Goal: Obtain resource: Obtain resource

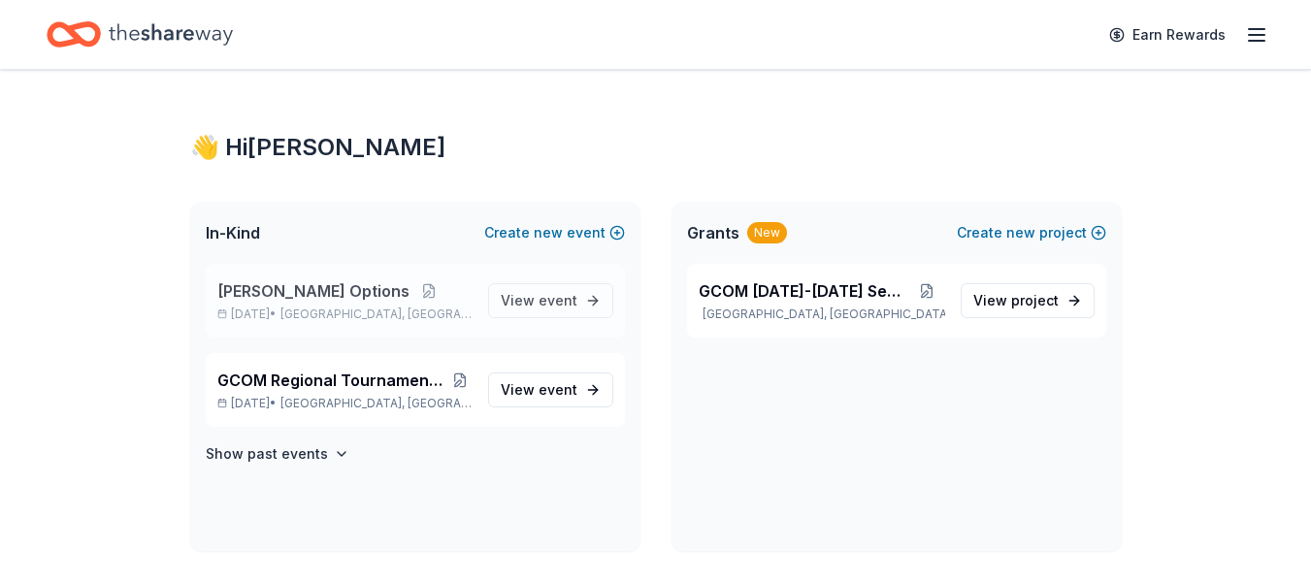
click at [299, 282] on span "[PERSON_NAME] Options" at bounding box center [313, 291] width 192 height 23
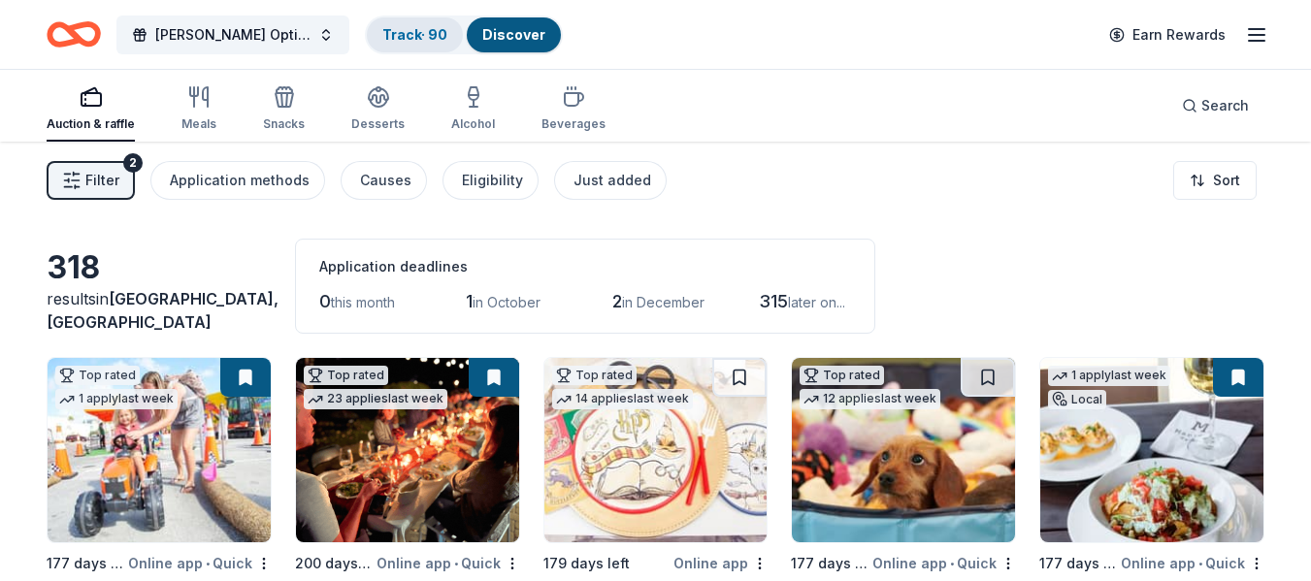
click at [400, 43] on div "Track · 90" at bounding box center [415, 34] width 96 height 35
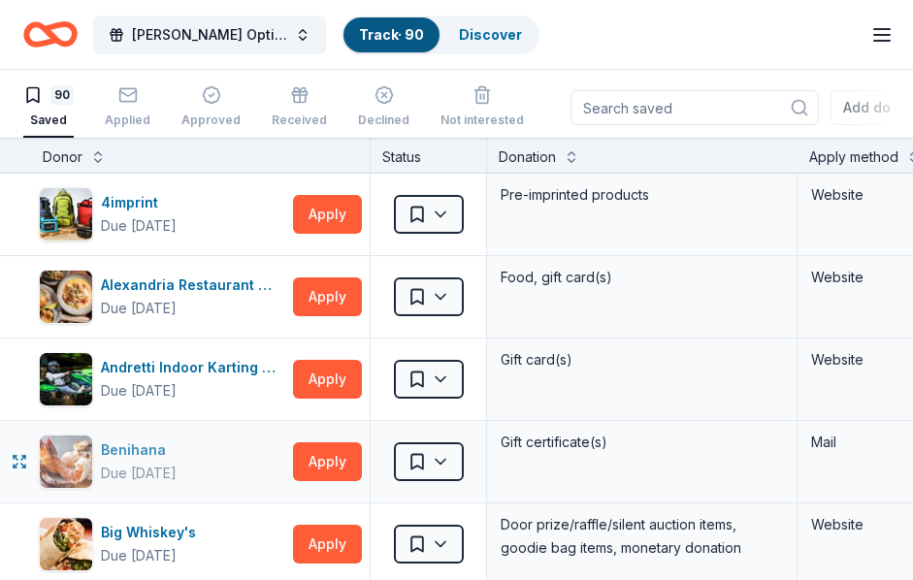
click at [133, 446] on div "Benihana" at bounding box center [139, 450] width 76 height 23
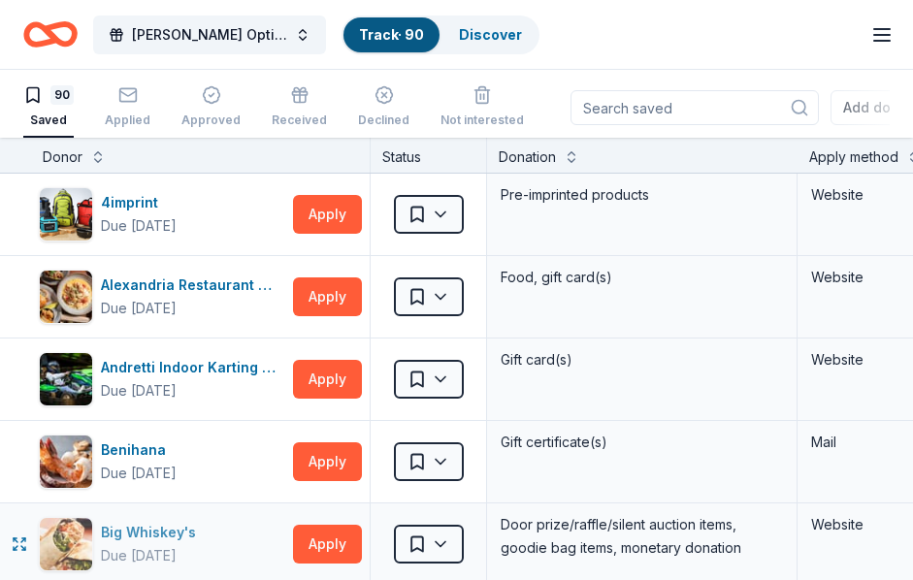
click at [128, 529] on div "Big Whiskey's" at bounding box center [152, 532] width 103 height 23
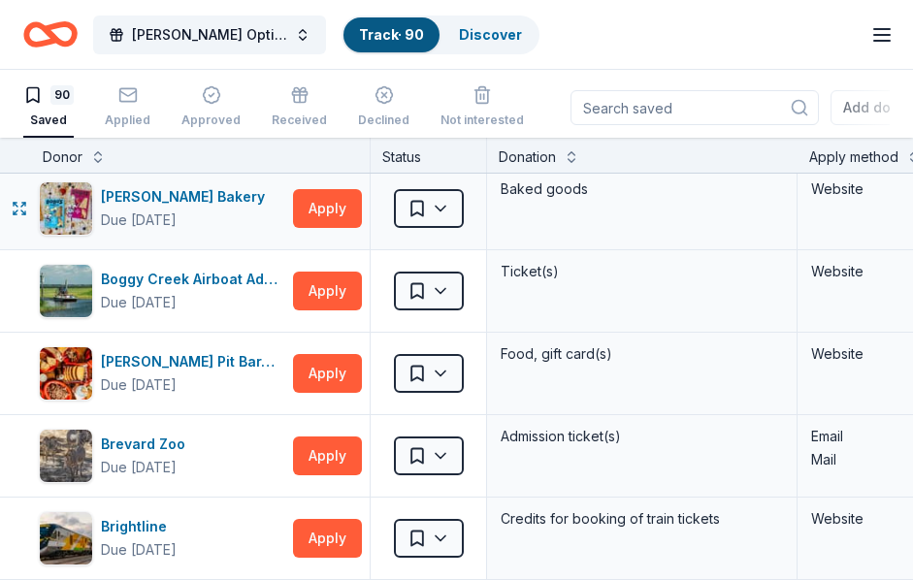
scroll to position [388, 0]
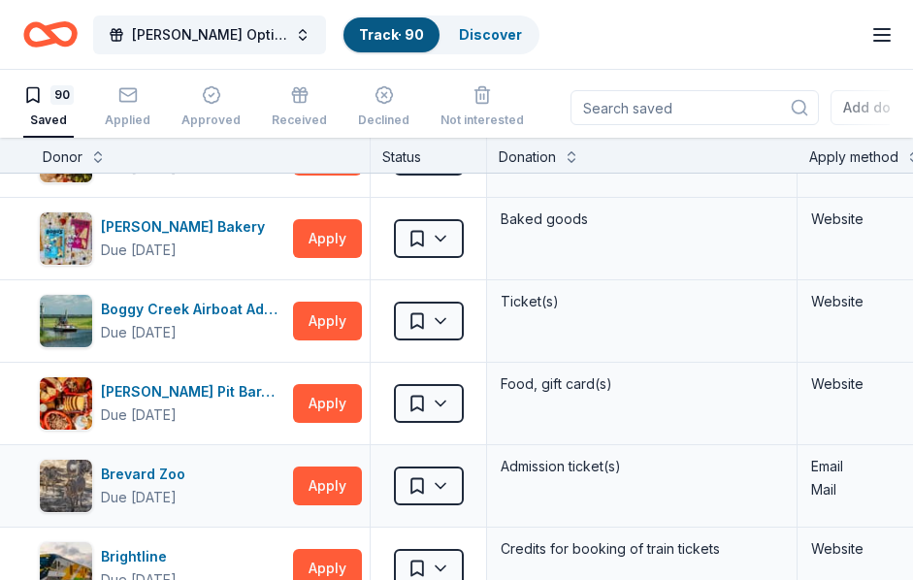
click at [8, 446] on div "Brevard Zoo Due in 193 days Apply Saved Admission ticket(s) Email Mail" at bounding box center [776, 487] width 1553 height 82
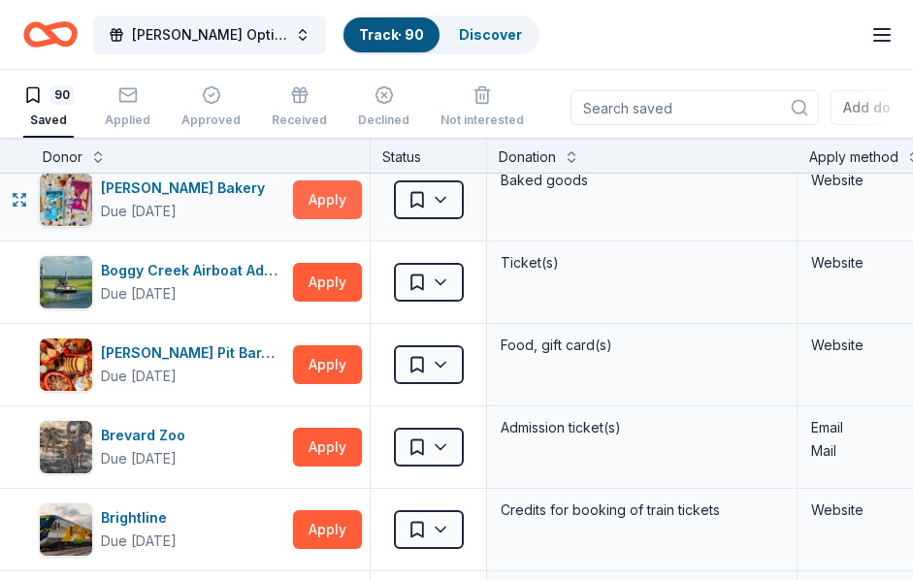
click at [320, 191] on button "Apply" at bounding box center [327, 200] width 69 height 39
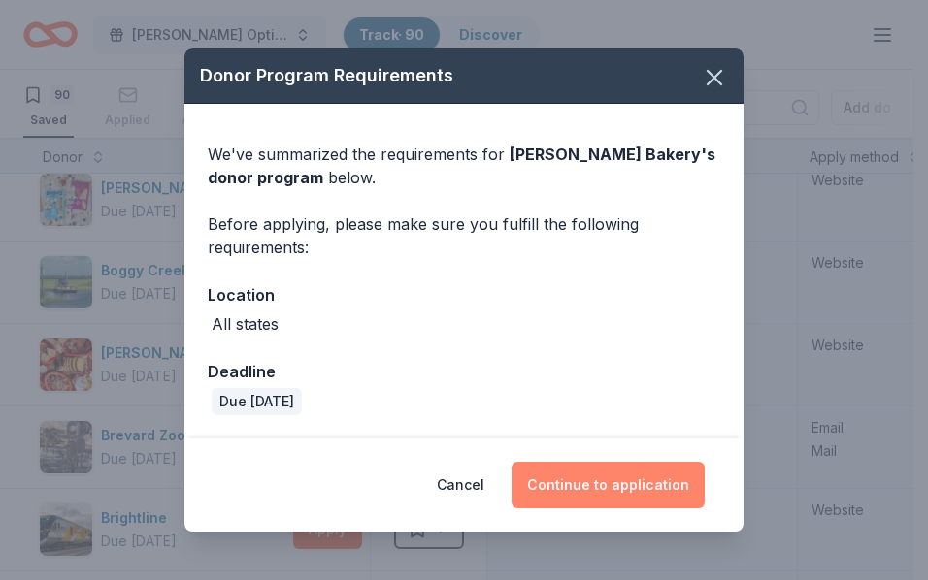
click at [644, 488] on button "Continue to application" at bounding box center [608, 485] width 193 height 47
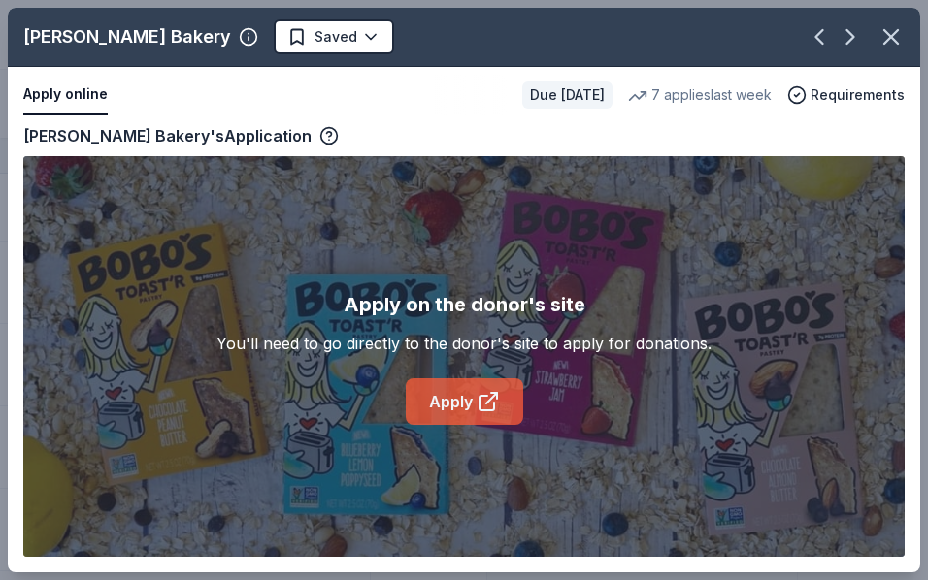
click at [441, 402] on link "Apply" at bounding box center [464, 402] width 117 height 47
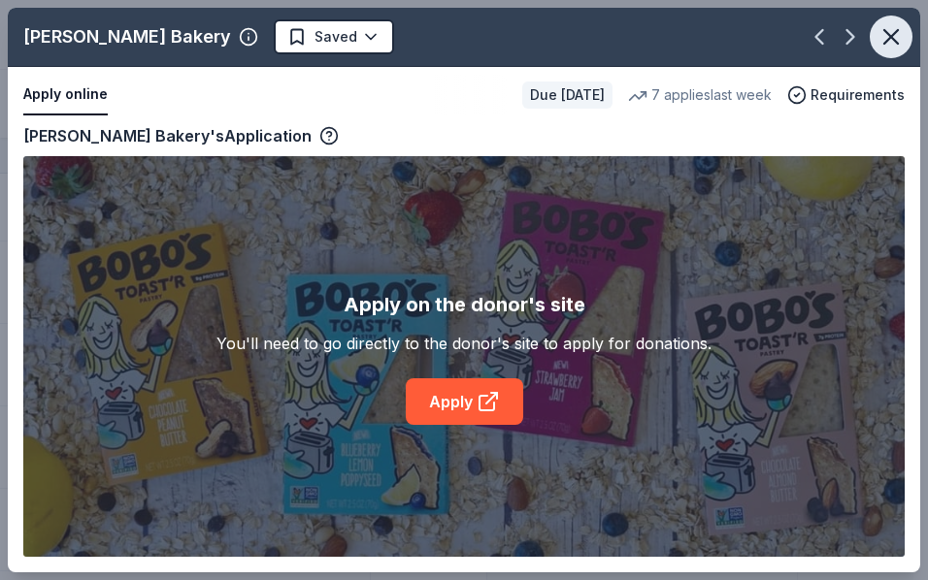
click at [887, 44] on icon "button" at bounding box center [890, 36] width 27 height 27
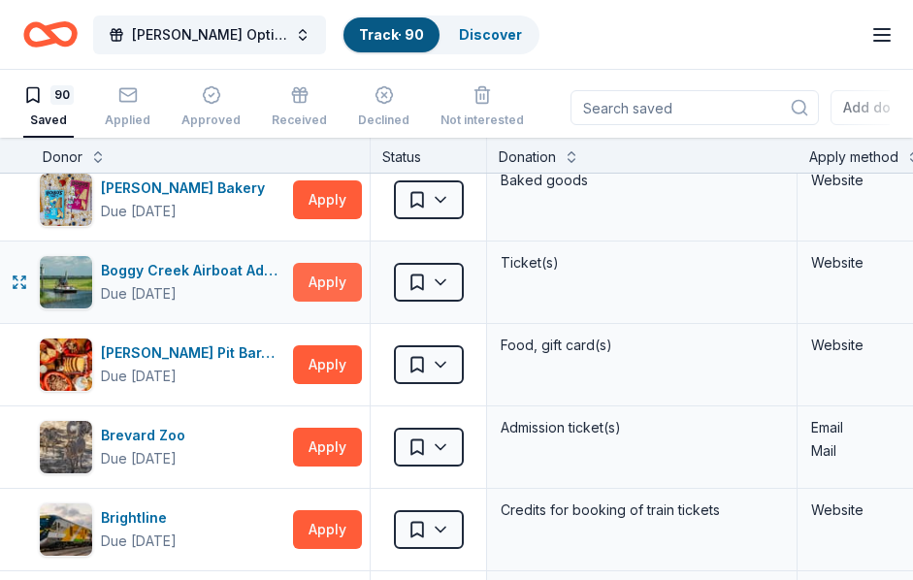
click at [317, 274] on button "Apply" at bounding box center [327, 282] width 69 height 39
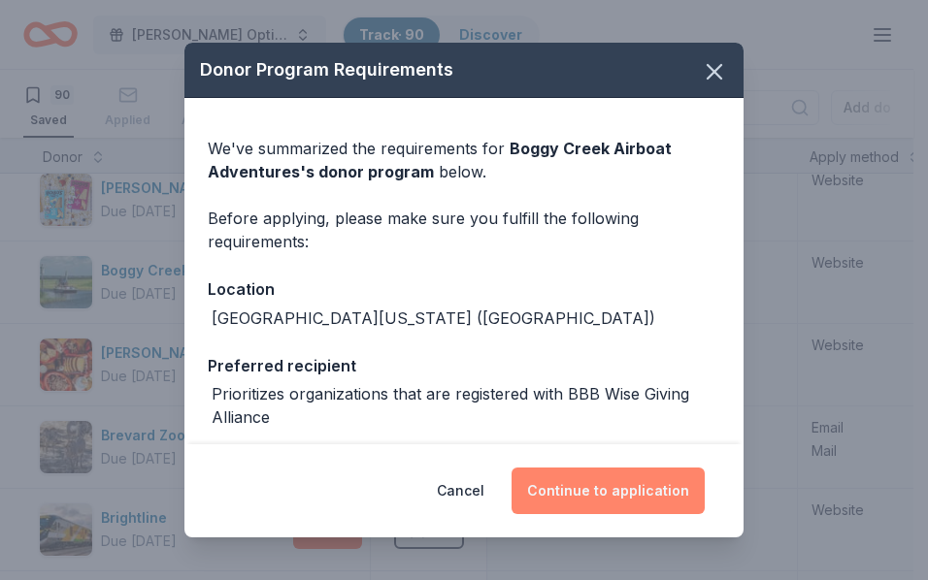
click at [639, 489] on button "Continue to application" at bounding box center [608, 491] width 193 height 47
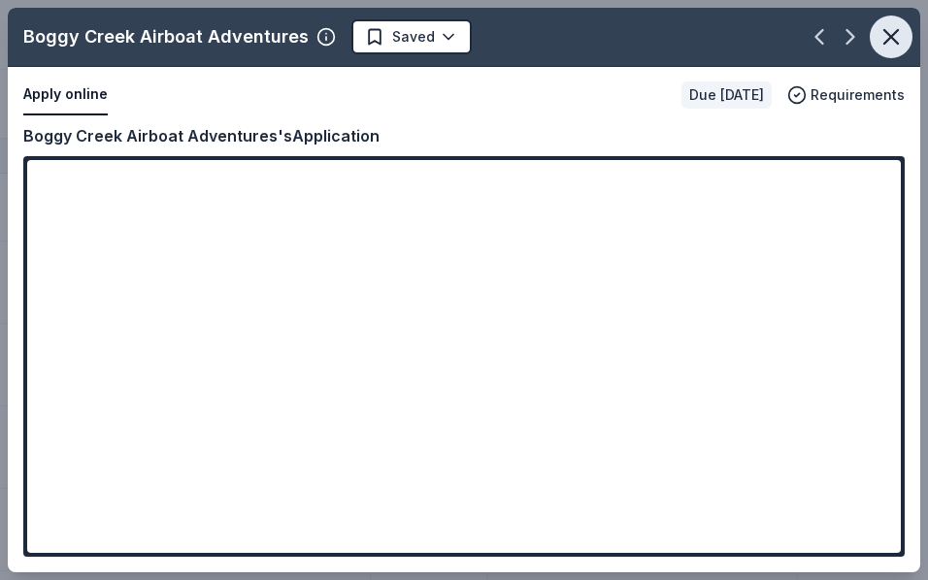
click at [893, 34] on icon "button" at bounding box center [891, 37] width 14 height 14
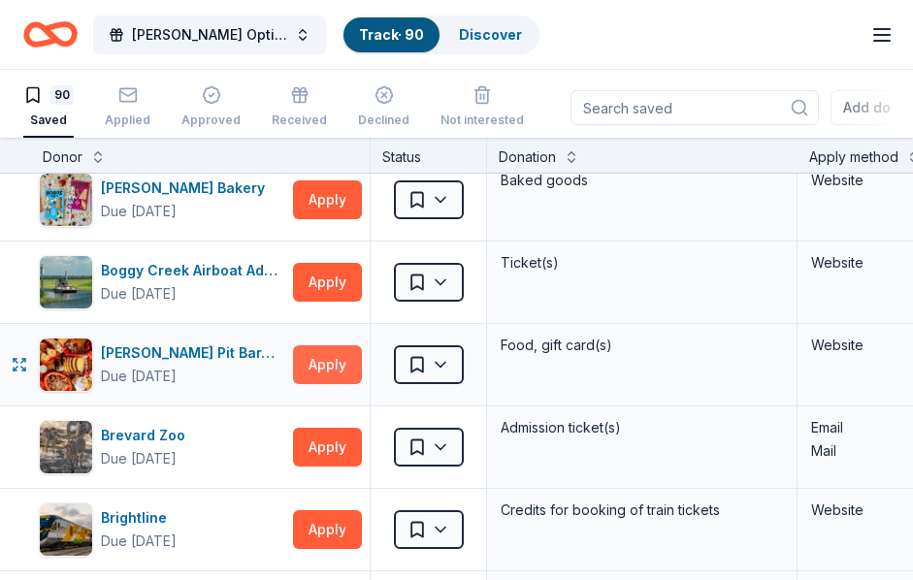
click at [324, 359] on button "Apply" at bounding box center [327, 365] width 69 height 39
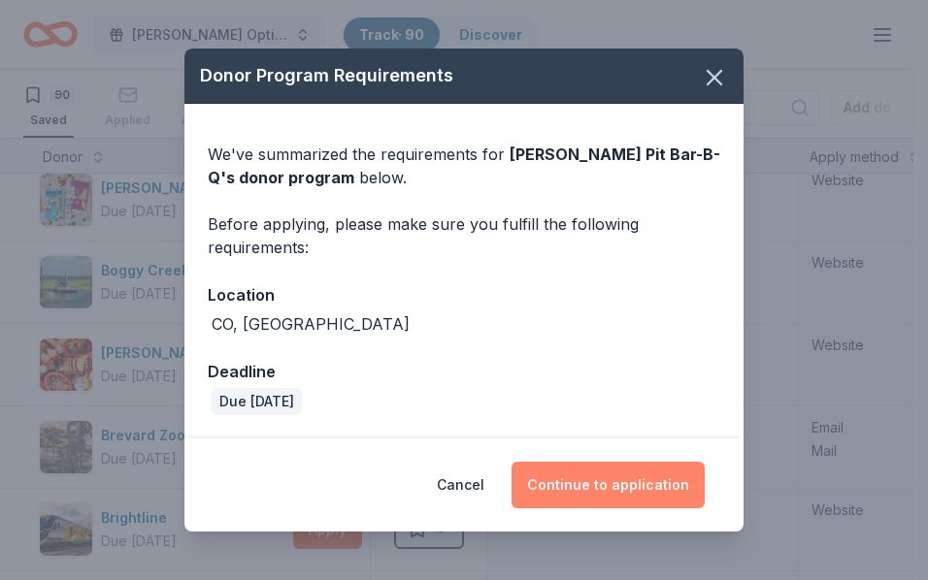
click at [622, 482] on button "Continue to application" at bounding box center [608, 485] width 193 height 47
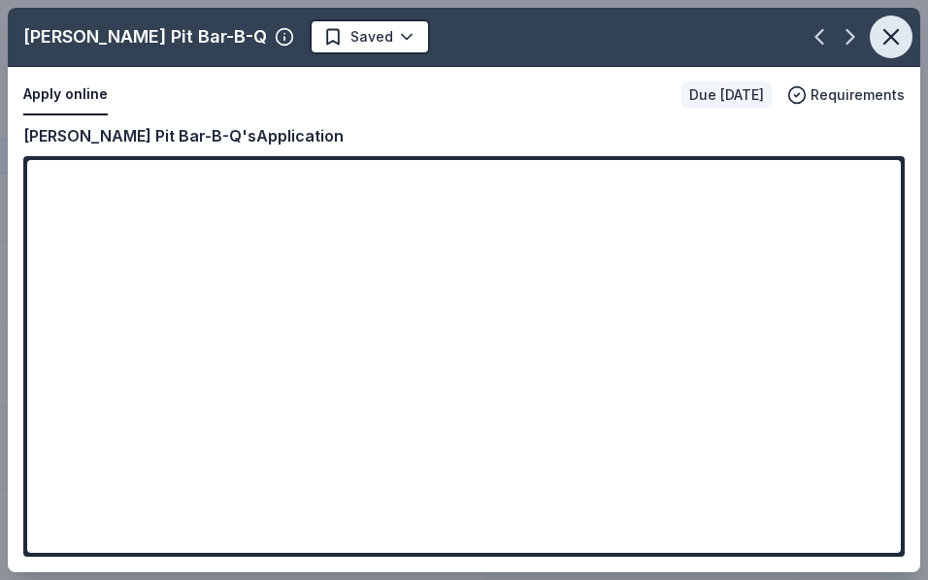
click at [899, 32] on icon "button" at bounding box center [890, 36] width 27 height 27
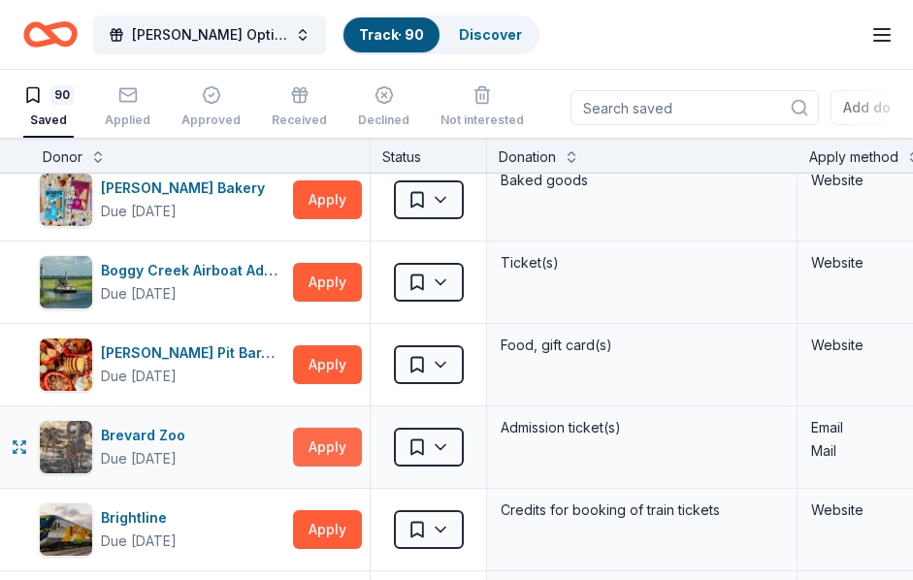
click at [312, 440] on button "Apply" at bounding box center [327, 447] width 69 height 39
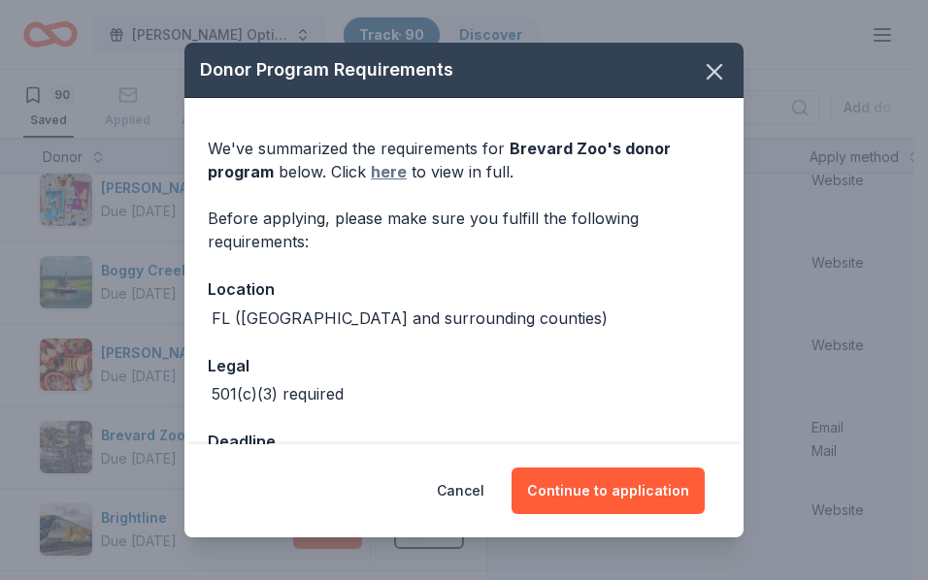
click at [388, 171] on link "here" at bounding box center [389, 171] width 36 height 23
click at [701, 66] on icon "button" at bounding box center [714, 71] width 27 height 27
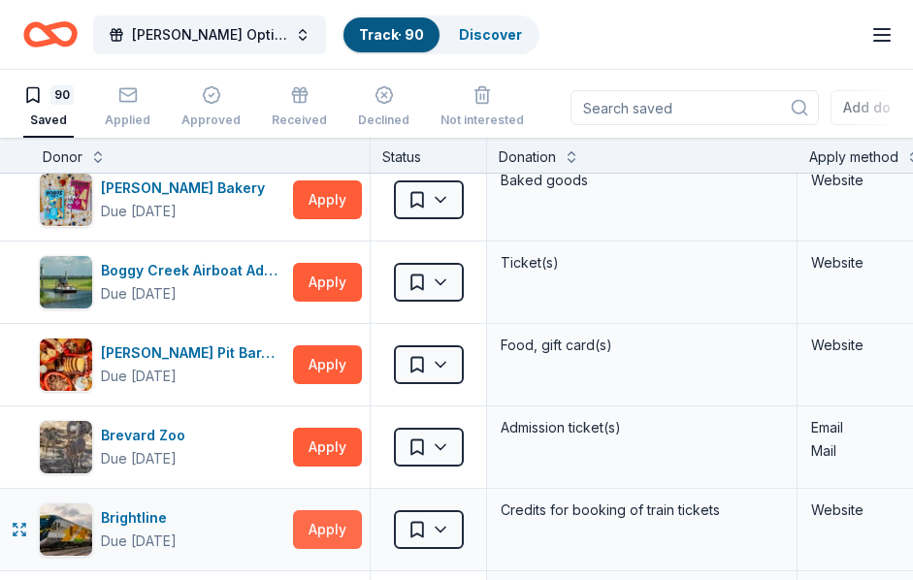
click at [325, 526] on button "Apply" at bounding box center [327, 530] width 69 height 39
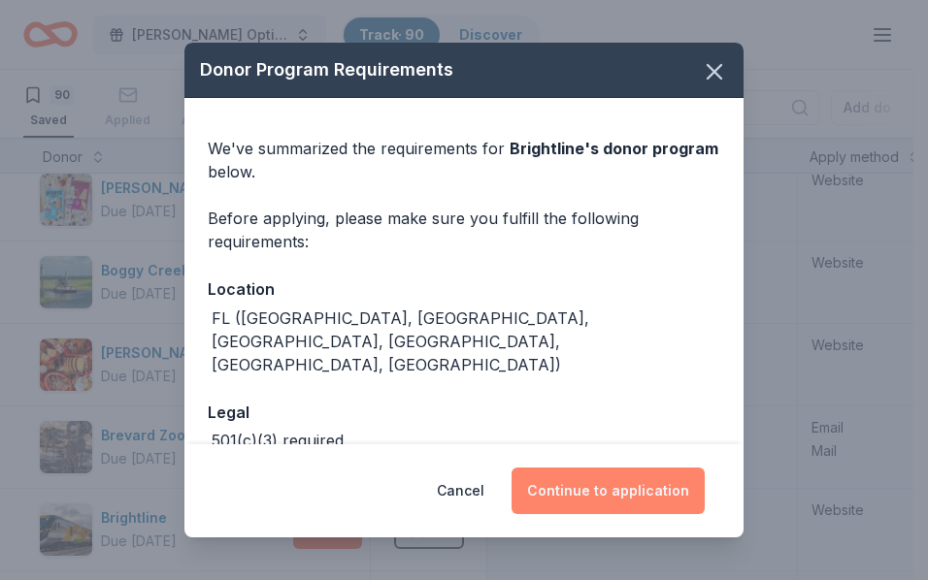
click at [618, 494] on button "Continue to application" at bounding box center [608, 491] width 193 height 47
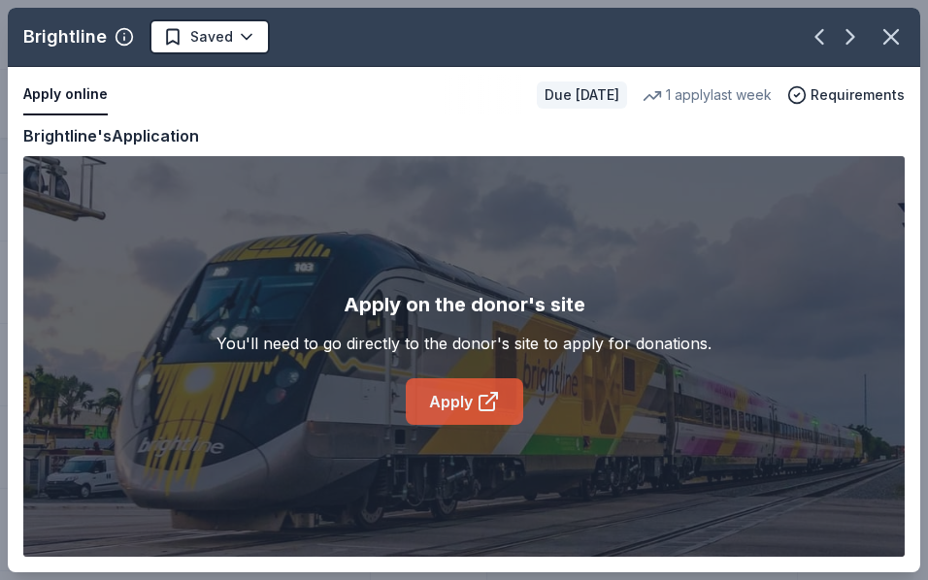
click at [491, 404] on icon at bounding box center [488, 401] width 23 height 23
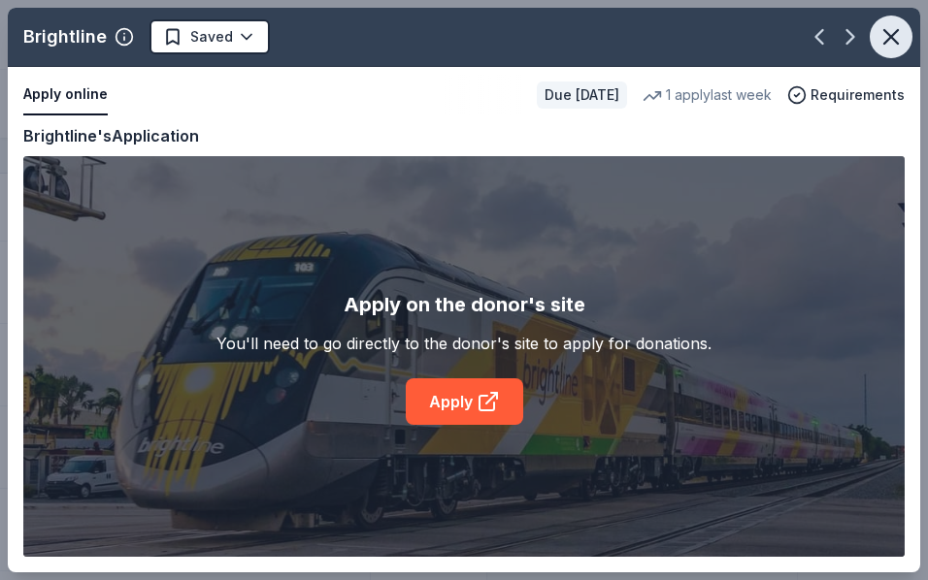
click at [896, 36] on icon "button" at bounding box center [890, 36] width 27 height 27
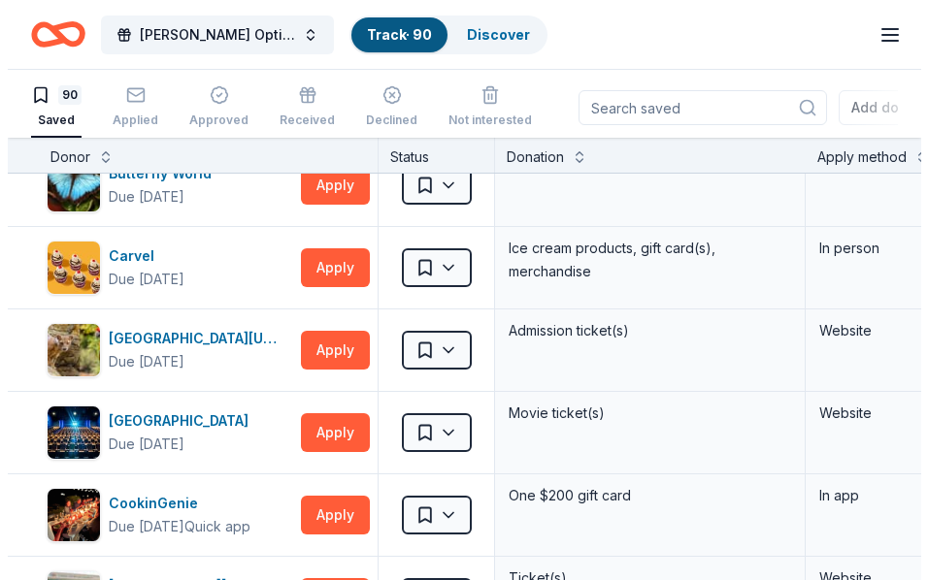
scroll to position [815, 0]
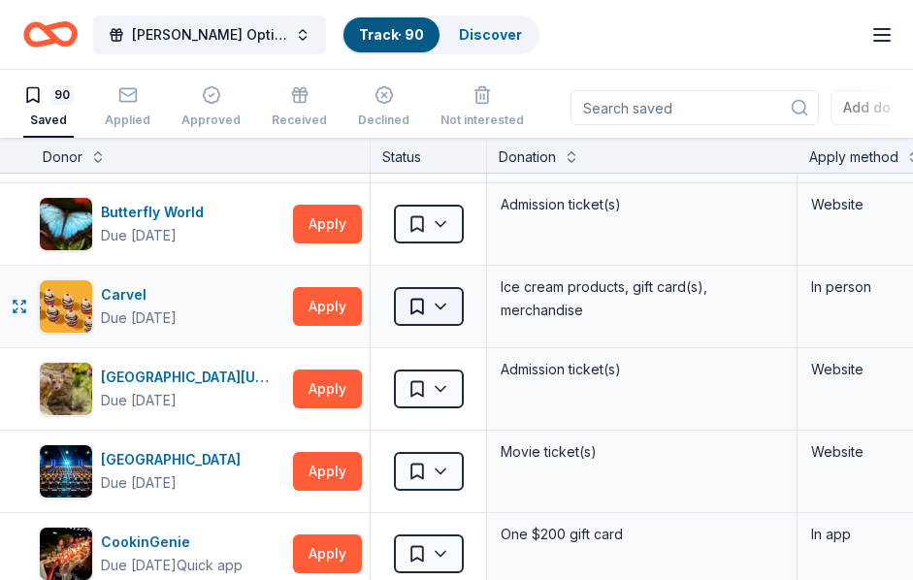
click at [446, 302] on html "FLOMA Doner Options Track · 90 Discover Earn Rewards 90 Saved Applied Approved …" at bounding box center [456, 290] width 913 height 580
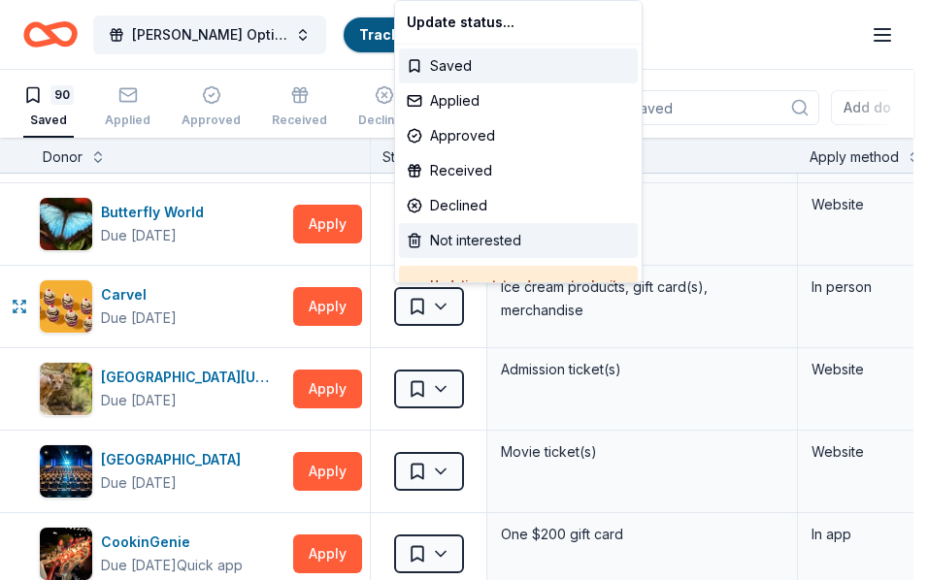
click at [500, 241] on div "Not interested" at bounding box center [518, 240] width 239 height 35
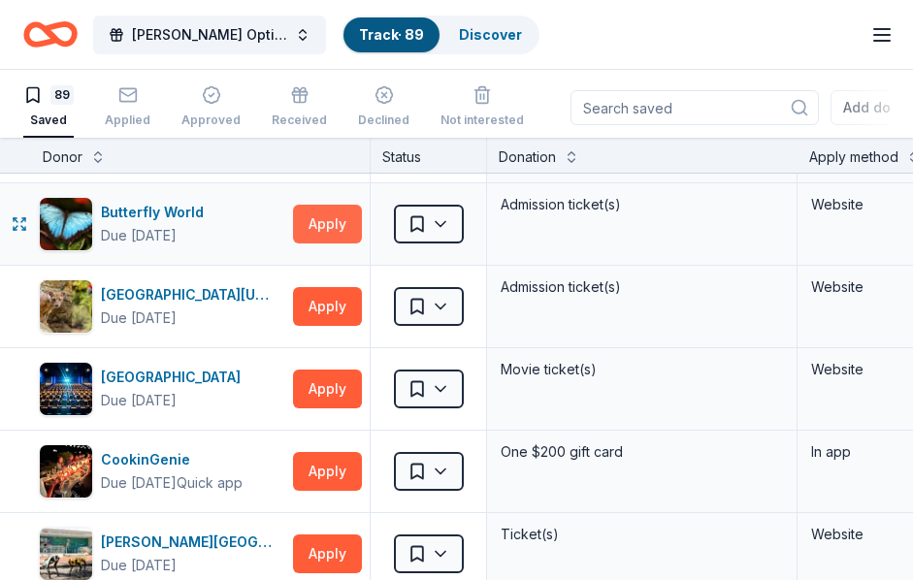
click at [322, 219] on button "Apply" at bounding box center [327, 224] width 69 height 39
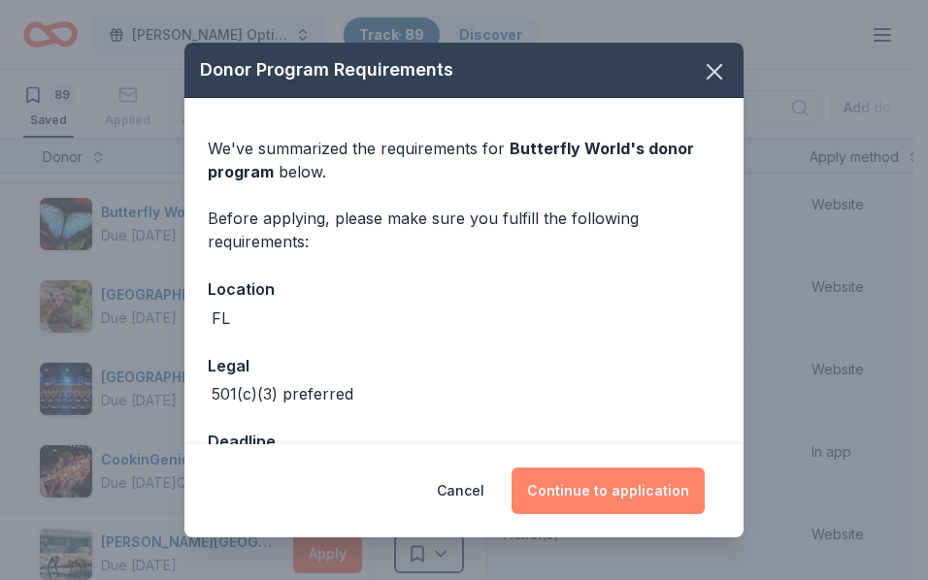
click at [594, 487] on button "Continue to application" at bounding box center [608, 491] width 193 height 47
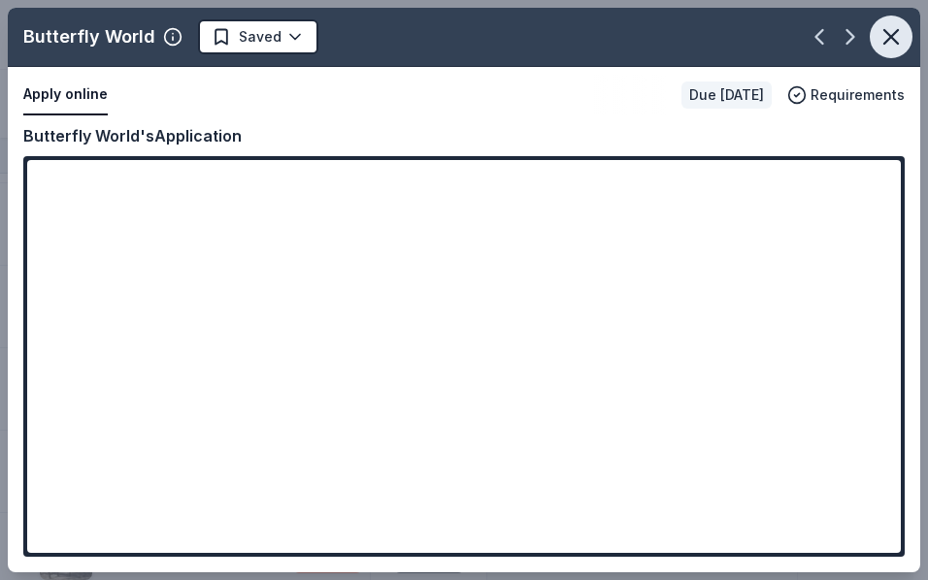
click at [889, 41] on icon "button" at bounding box center [890, 36] width 27 height 27
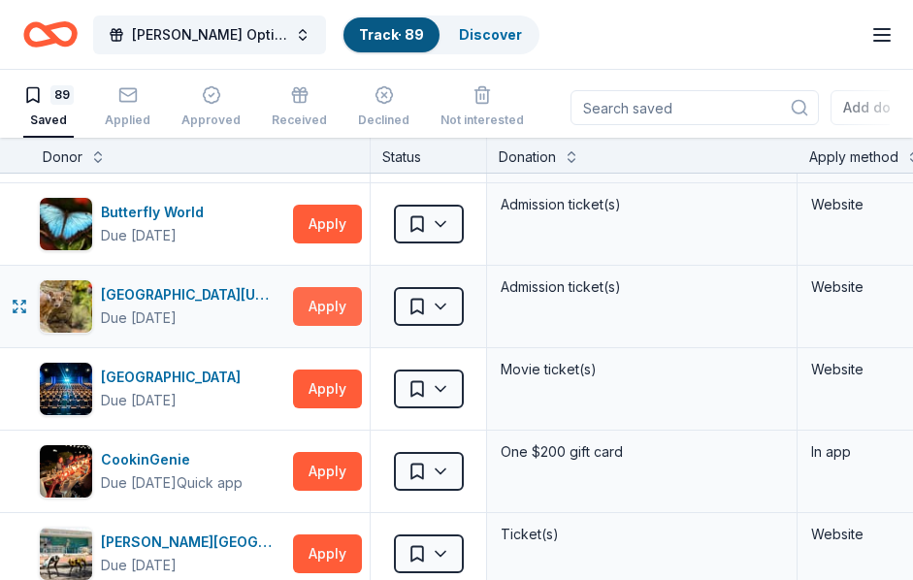
click at [319, 301] on button "Apply" at bounding box center [327, 306] width 69 height 39
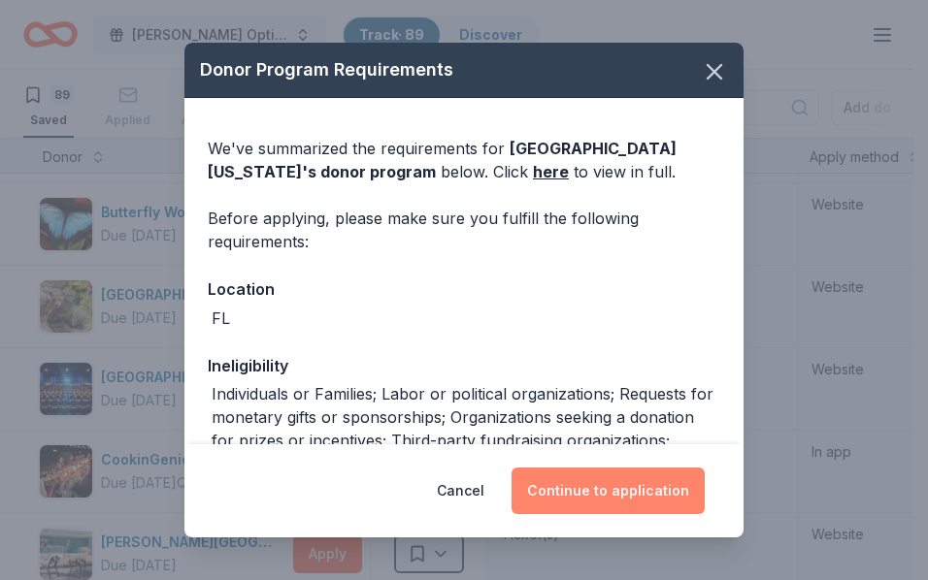
click at [579, 490] on button "Continue to application" at bounding box center [608, 491] width 193 height 47
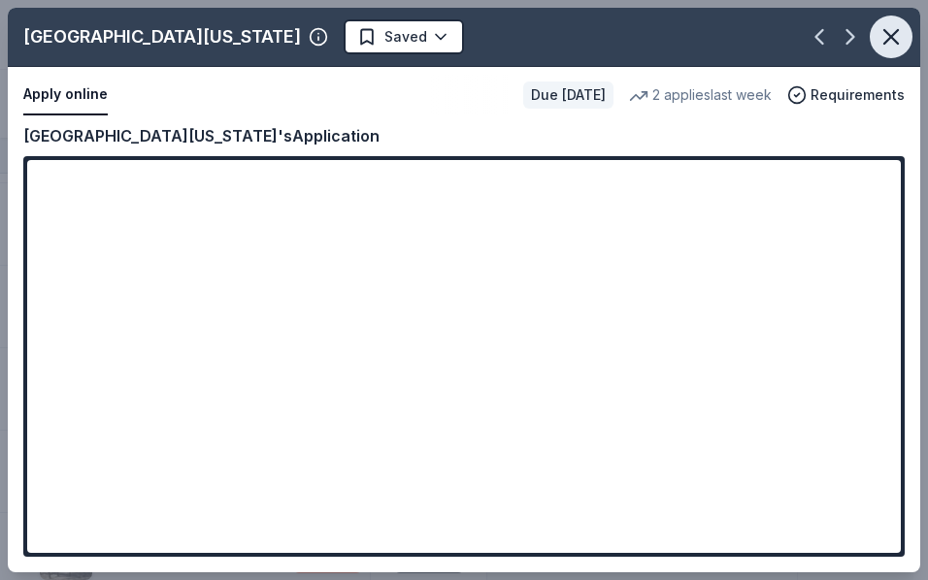
click at [887, 39] on icon "button" at bounding box center [890, 36] width 27 height 27
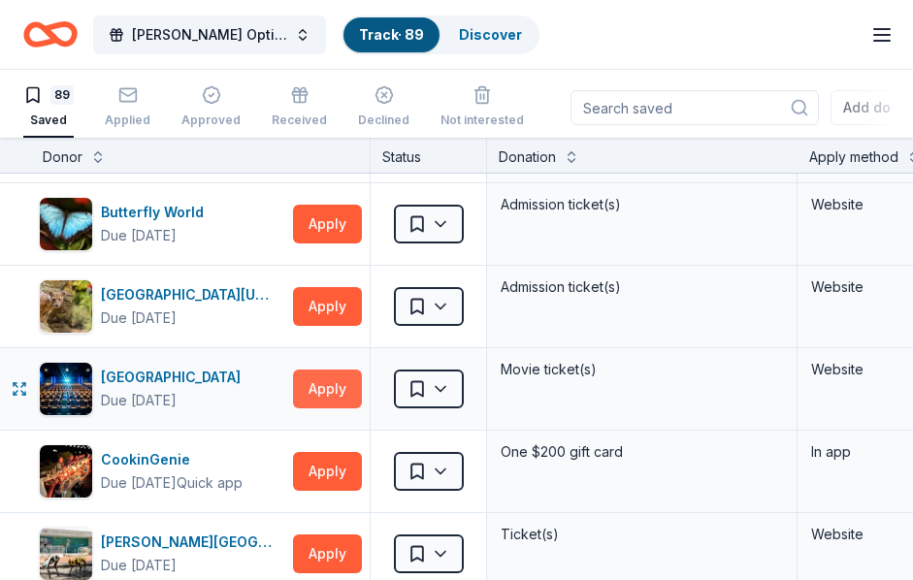
click at [328, 388] on button "Apply" at bounding box center [327, 389] width 69 height 39
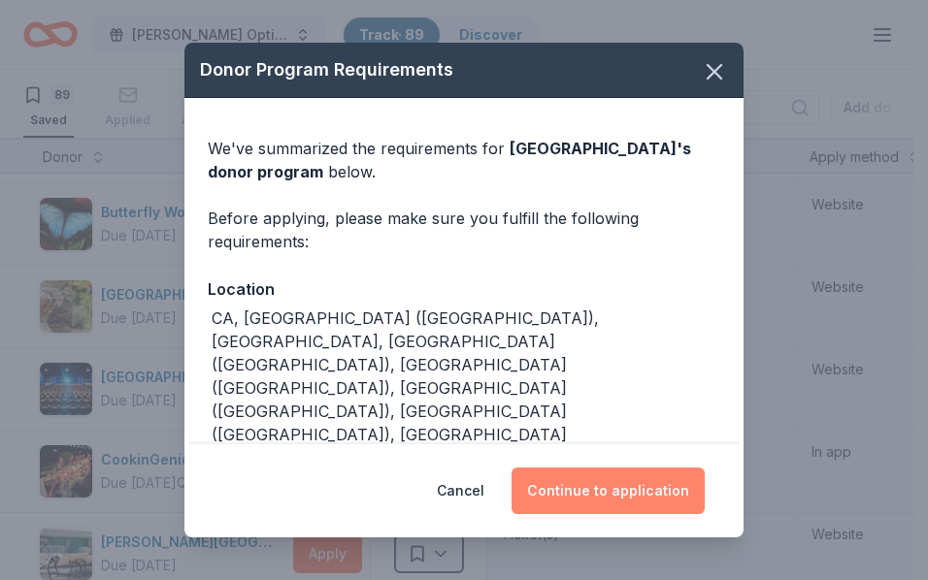
click at [643, 493] on button "Continue to application" at bounding box center [608, 491] width 193 height 47
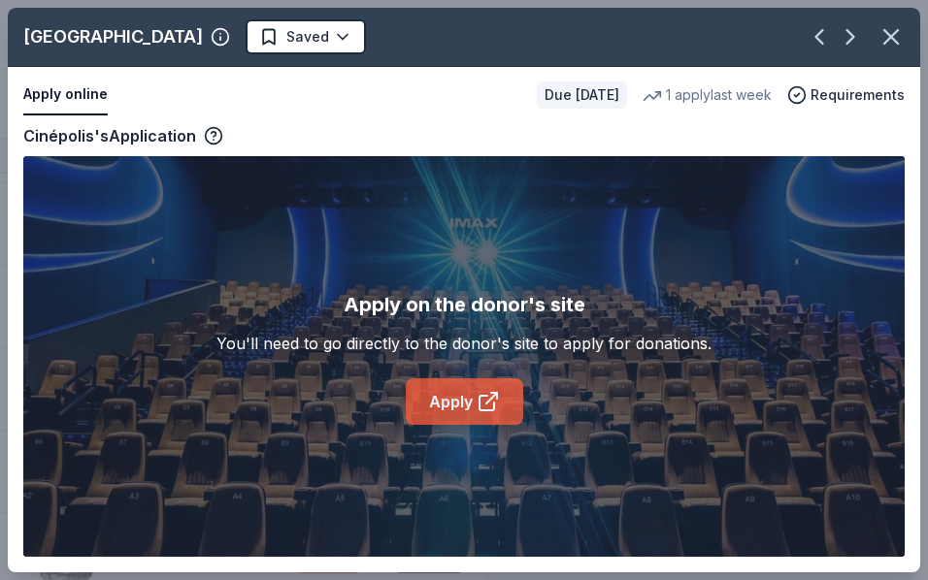
click at [479, 392] on icon at bounding box center [488, 401] width 23 height 23
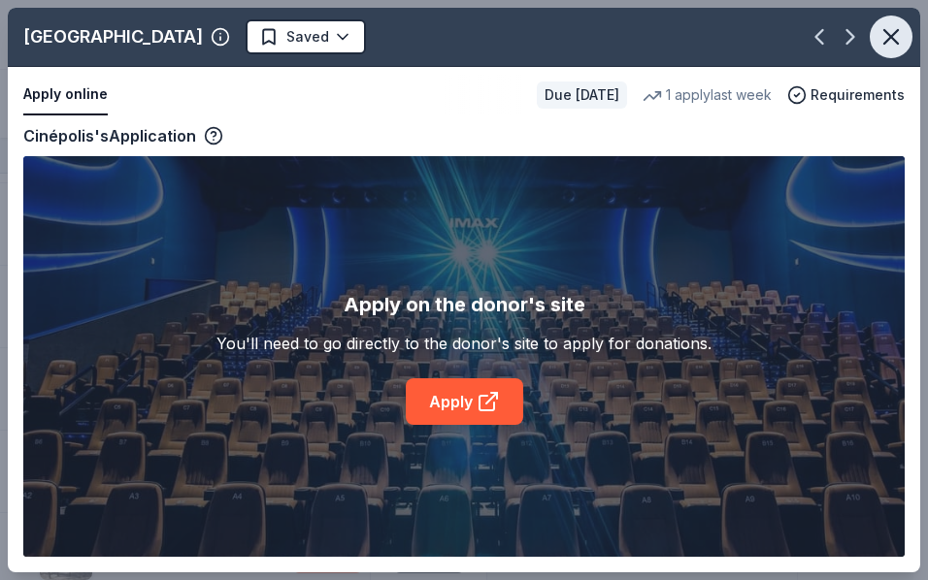
click at [891, 33] on icon "button" at bounding box center [890, 36] width 27 height 27
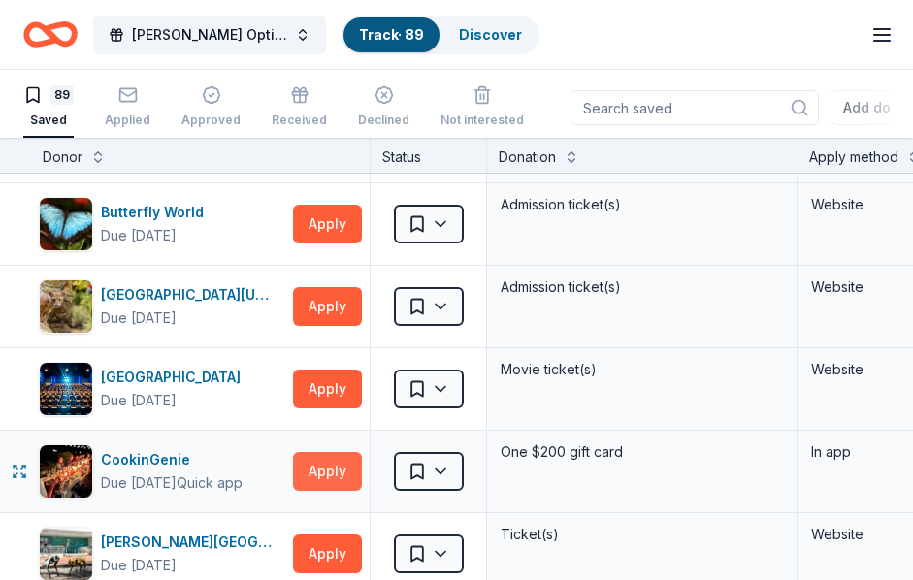
click at [321, 464] on button "Apply" at bounding box center [327, 471] width 69 height 39
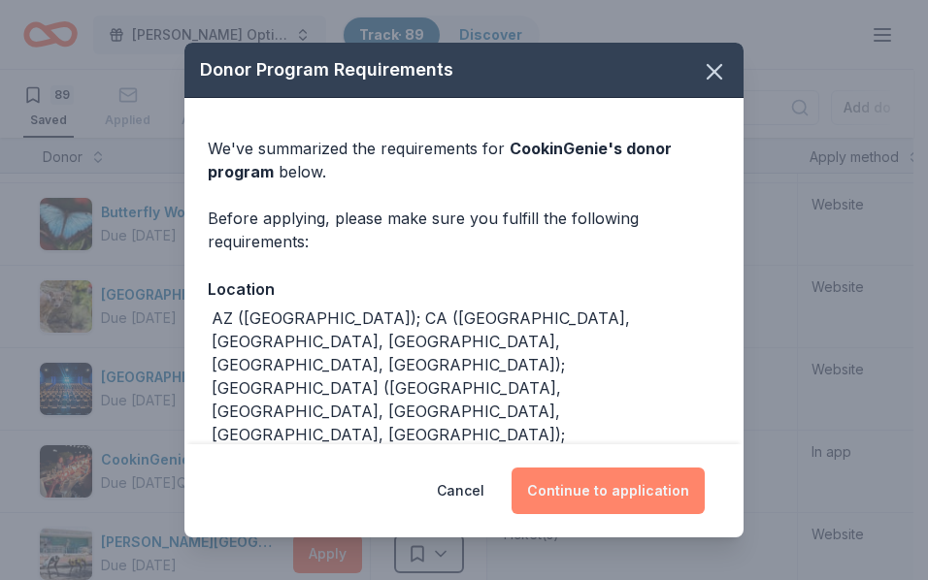
click at [626, 488] on button "Continue to application" at bounding box center [608, 491] width 193 height 47
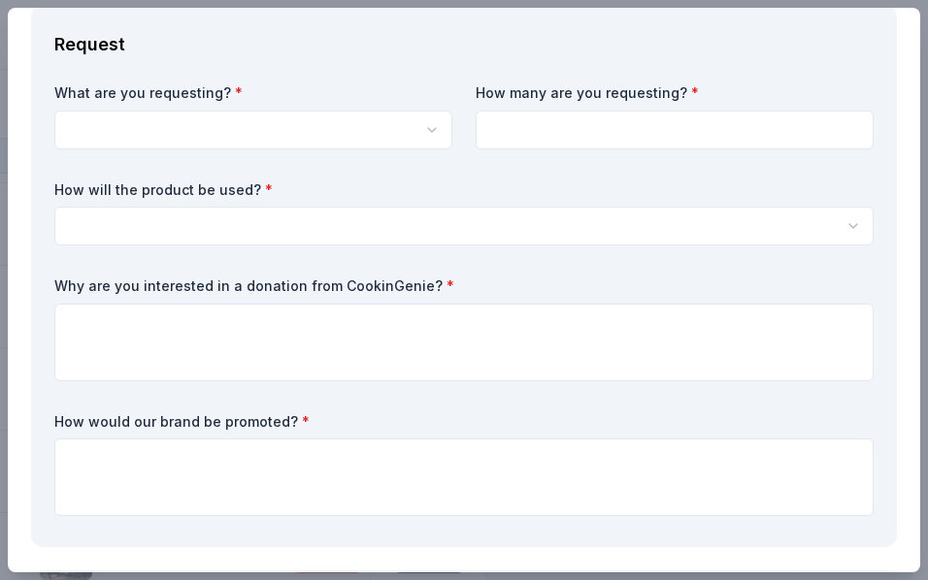
scroll to position [0, 0]
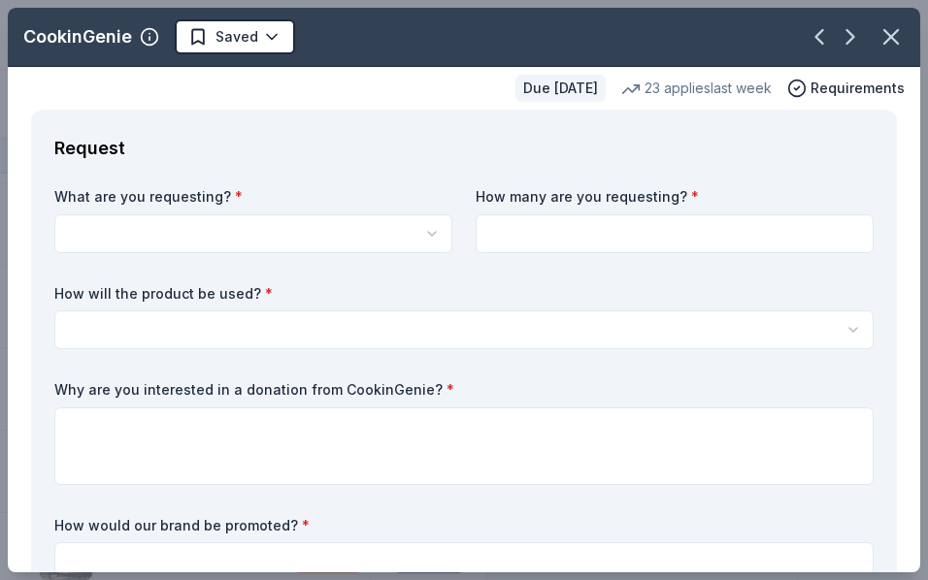
click at [371, 30] on div "CookinGenie Saved" at bounding box center [398, 36] width 780 height 35
click at [273, 29] on html "FLOMA Doner Options Track · 89 Discover Earn Rewards 89 Saved Applied Approved …" at bounding box center [464, 290] width 928 height 580
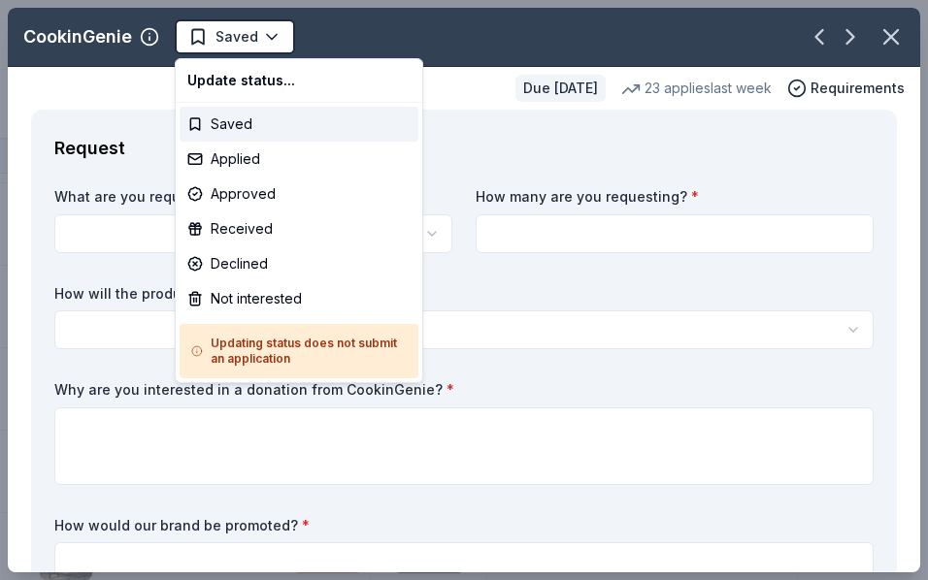
click at [500, 33] on html "FLOMA Doner Options Track · 89 Discover Earn Rewards 89 Saved Applied Approved …" at bounding box center [464, 290] width 928 height 580
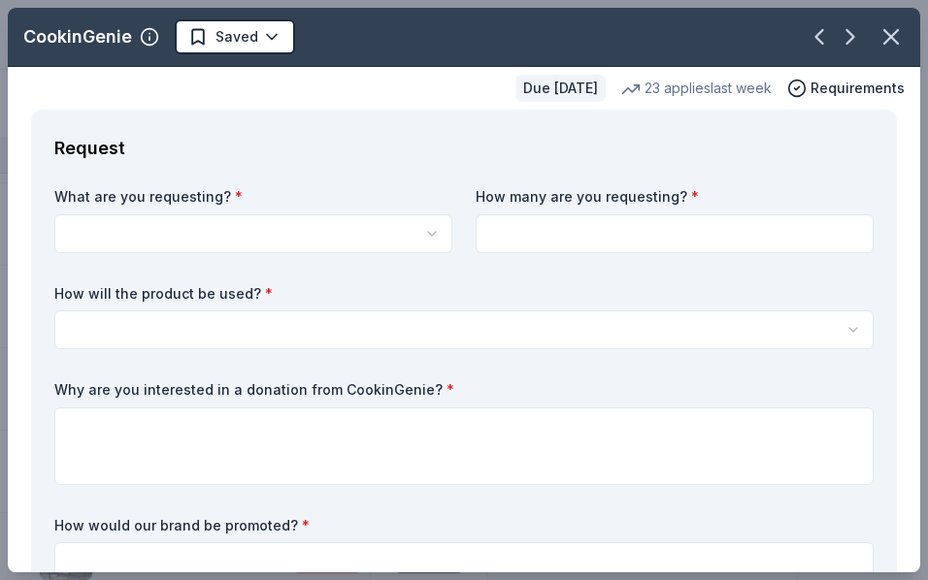
click at [413, 106] on div "Due in 200 days 23 applies last week Requirements" at bounding box center [464, 88] width 912 height 43
drag, startPoint x: 428, startPoint y: 85, endPoint x: 385, endPoint y: 82, distance: 42.9
click at [385, 82] on div "Due in 200 days 23 applies last week Requirements" at bounding box center [464, 88] width 912 height 43
click at [146, 33] on icon "button" at bounding box center [149, 36] width 19 height 19
click at [516, 45] on div "CookinGenie Saved" at bounding box center [398, 36] width 780 height 35
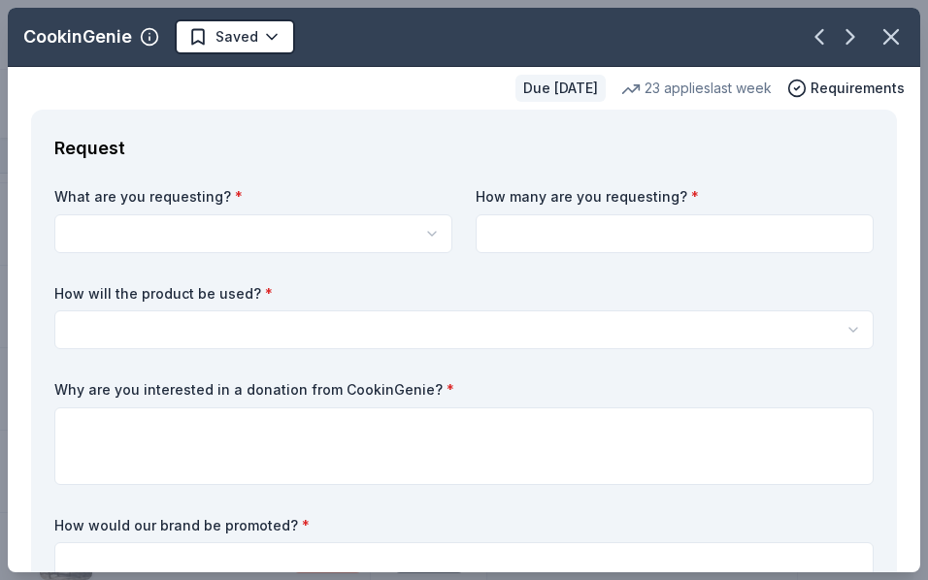
drag, startPoint x: 516, startPoint y: 35, endPoint x: 454, endPoint y: 86, distance: 80.7
click at [454, 86] on div "Due in 200 days 23 applies last week Requirements" at bounding box center [464, 88] width 912 height 43
drag, startPoint x: 403, startPoint y: 79, endPoint x: 380, endPoint y: 83, distance: 22.7
click at [380, 83] on div "Due in 200 days 23 applies last week Requirements" at bounding box center [464, 88] width 912 height 43
click at [877, 32] on icon "button" at bounding box center [890, 36] width 27 height 27
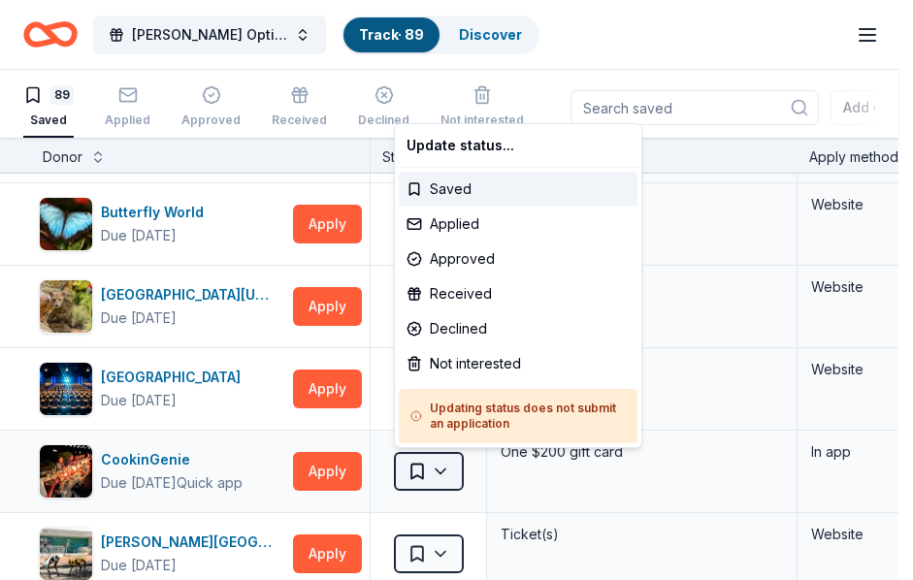
click at [452, 473] on html "FLOMA Doner Options Track · 89 Discover Earn Rewards 89 Saved Applied Approved …" at bounding box center [456, 290] width 913 height 580
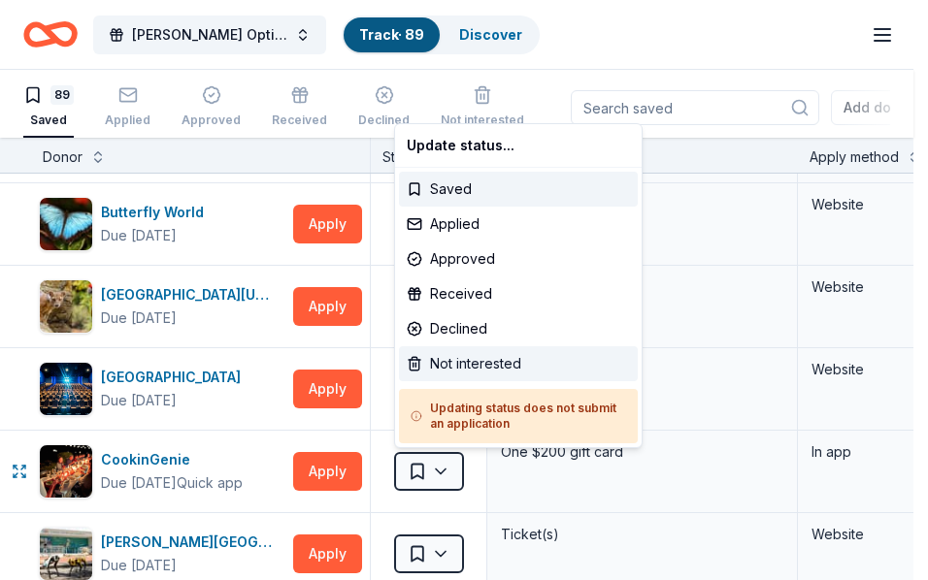
click at [485, 365] on div "Not interested" at bounding box center [518, 364] width 239 height 35
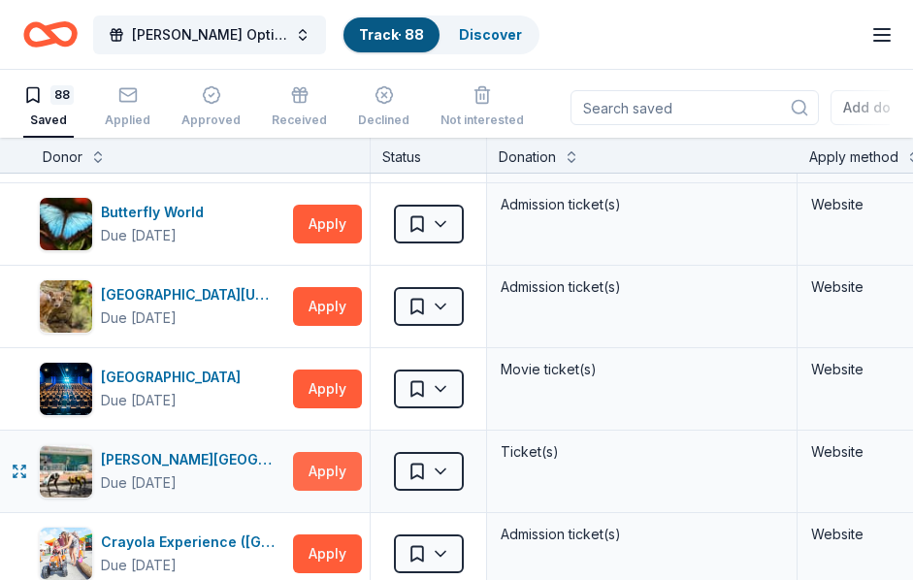
click at [312, 468] on button "Apply" at bounding box center [327, 471] width 69 height 39
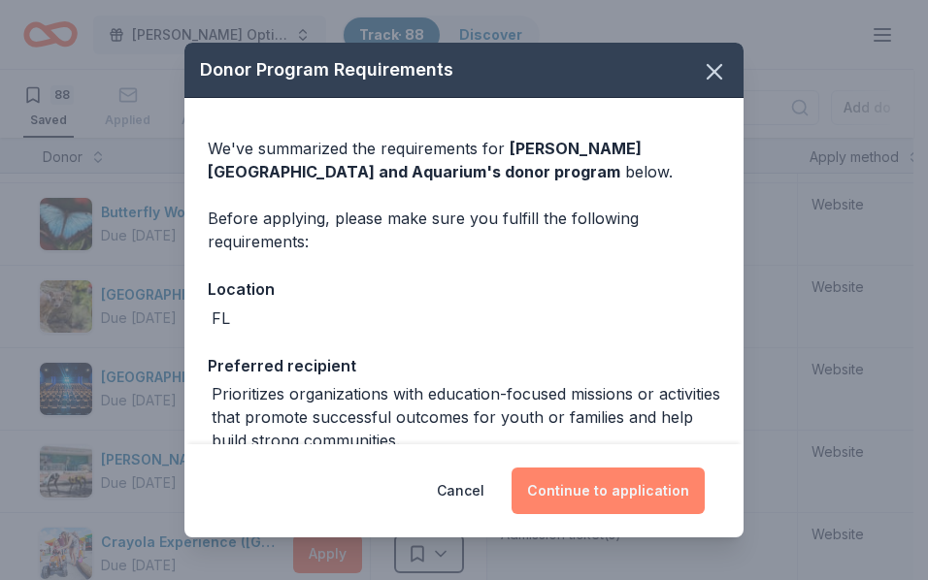
click at [563, 493] on button "Continue to application" at bounding box center [608, 491] width 193 height 47
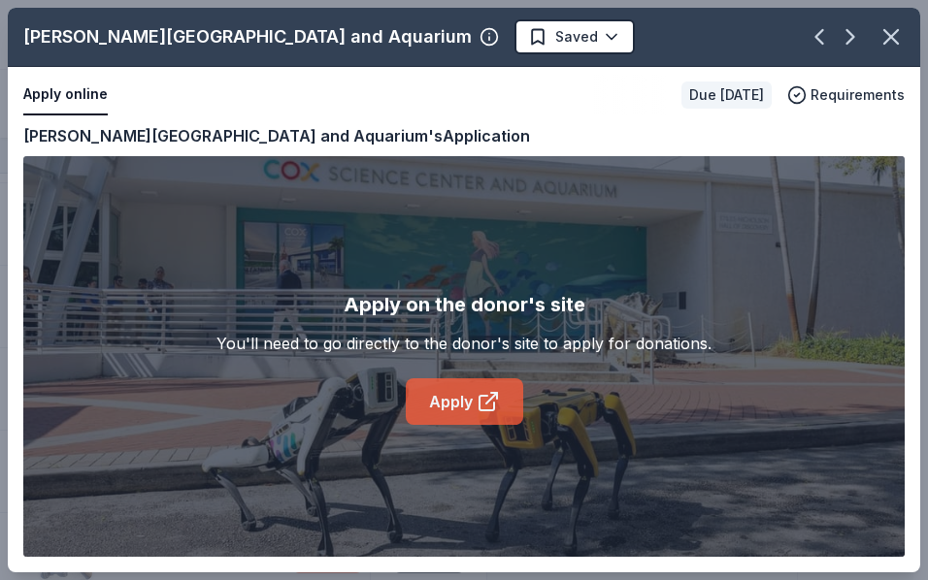
click at [449, 397] on link "Apply" at bounding box center [464, 402] width 117 height 47
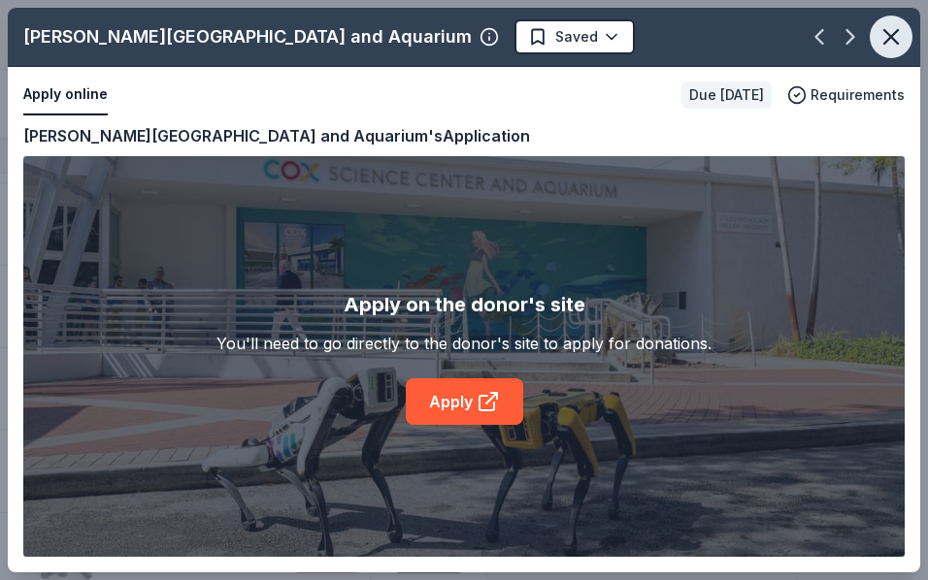
click at [908, 37] on button "button" at bounding box center [891, 37] width 43 height 43
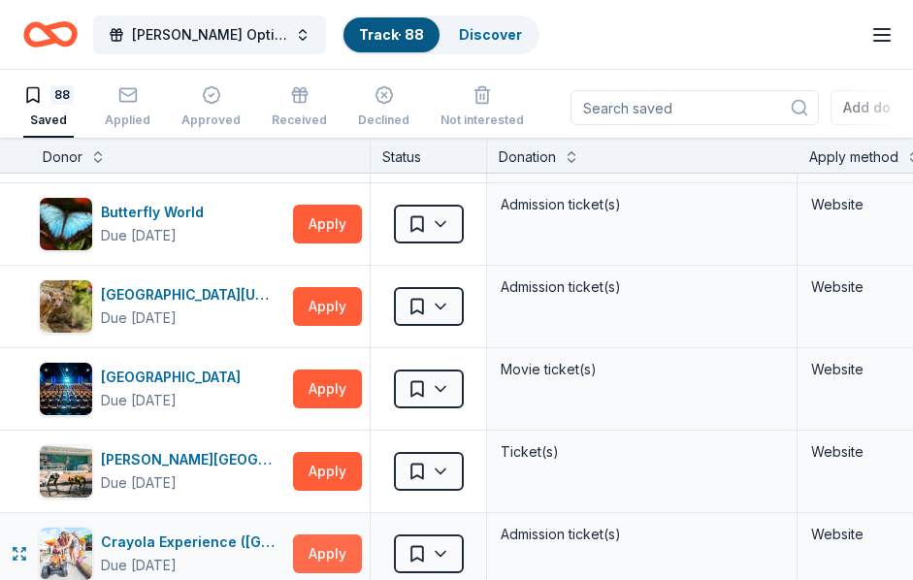
click at [314, 542] on button "Apply" at bounding box center [327, 554] width 69 height 39
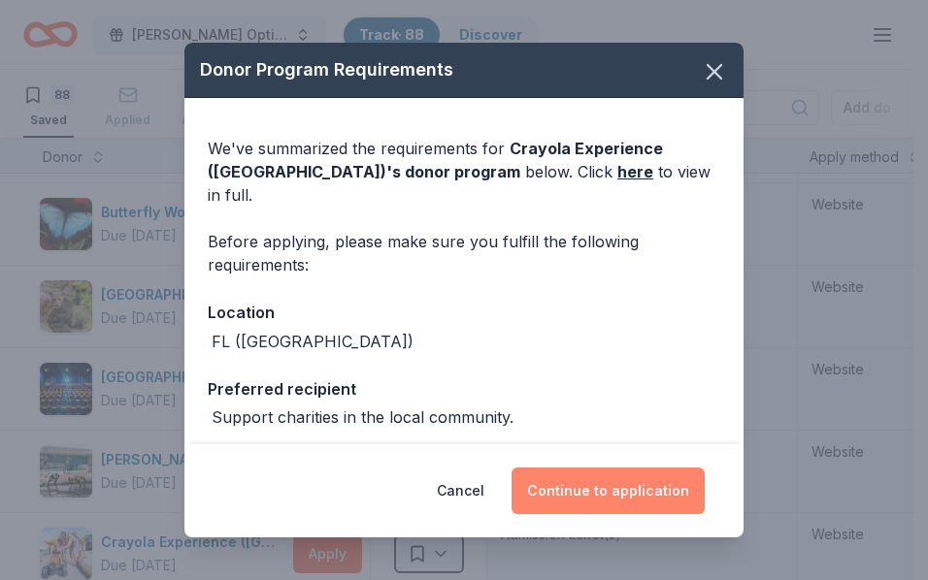
click at [581, 475] on button "Continue to application" at bounding box center [608, 491] width 193 height 47
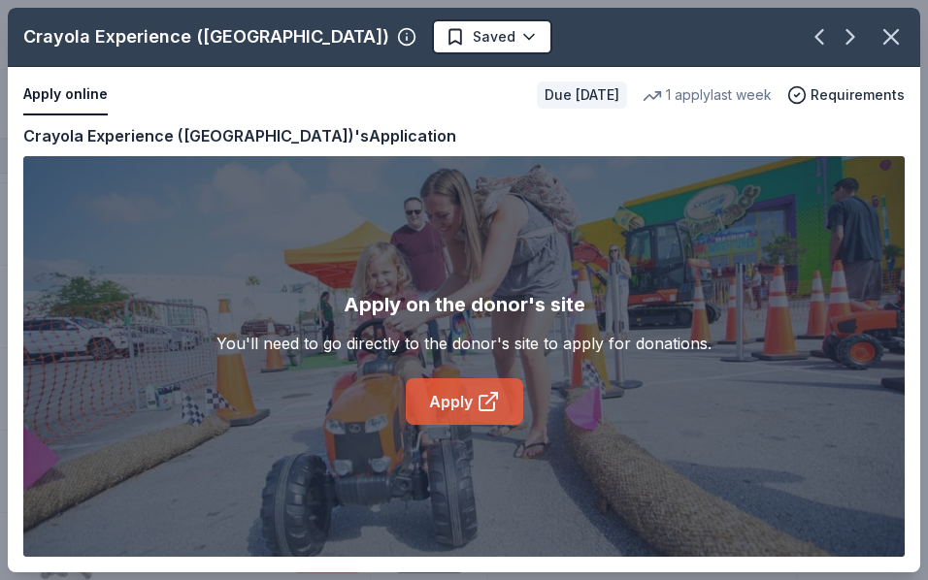
click at [437, 401] on link "Apply" at bounding box center [464, 402] width 117 height 47
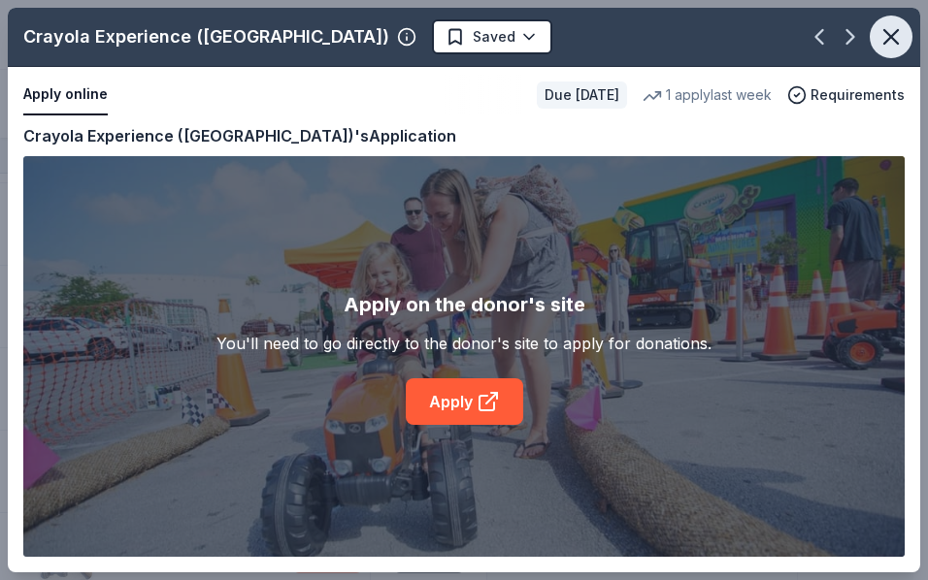
click at [889, 36] on icon "button" at bounding box center [891, 37] width 14 height 14
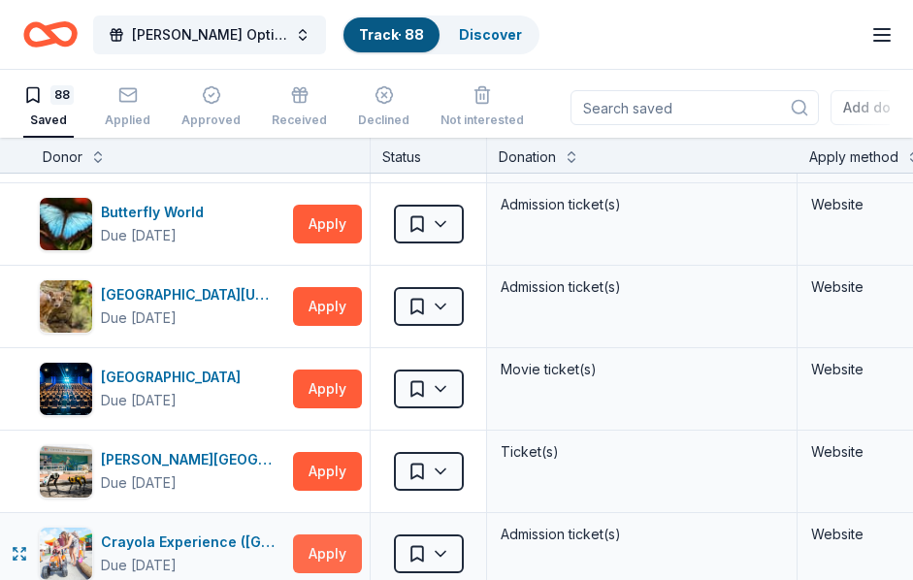
click at [319, 549] on button "Apply" at bounding box center [327, 554] width 69 height 39
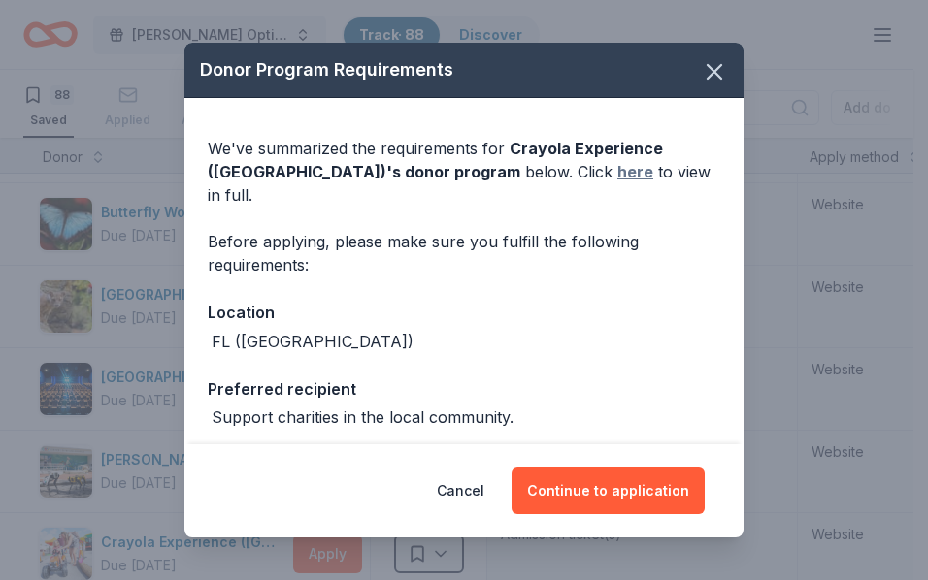
click at [617, 173] on link "here" at bounding box center [635, 171] width 36 height 23
click at [702, 64] on icon "button" at bounding box center [714, 71] width 27 height 27
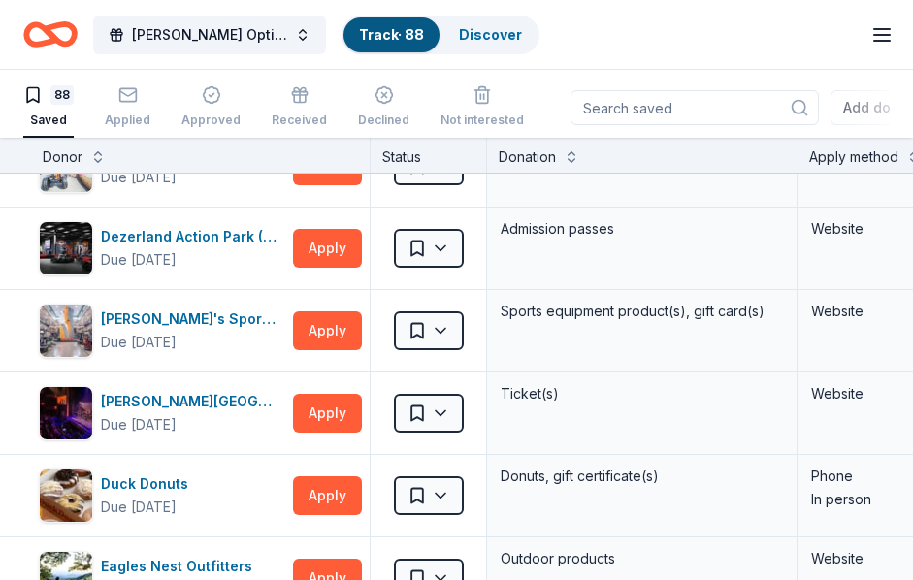
scroll to position [1242, 0]
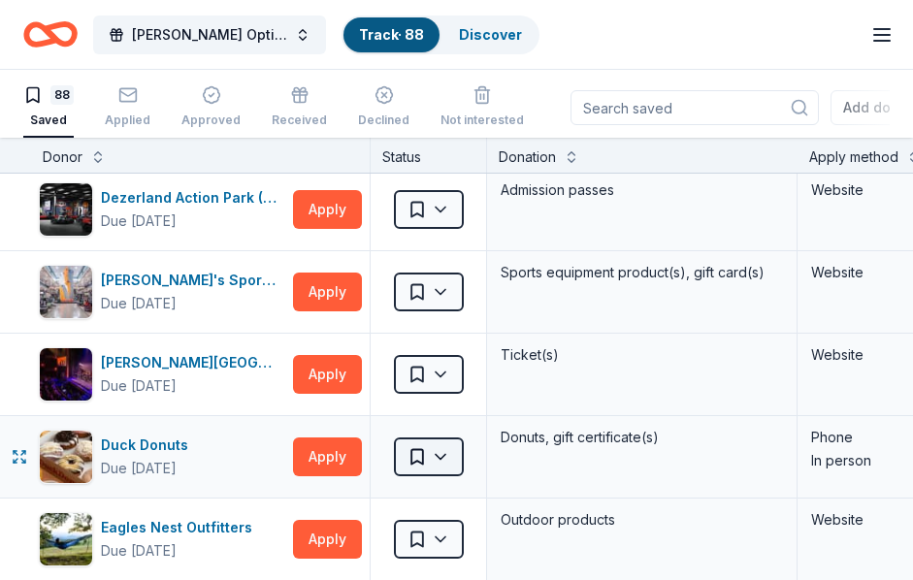
click at [455, 453] on html "FLOMA Doner Options Track · 88 Discover Earn Rewards 88 Saved Applied Approved …" at bounding box center [456, 290] width 913 height 580
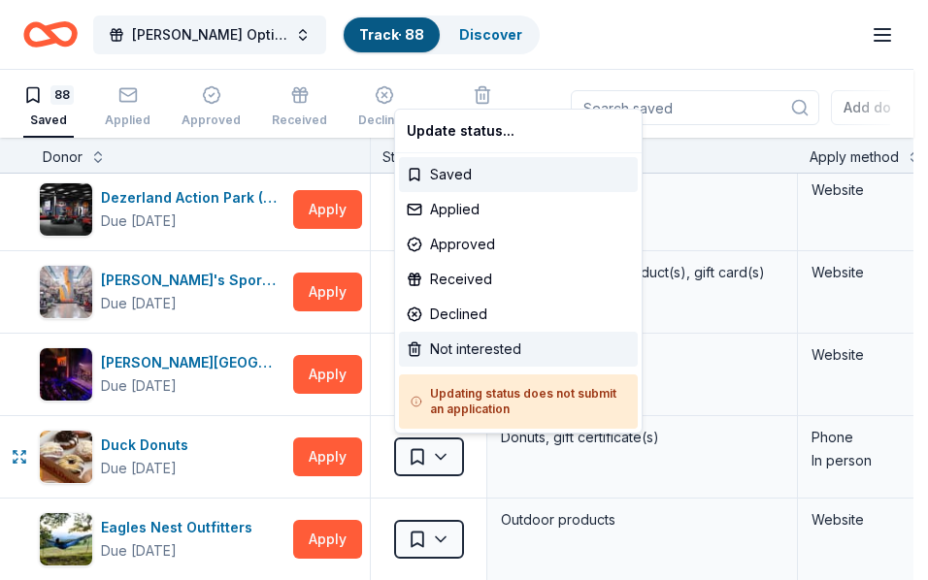
click at [463, 354] on div "Not interested" at bounding box center [518, 349] width 239 height 35
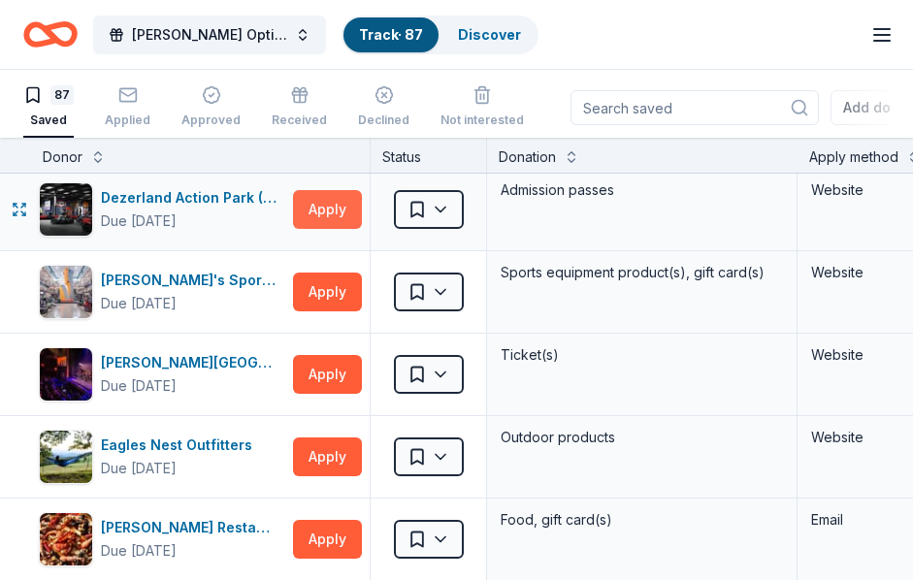
click at [330, 208] on button "Apply" at bounding box center [327, 209] width 69 height 39
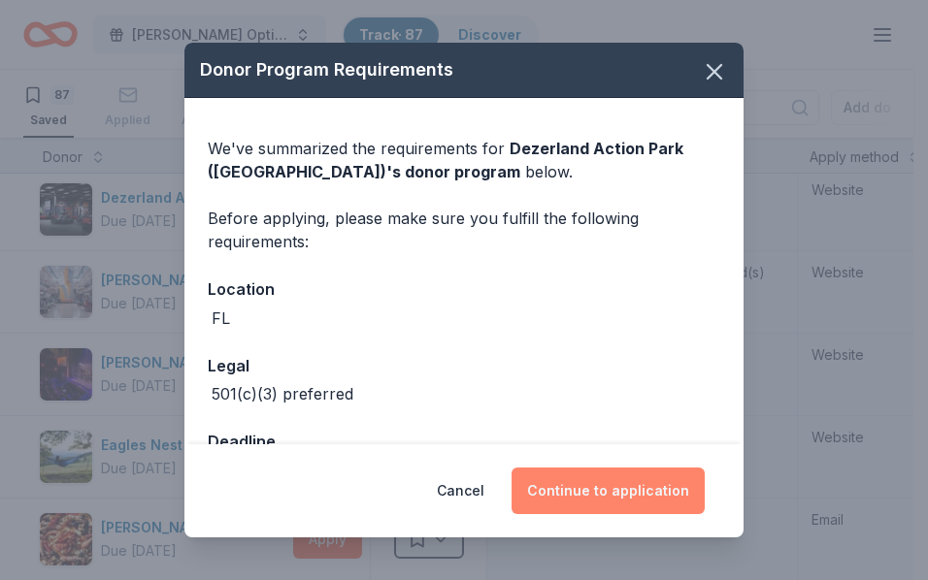
click at [574, 483] on button "Continue to application" at bounding box center [608, 491] width 193 height 47
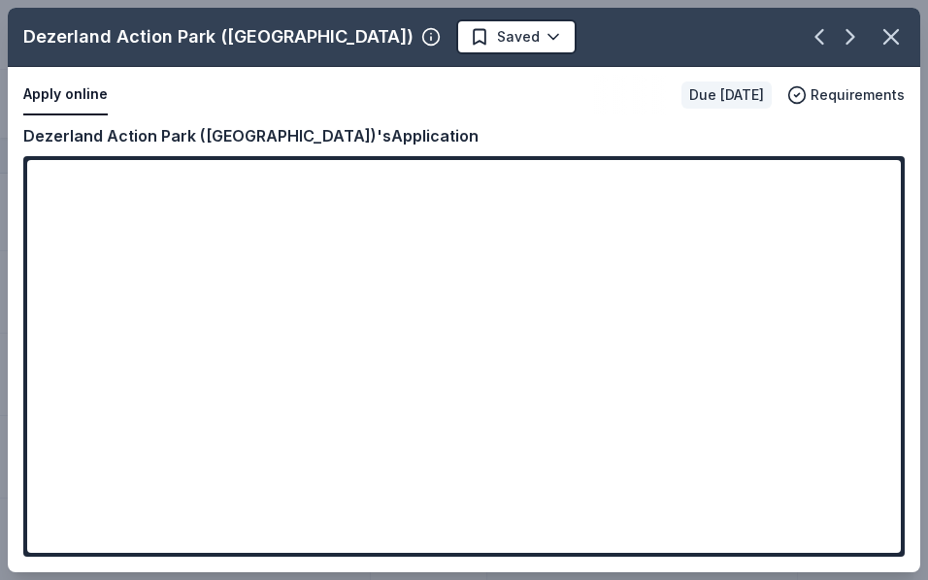
drag, startPoint x: 368, startPoint y: 136, endPoint x: 102, endPoint y: 127, distance: 266.1
click at [124, 130] on div "Dezerland Action Park (Miami)'s Application" at bounding box center [463, 135] width 881 height 25
click at [897, 26] on icon "button" at bounding box center [890, 36] width 27 height 27
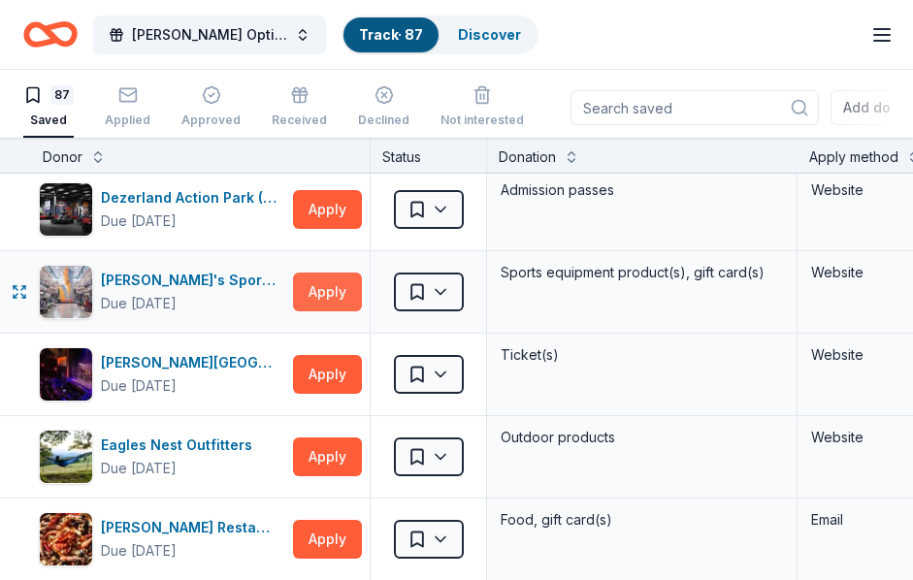
click at [323, 296] on button "Apply" at bounding box center [327, 292] width 69 height 39
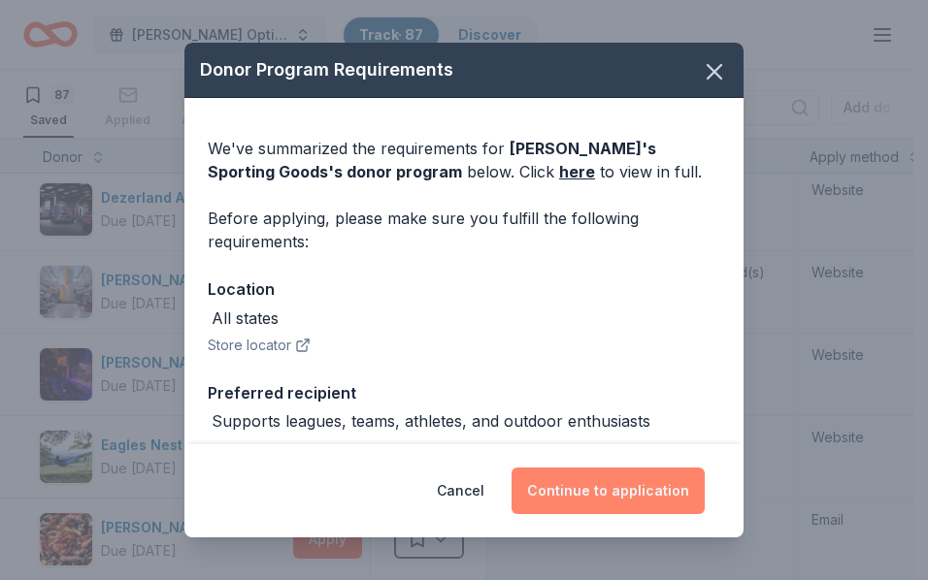
click at [631, 496] on button "Continue to application" at bounding box center [608, 491] width 193 height 47
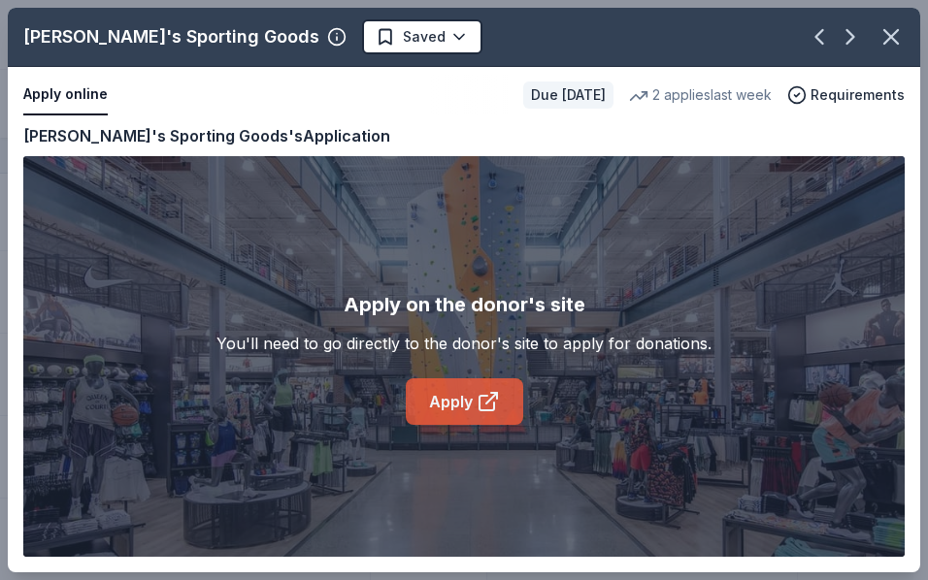
click at [443, 401] on link "Apply" at bounding box center [464, 402] width 117 height 47
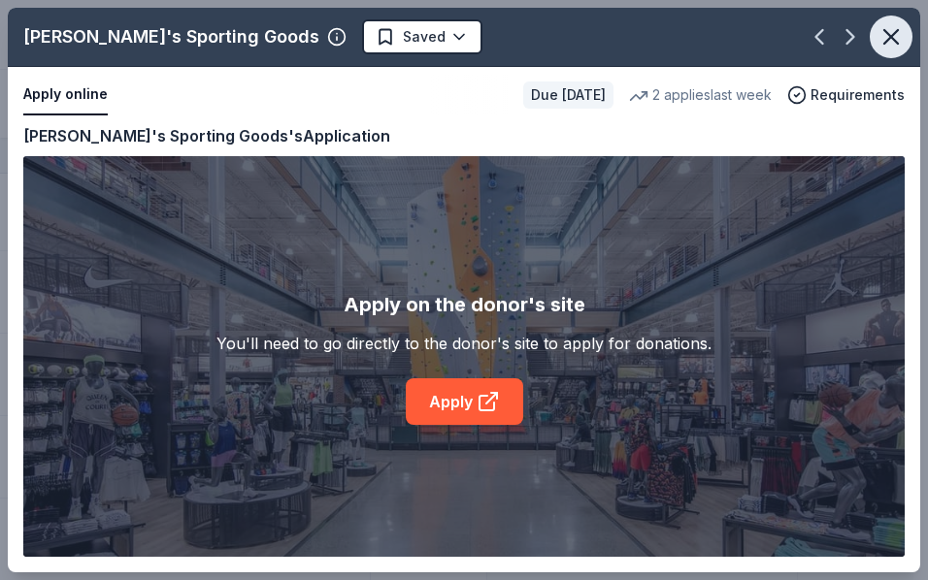
click at [904, 41] on icon "button" at bounding box center [890, 36] width 27 height 27
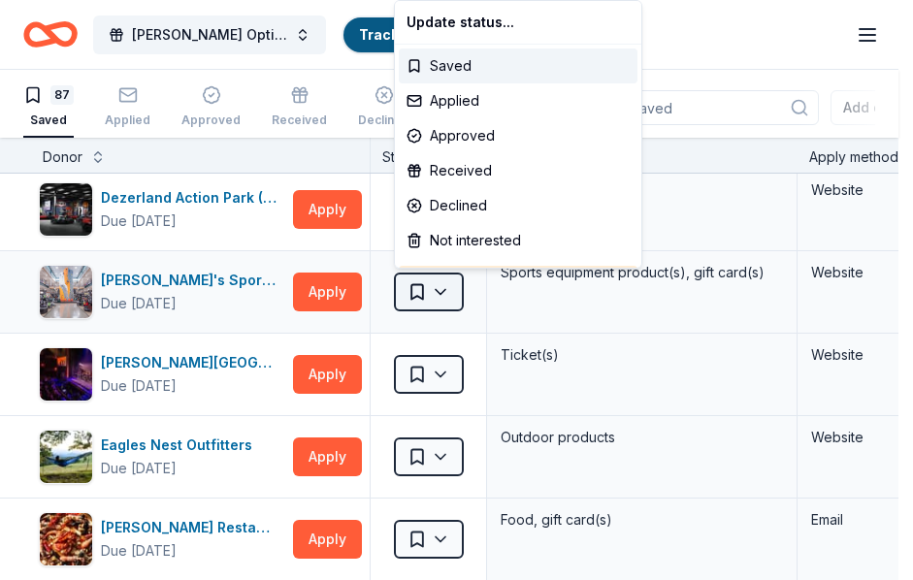
click at [446, 287] on html "FLOMA Doner Options Track · 87 Discover Earn Rewards 87 Saved Applied Approved …" at bounding box center [456, 290] width 913 height 580
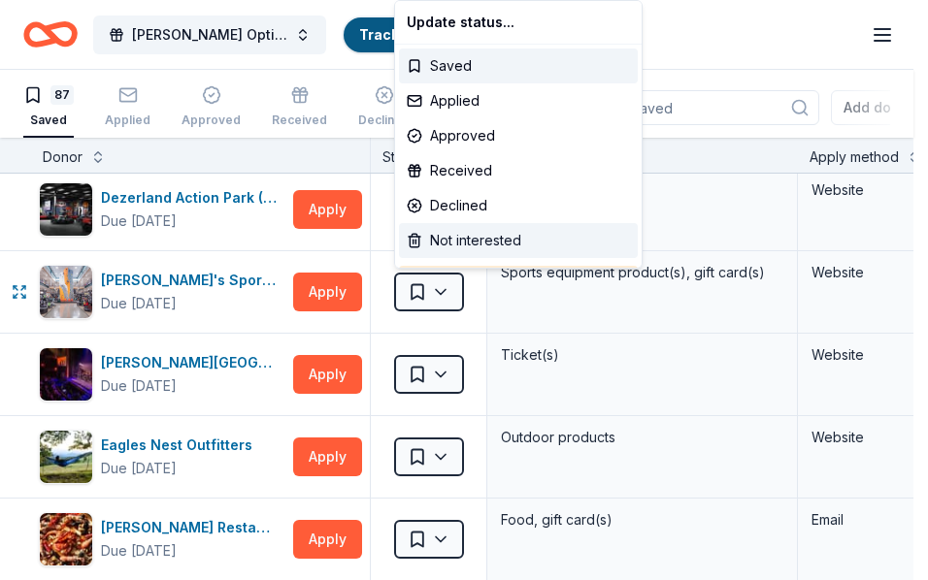
click at [455, 241] on div "Not interested" at bounding box center [518, 240] width 239 height 35
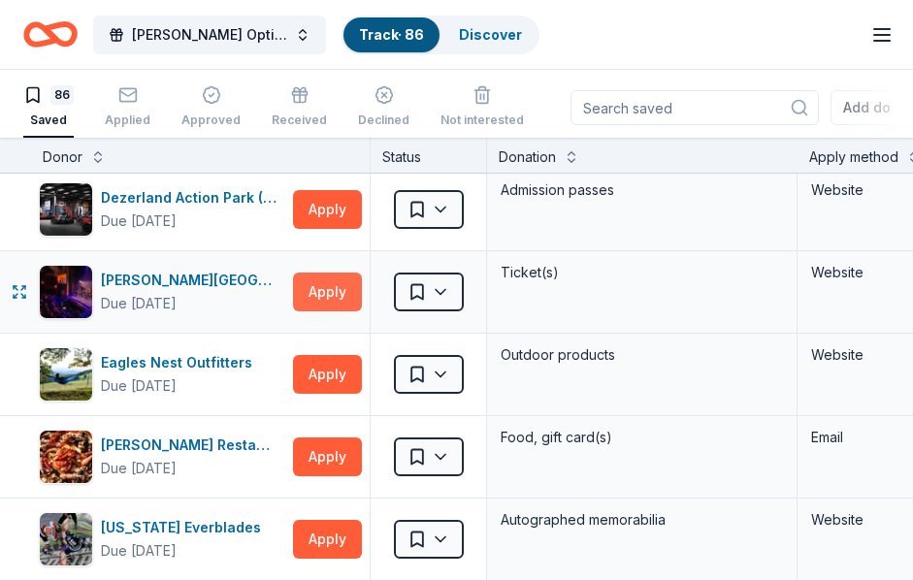
click at [319, 282] on button "Apply" at bounding box center [327, 292] width 69 height 39
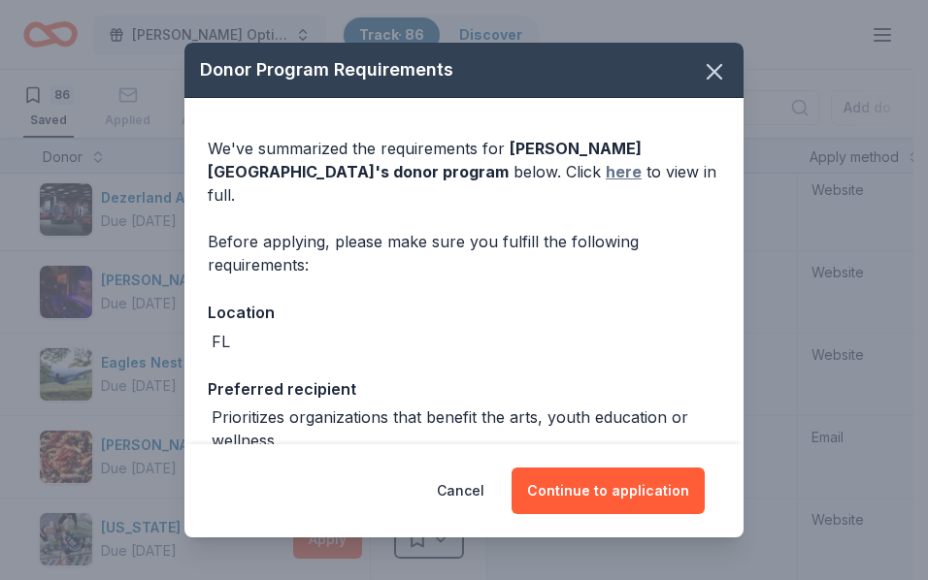
click at [606, 164] on link "here" at bounding box center [624, 171] width 36 height 23
click at [706, 75] on icon "button" at bounding box center [714, 71] width 27 height 27
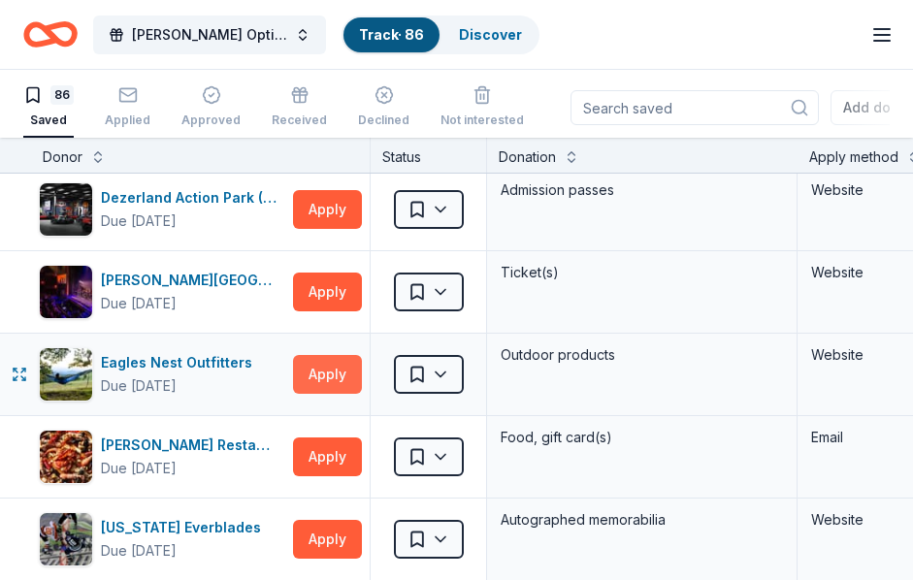
click at [312, 369] on button "Apply" at bounding box center [327, 374] width 69 height 39
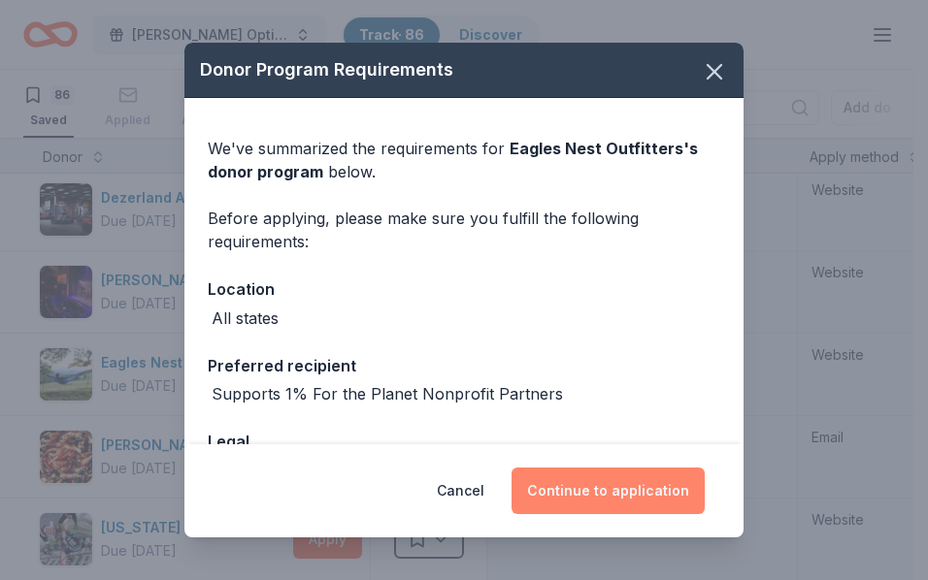
click at [612, 479] on button "Continue to application" at bounding box center [608, 491] width 193 height 47
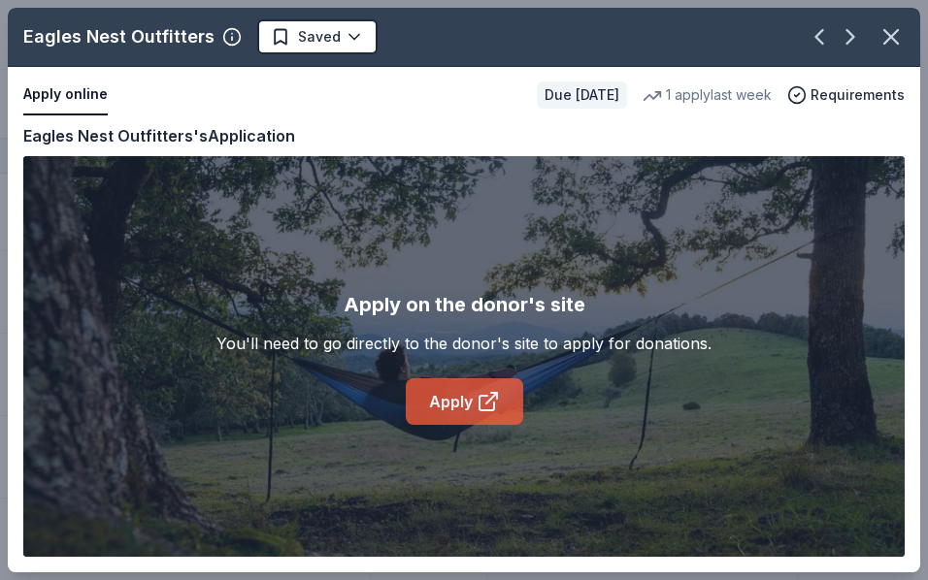
click at [470, 385] on link "Apply" at bounding box center [464, 402] width 117 height 47
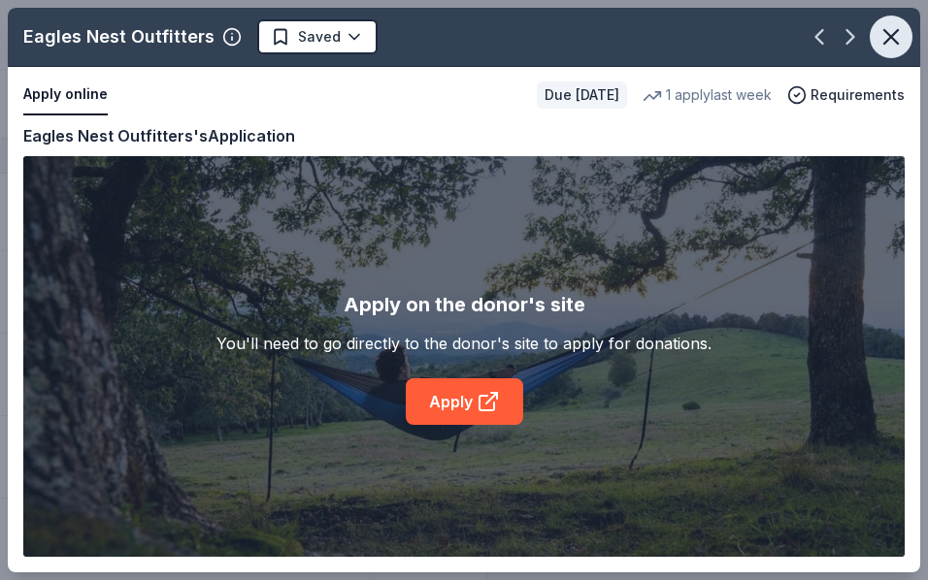
click at [903, 20] on button "button" at bounding box center [891, 37] width 43 height 43
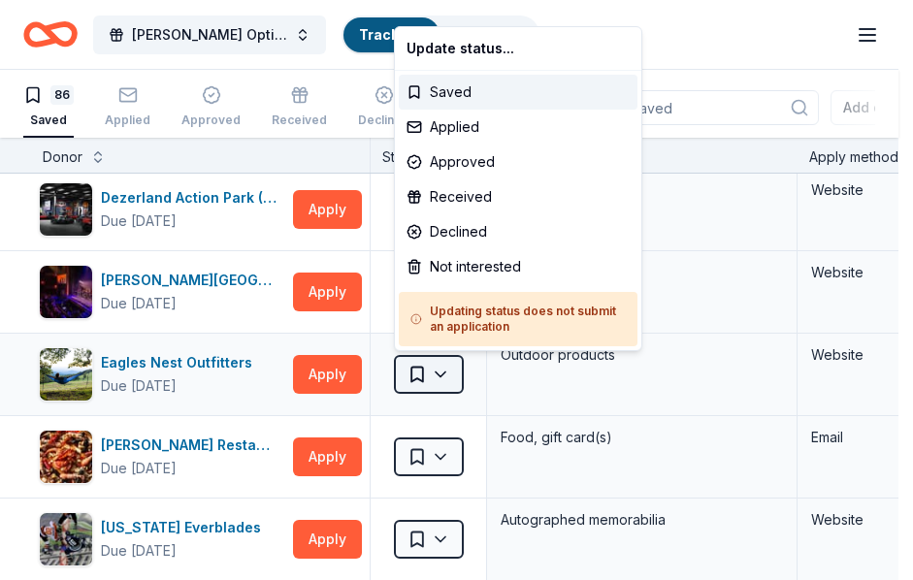
click at [450, 369] on html "FLOMA Doner Options Track · 86 Discover Earn Rewards 86 Saved Applied Approved …" at bounding box center [456, 290] width 913 height 580
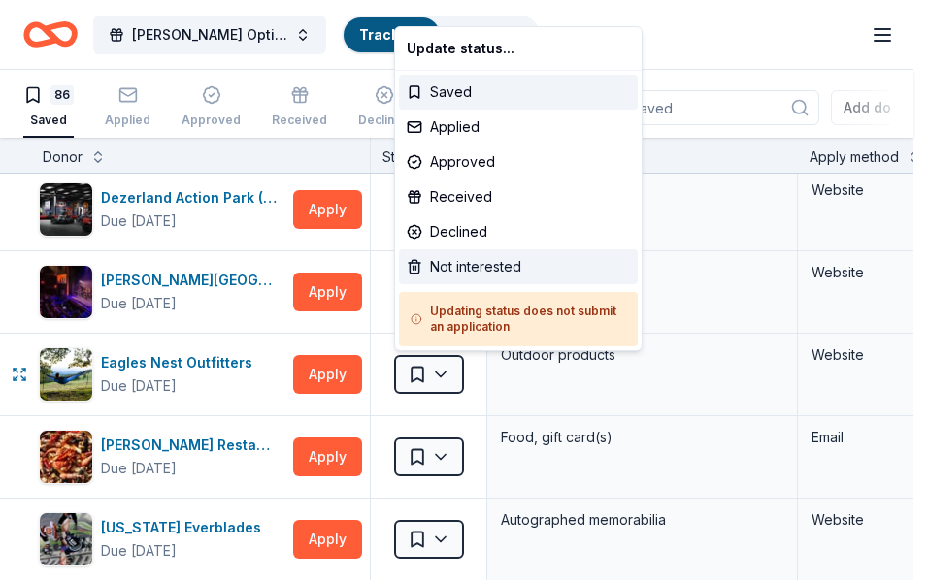
click at [451, 271] on div "Not interested" at bounding box center [518, 266] width 239 height 35
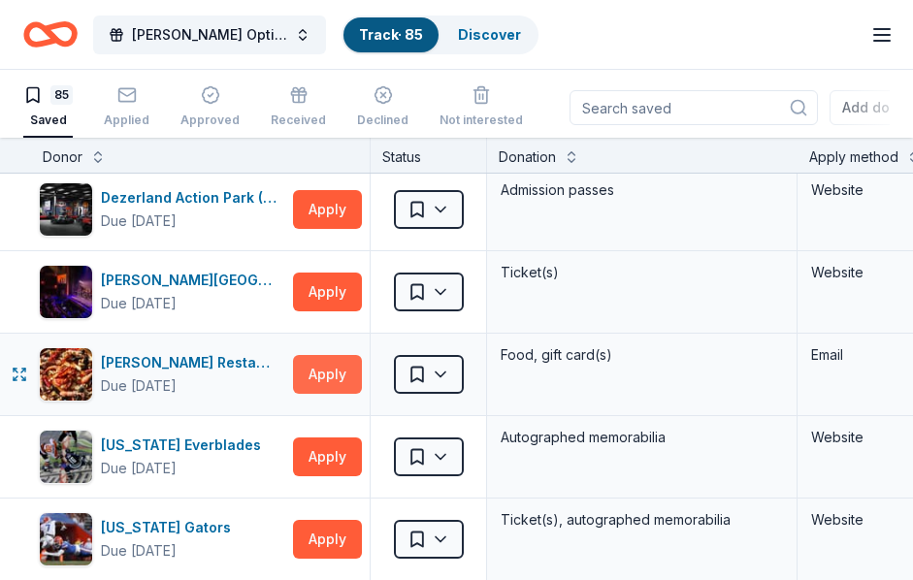
click at [333, 376] on button "Apply" at bounding box center [327, 374] width 69 height 39
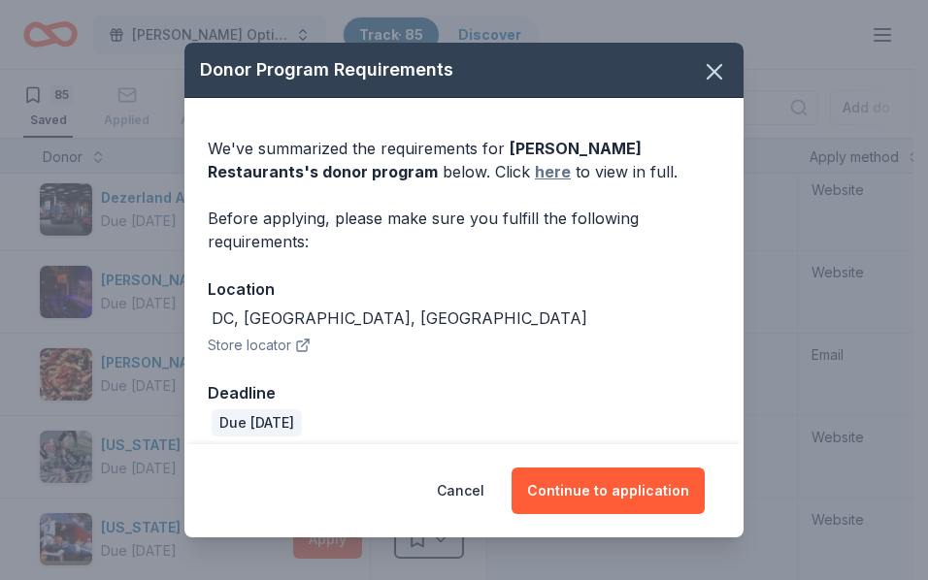
click at [539, 167] on link "here" at bounding box center [553, 171] width 36 height 23
click at [702, 67] on icon "button" at bounding box center [714, 71] width 27 height 27
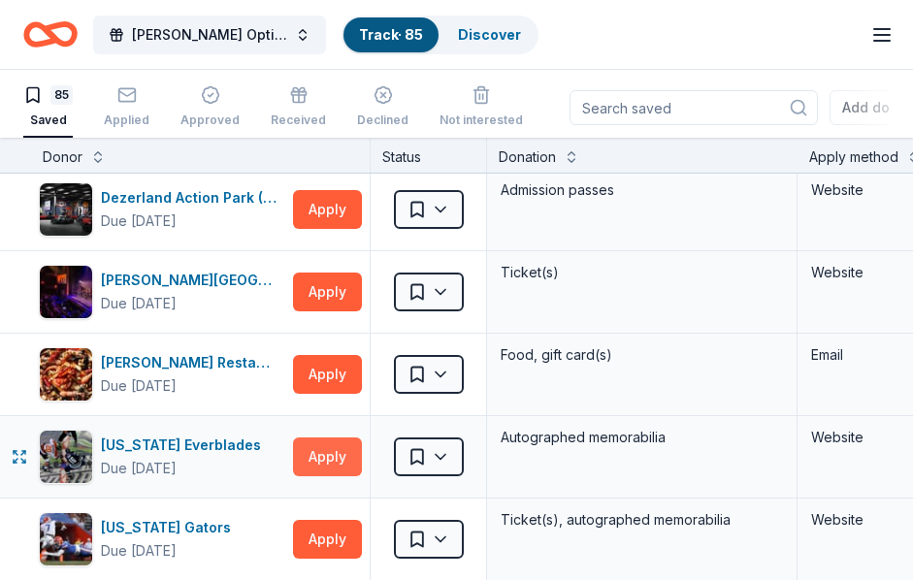
click at [325, 453] on button "Apply" at bounding box center [327, 457] width 69 height 39
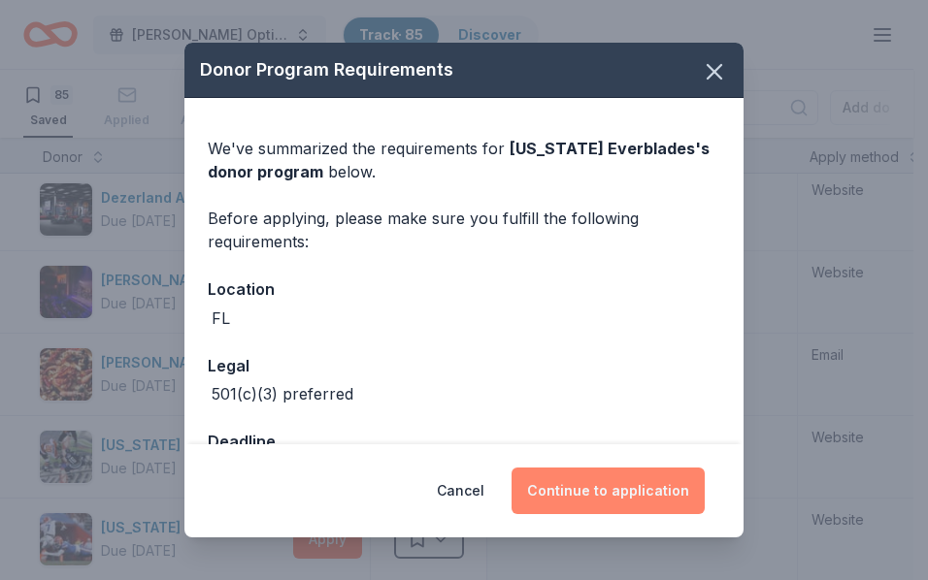
click at [619, 492] on button "Continue to application" at bounding box center [608, 491] width 193 height 47
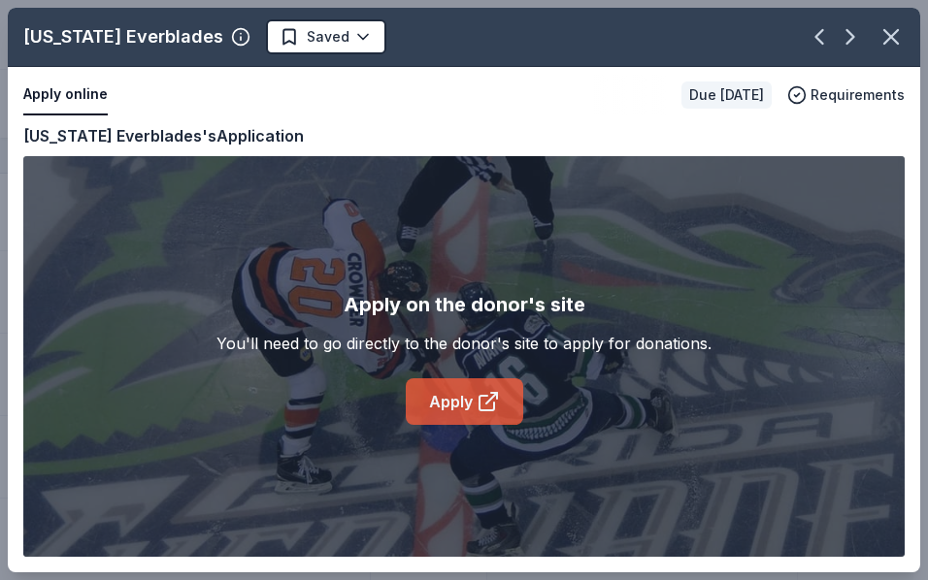
click at [449, 405] on link "Apply" at bounding box center [464, 402] width 117 height 47
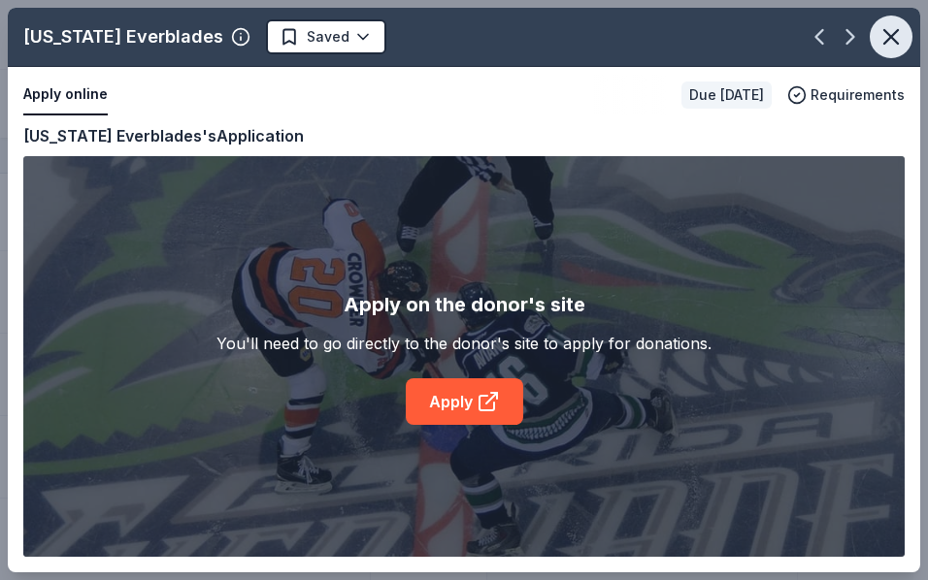
click at [894, 34] on icon "button" at bounding box center [891, 37] width 14 height 14
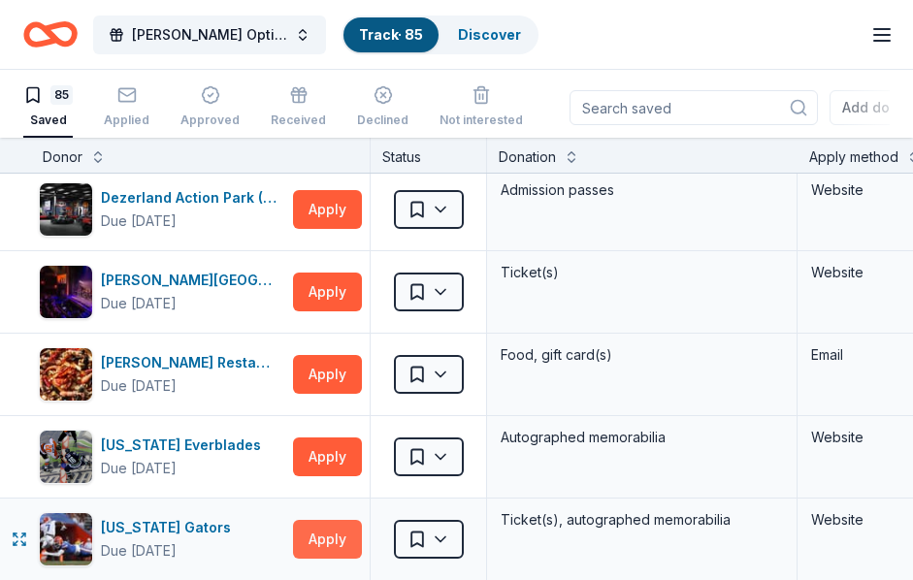
click at [327, 530] on button "Apply" at bounding box center [327, 539] width 69 height 39
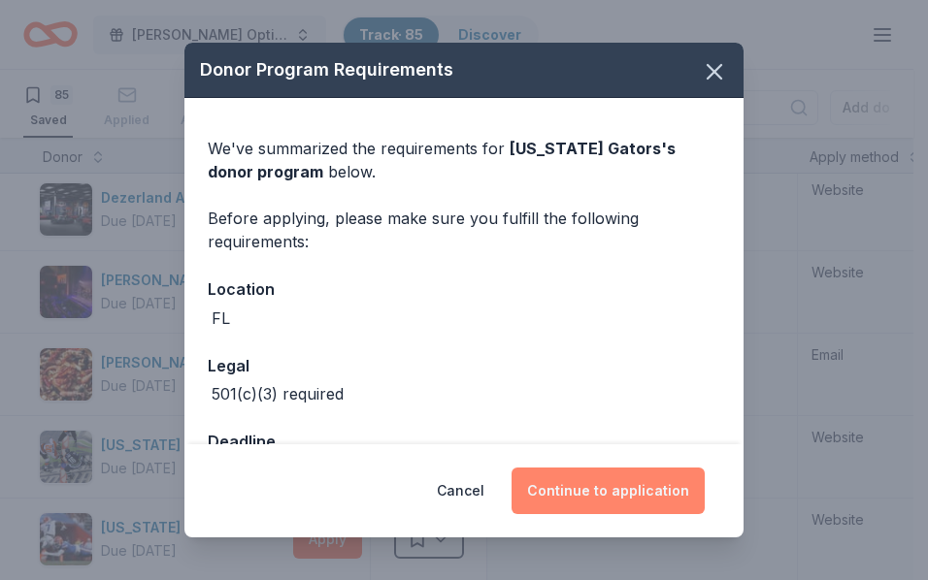
click at [584, 493] on button "Continue to application" at bounding box center [608, 491] width 193 height 47
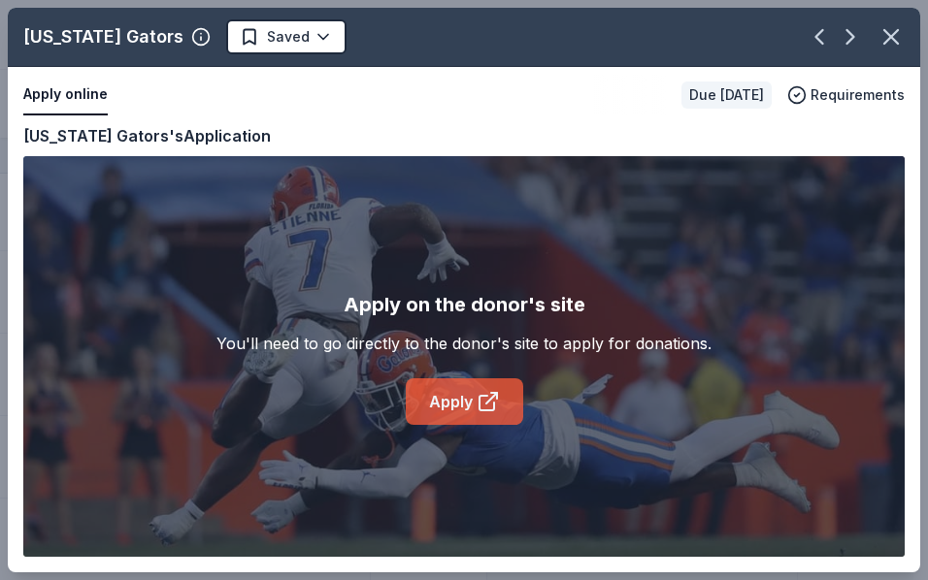
click at [479, 384] on link "Apply" at bounding box center [464, 402] width 117 height 47
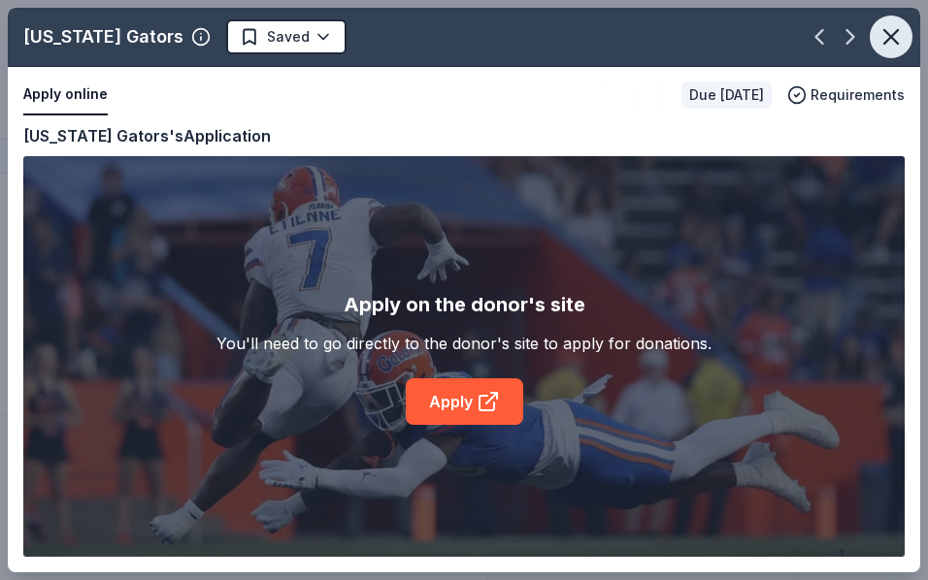
click at [889, 30] on icon "button" at bounding box center [890, 36] width 27 height 27
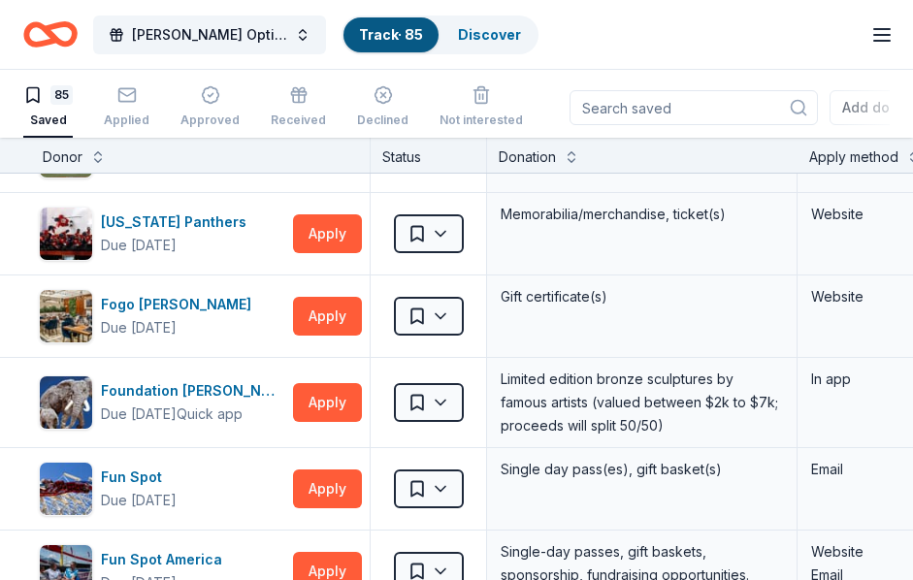
scroll to position [1649, 0]
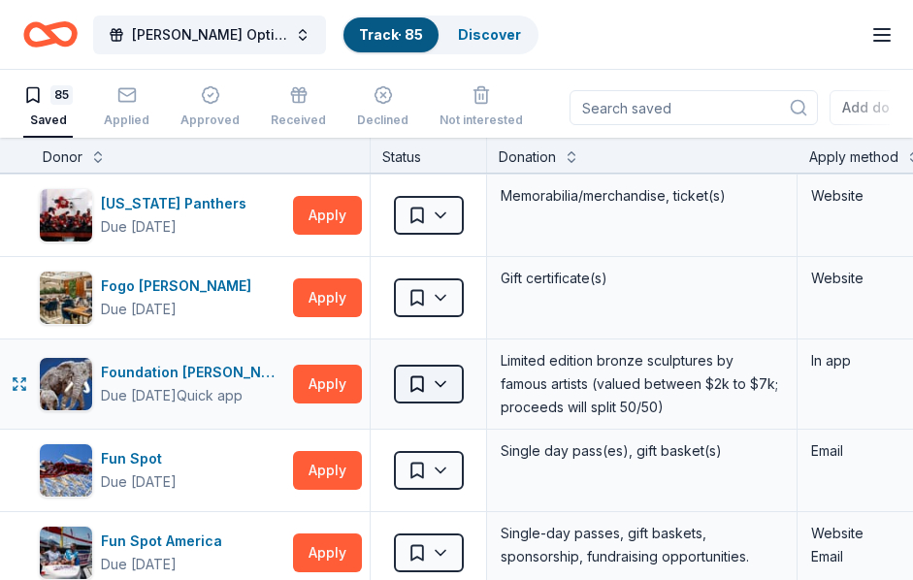
click at [447, 379] on html "FLOMA Doner Options Track · 85 Discover Earn Rewards 85 Saved Applied Approved …" at bounding box center [456, 290] width 913 height 580
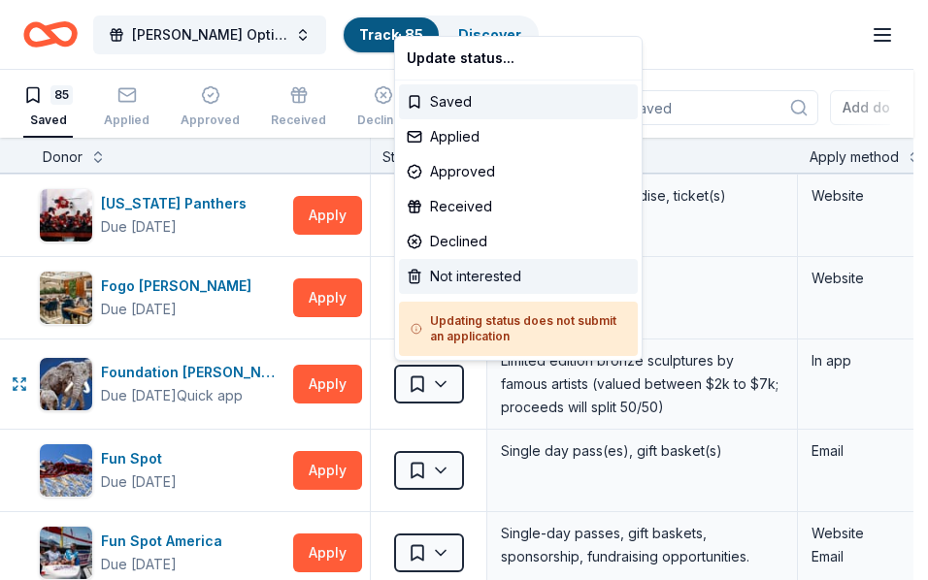
click at [463, 273] on div "Not interested" at bounding box center [518, 276] width 239 height 35
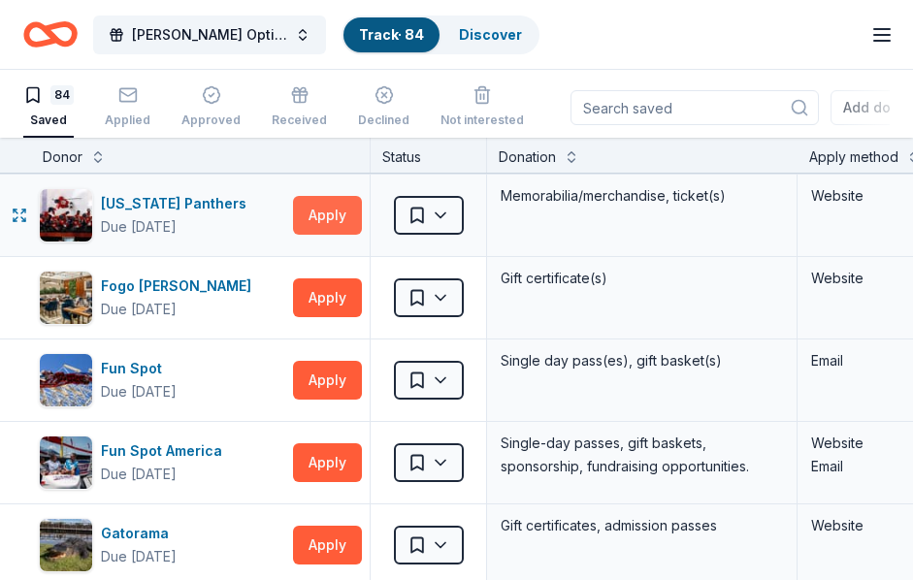
click at [327, 209] on button "Apply" at bounding box center [327, 215] width 69 height 39
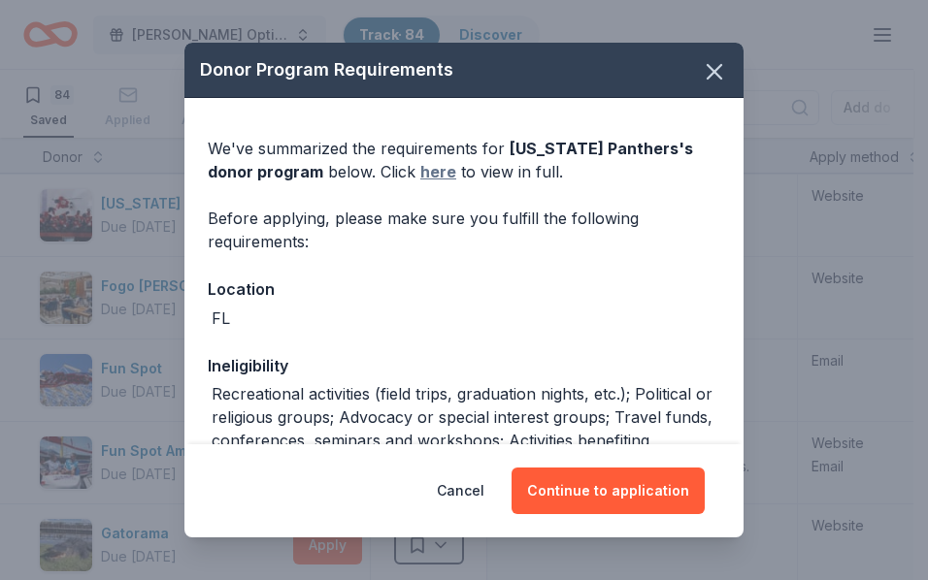
click at [420, 168] on link "here" at bounding box center [438, 171] width 36 height 23
click at [709, 66] on icon "button" at bounding box center [714, 71] width 27 height 27
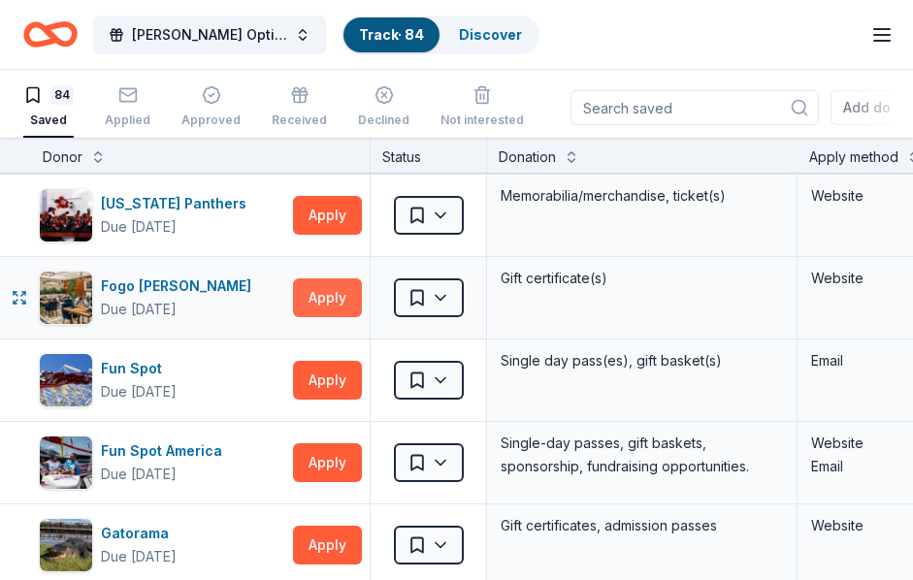
click at [329, 291] on button "Apply" at bounding box center [327, 298] width 69 height 39
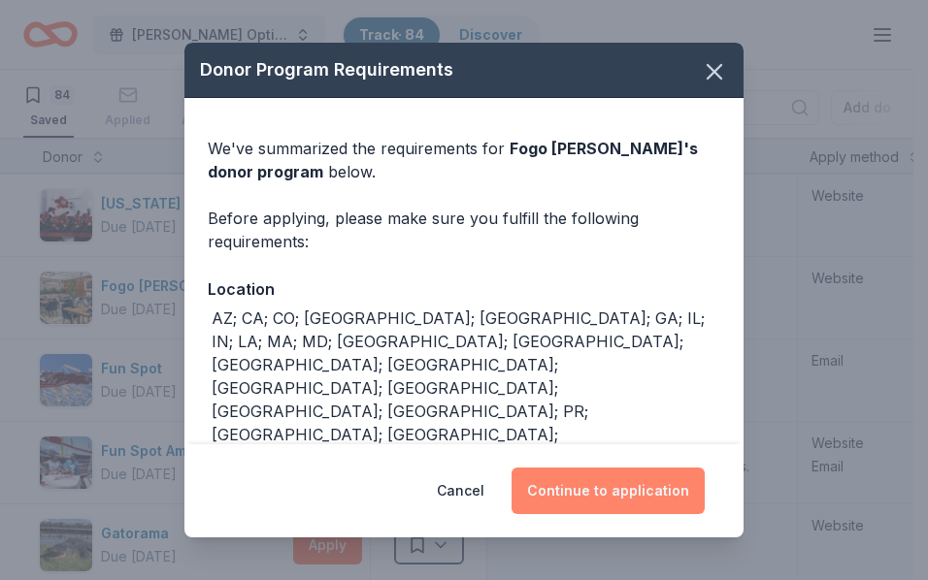
click at [600, 494] on button "Continue to application" at bounding box center [608, 491] width 193 height 47
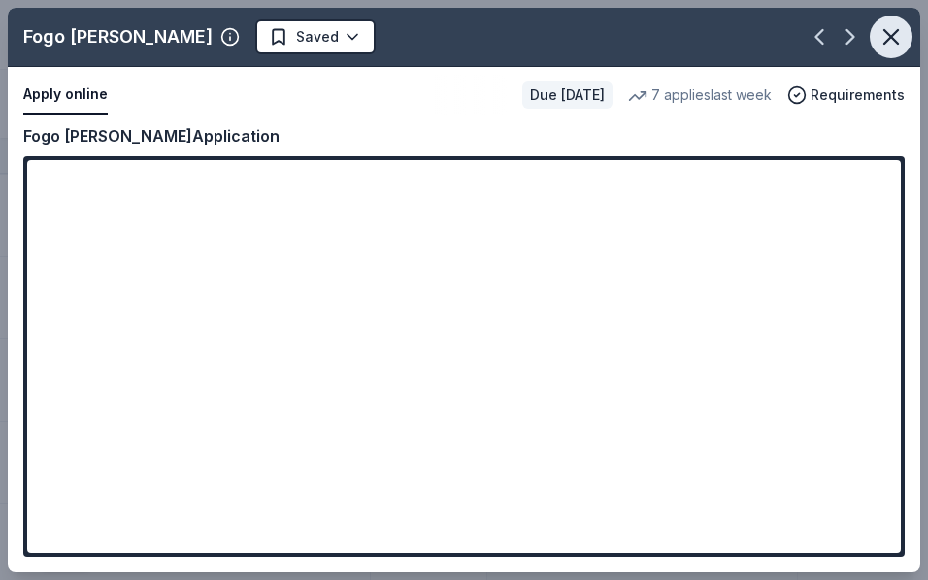
click at [895, 46] on icon "button" at bounding box center [890, 36] width 27 height 27
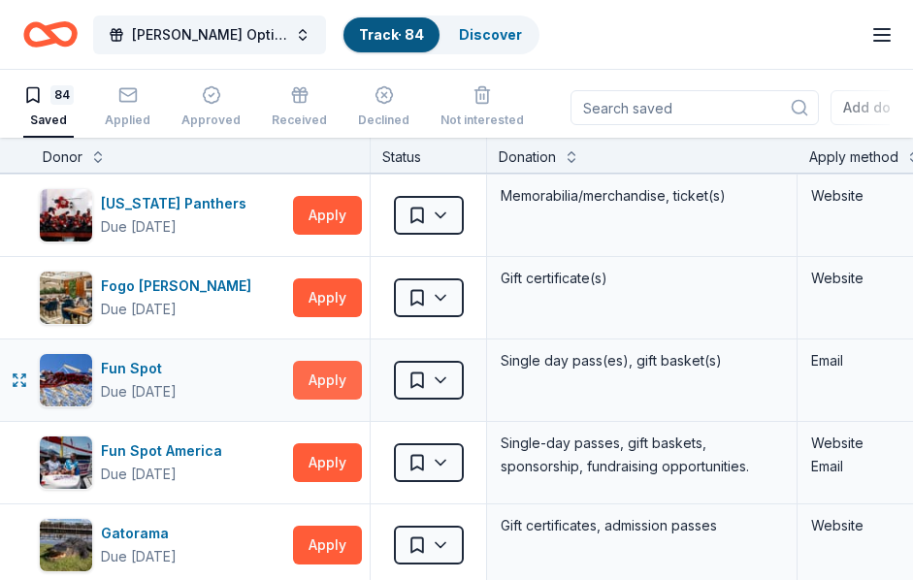
click at [326, 376] on button "Apply" at bounding box center [327, 380] width 69 height 39
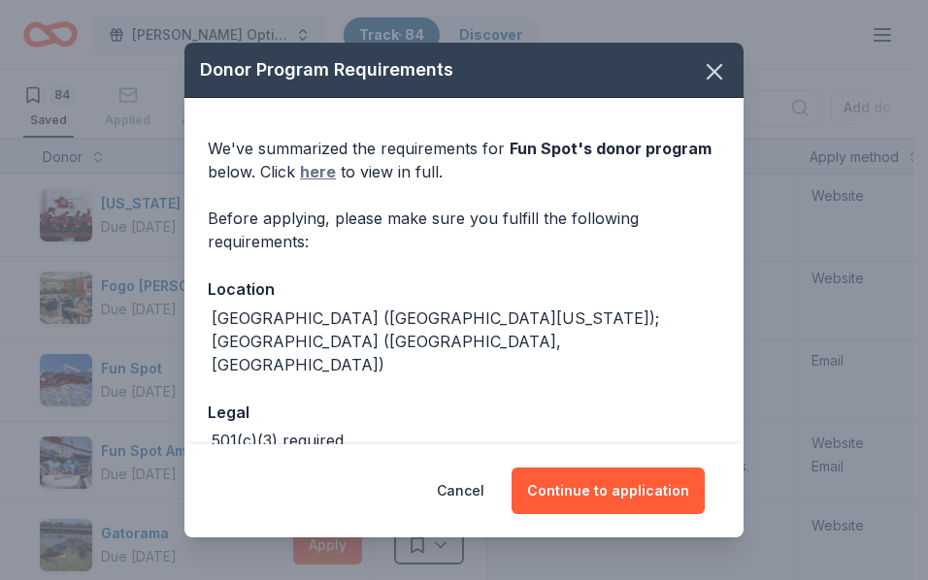
click at [322, 172] on link "here" at bounding box center [318, 171] width 36 height 23
click at [708, 68] on icon "button" at bounding box center [715, 72] width 14 height 14
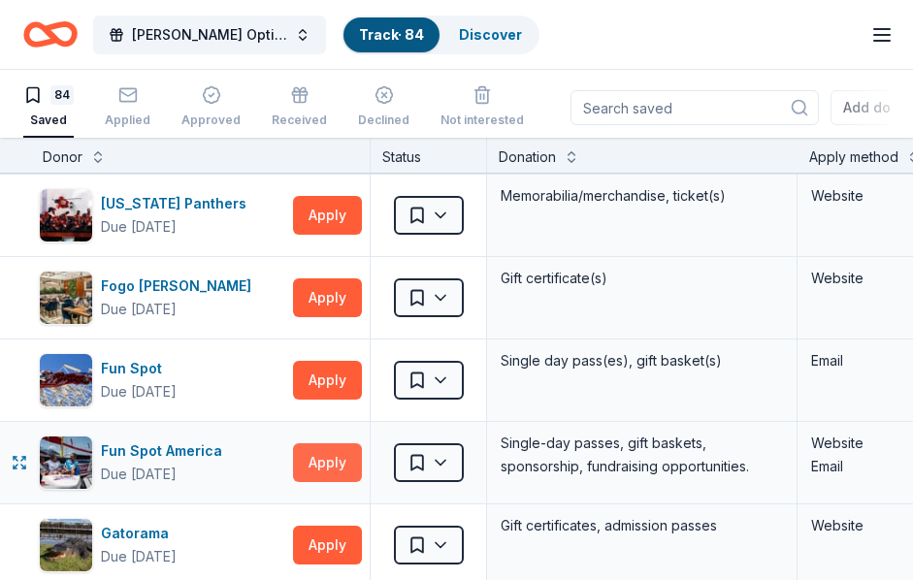
click at [309, 459] on button "Apply" at bounding box center [327, 463] width 69 height 39
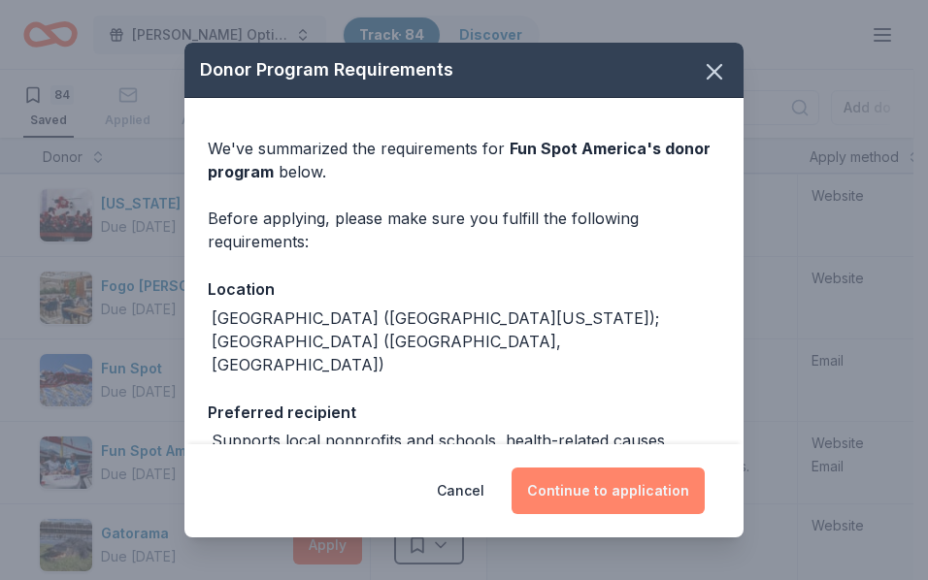
click at [613, 493] on button "Continue to application" at bounding box center [608, 491] width 193 height 47
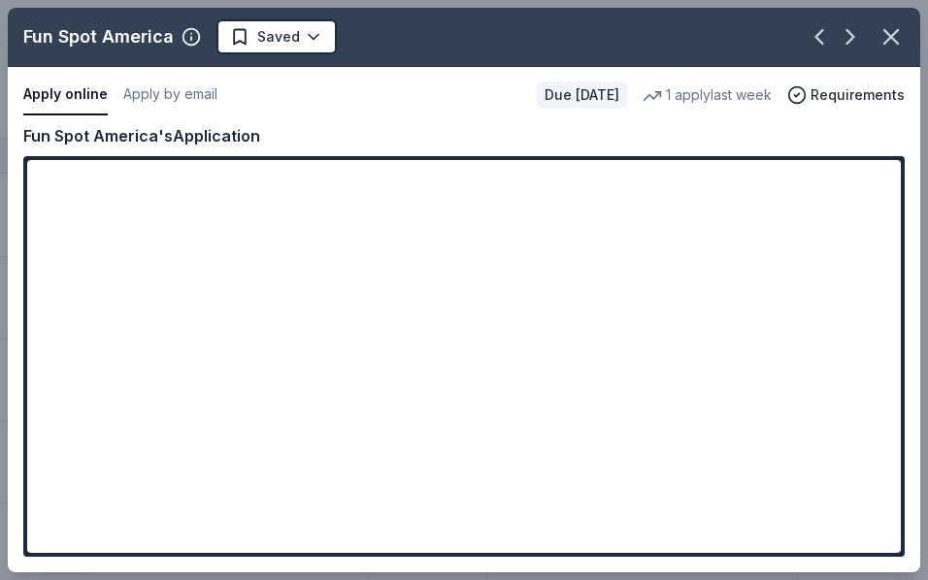
click at [802, 159] on div at bounding box center [463, 356] width 881 height 401
click at [799, 158] on div at bounding box center [463, 356] width 881 height 401
click at [889, 48] on icon "button" at bounding box center [890, 36] width 27 height 27
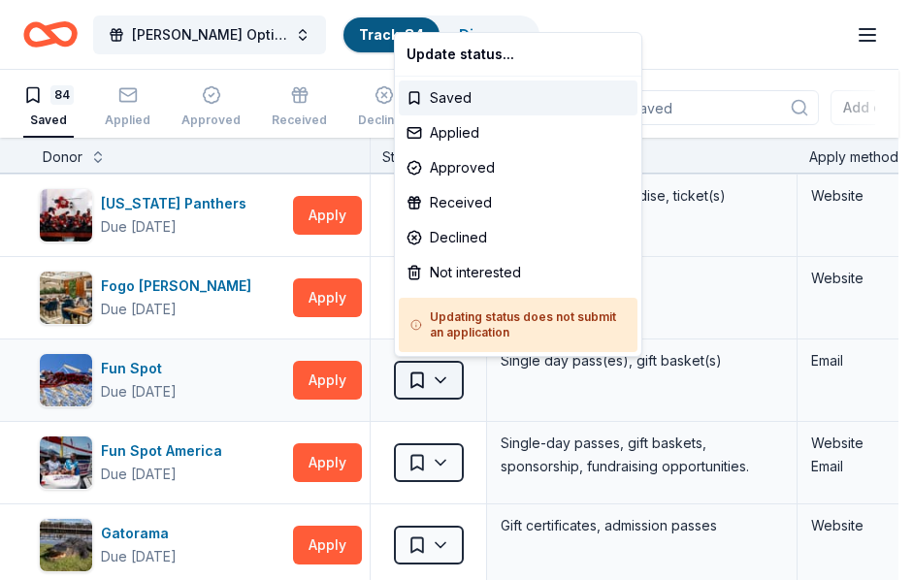
click at [453, 375] on html "FLOMA Doner Options Track · 84 Discover Earn Rewards 84 Saved Applied Approved …" at bounding box center [456, 290] width 913 height 580
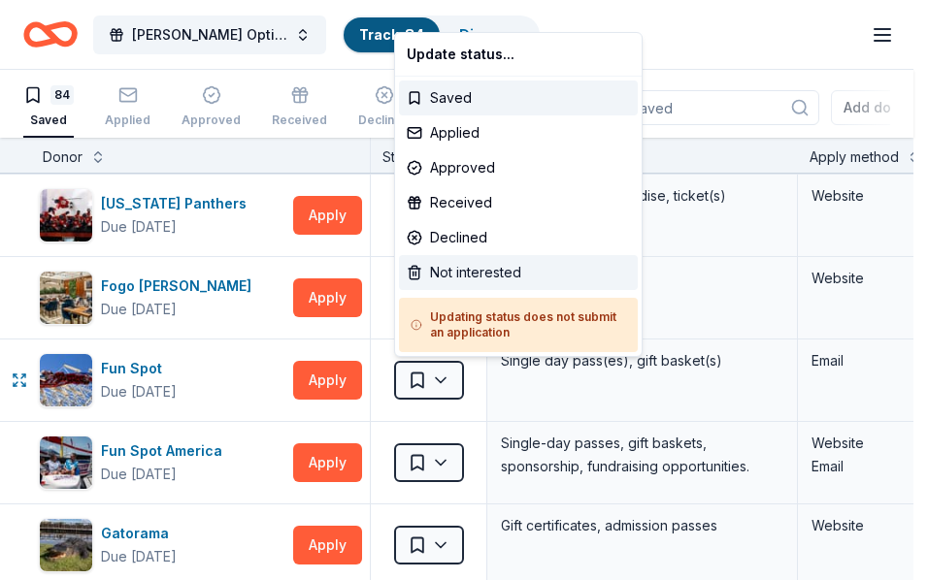
click at [490, 274] on div "Not interested" at bounding box center [518, 272] width 239 height 35
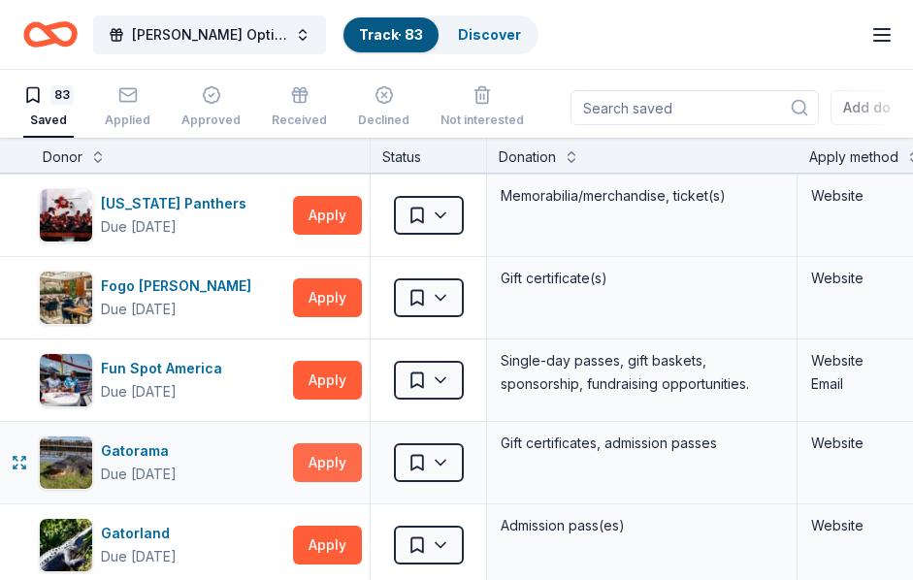
click at [342, 455] on button "Apply" at bounding box center [327, 463] width 69 height 39
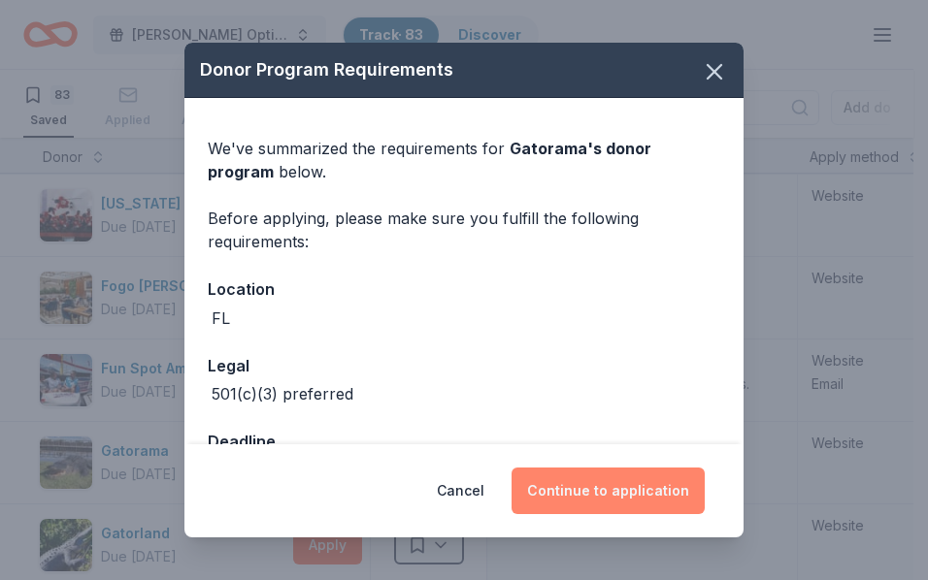
click at [638, 488] on button "Continue to application" at bounding box center [608, 491] width 193 height 47
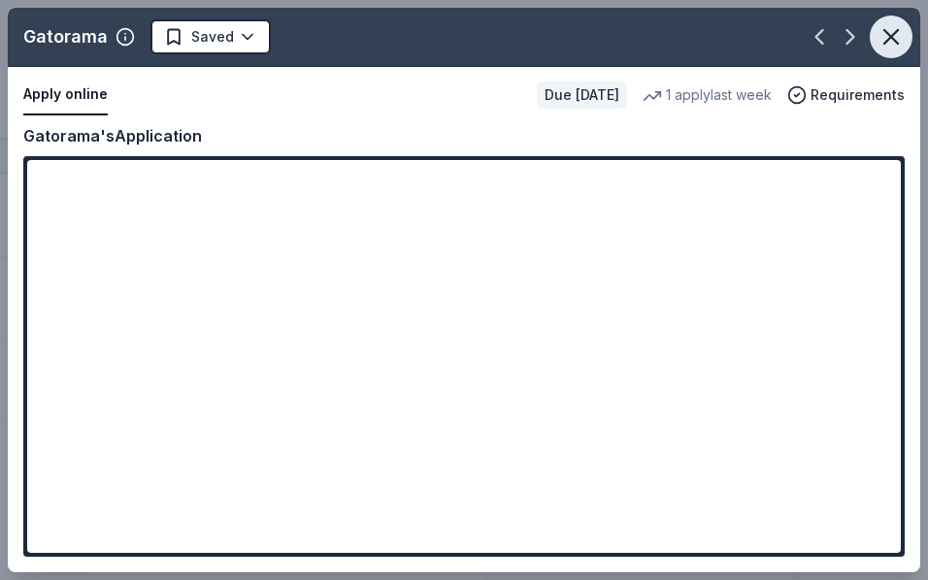
drag, startPoint x: 894, startPoint y: 39, endPoint x: 870, endPoint y: 39, distance: 24.3
click at [895, 39] on icon "button" at bounding box center [890, 36] width 27 height 27
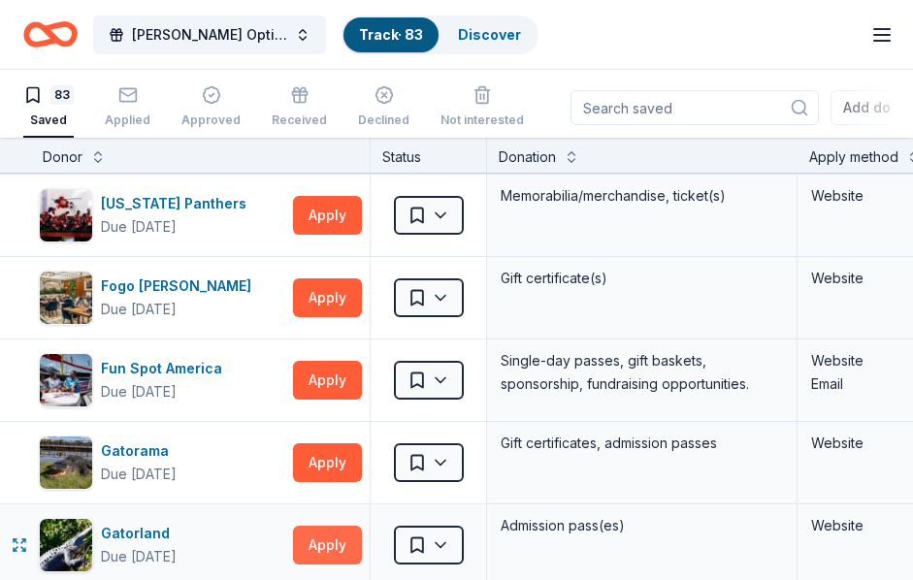
click at [322, 539] on button "Apply" at bounding box center [327, 545] width 69 height 39
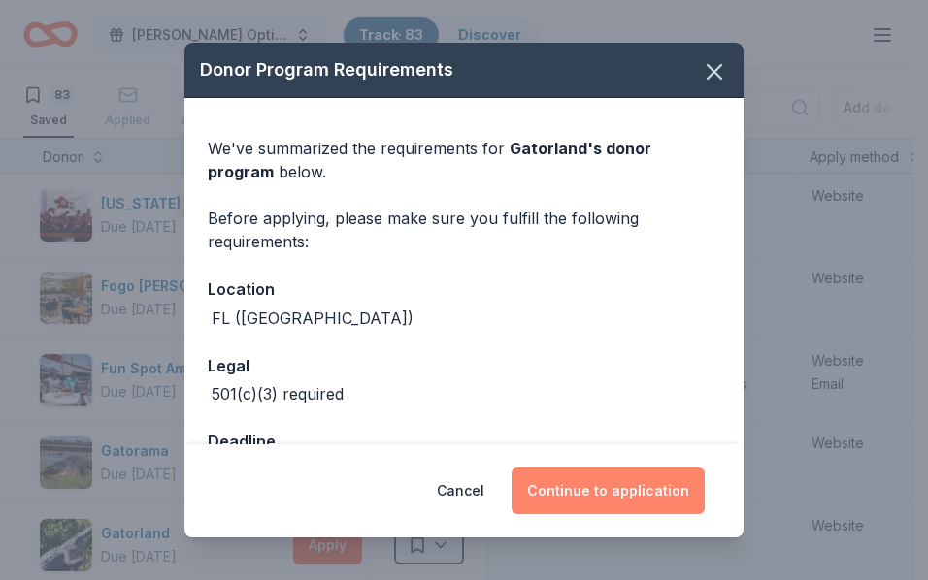
click at [626, 488] on button "Continue to application" at bounding box center [608, 491] width 193 height 47
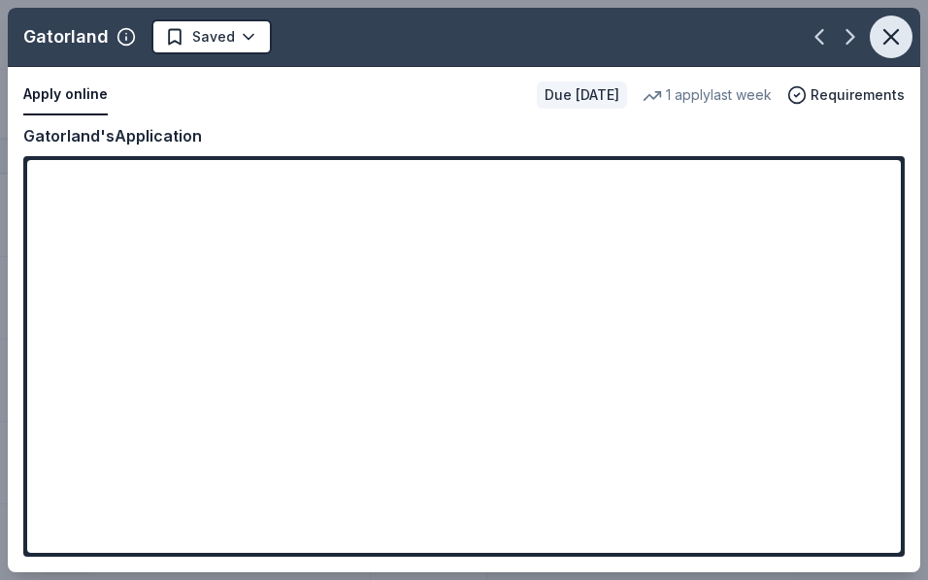
click at [890, 36] on icon "button" at bounding box center [891, 37] width 14 height 14
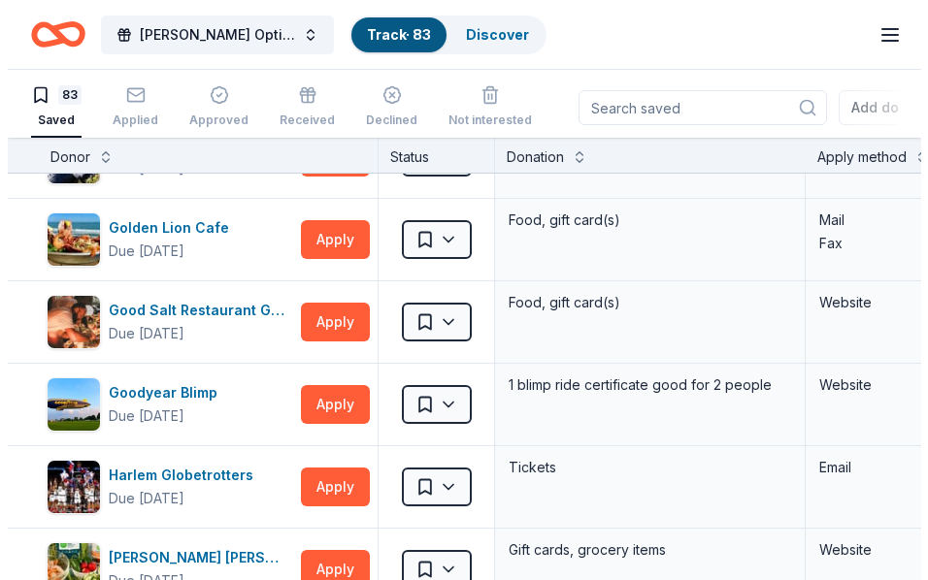
scroll to position [2076, 0]
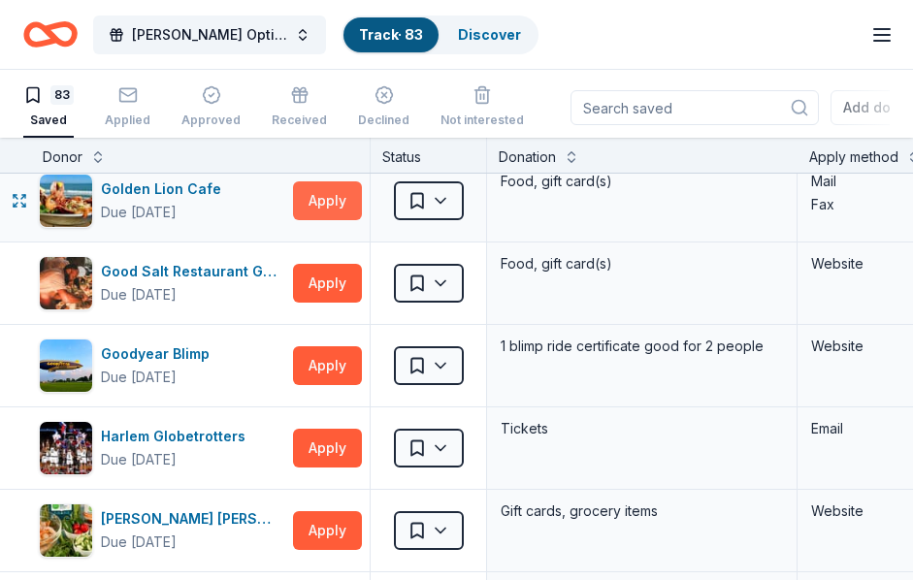
click at [325, 195] on button "Apply" at bounding box center [327, 201] width 69 height 39
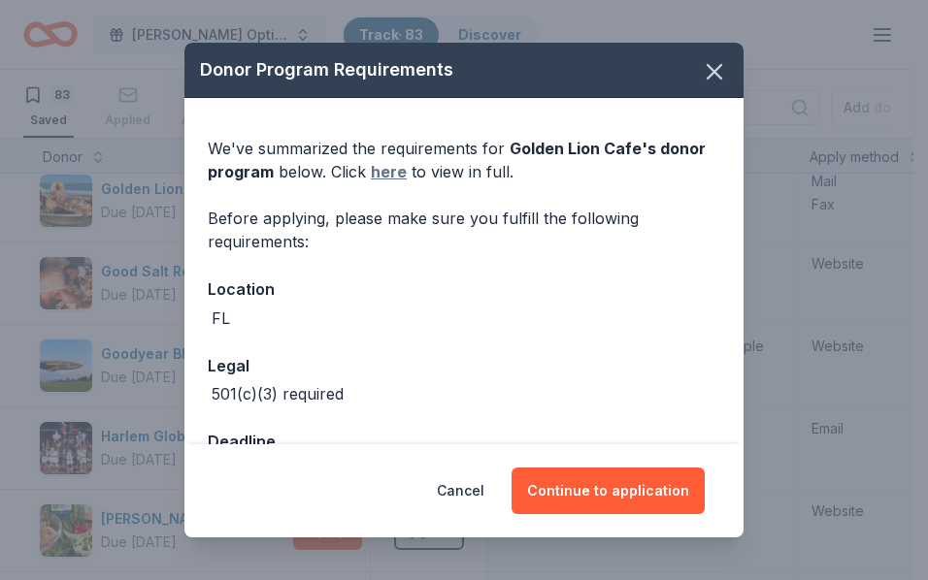
click at [386, 166] on link "here" at bounding box center [389, 171] width 36 height 23
click at [701, 69] on icon "button" at bounding box center [714, 71] width 27 height 27
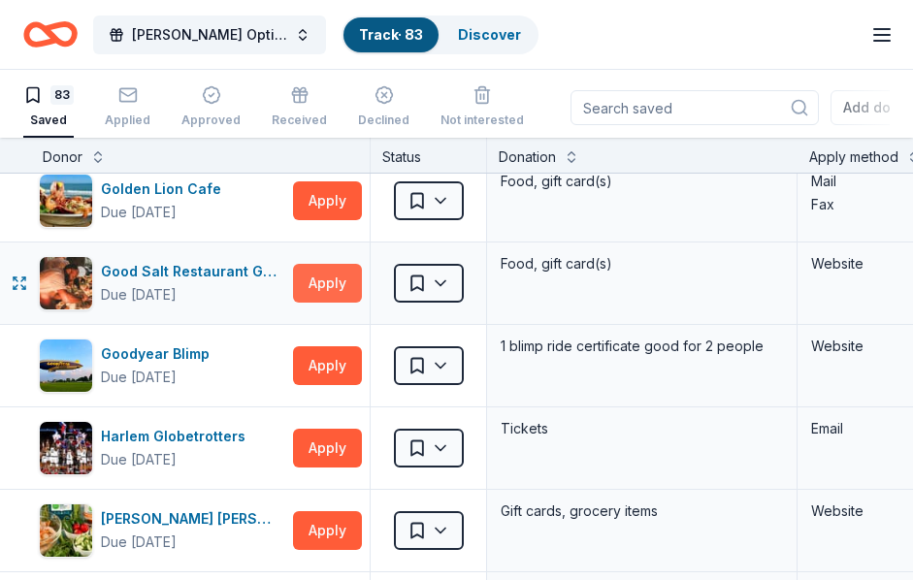
click at [332, 281] on button "Apply" at bounding box center [327, 283] width 69 height 39
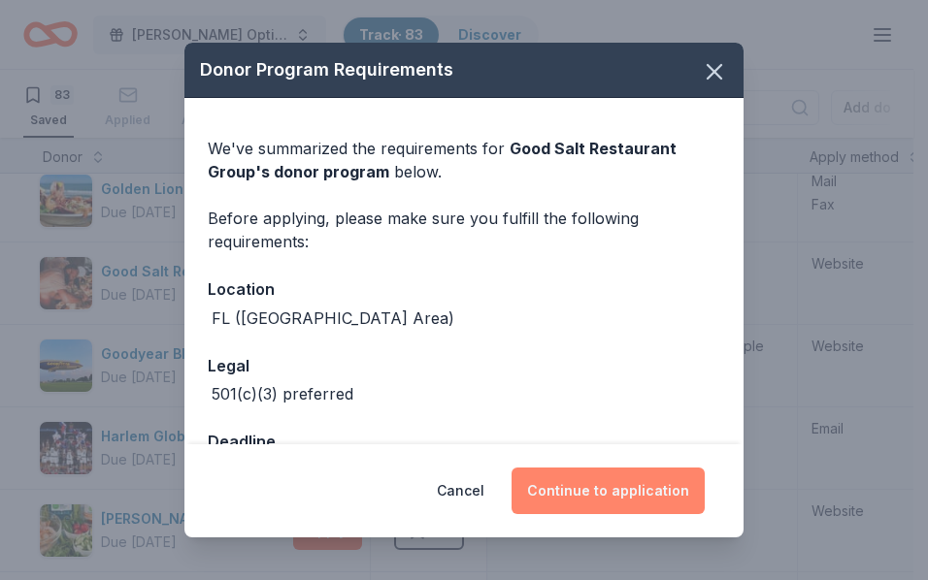
click at [643, 486] on button "Continue to application" at bounding box center [608, 491] width 193 height 47
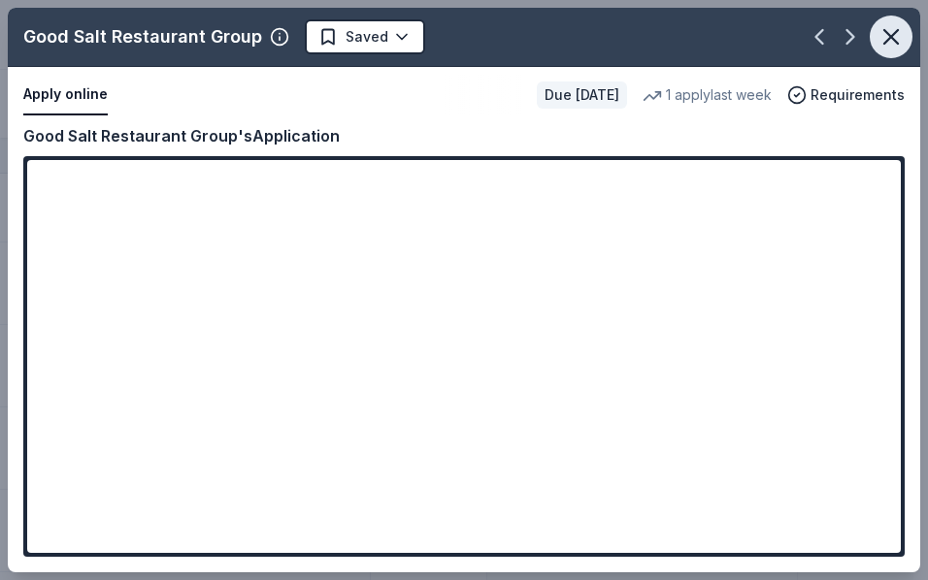
click at [898, 28] on icon "button" at bounding box center [890, 36] width 27 height 27
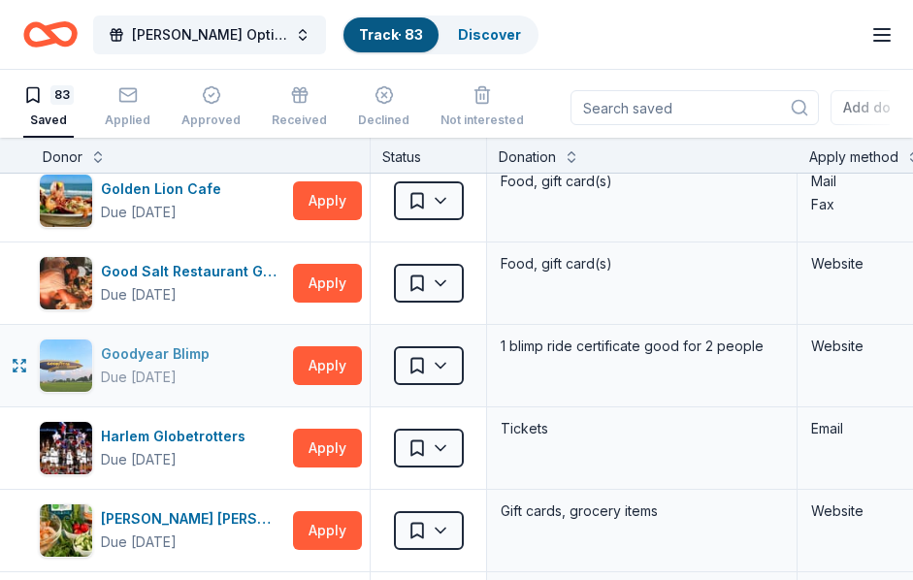
click at [133, 350] on div "Goodyear Blimp" at bounding box center [159, 354] width 116 height 23
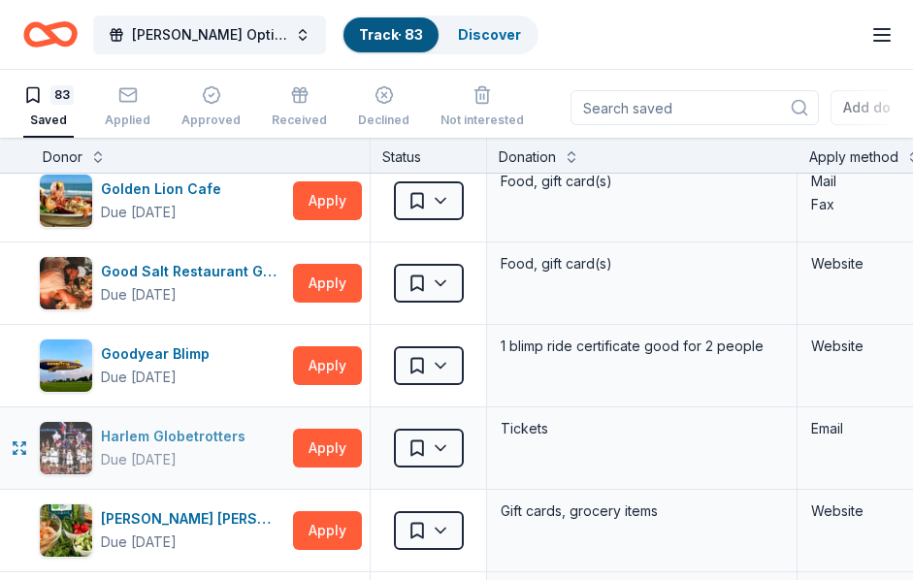
click at [219, 434] on div "Harlem Globetrotters" at bounding box center [177, 436] width 152 height 23
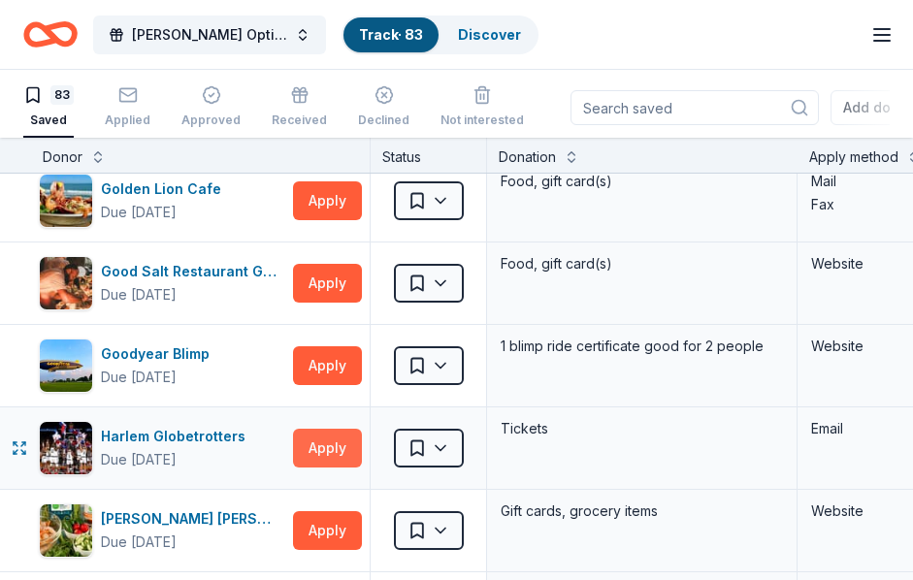
click at [324, 439] on button "Apply" at bounding box center [327, 448] width 69 height 39
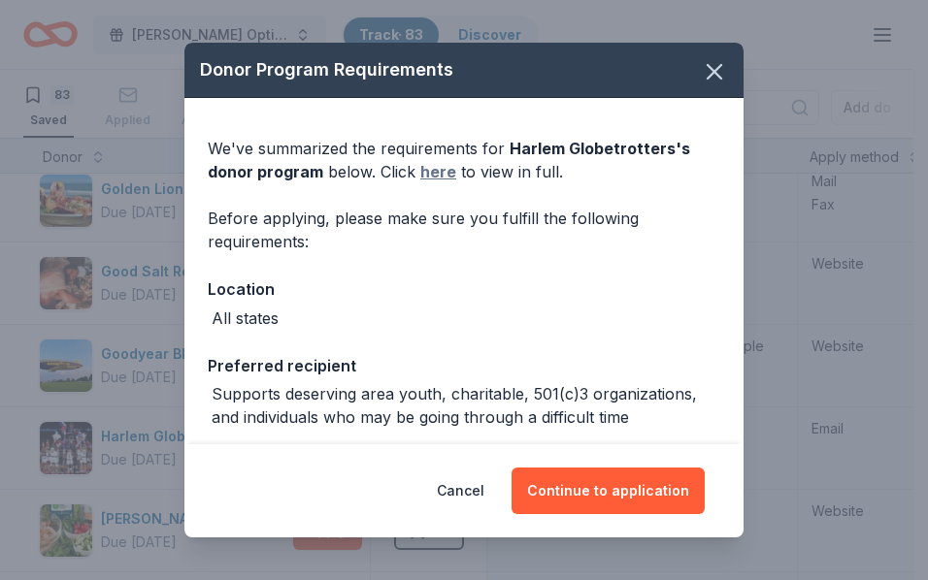
click at [428, 173] on link "here" at bounding box center [438, 171] width 36 height 23
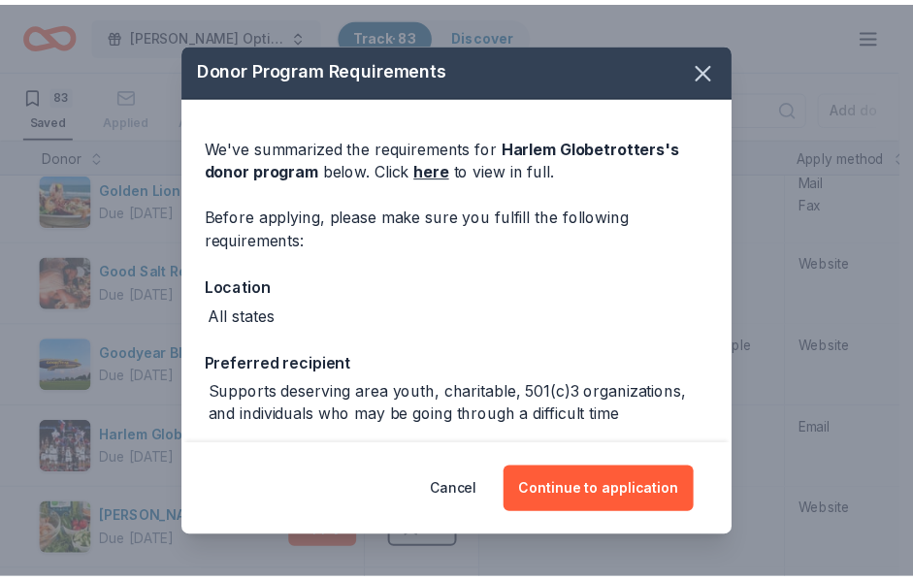
scroll to position [0, 0]
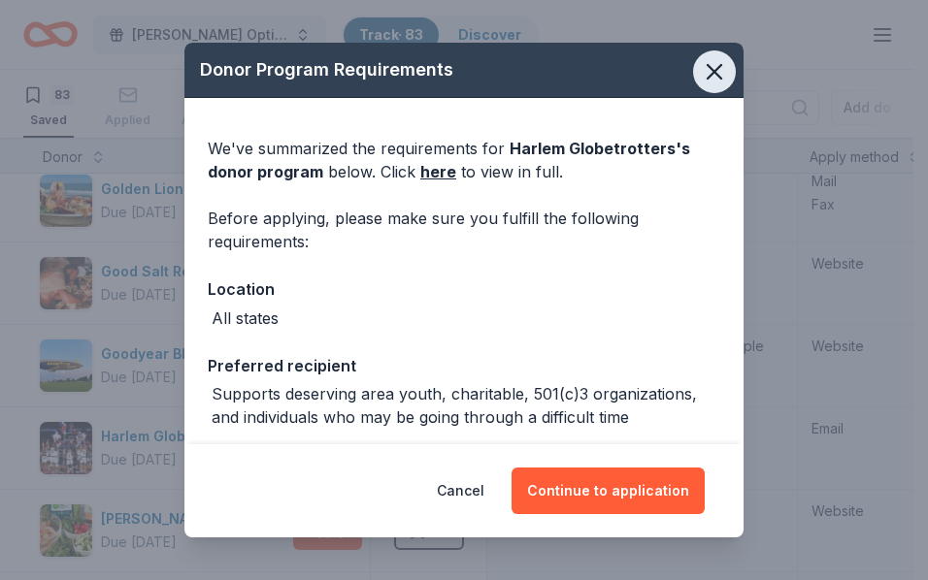
click at [701, 76] on icon "button" at bounding box center [714, 71] width 27 height 27
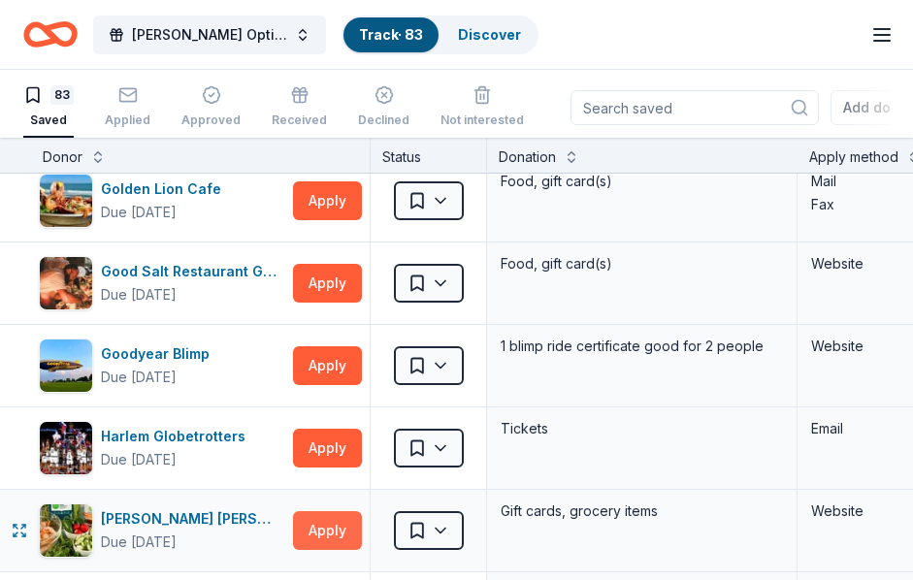
click at [314, 528] on button "Apply" at bounding box center [327, 531] width 69 height 39
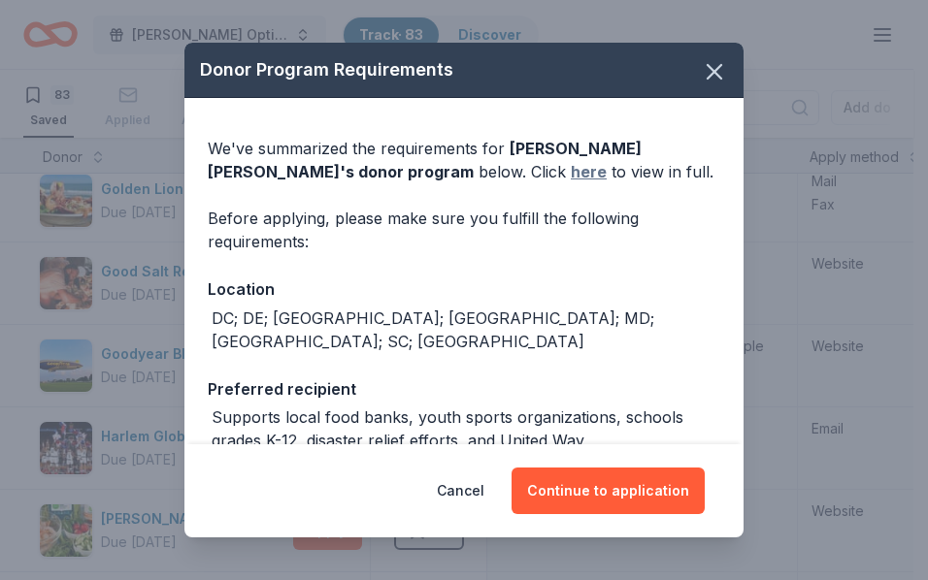
click at [571, 164] on link "here" at bounding box center [589, 171] width 36 height 23
click at [706, 76] on icon "button" at bounding box center [714, 71] width 27 height 27
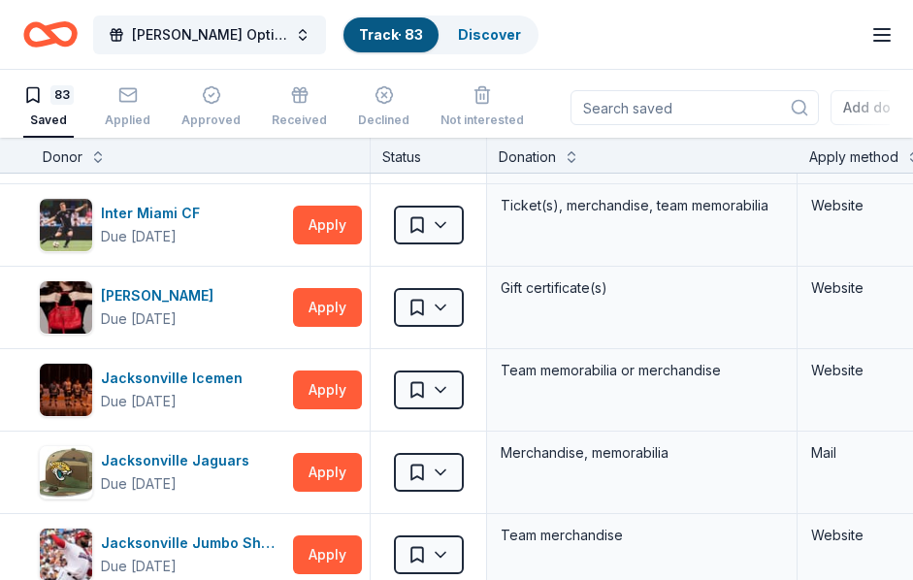
scroll to position [2482, 0]
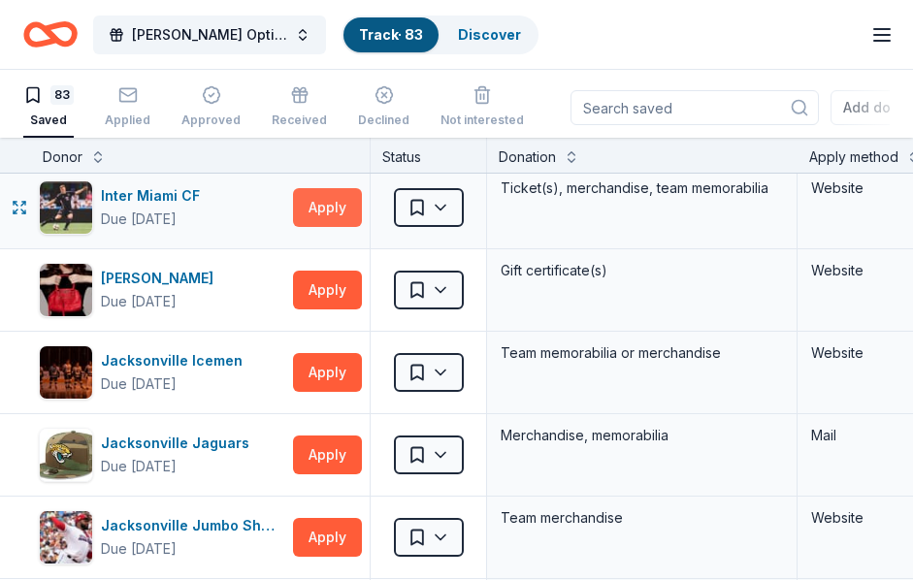
click at [328, 206] on button "Apply" at bounding box center [327, 207] width 69 height 39
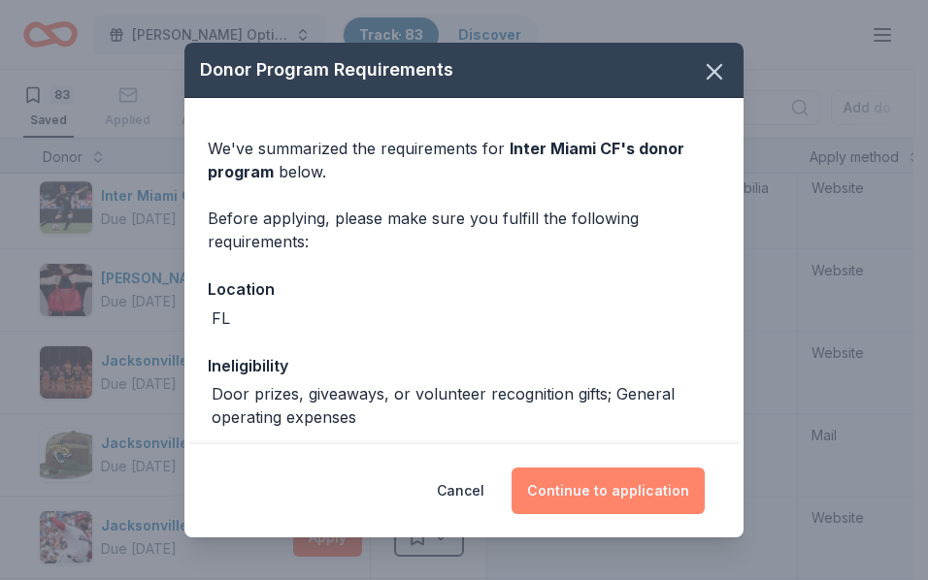
click at [576, 490] on button "Continue to application" at bounding box center [608, 491] width 193 height 47
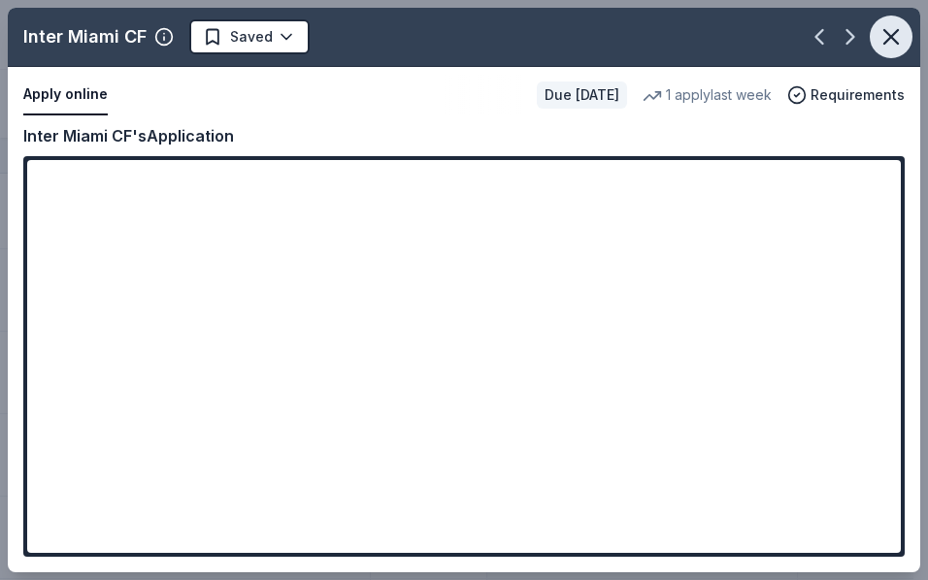
click at [893, 28] on icon "button" at bounding box center [890, 36] width 27 height 27
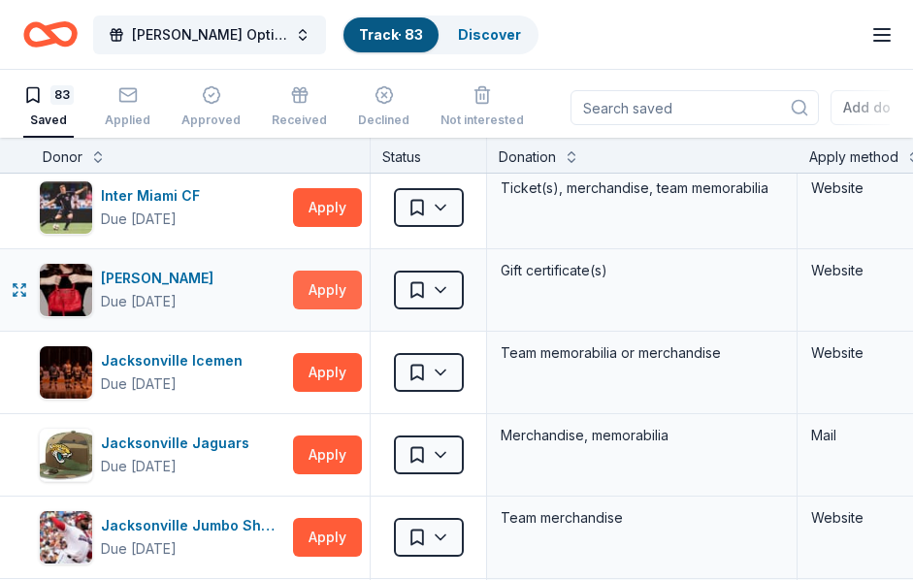
click at [313, 281] on button "Apply" at bounding box center [327, 290] width 69 height 39
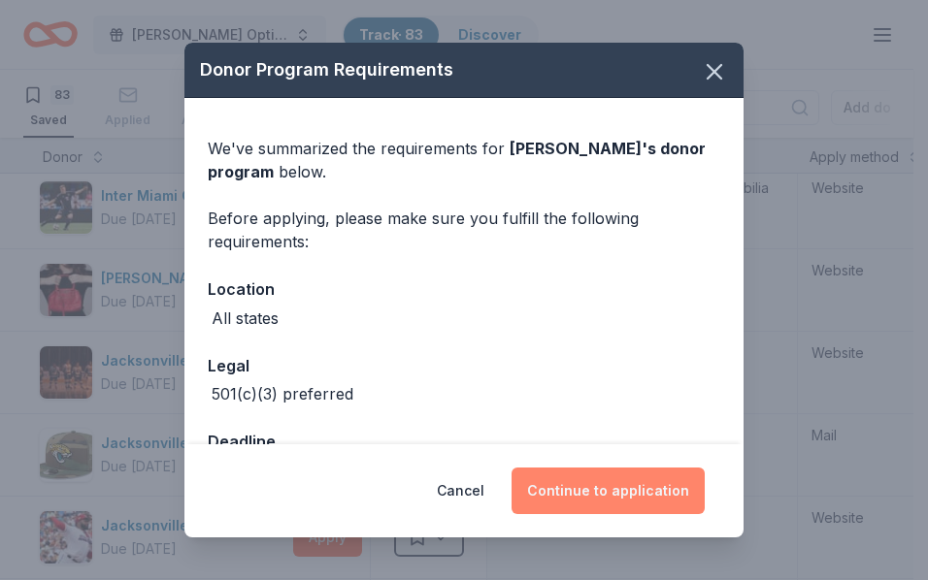
click at [643, 482] on button "Continue to application" at bounding box center [608, 491] width 193 height 47
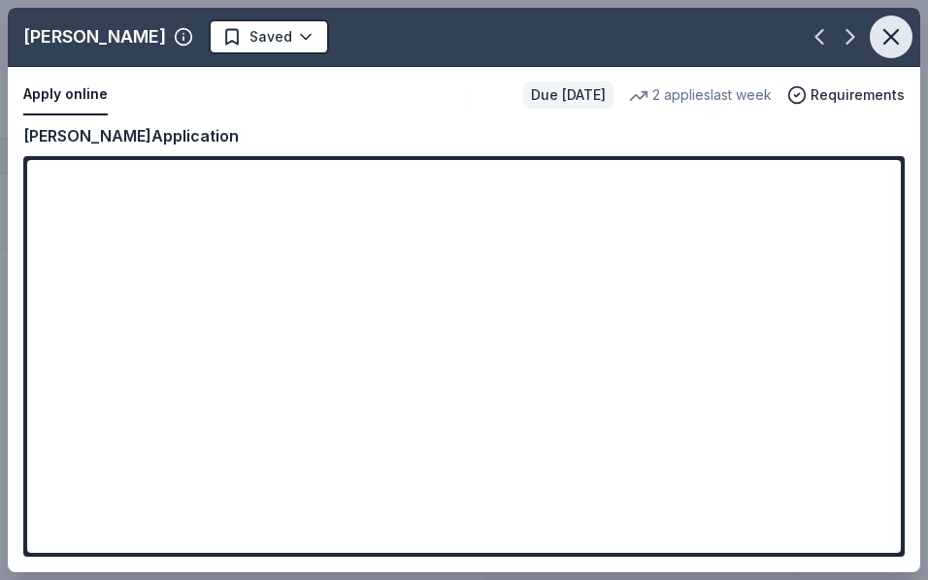
click at [885, 26] on icon "button" at bounding box center [890, 36] width 27 height 27
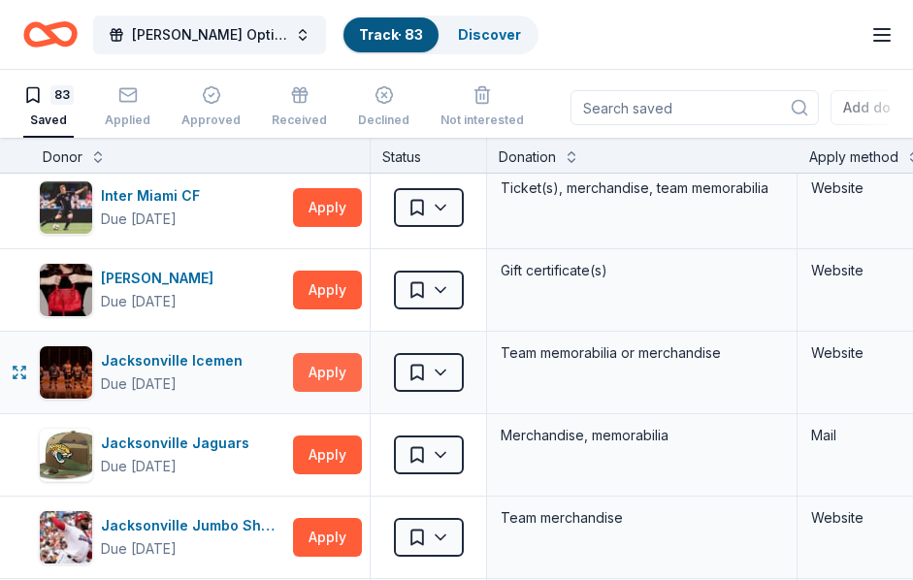
click at [317, 362] on button "Apply" at bounding box center [327, 372] width 69 height 39
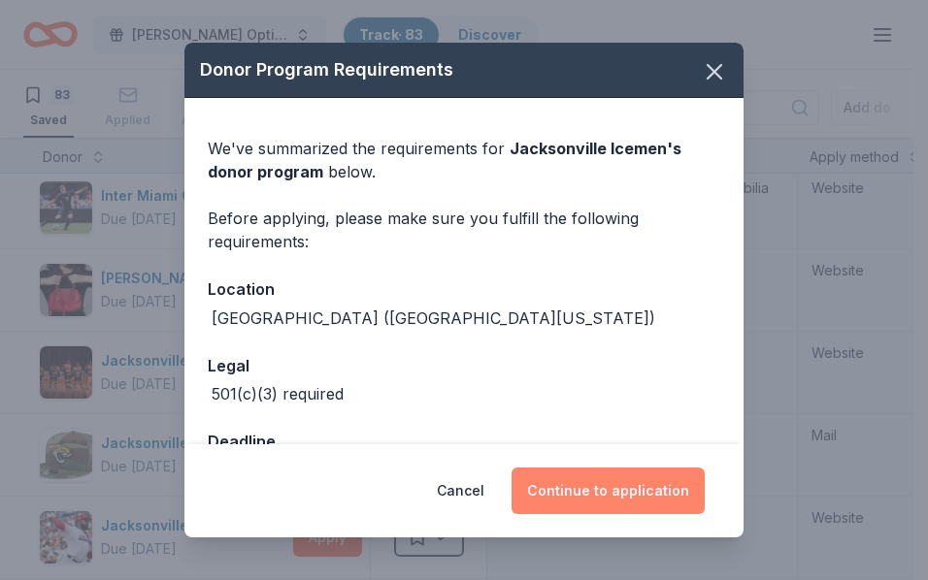
click at [635, 496] on button "Continue to application" at bounding box center [608, 491] width 193 height 47
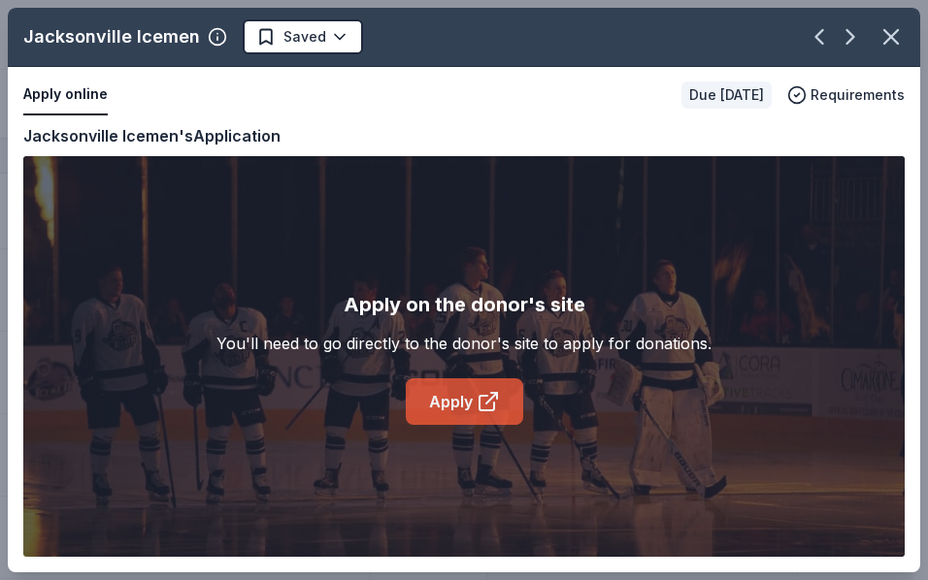
click at [485, 390] on icon at bounding box center [488, 401] width 23 height 23
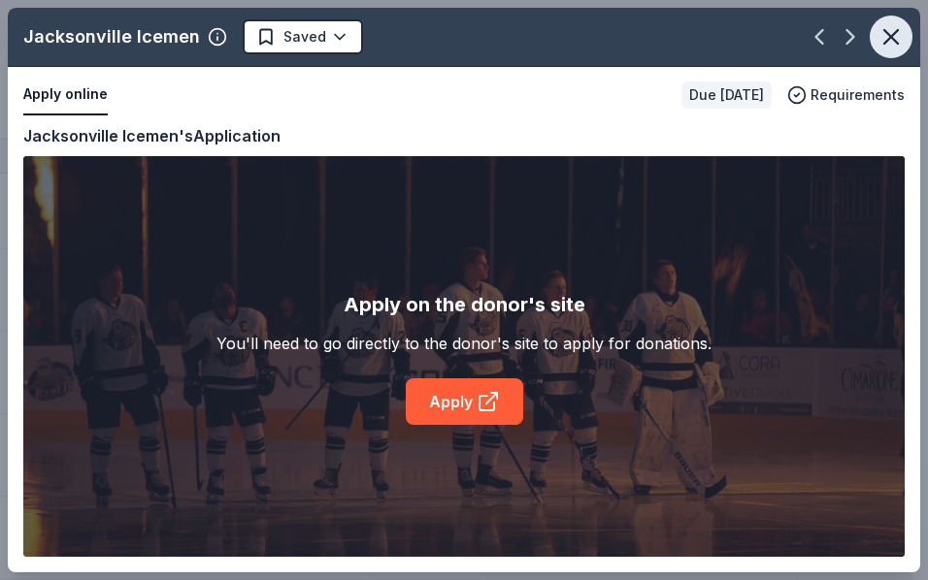
click at [902, 41] on icon "button" at bounding box center [890, 36] width 27 height 27
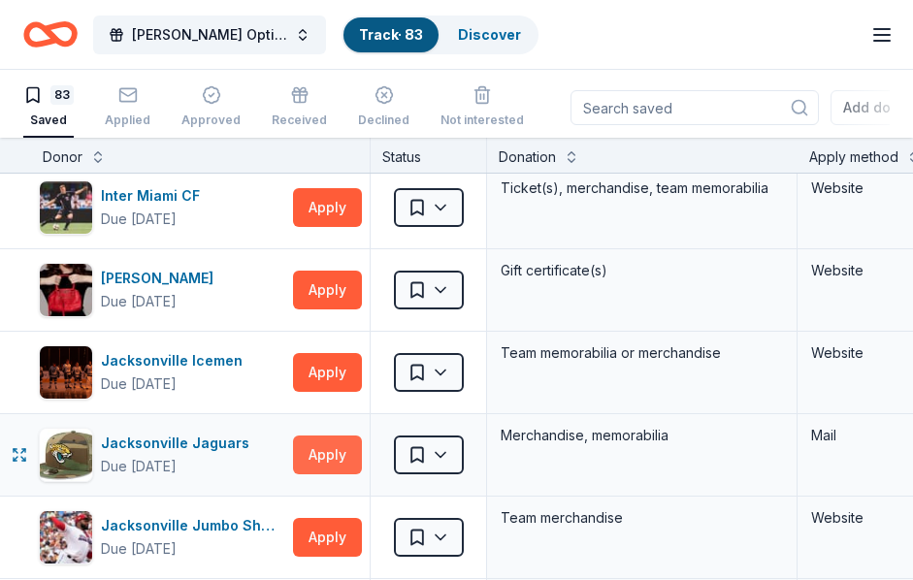
click at [345, 451] on button "Apply" at bounding box center [327, 455] width 69 height 39
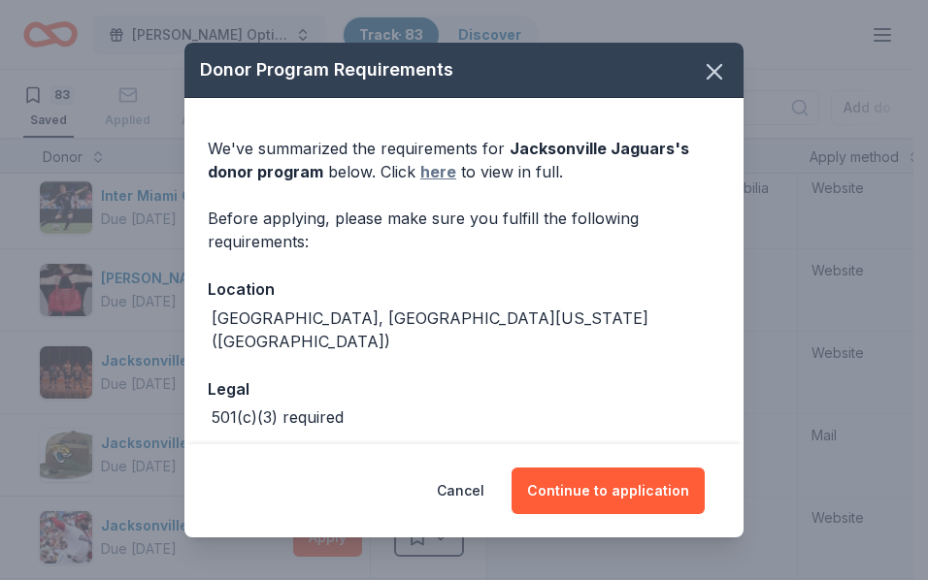
click at [435, 172] on link "here" at bounding box center [438, 171] width 36 height 23
click at [705, 69] on icon "button" at bounding box center [714, 71] width 27 height 27
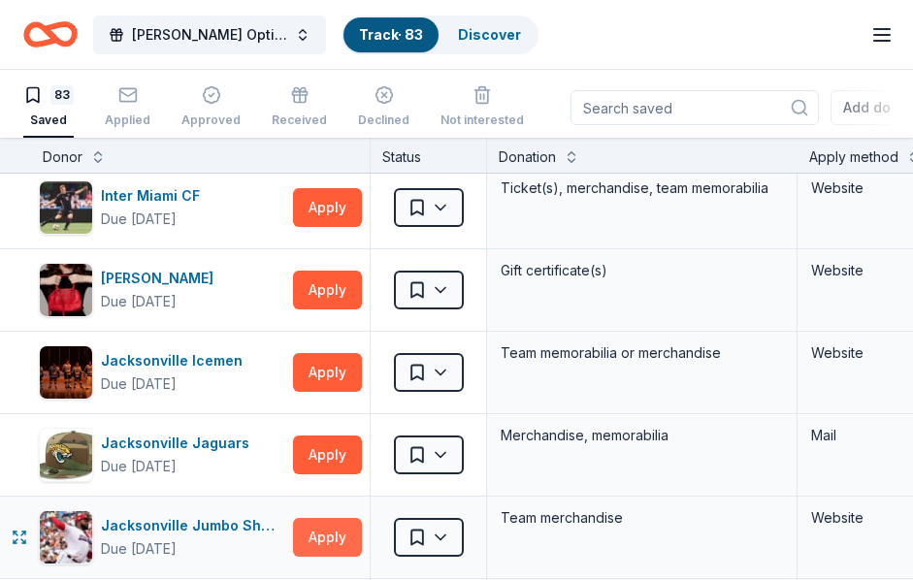
click at [318, 534] on button "Apply" at bounding box center [327, 537] width 69 height 39
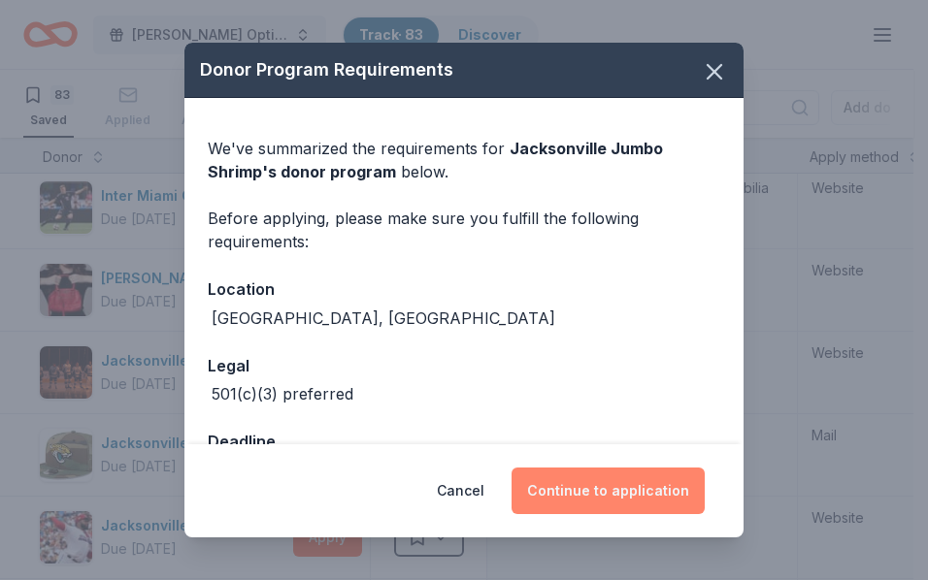
click at [589, 485] on button "Continue to application" at bounding box center [608, 491] width 193 height 47
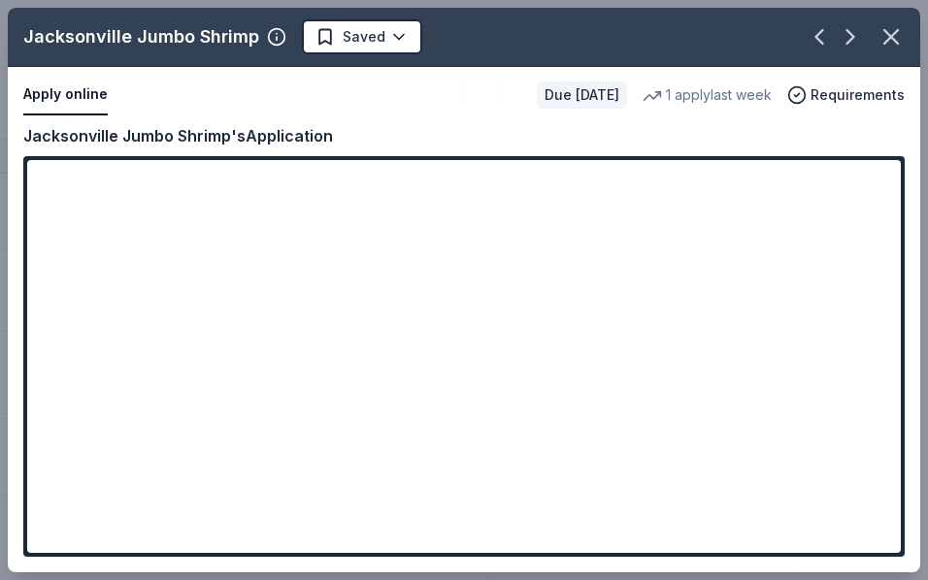
drag, startPoint x: 901, startPoint y: 37, endPoint x: 914, endPoint y: 51, distance: 19.9
click at [901, 37] on icon "button" at bounding box center [890, 36] width 27 height 27
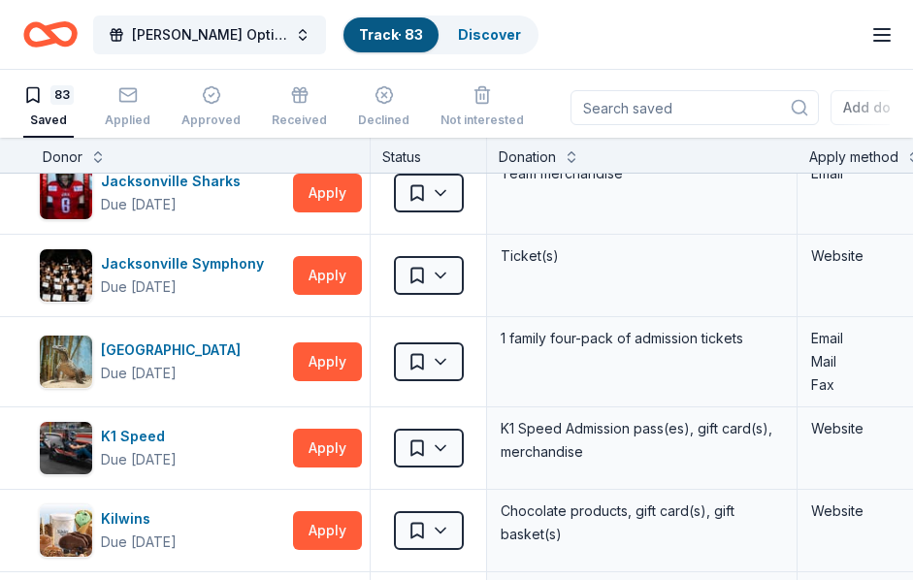
scroll to position [2891, 0]
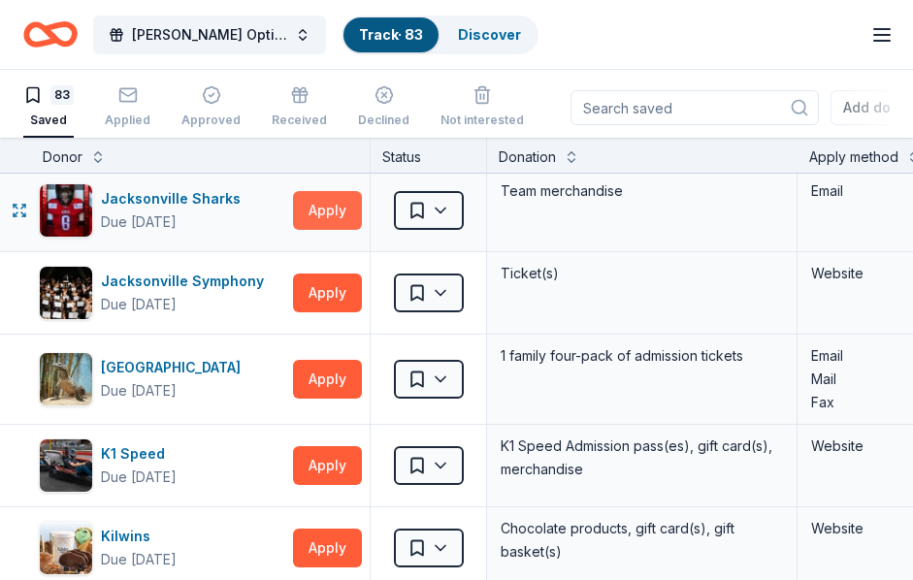
click at [326, 206] on button "Apply" at bounding box center [327, 210] width 69 height 39
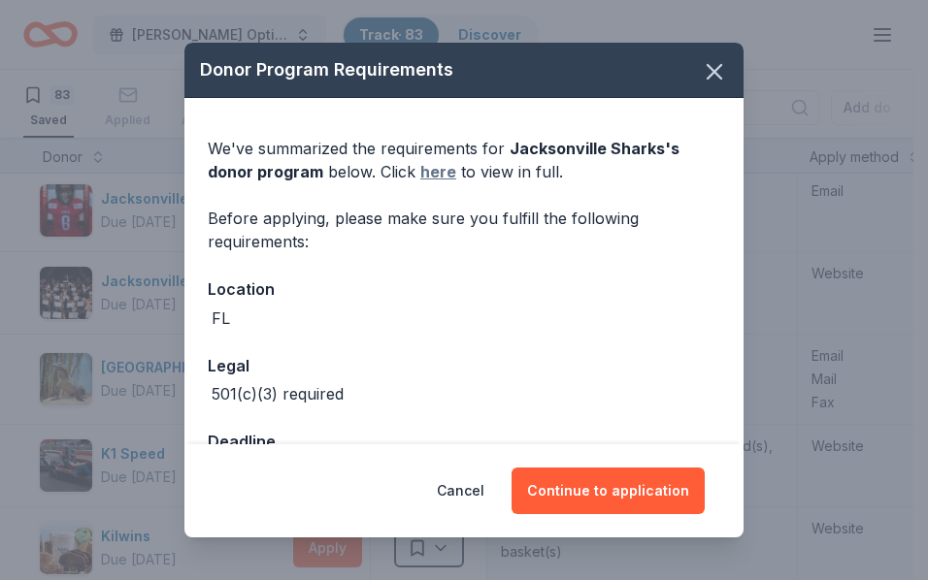
click at [429, 164] on link "here" at bounding box center [438, 171] width 36 height 23
click at [708, 70] on icon "button" at bounding box center [715, 72] width 14 height 14
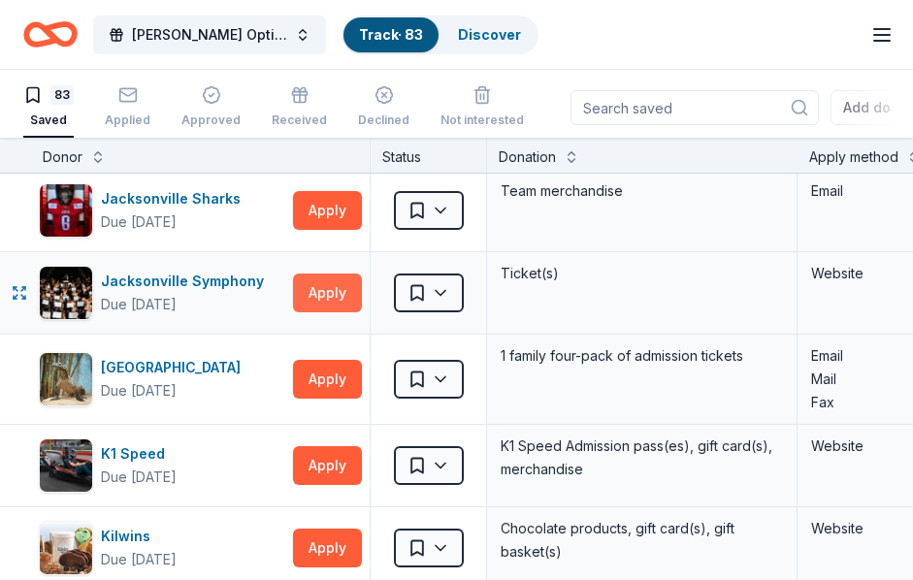
click at [319, 288] on button "Apply" at bounding box center [327, 293] width 69 height 39
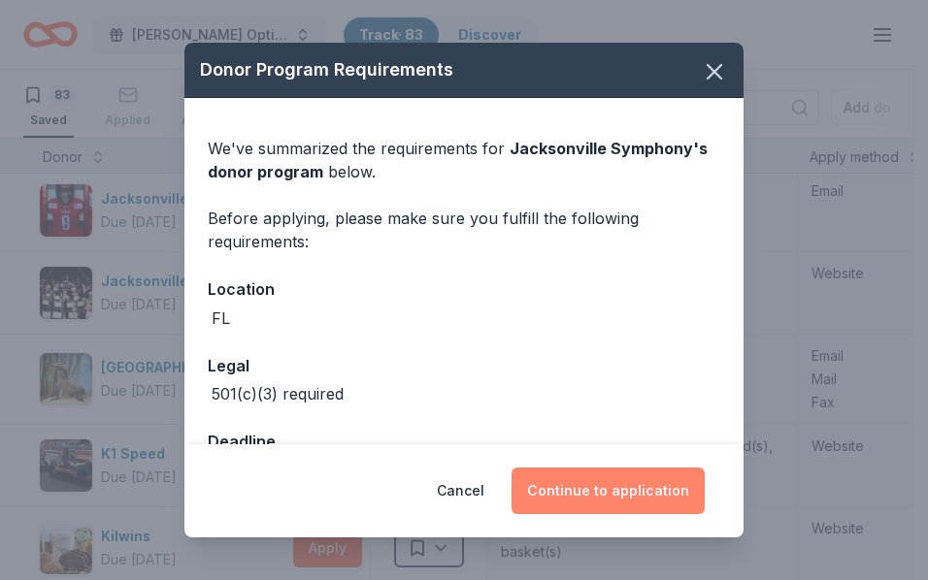
click at [601, 499] on button "Continue to application" at bounding box center [608, 491] width 193 height 47
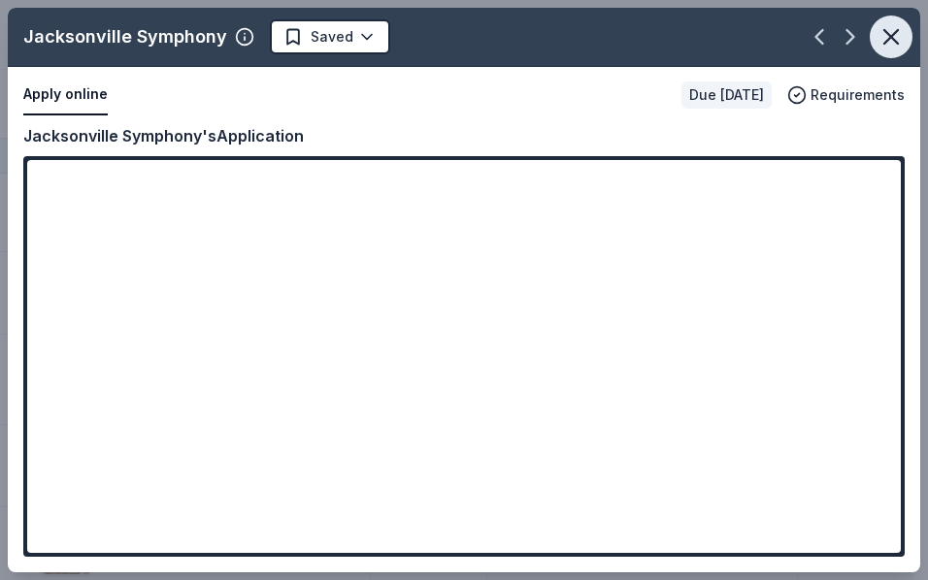
click at [910, 29] on button "button" at bounding box center [891, 37] width 43 height 43
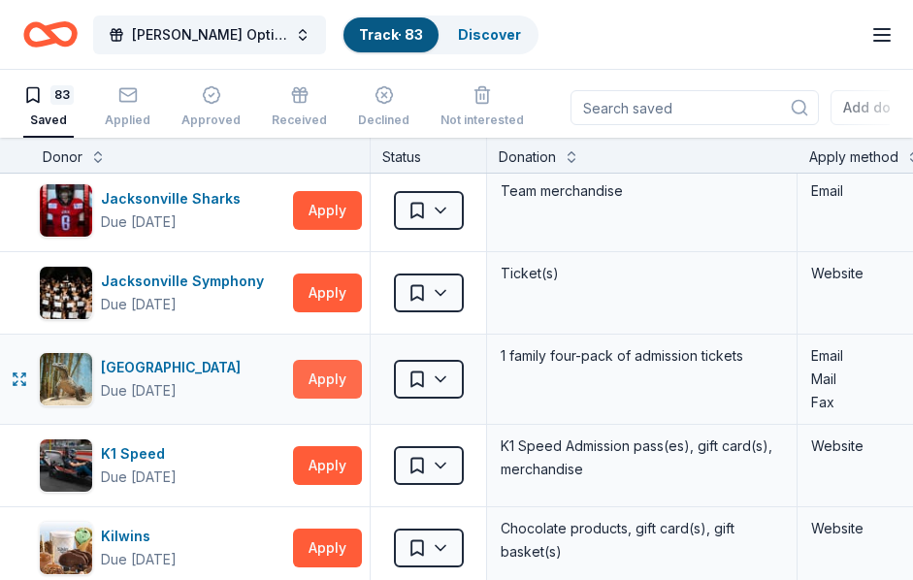
click at [329, 380] on button "Apply" at bounding box center [327, 379] width 69 height 39
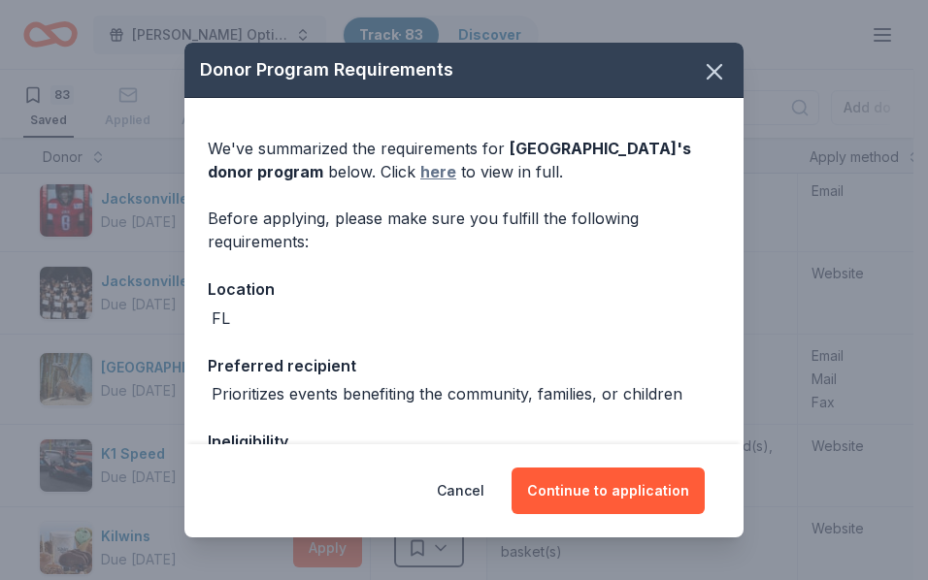
click at [456, 169] on link "here" at bounding box center [438, 171] width 36 height 23
click at [708, 75] on icon "button" at bounding box center [715, 72] width 14 height 14
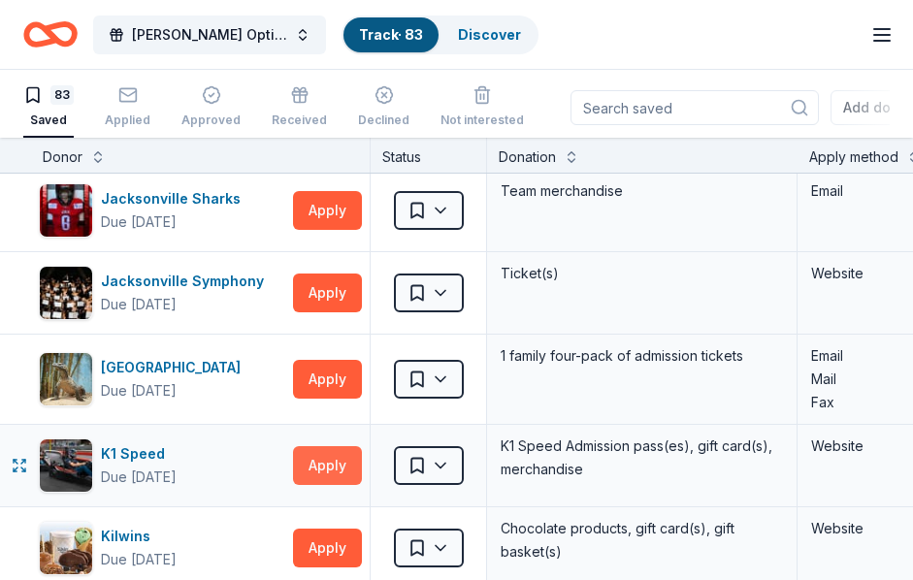
click at [314, 470] on button "Apply" at bounding box center [327, 465] width 69 height 39
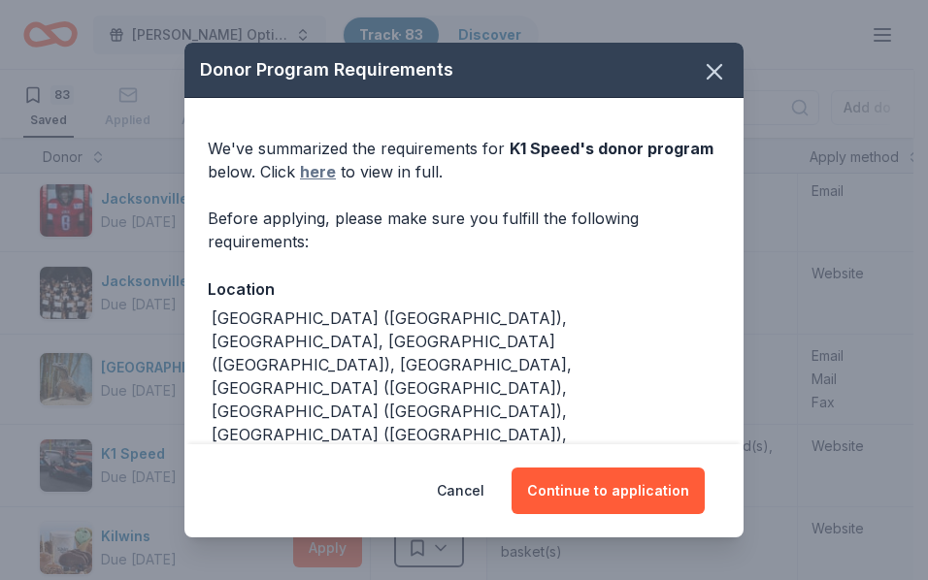
click at [336, 172] on link "here" at bounding box center [318, 171] width 36 height 23
click at [701, 64] on icon "button" at bounding box center [714, 71] width 27 height 27
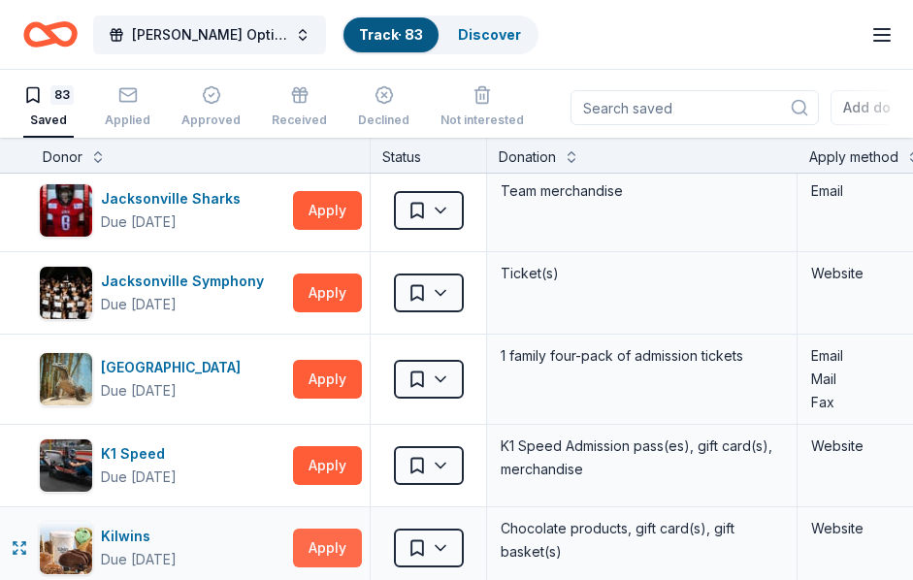
click at [322, 545] on button "Apply" at bounding box center [327, 548] width 69 height 39
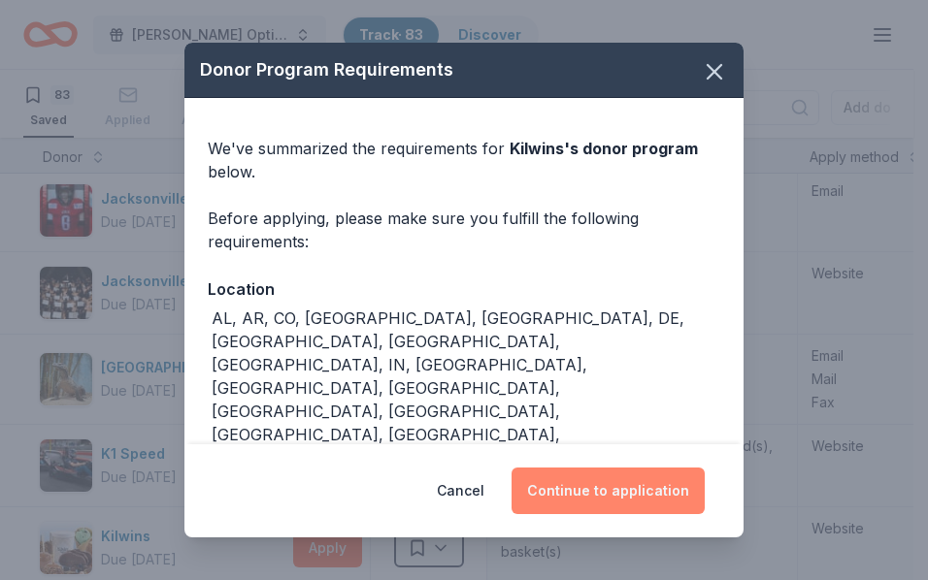
click at [648, 480] on button "Continue to application" at bounding box center [608, 491] width 193 height 47
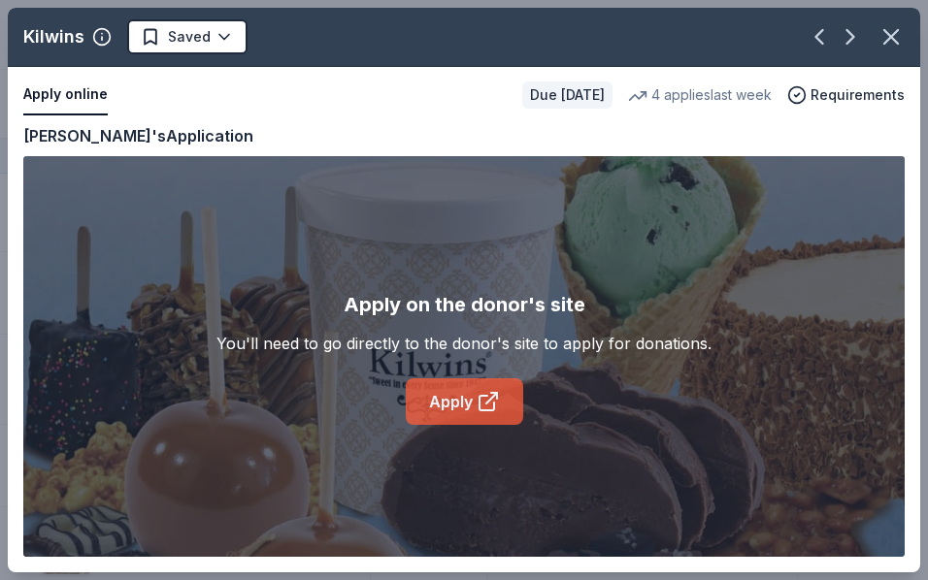
click at [458, 396] on link "Apply" at bounding box center [464, 402] width 117 height 47
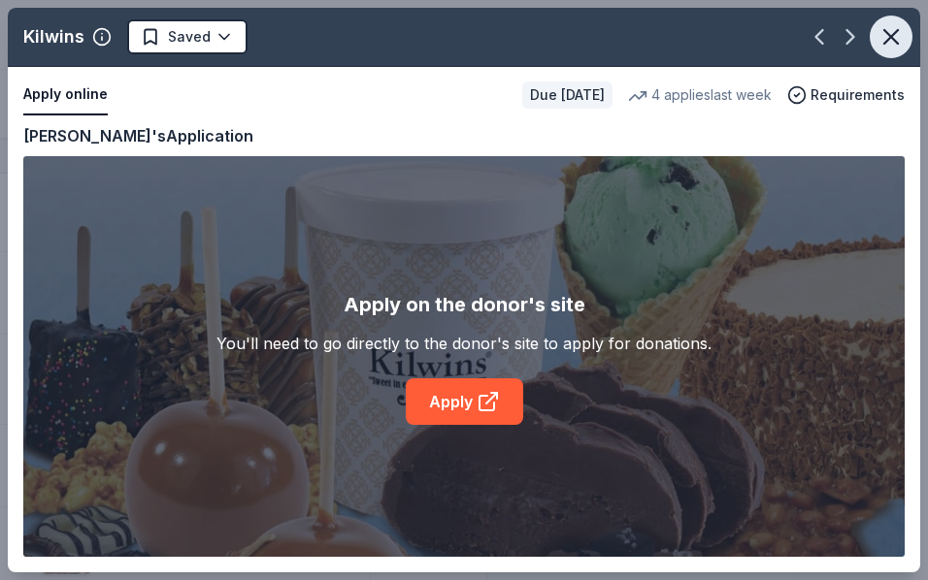
click at [889, 42] on icon "button" at bounding box center [890, 36] width 27 height 27
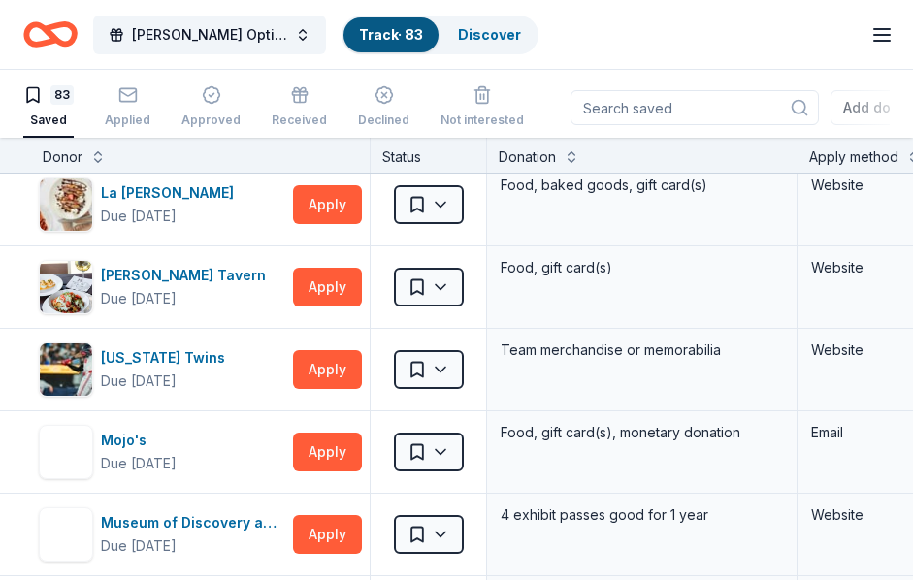
scroll to position [3318, 0]
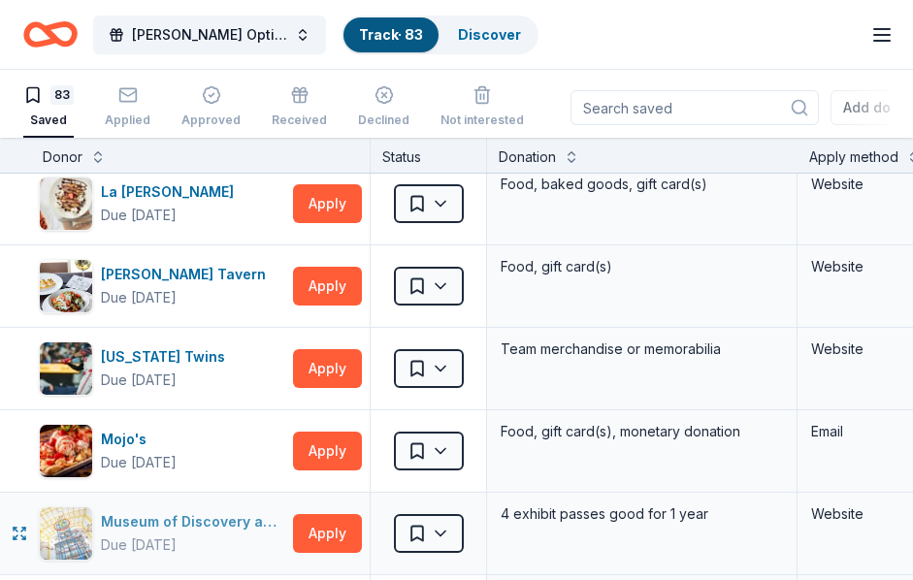
click at [216, 511] on div "Museum of Discovery and Science" at bounding box center [193, 522] width 184 height 23
click at [332, 194] on button "Apply" at bounding box center [327, 203] width 69 height 39
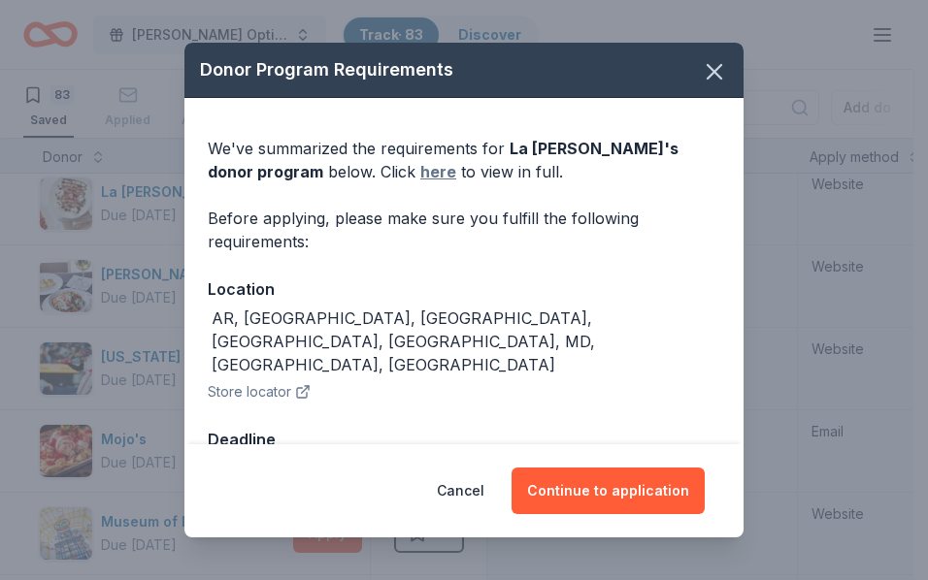
click at [420, 171] on link "here" at bounding box center [438, 171] width 36 height 23
click at [713, 68] on button "button" at bounding box center [714, 71] width 43 height 43
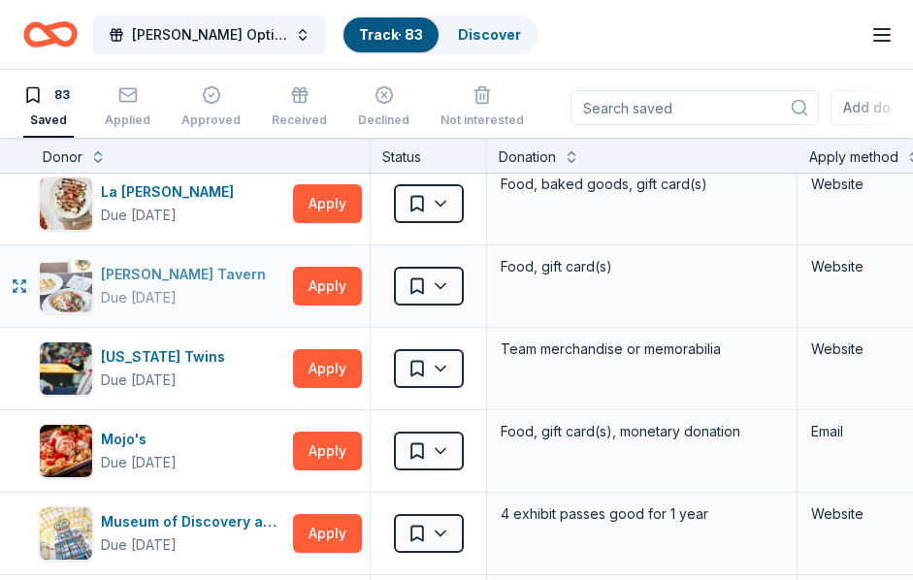
click at [196, 273] on div "Marlow's Tavern" at bounding box center [187, 274] width 173 height 23
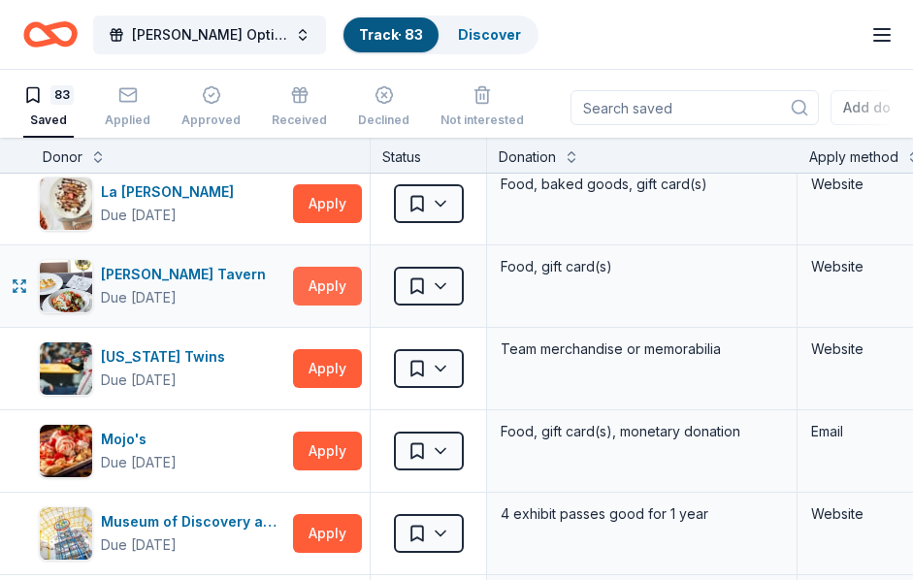
click at [330, 288] on button "Apply" at bounding box center [327, 286] width 69 height 39
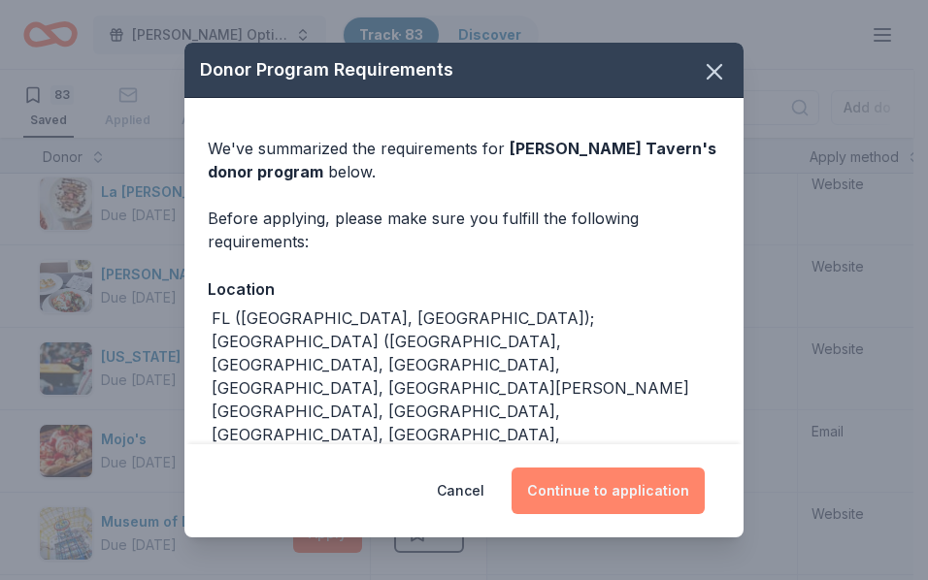
click at [607, 489] on button "Continue to application" at bounding box center [608, 491] width 193 height 47
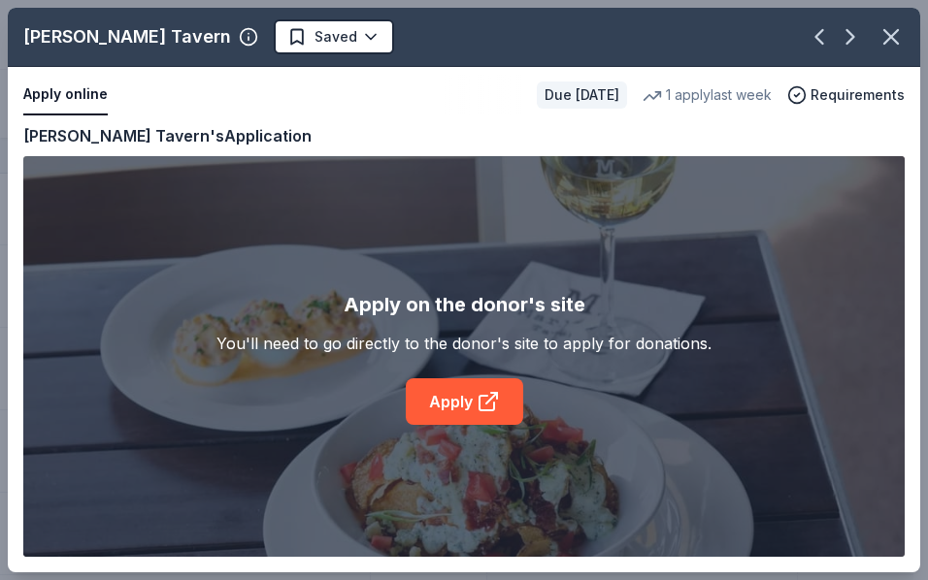
click at [462, 376] on div "Apply on the donor's site You'll need to go directly to the donor's site to app…" at bounding box center [463, 357] width 495 height 136
click at [459, 388] on link "Apply" at bounding box center [464, 402] width 117 height 47
click at [896, 38] on icon "button" at bounding box center [890, 36] width 27 height 27
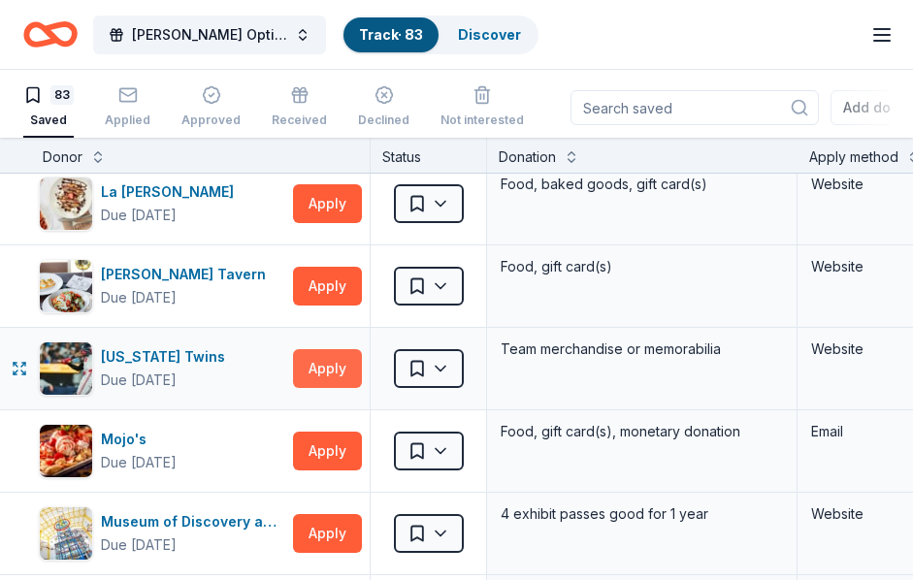
click at [321, 360] on button "Apply" at bounding box center [327, 368] width 69 height 39
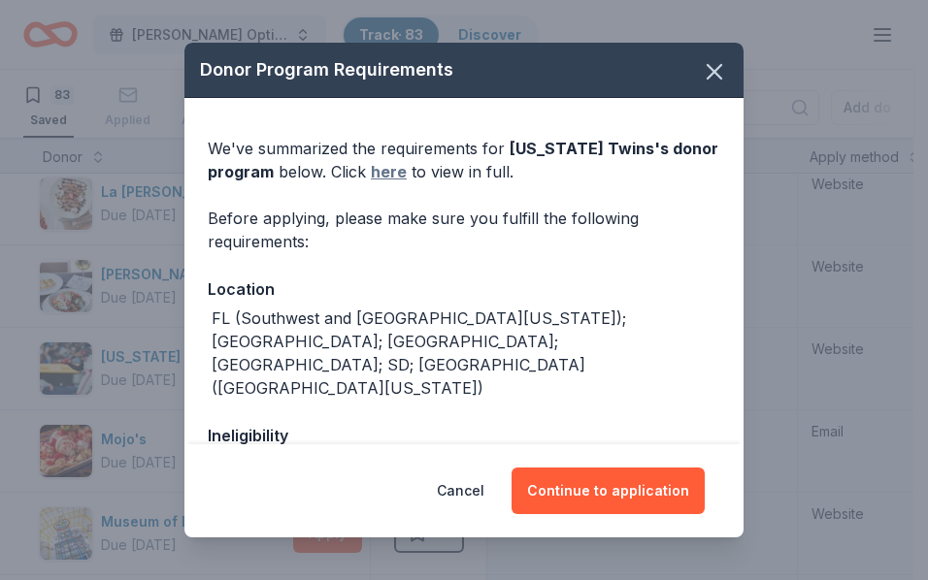
click at [387, 171] on link "here" at bounding box center [389, 171] width 36 height 23
click at [708, 65] on icon "button" at bounding box center [715, 72] width 14 height 14
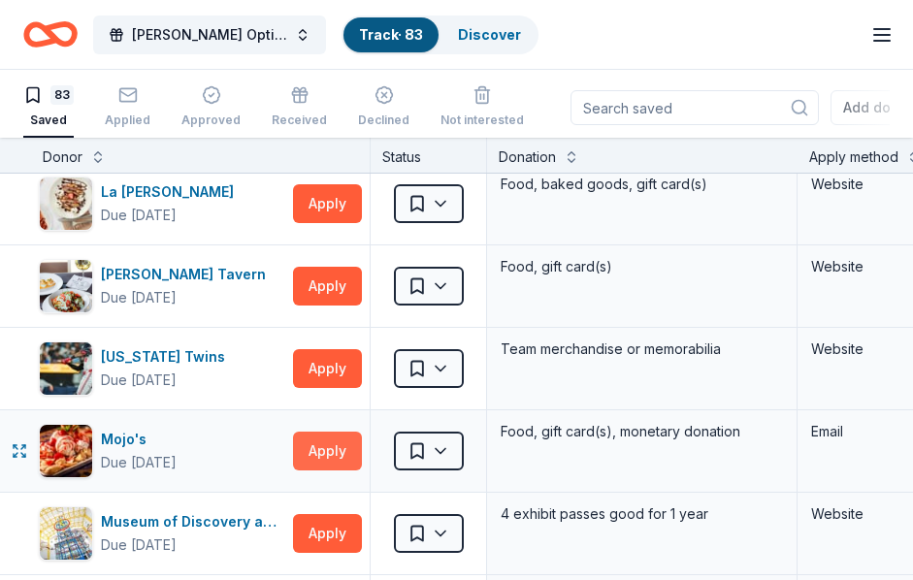
click at [338, 461] on button "Apply" at bounding box center [327, 451] width 69 height 39
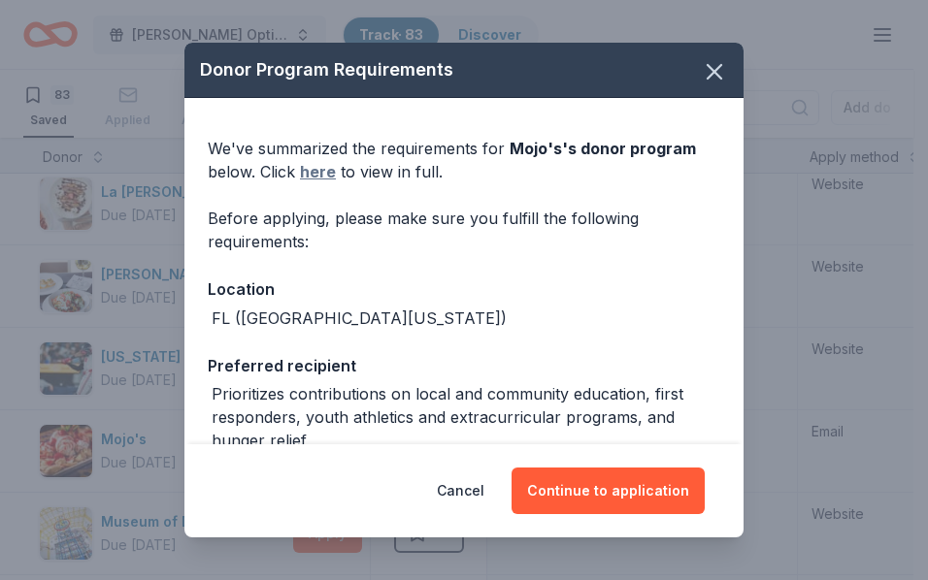
click at [328, 176] on link "here" at bounding box center [318, 171] width 36 height 23
click at [706, 62] on icon "button" at bounding box center [714, 71] width 27 height 27
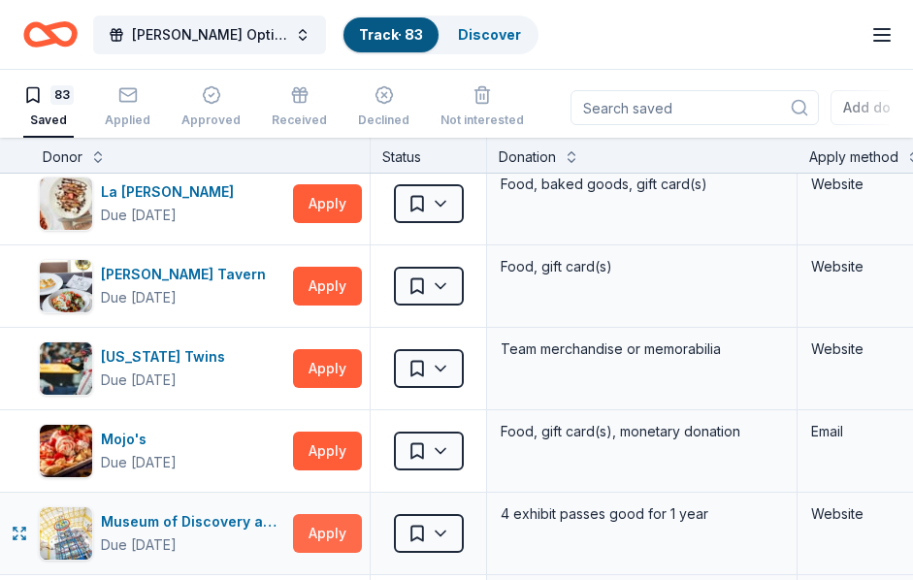
click at [314, 537] on button "Apply" at bounding box center [327, 533] width 69 height 39
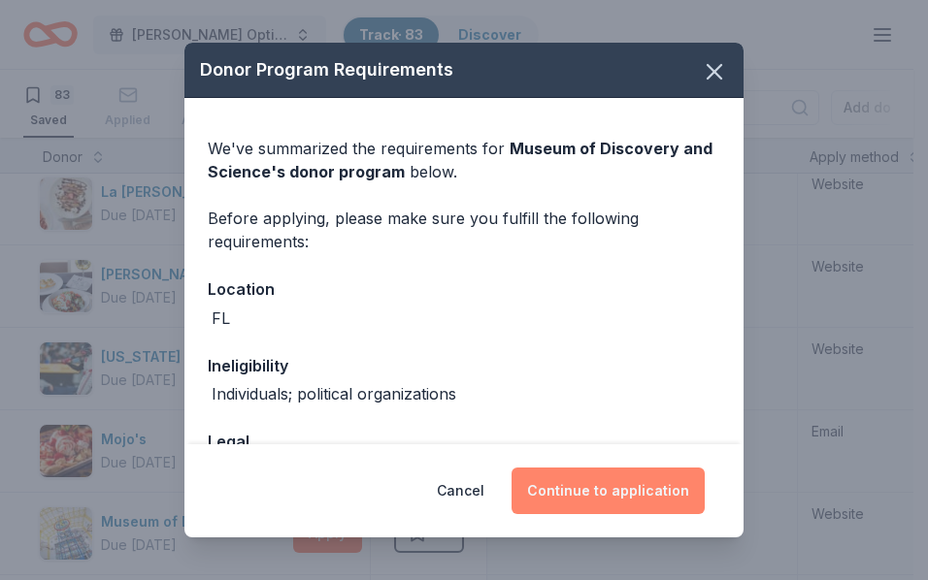
click at [634, 488] on button "Continue to application" at bounding box center [608, 491] width 193 height 47
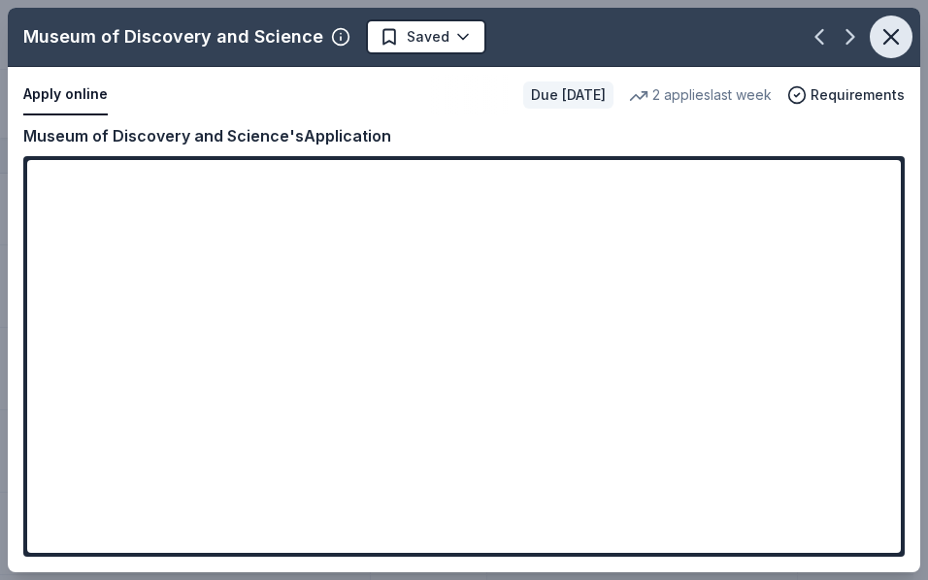
click at [885, 26] on icon "button" at bounding box center [890, 36] width 27 height 27
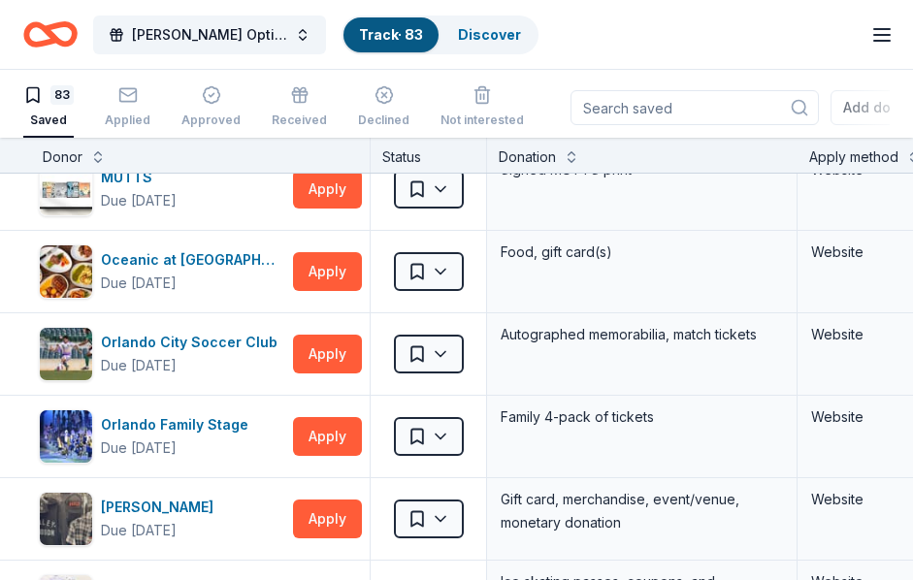
scroll to position [3727, 0]
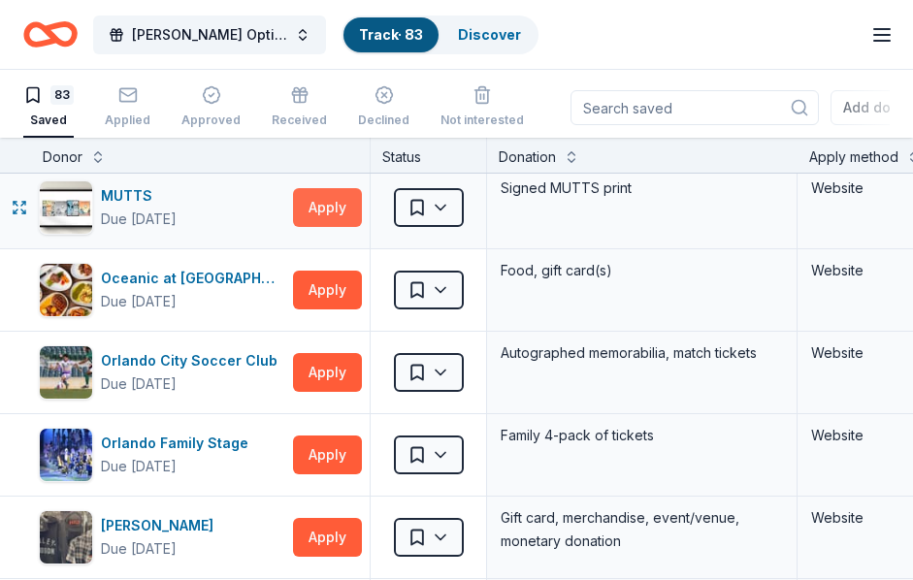
click at [330, 202] on button "Apply" at bounding box center [327, 207] width 69 height 39
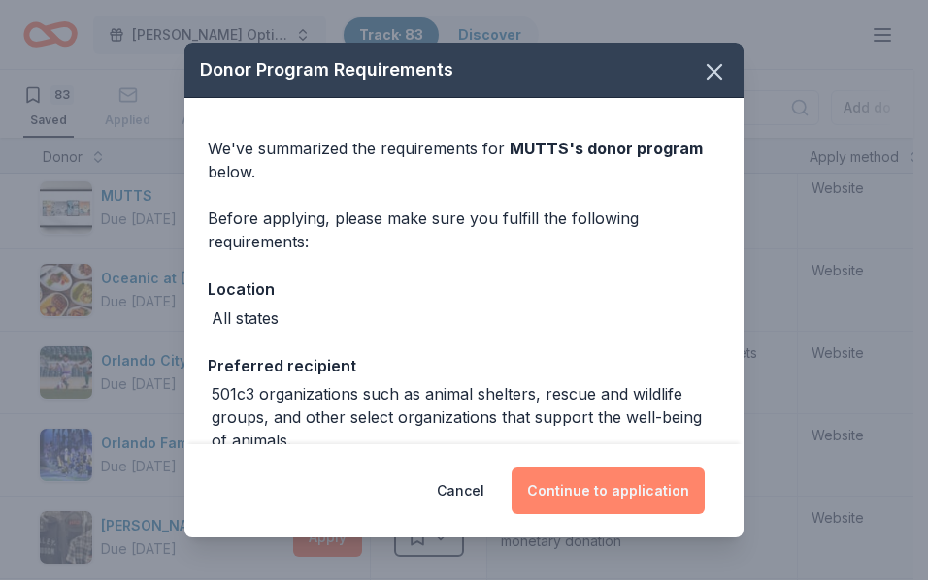
click at [588, 483] on button "Continue to application" at bounding box center [608, 491] width 193 height 47
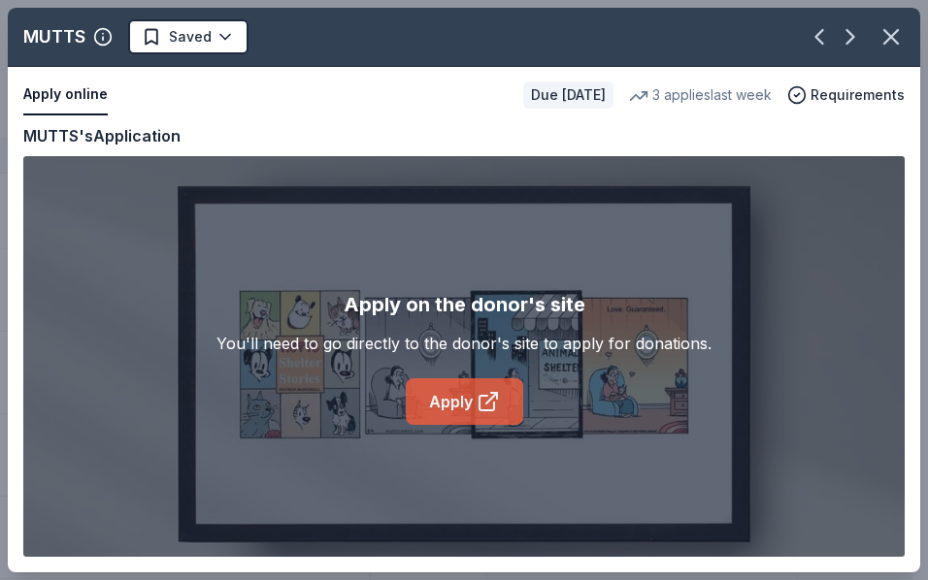
click at [451, 391] on link "Apply" at bounding box center [464, 402] width 117 height 47
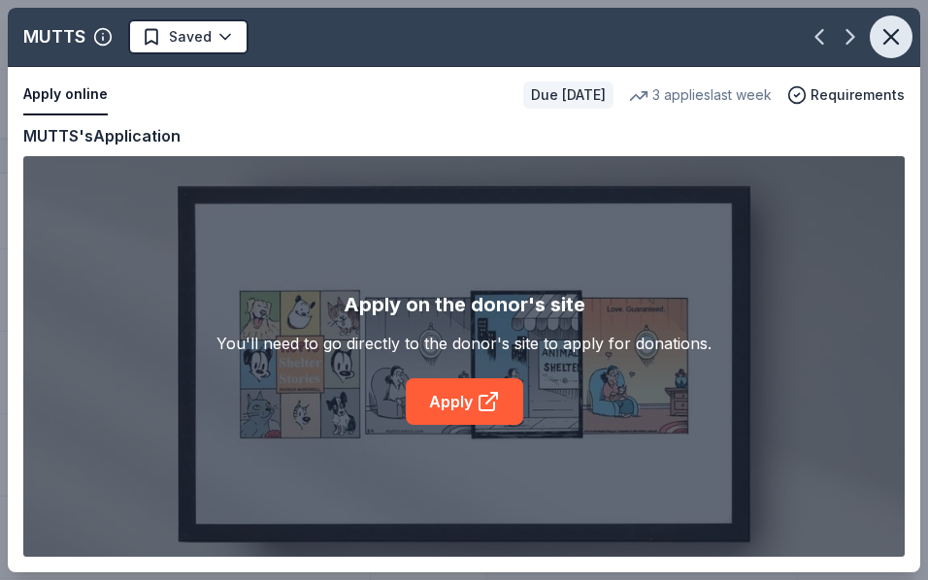
click at [890, 41] on icon "button" at bounding box center [890, 36] width 27 height 27
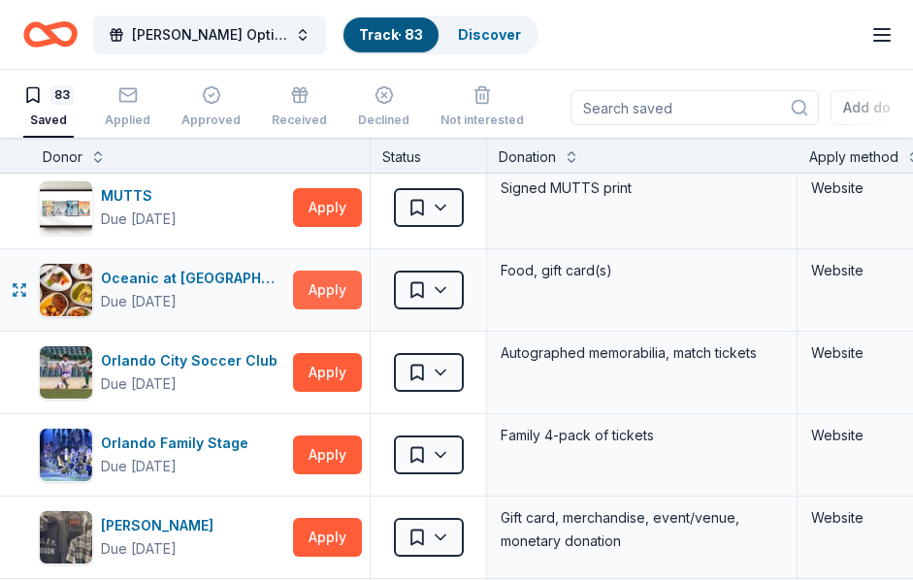
click at [329, 289] on button "Apply" at bounding box center [327, 290] width 69 height 39
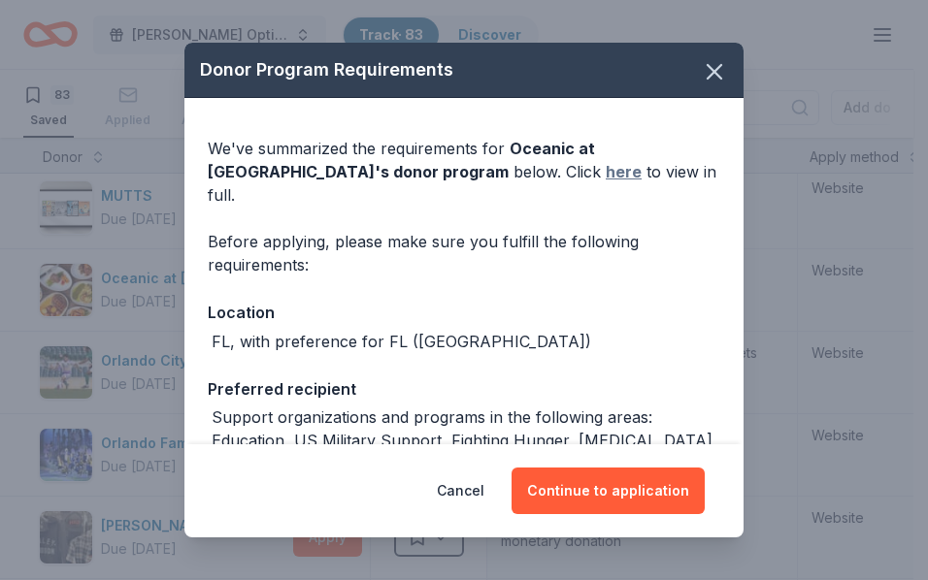
click at [606, 167] on link "here" at bounding box center [624, 171] width 36 height 23
click at [706, 75] on icon "button" at bounding box center [714, 71] width 27 height 27
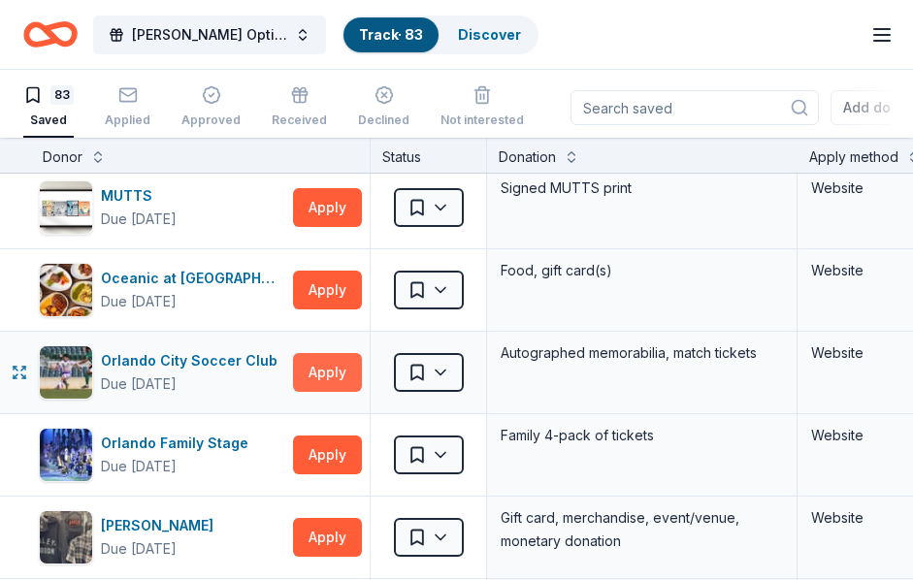
click at [321, 374] on button "Apply" at bounding box center [327, 372] width 69 height 39
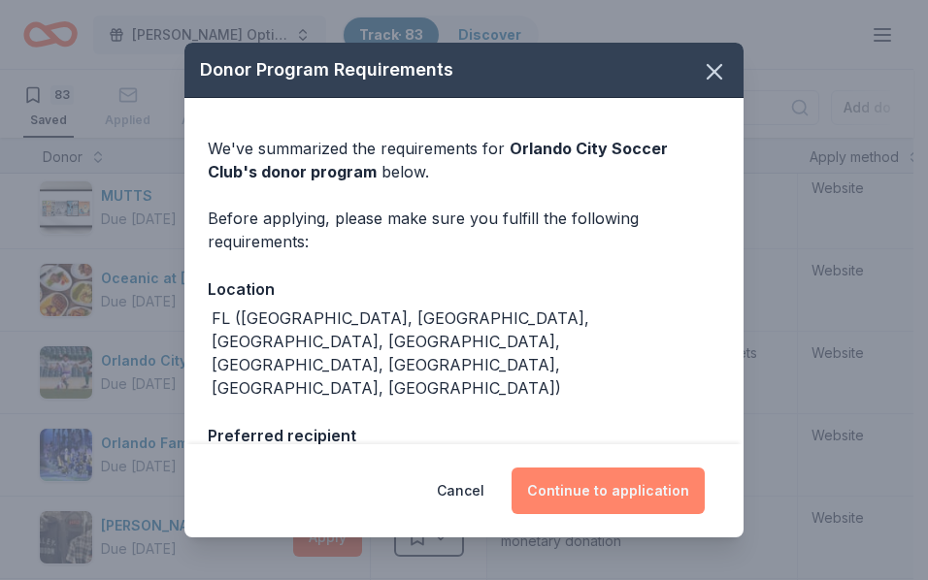
click at [576, 472] on button "Continue to application" at bounding box center [608, 491] width 193 height 47
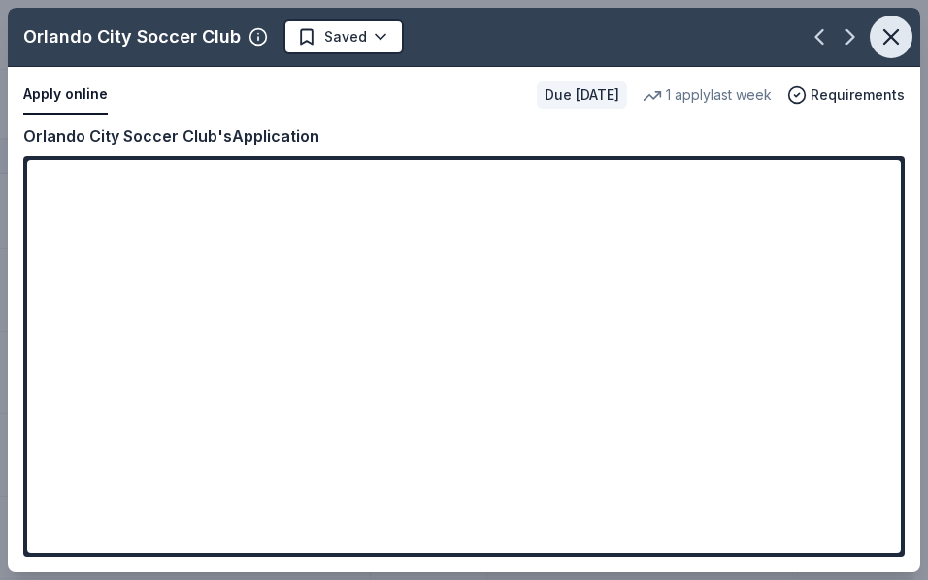
click at [894, 34] on icon "button" at bounding box center [891, 37] width 14 height 14
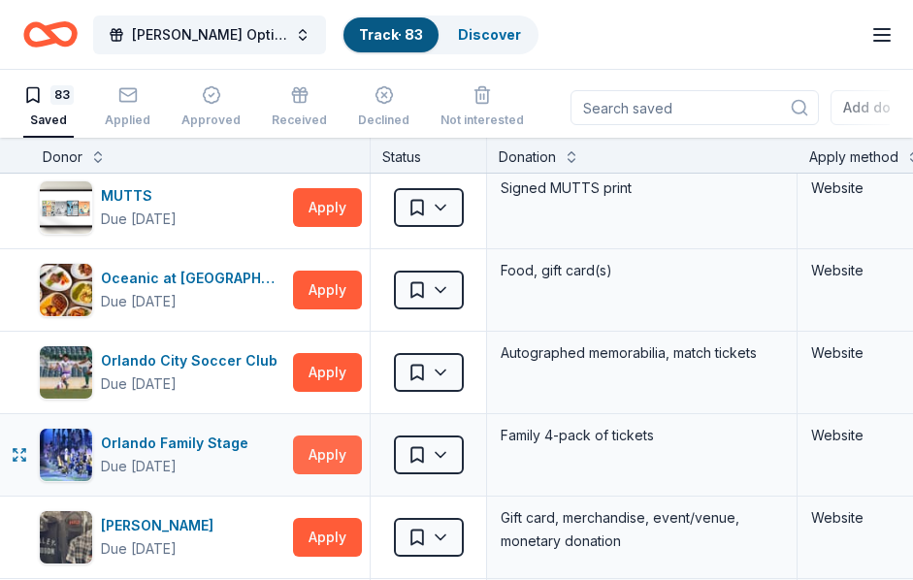
click at [316, 456] on button "Apply" at bounding box center [327, 455] width 69 height 39
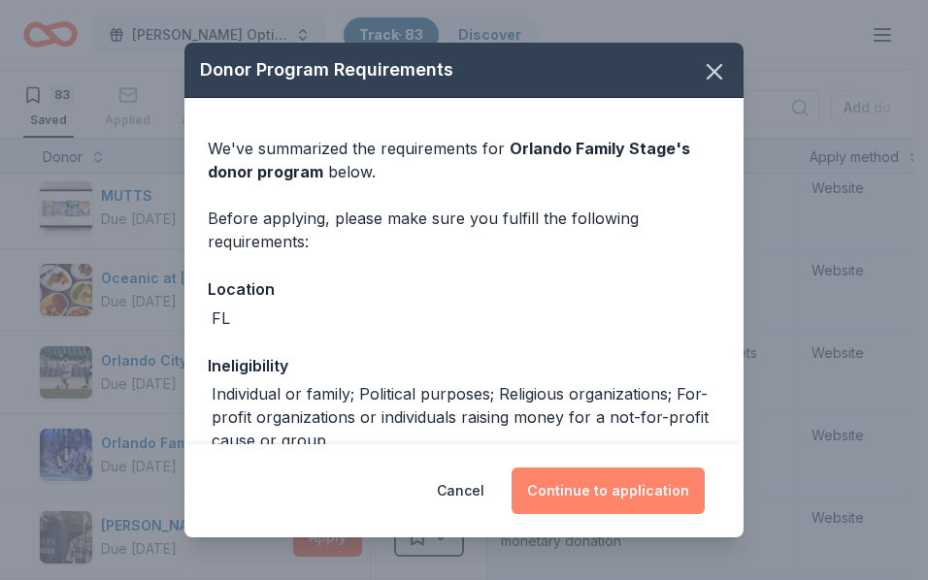
click at [642, 476] on button "Continue to application" at bounding box center [608, 491] width 193 height 47
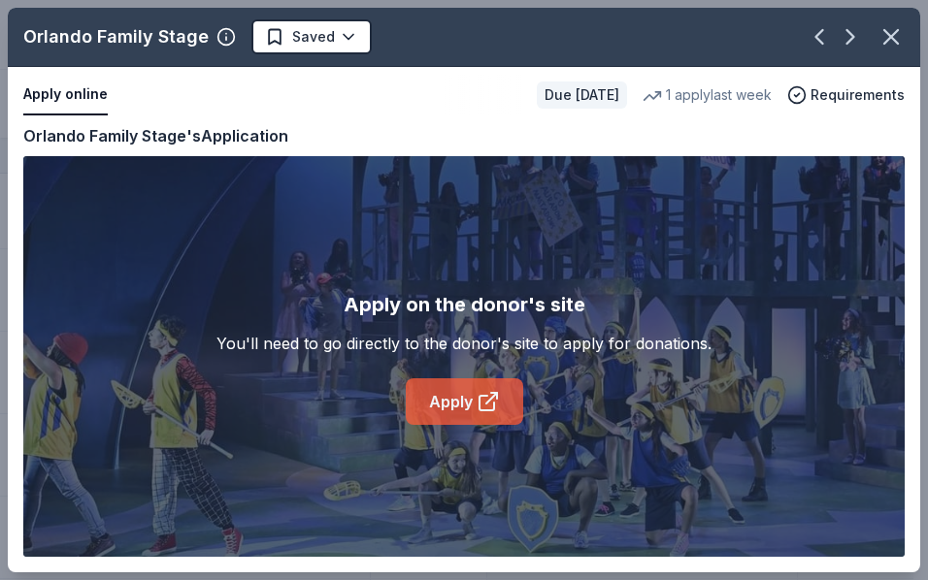
click at [452, 402] on link "Apply" at bounding box center [464, 402] width 117 height 47
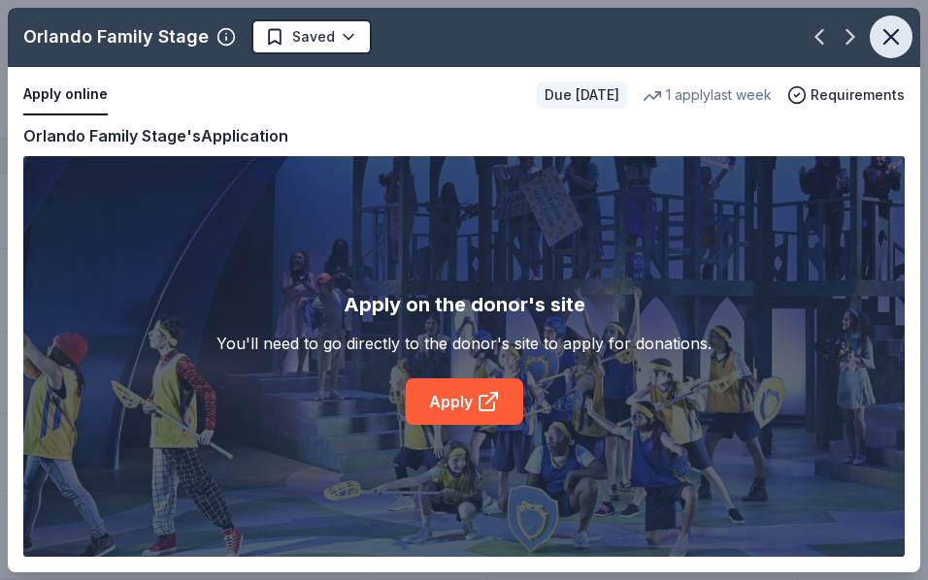
click at [900, 40] on icon "button" at bounding box center [890, 36] width 27 height 27
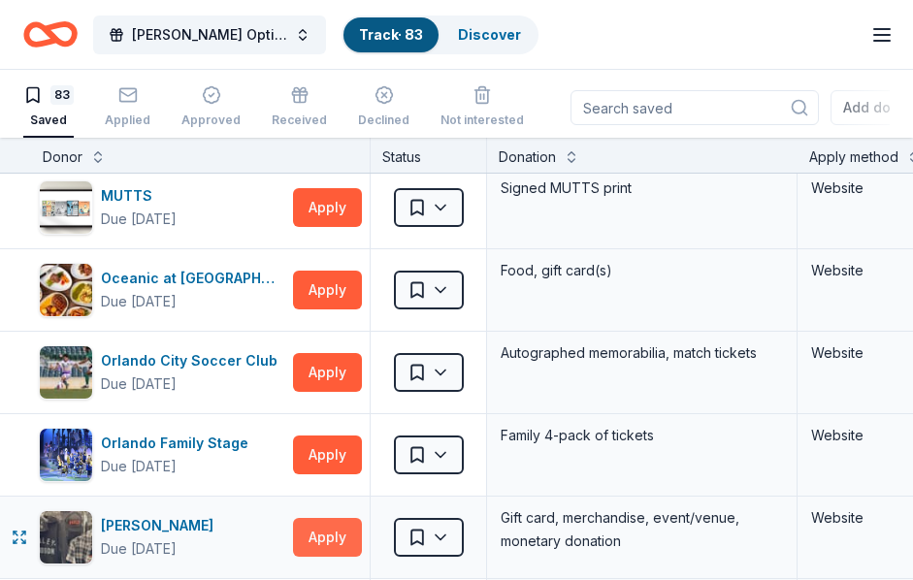
click at [323, 530] on button "Apply" at bounding box center [327, 537] width 69 height 39
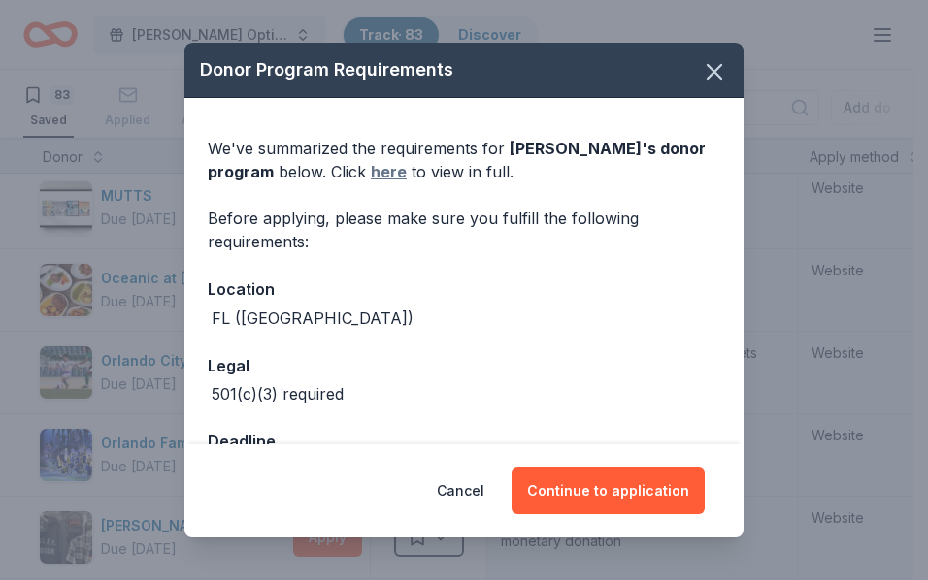
click at [407, 167] on link "here" at bounding box center [389, 171] width 36 height 23
click at [708, 74] on icon "button" at bounding box center [715, 72] width 14 height 14
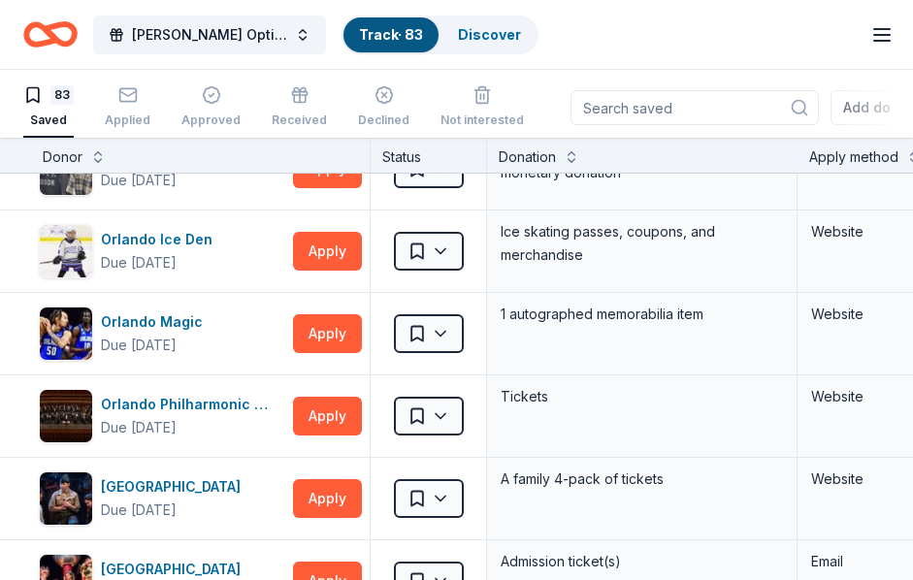
scroll to position [4135, 0]
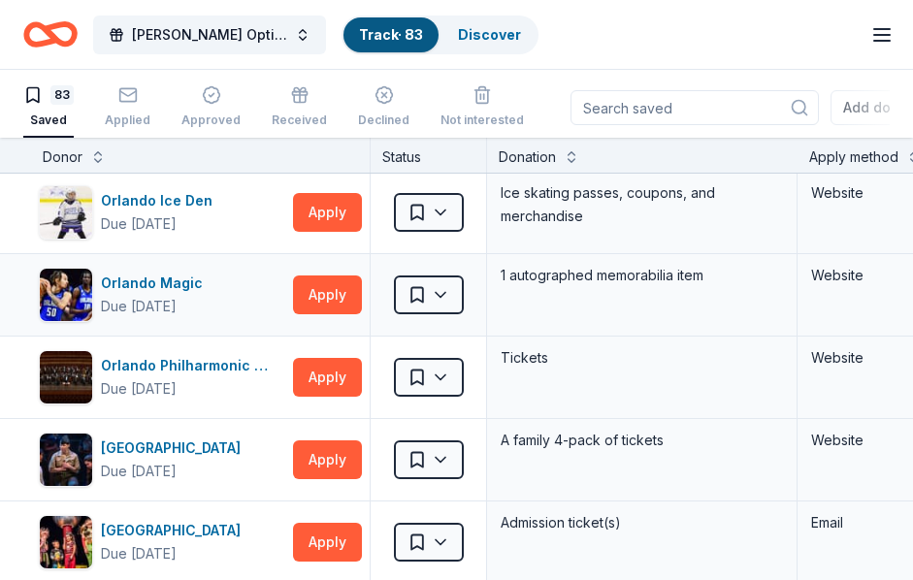
click at [11, 257] on div "Orlando Magic Due in 179 days Apply Saved 1 autographed memorabilia item Website" at bounding box center [776, 295] width 1553 height 82
click at [334, 204] on button "Apply" at bounding box center [327, 212] width 69 height 39
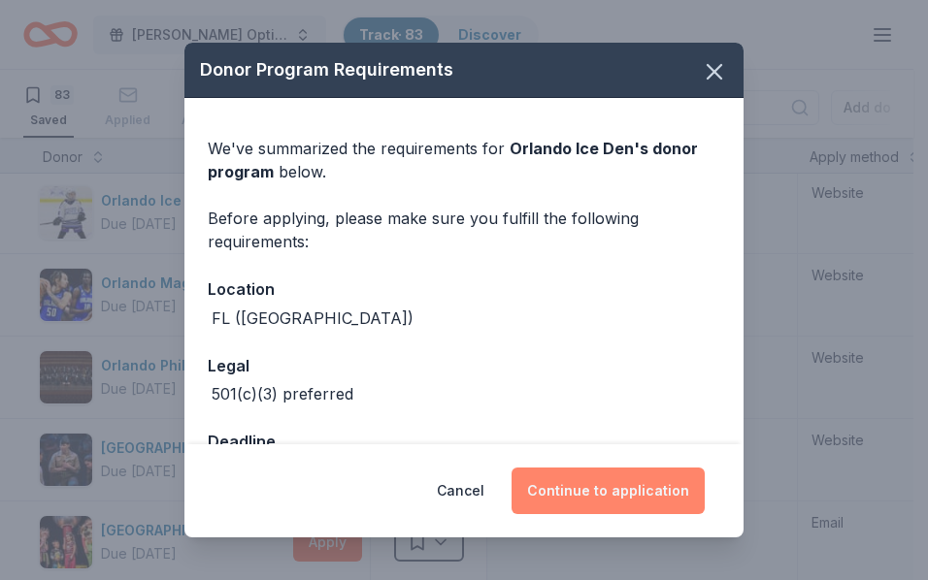
click at [594, 490] on button "Continue to application" at bounding box center [608, 491] width 193 height 47
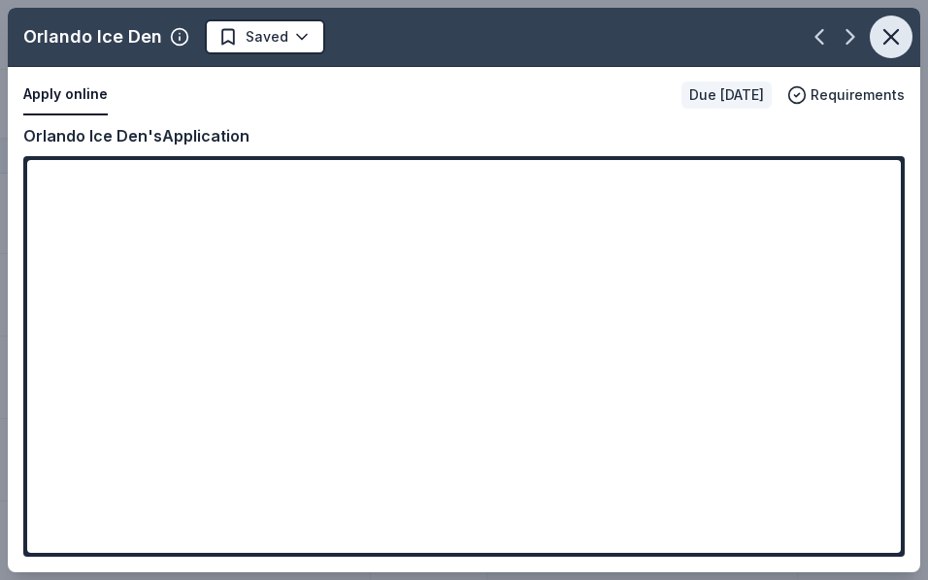
click at [893, 24] on icon "button" at bounding box center [890, 36] width 27 height 27
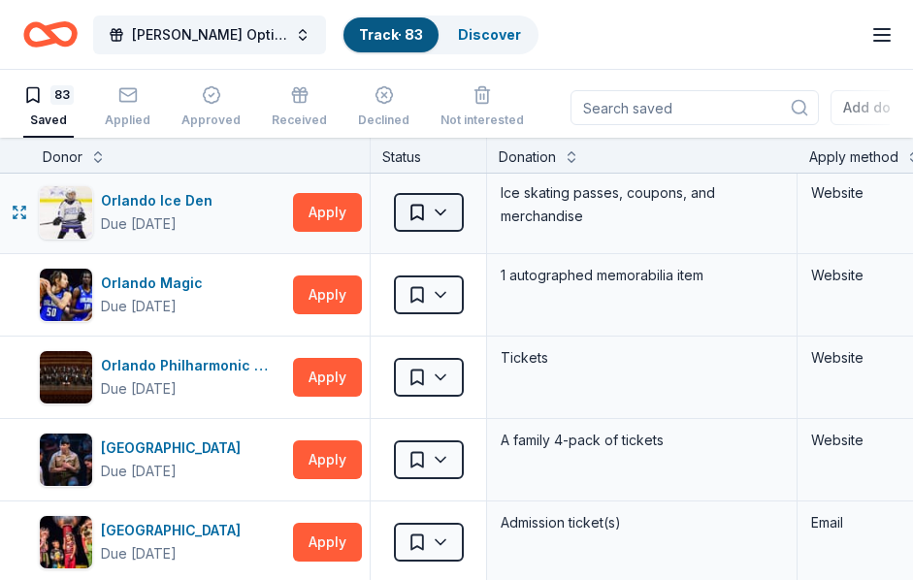
click at [442, 213] on html "FLOMA Doner Options Track · 83 Discover Earn Rewards 83 Saved Applied Approved …" at bounding box center [456, 290] width 913 height 580
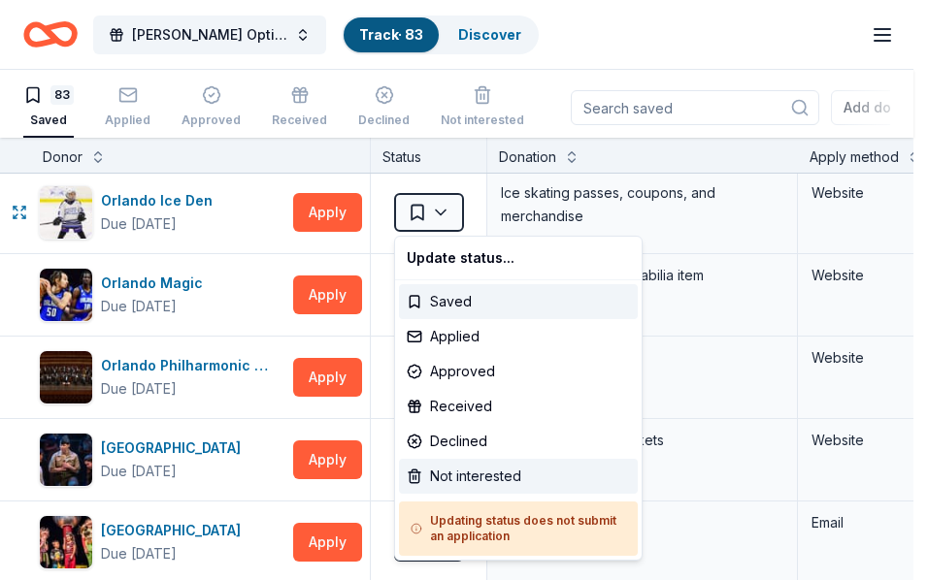
click at [474, 476] on div "Not interested" at bounding box center [518, 476] width 239 height 35
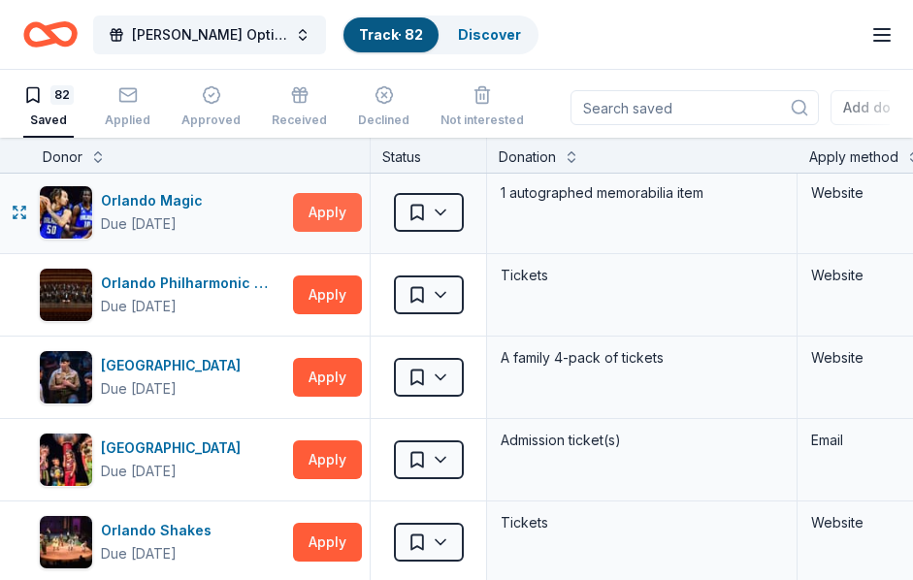
click at [320, 211] on button "Apply" at bounding box center [327, 212] width 69 height 39
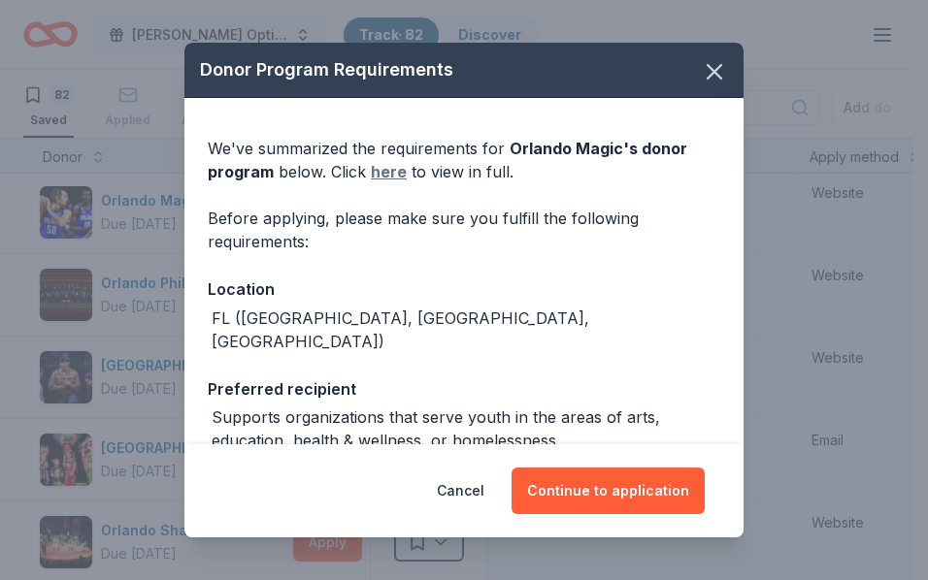
click at [398, 167] on link "here" at bounding box center [389, 171] width 36 height 23
click at [712, 64] on icon "button" at bounding box center [714, 71] width 27 height 27
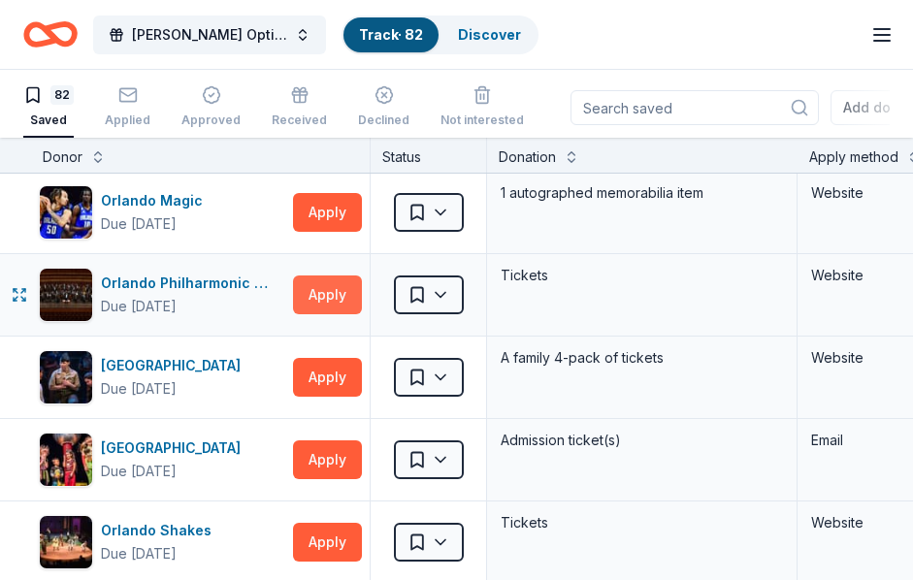
click at [321, 296] on button "Apply" at bounding box center [327, 295] width 69 height 39
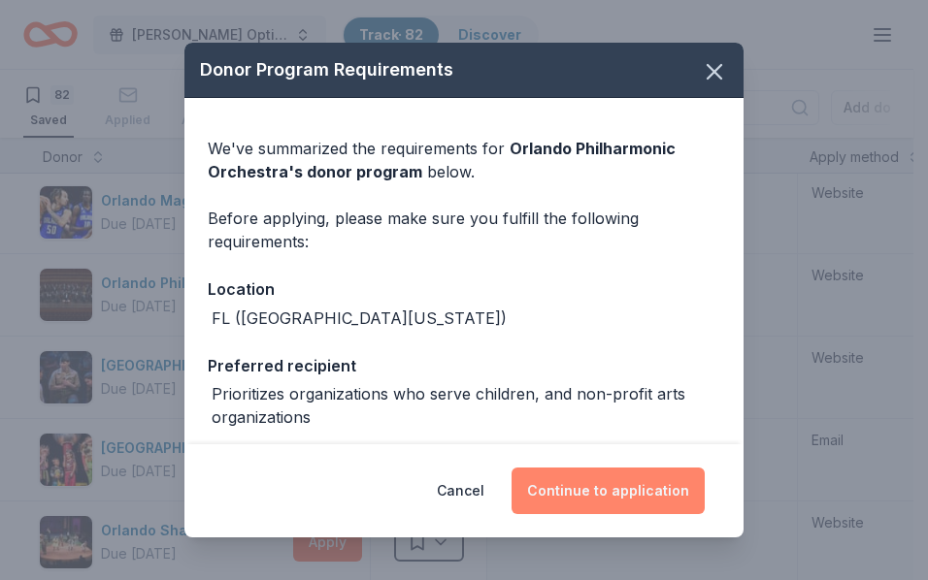
click at [634, 495] on button "Continue to application" at bounding box center [608, 491] width 193 height 47
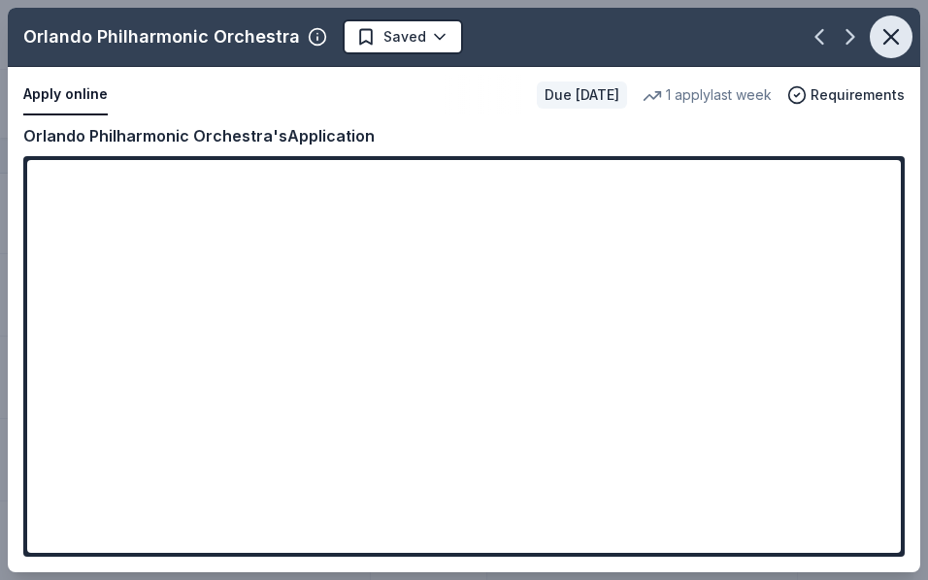
click at [906, 26] on button "button" at bounding box center [891, 37] width 43 height 43
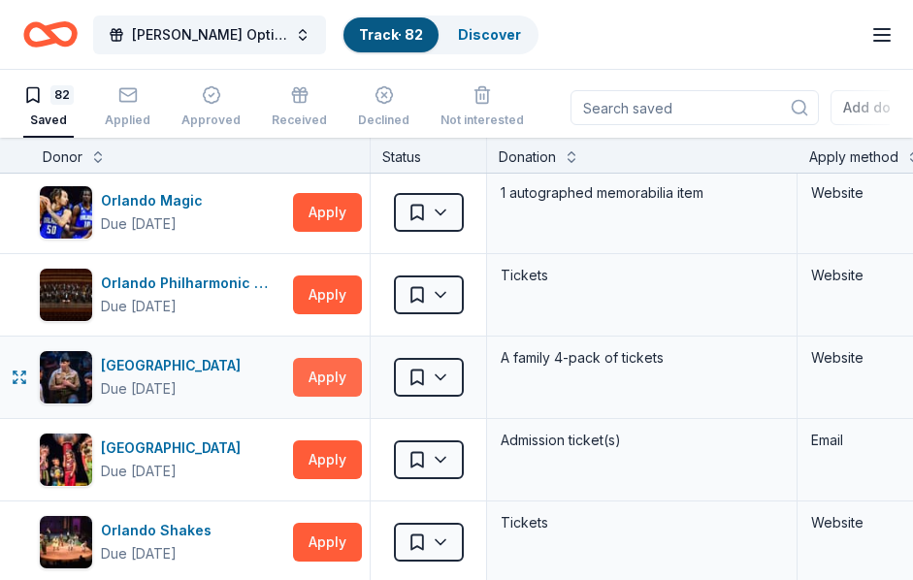
click at [308, 368] on button "Apply" at bounding box center [327, 377] width 69 height 39
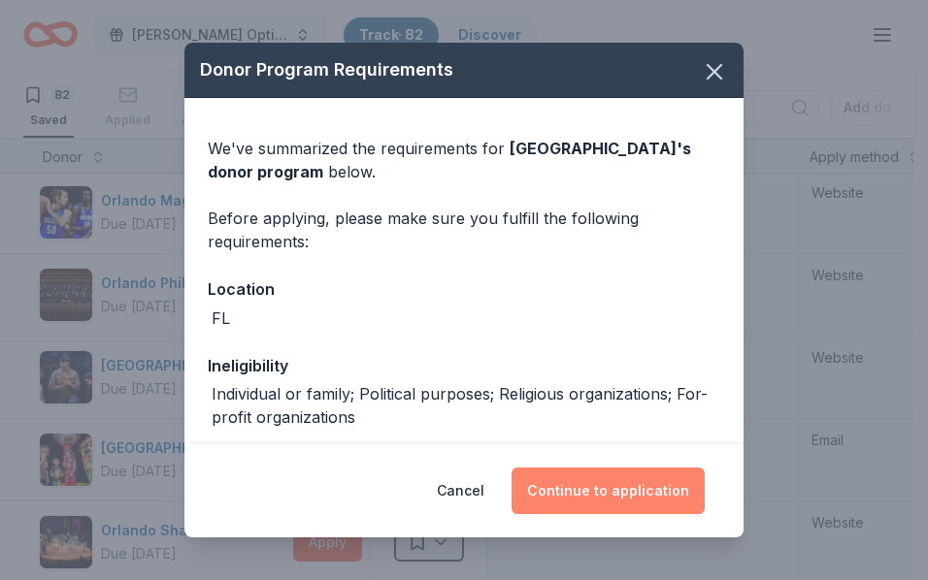
click at [617, 491] on button "Continue to application" at bounding box center [608, 491] width 193 height 47
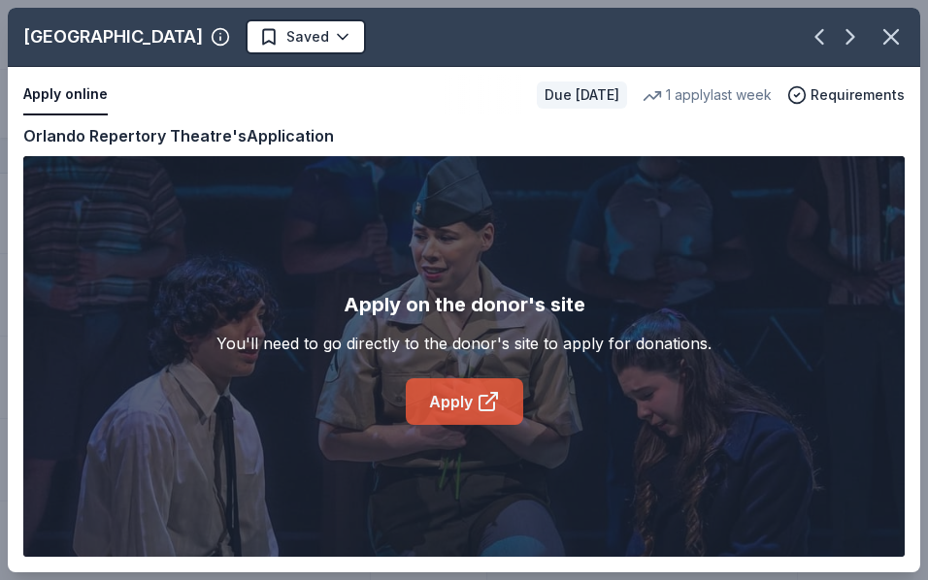
click at [453, 410] on link "Apply" at bounding box center [464, 402] width 117 height 47
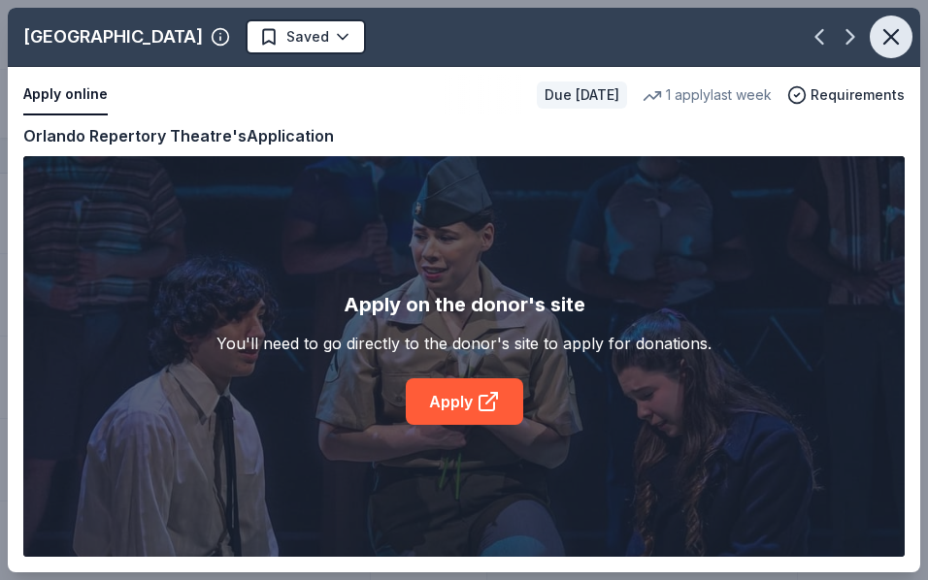
click at [889, 36] on icon "button" at bounding box center [891, 37] width 14 height 14
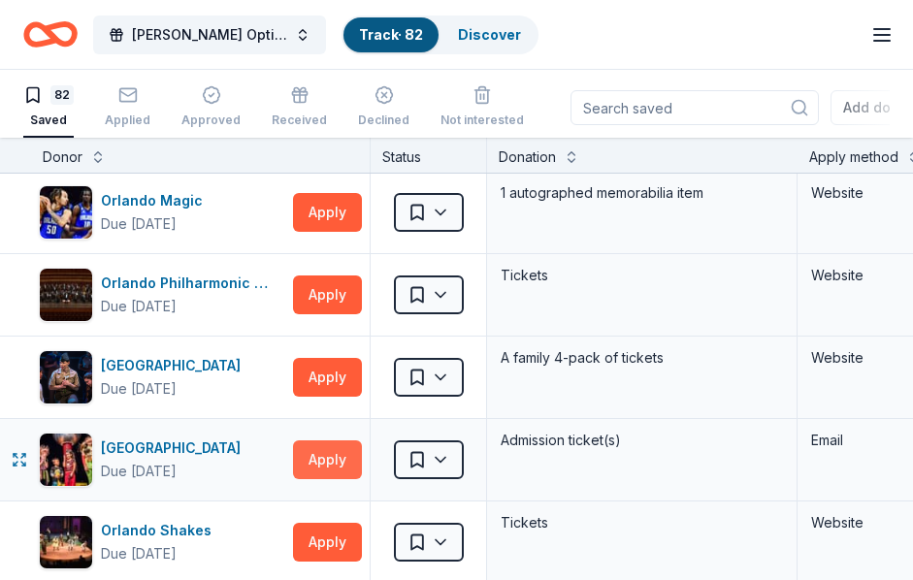
click at [330, 446] on button "Apply" at bounding box center [327, 460] width 69 height 39
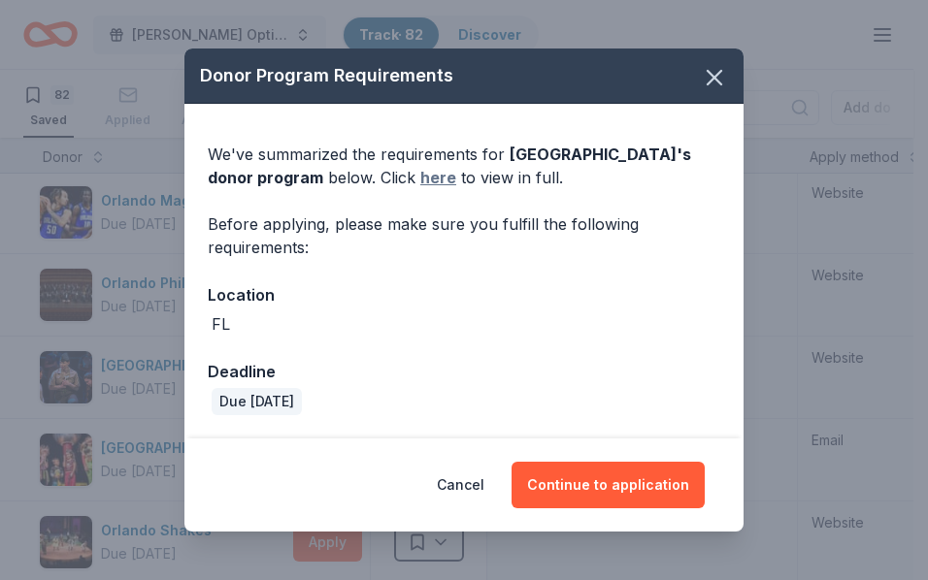
click at [432, 174] on link "here" at bounding box center [438, 177] width 36 height 23
click at [728, 73] on button "button" at bounding box center [714, 77] width 43 height 43
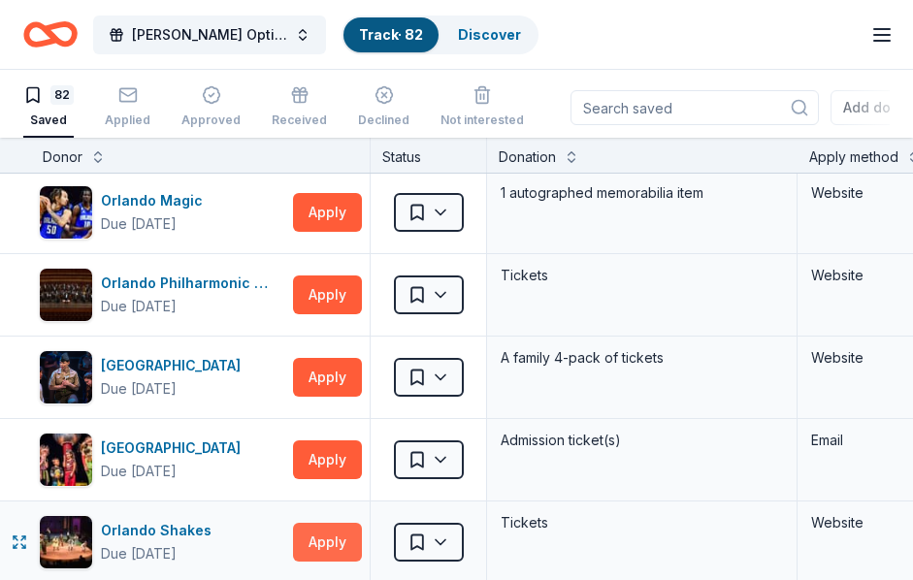
click at [329, 540] on button "Apply" at bounding box center [327, 542] width 69 height 39
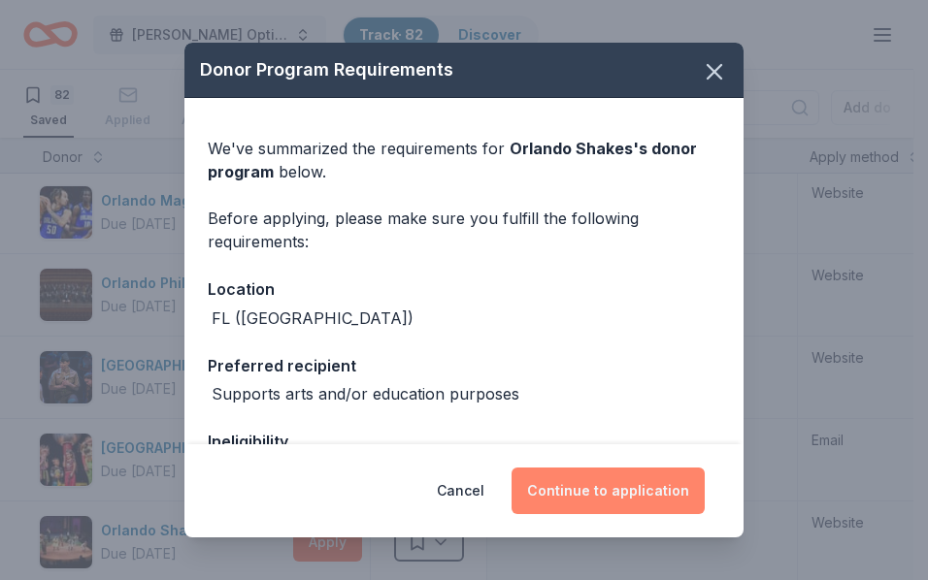
click at [618, 473] on button "Continue to application" at bounding box center [608, 491] width 193 height 47
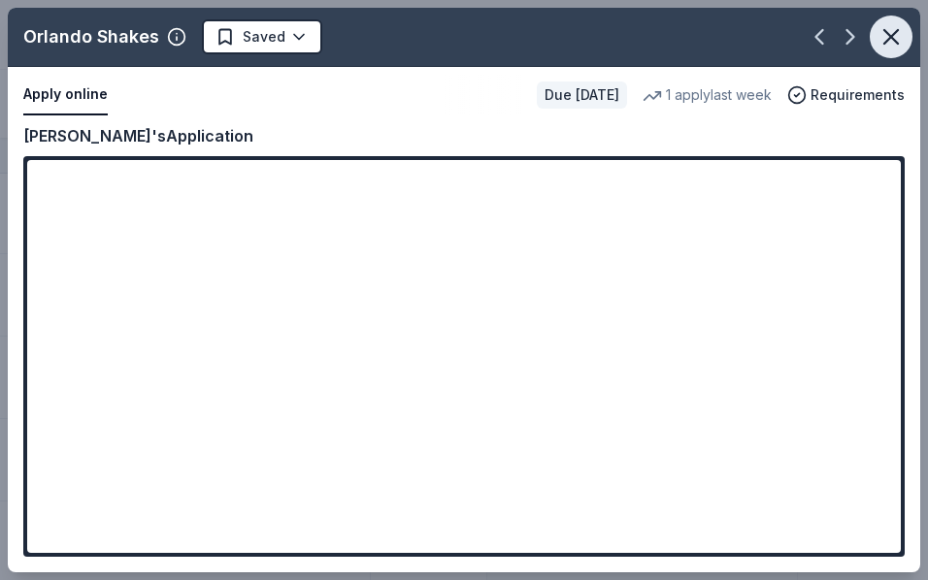
click at [882, 40] on icon "button" at bounding box center [890, 36] width 27 height 27
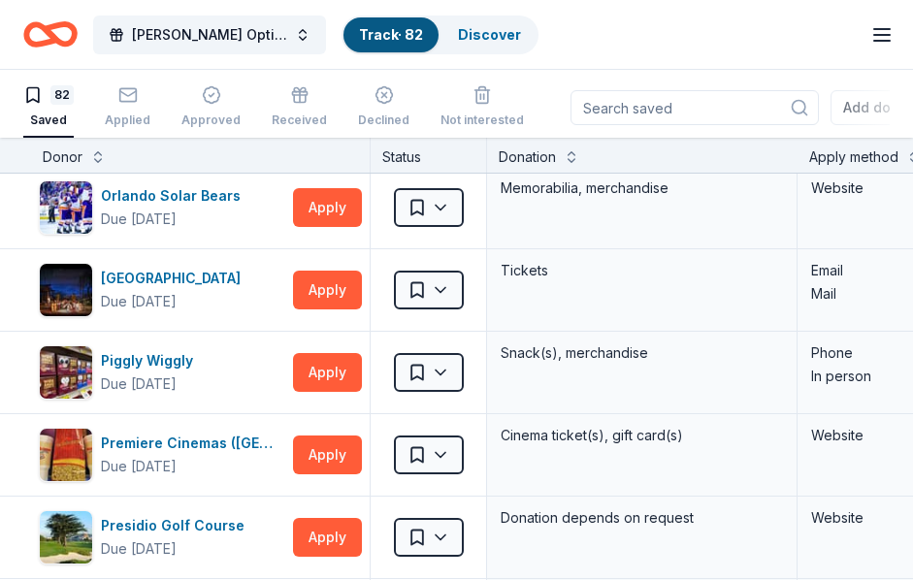
scroll to position [4562, 0]
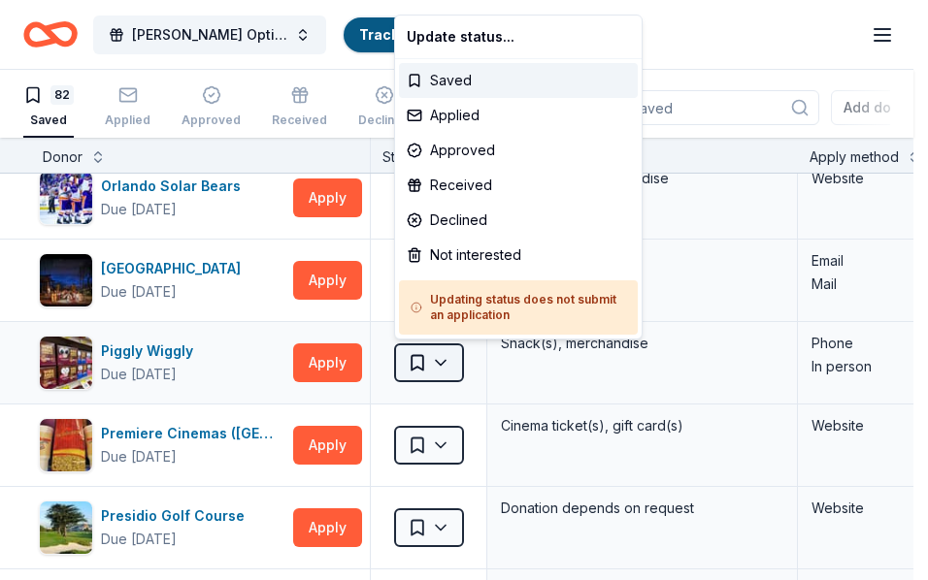
click at [438, 357] on html "FLOMA Doner Options Track · 82 Discover Earn Rewards 82 Saved Applied Approved …" at bounding box center [464, 290] width 928 height 580
click at [471, 246] on div "Not interested" at bounding box center [518, 255] width 239 height 35
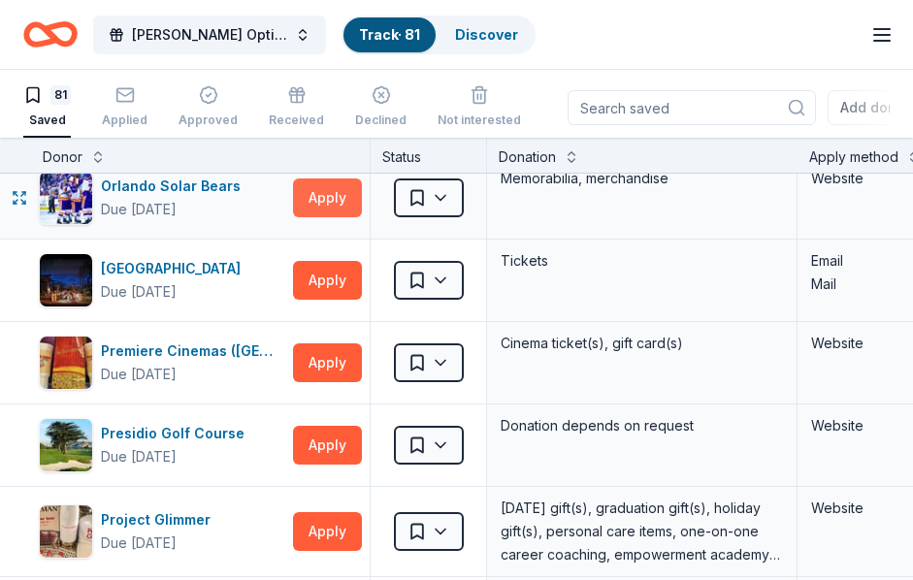
click at [321, 197] on button "Apply" at bounding box center [327, 198] width 69 height 39
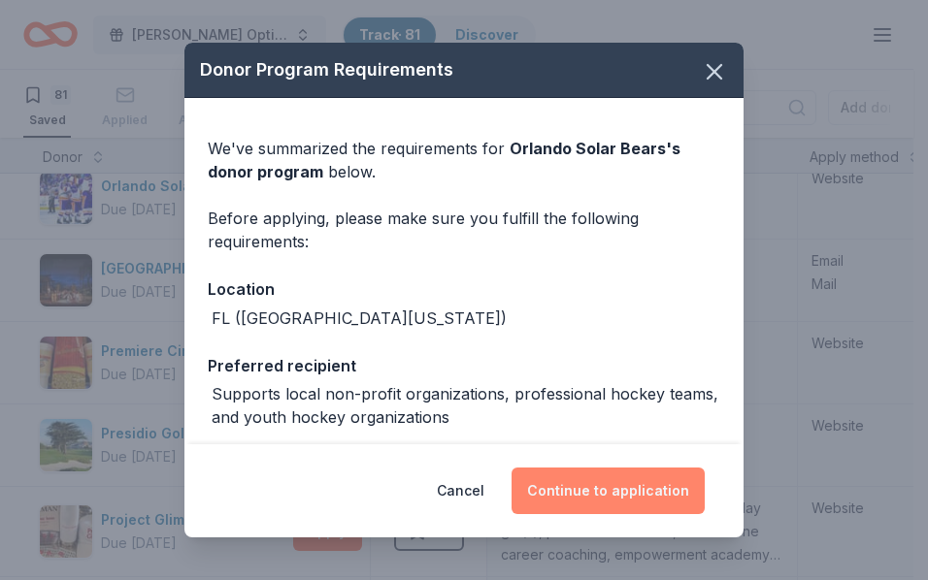
click at [604, 487] on button "Continue to application" at bounding box center [608, 491] width 193 height 47
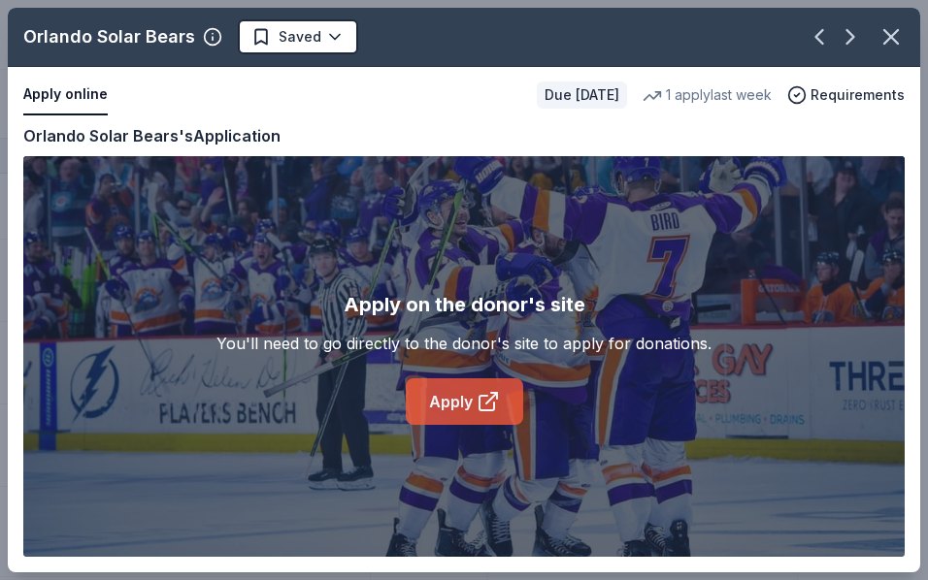
click at [469, 391] on link "Apply" at bounding box center [464, 402] width 117 height 47
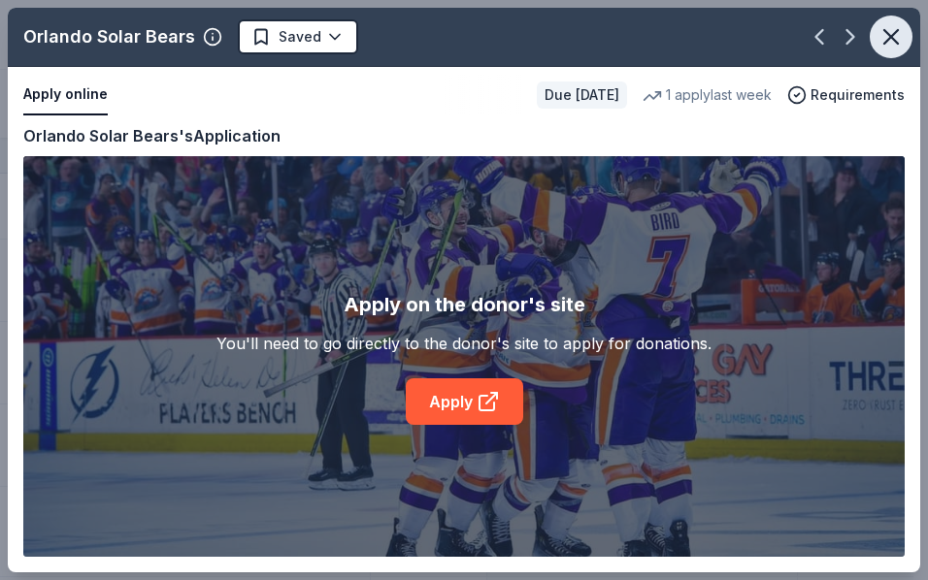
click at [897, 32] on icon "button" at bounding box center [891, 37] width 14 height 14
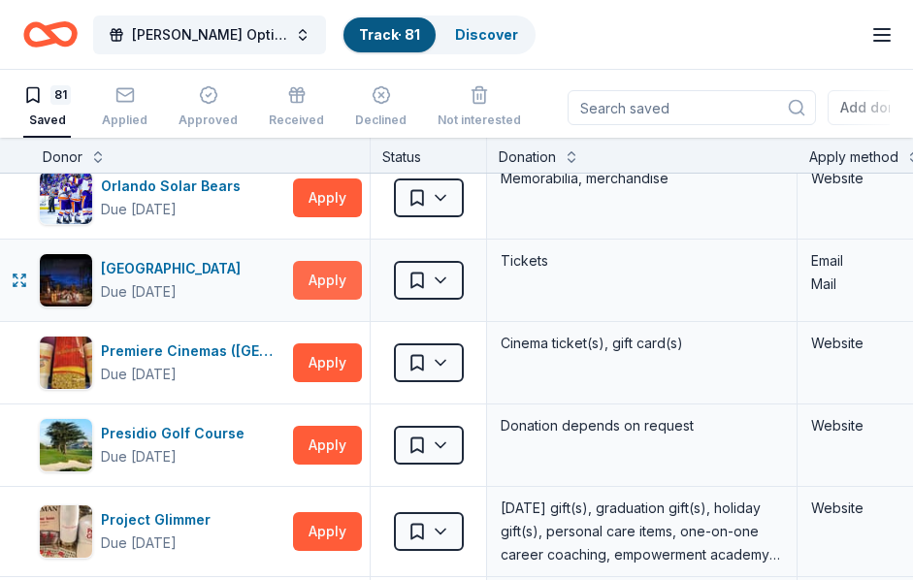
click at [312, 280] on button "Apply" at bounding box center [327, 280] width 69 height 39
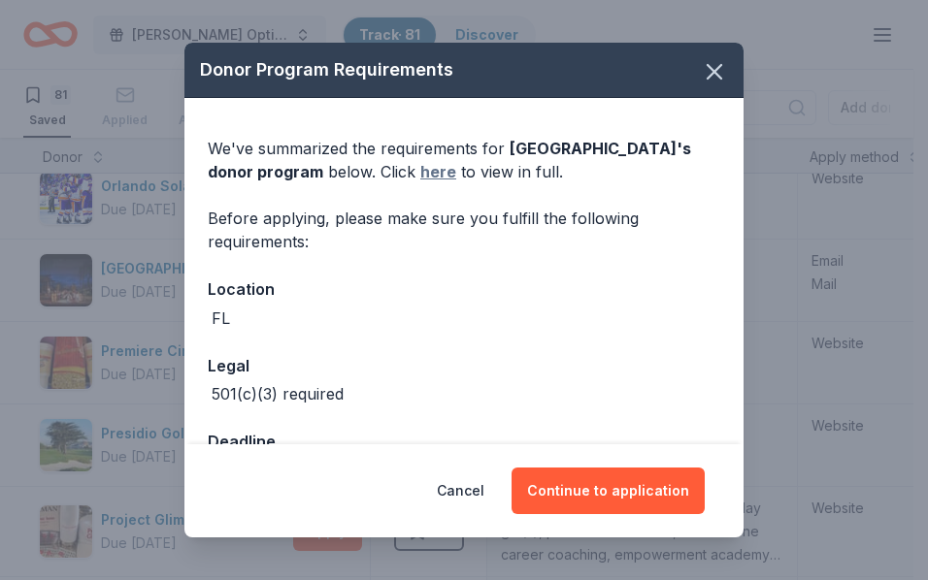
click at [429, 169] on link "here" at bounding box center [438, 171] width 36 height 23
click at [708, 68] on icon "button" at bounding box center [714, 71] width 27 height 27
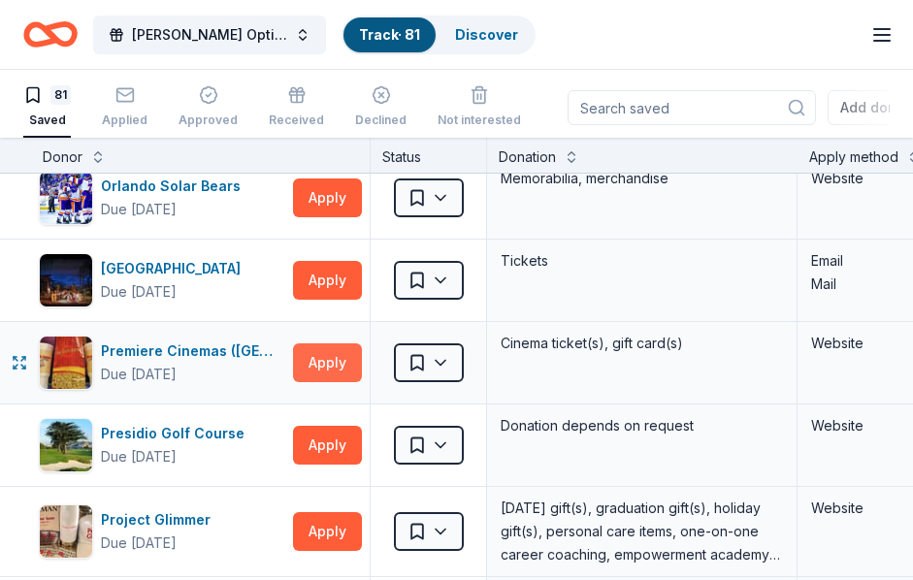
click at [318, 361] on button "Apply" at bounding box center [327, 363] width 69 height 39
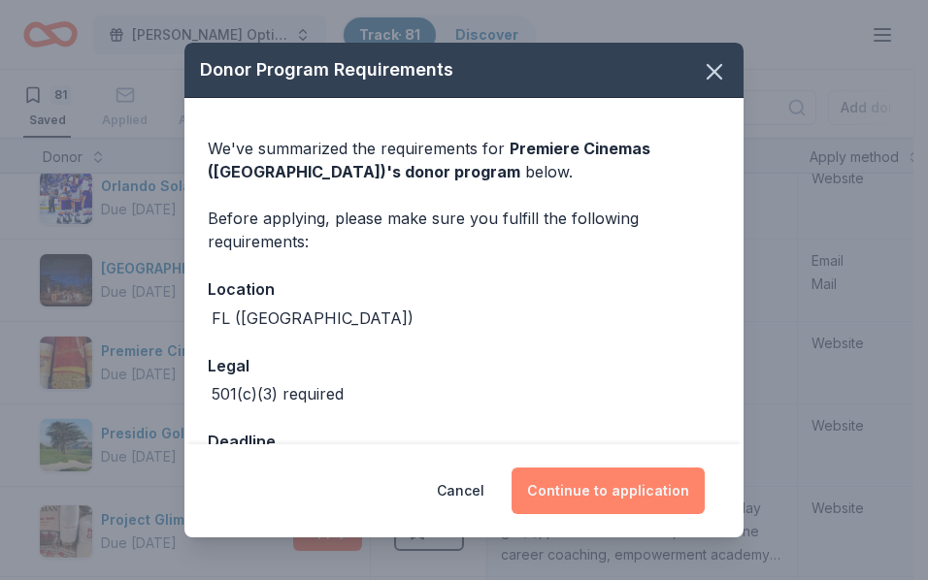
click at [600, 498] on button "Continue to application" at bounding box center [608, 491] width 193 height 47
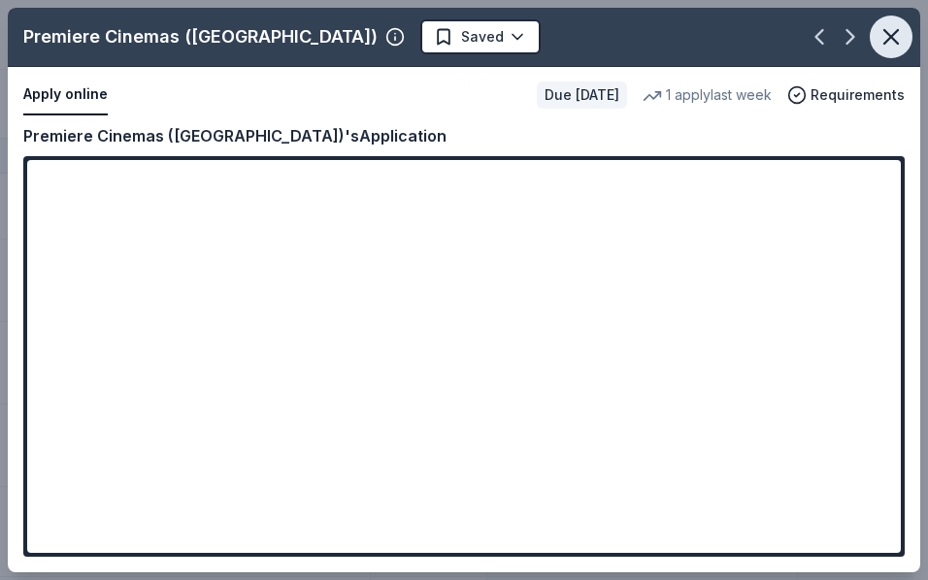
click at [891, 19] on button "button" at bounding box center [891, 37] width 43 height 43
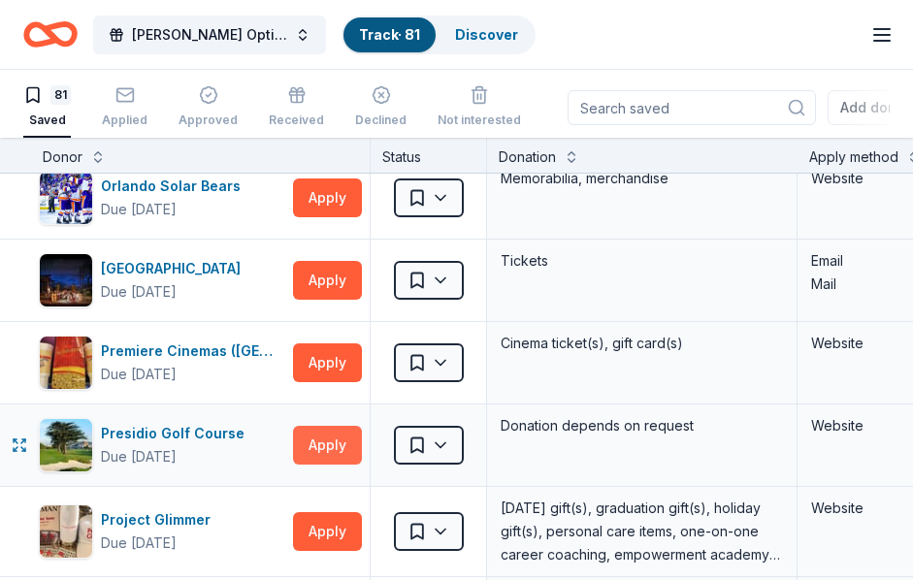
click at [331, 437] on button "Apply" at bounding box center [327, 445] width 69 height 39
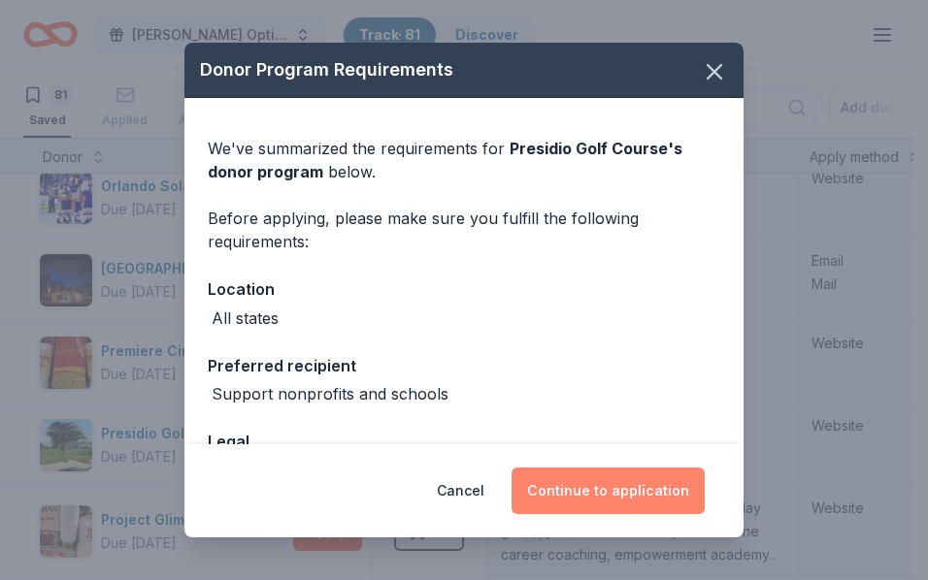
click at [637, 492] on button "Continue to application" at bounding box center [608, 491] width 193 height 47
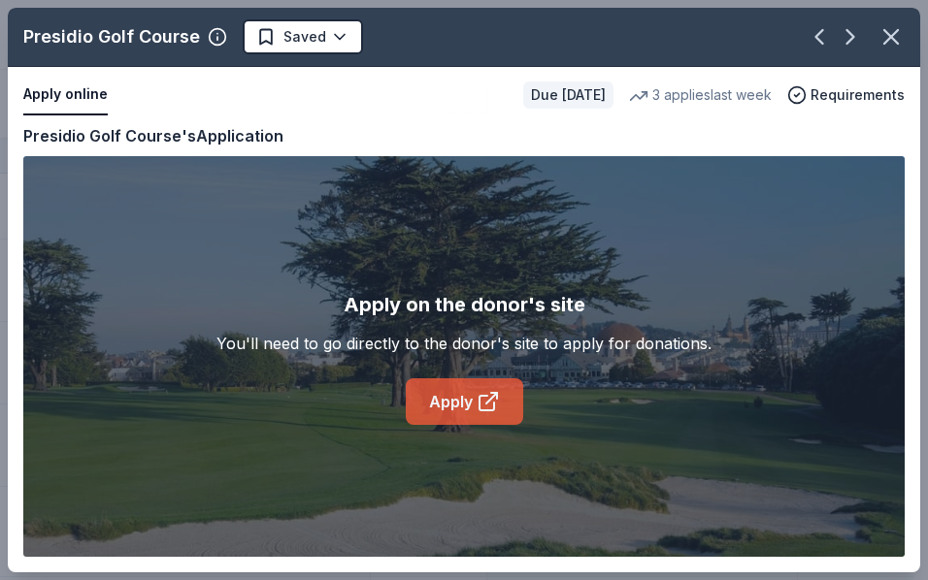
click at [470, 383] on link "Apply" at bounding box center [464, 402] width 117 height 47
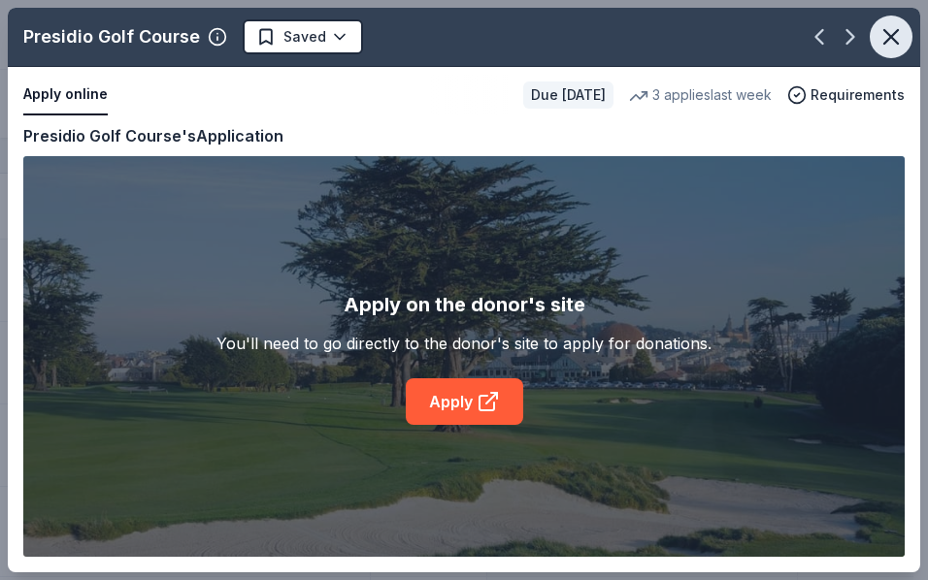
click at [875, 30] on button "button" at bounding box center [891, 37] width 43 height 43
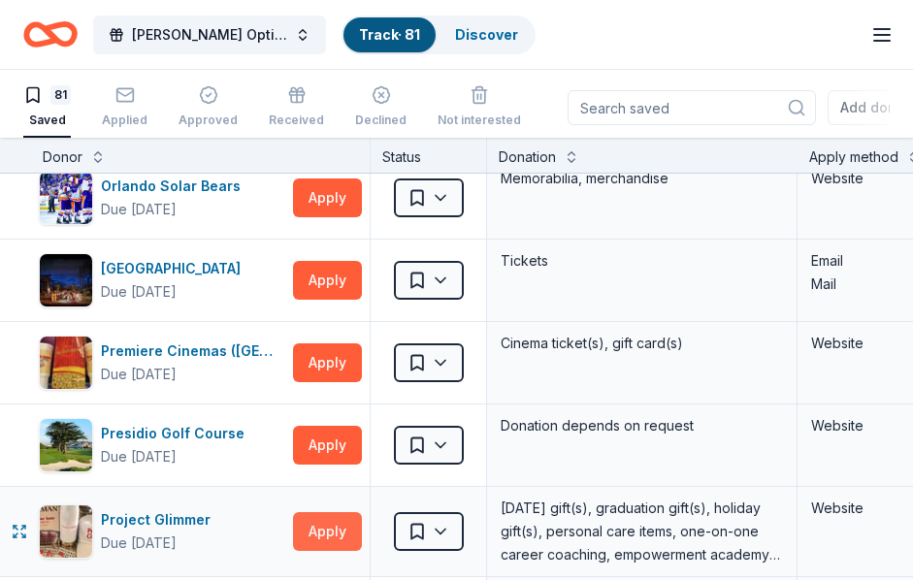
click at [321, 523] on button "Apply" at bounding box center [327, 531] width 69 height 39
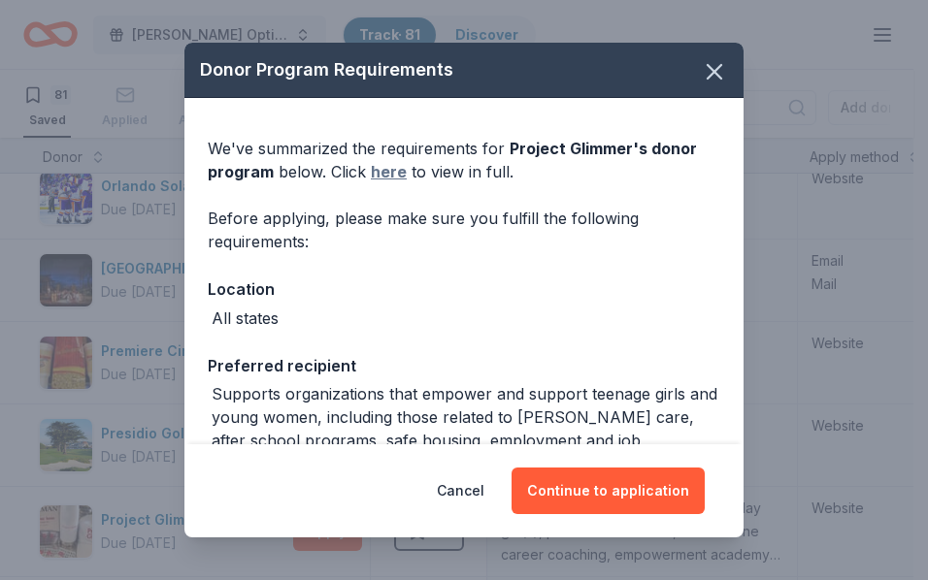
click at [380, 175] on link "here" at bounding box center [389, 171] width 36 height 23
click at [701, 64] on icon "button" at bounding box center [714, 71] width 27 height 27
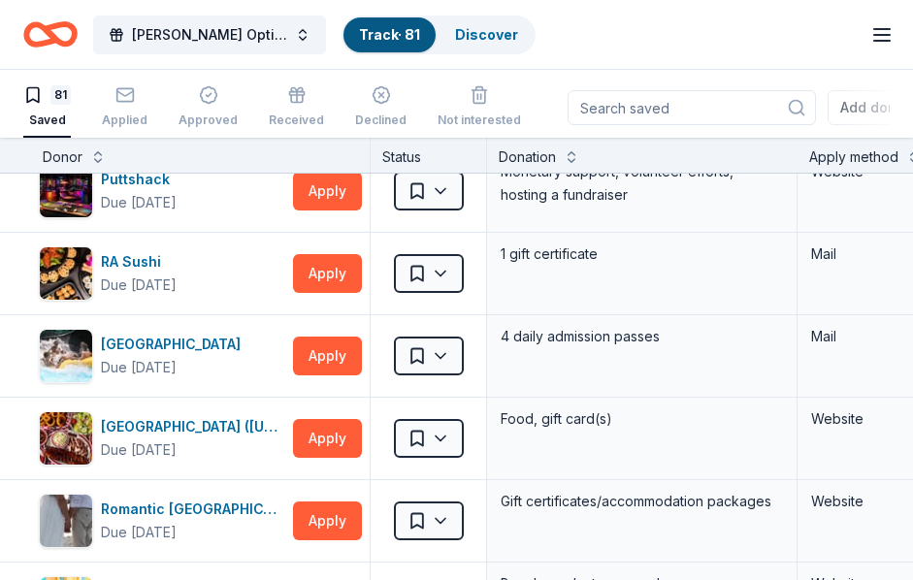
scroll to position [4971, 0]
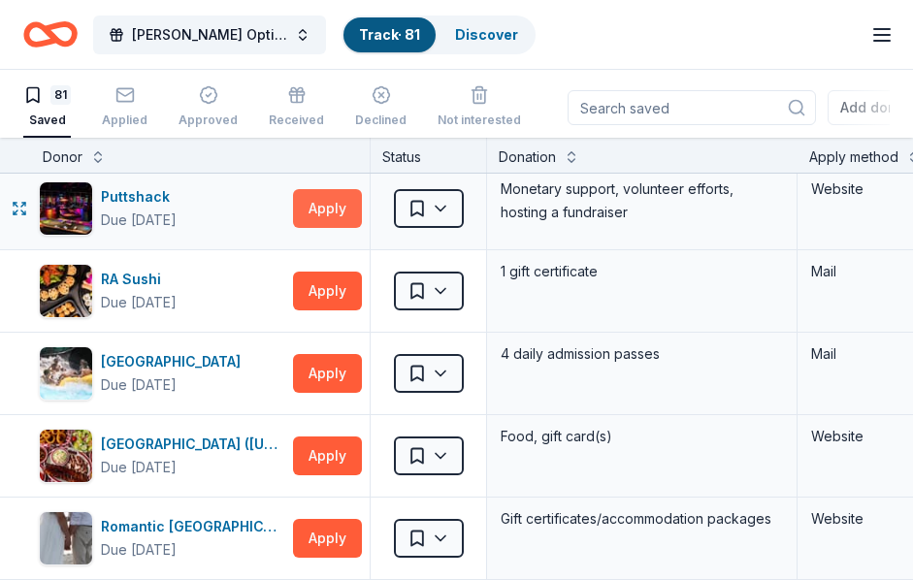
click at [318, 210] on button "Apply" at bounding box center [327, 208] width 69 height 39
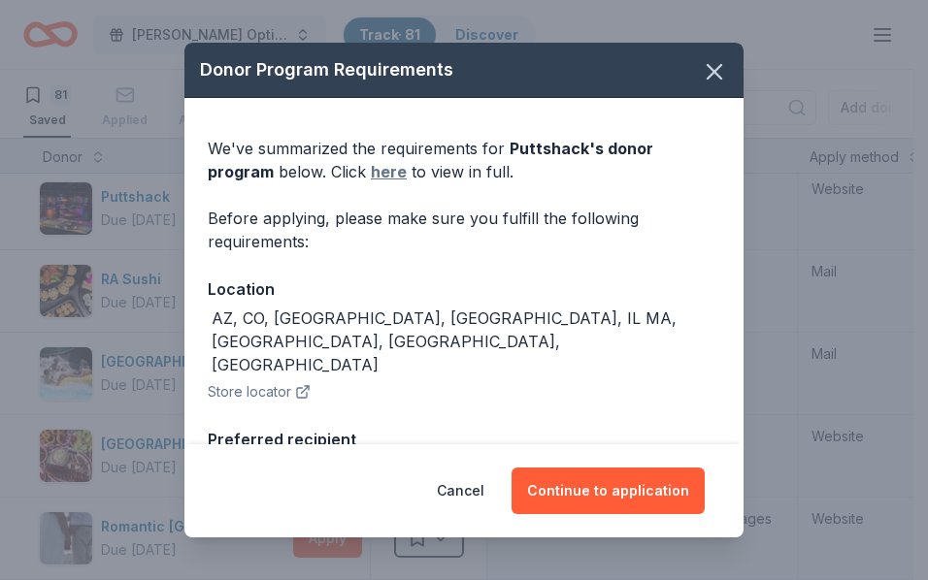
click at [384, 166] on link "here" at bounding box center [389, 171] width 36 height 23
click at [706, 70] on icon "button" at bounding box center [714, 71] width 27 height 27
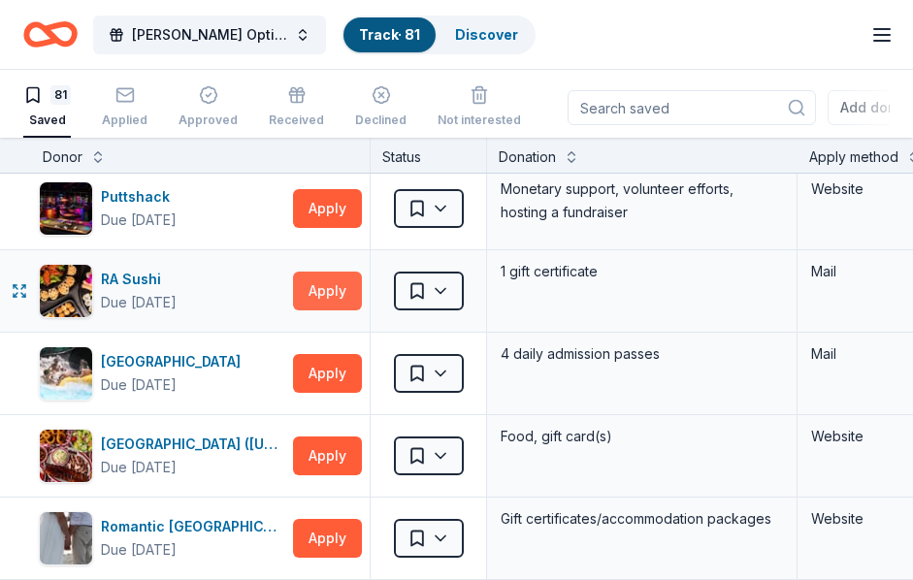
click at [327, 286] on button "Apply" at bounding box center [327, 291] width 69 height 39
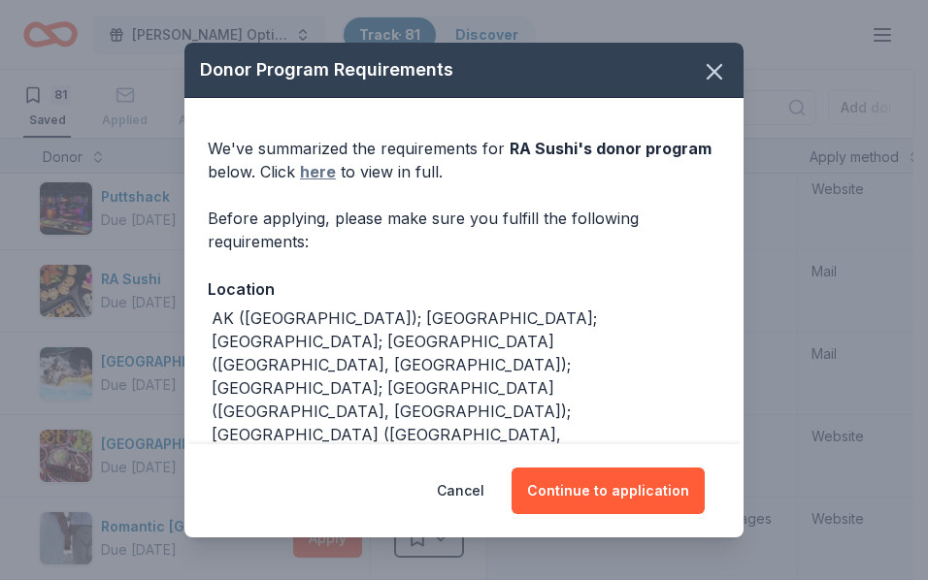
click at [317, 172] on link "here" at bounding box center [318, 171] width 36 height 23
click at [708, 65] on icon "button" at bounding box center [715, 72] width 14 height 14
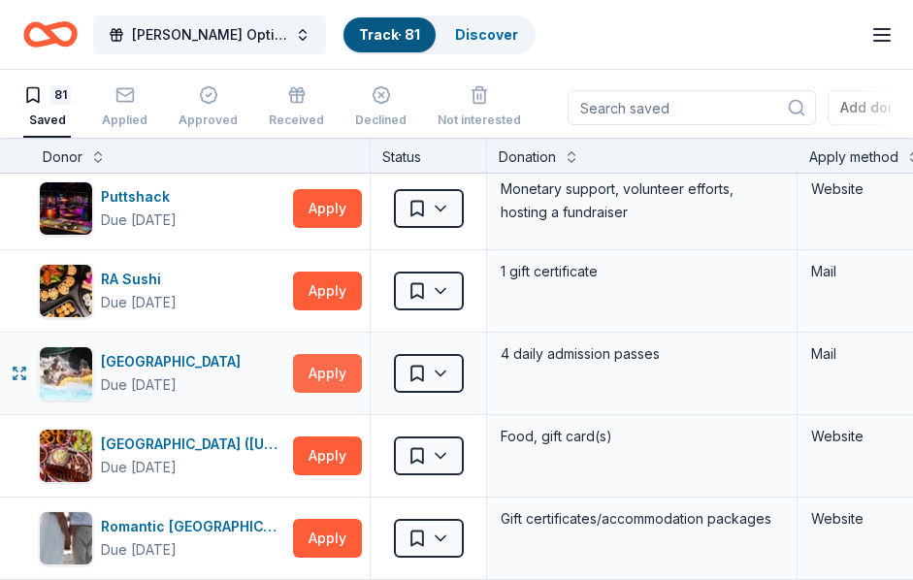
click at [328, 372] on button "Apply" at bounding box center [327, 373] width 69 height 39
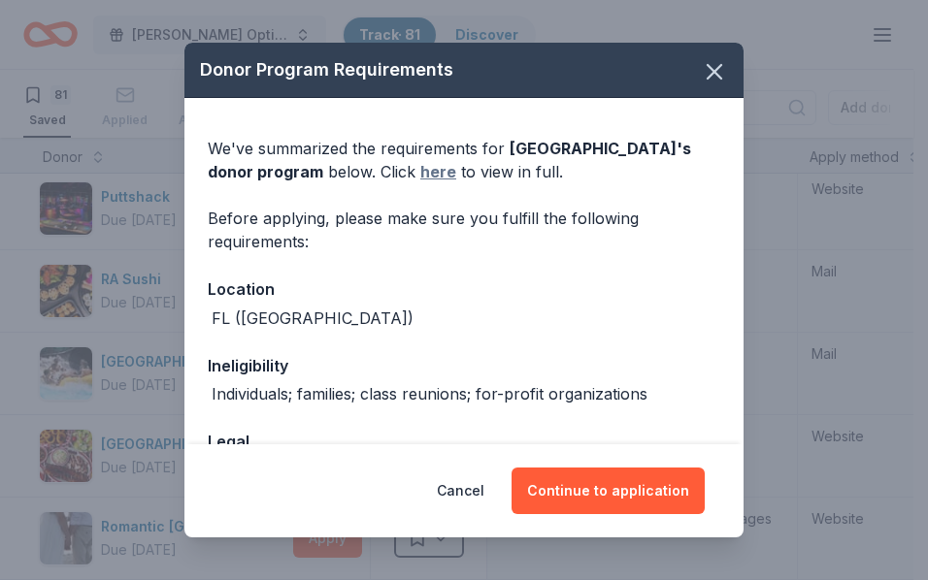
click at [420, 163] on link "here" at bounding box center [438, 171] width 36 height 23
click at [446, 178] on link "here" at bounding box center [438, 171] width 36 height 23
click at [702, 66] on icon "button" at bounding box center [714, 71] width 27 height 27
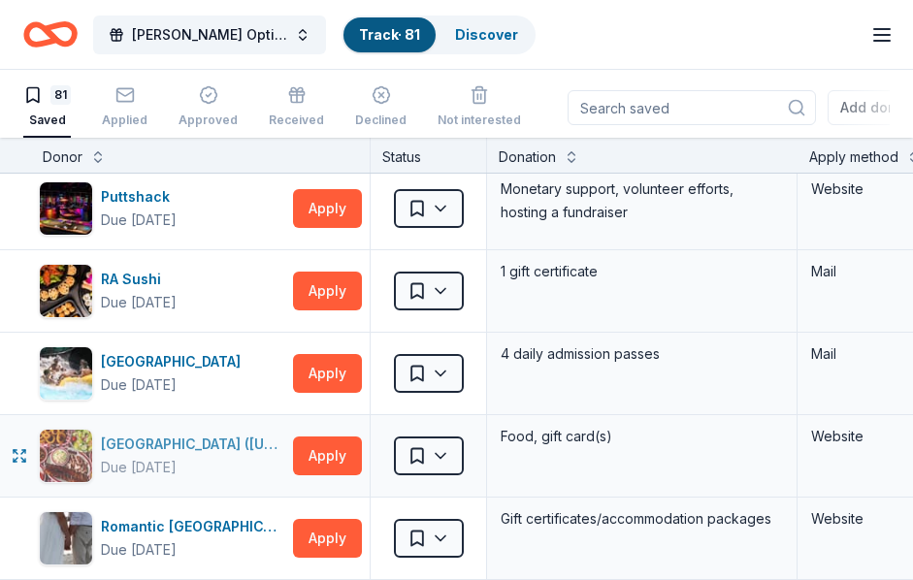
click at [210, 446] on div "Rib City (Florida)" at bounding box center [193, 444] width 184 height 23
click at [348, 462] on button "Apply" at bounding box center [327, 456] width 69 height 39
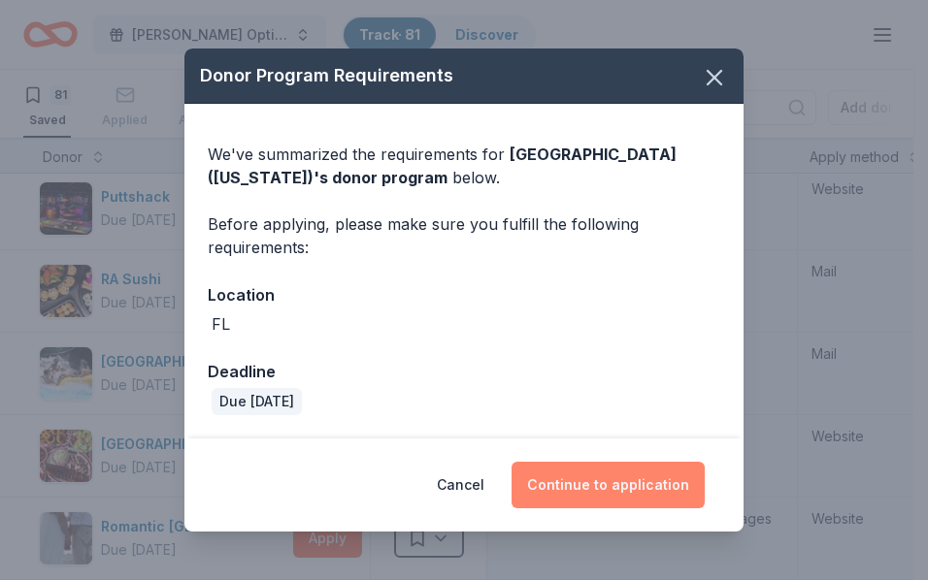
click at [660, 479] on button "Continue to application" at bounding box center [608, 485] width 193 height 47
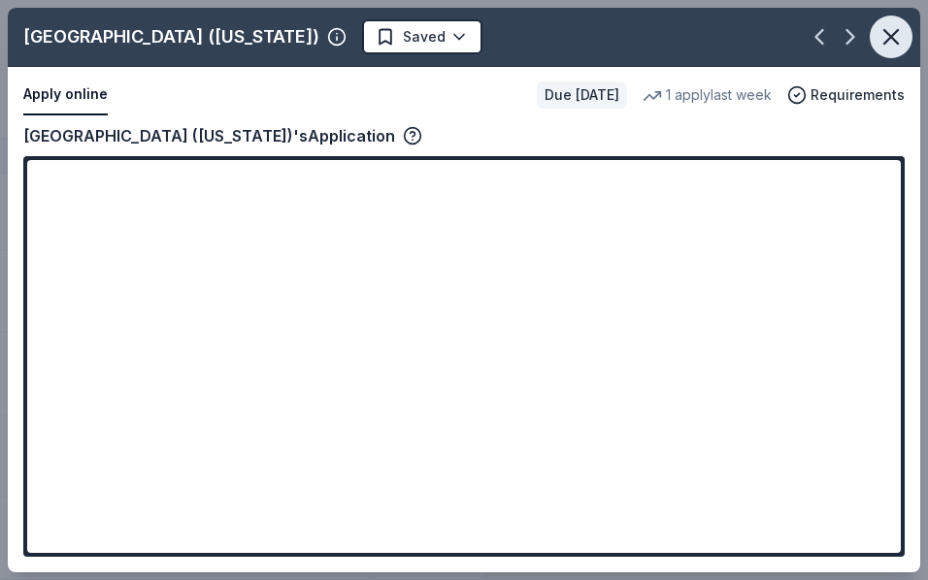
click at [892, 36] on icon "button" at bounding box center [891, 37] width 14 height 14
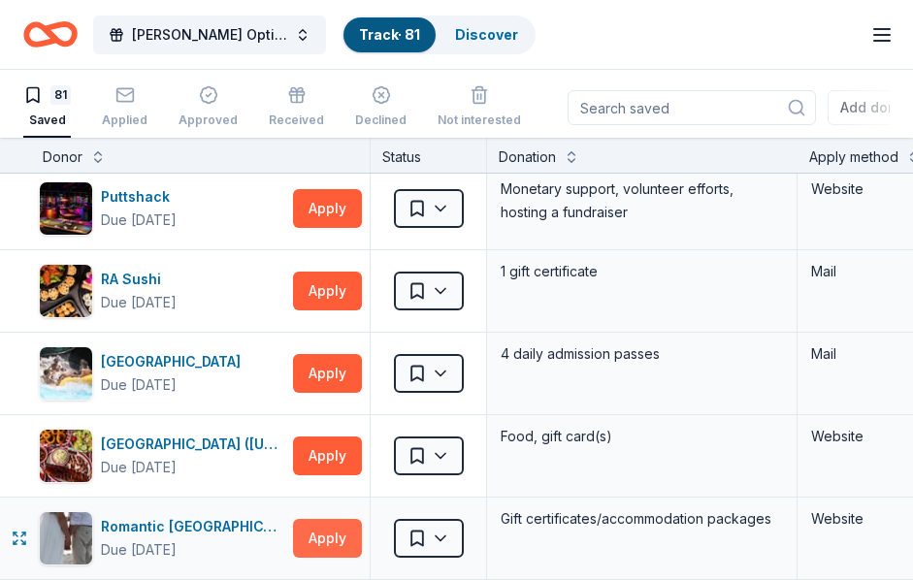
click at [330, 537] on button "Apply" at bounding box center [327, 538] width 69 height 39
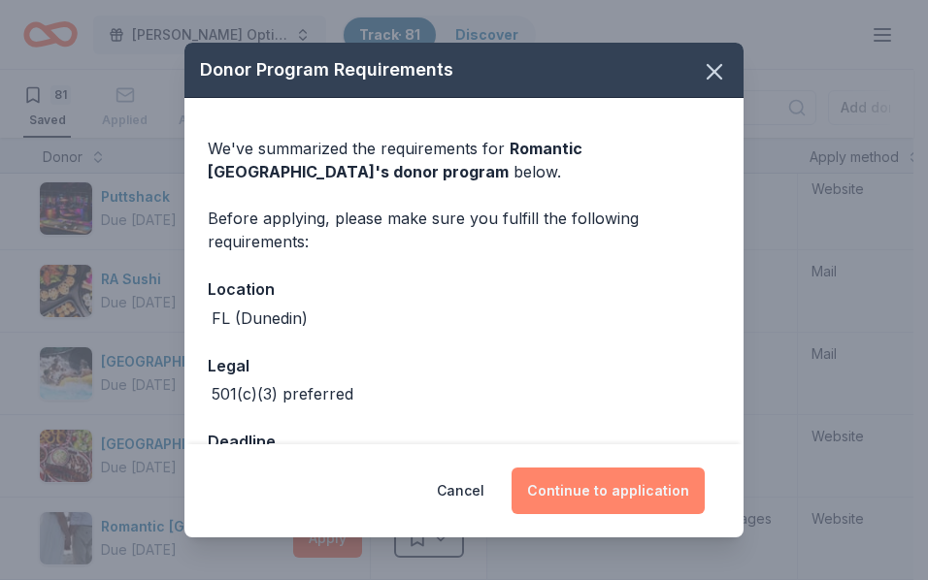
click at [634, 479] on button "Continue to application" at bounding box center [608, 491] width 193 height 47
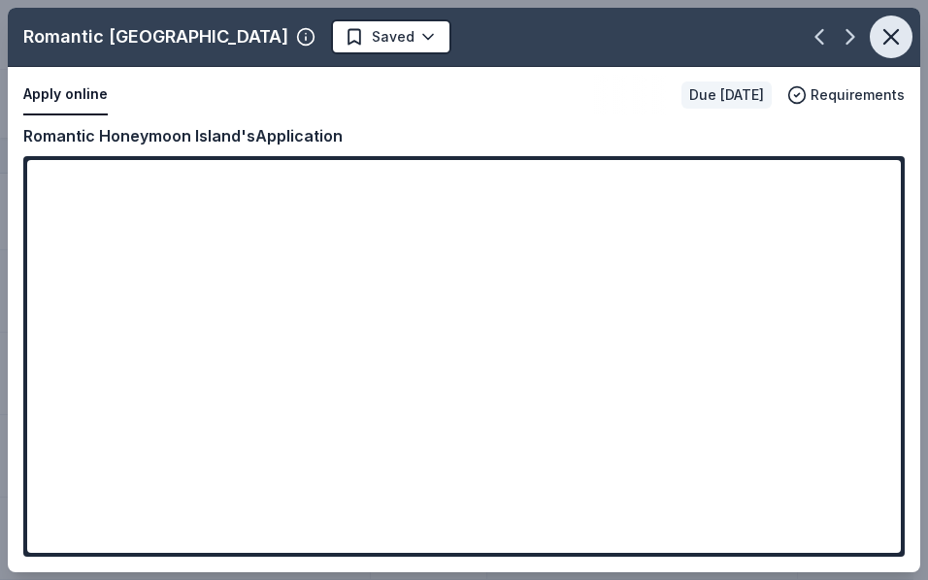
click at [899, 41] on icon "button" at bounding box center [890, 36] width 27 height 27
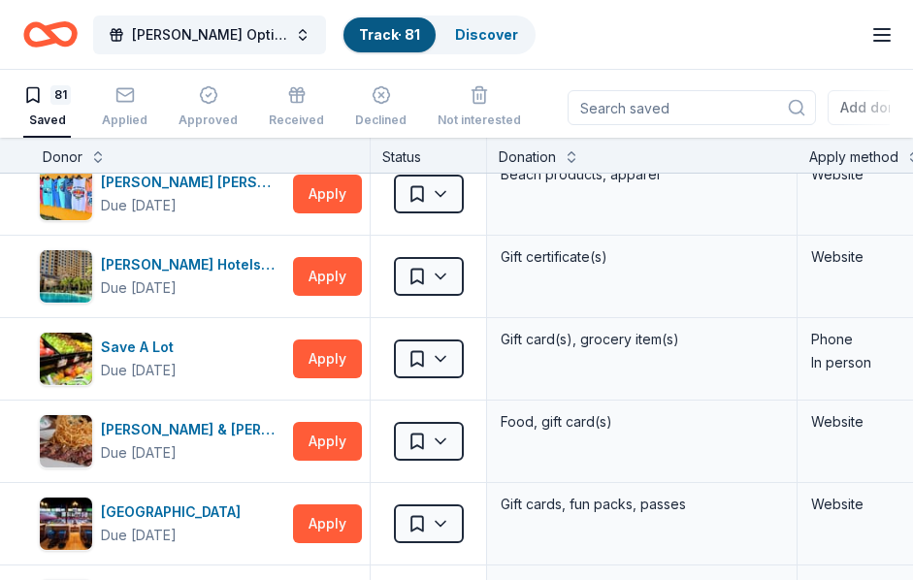
scroll to position [5381, 0]
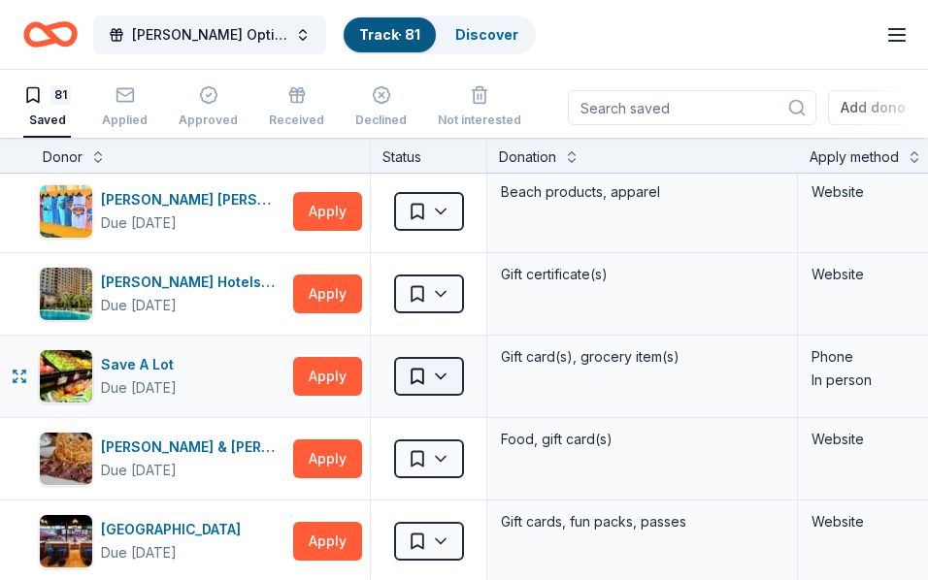
click at [446, 377] on html "FLOMA Doner Options Track · 81 Discover Earn Rewards 81 Saved Applied Approved …" at bounding box center [464, 290] width 928 height 580
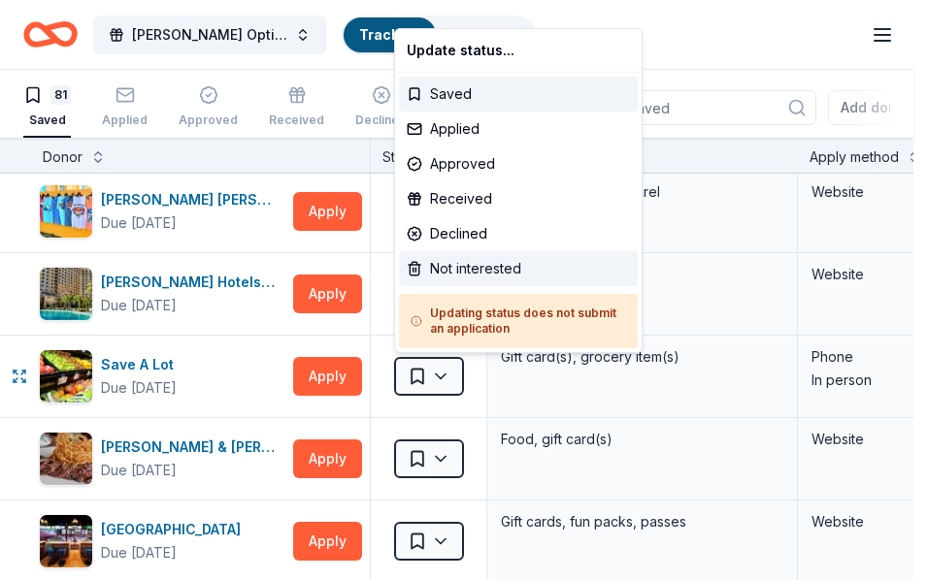
click at [445, 266] on div "Not interested" at bounding box center [518, 268] width 239 height 35
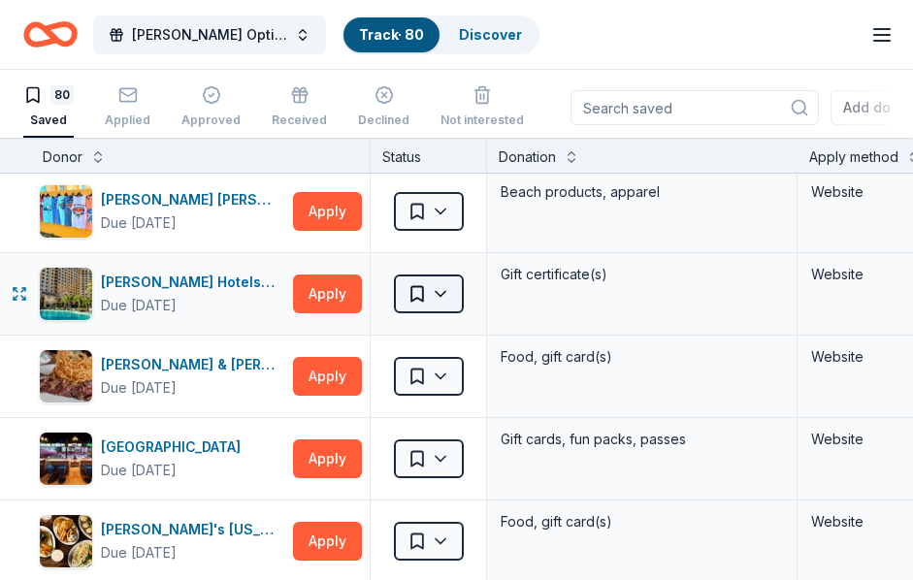
click at [446, 294] on html "FLOMA Doner Options Track · 80 Discover Earn Rewards 80 Saved Applied Approved …" at bounding box center [456, 290] width 913 height 580
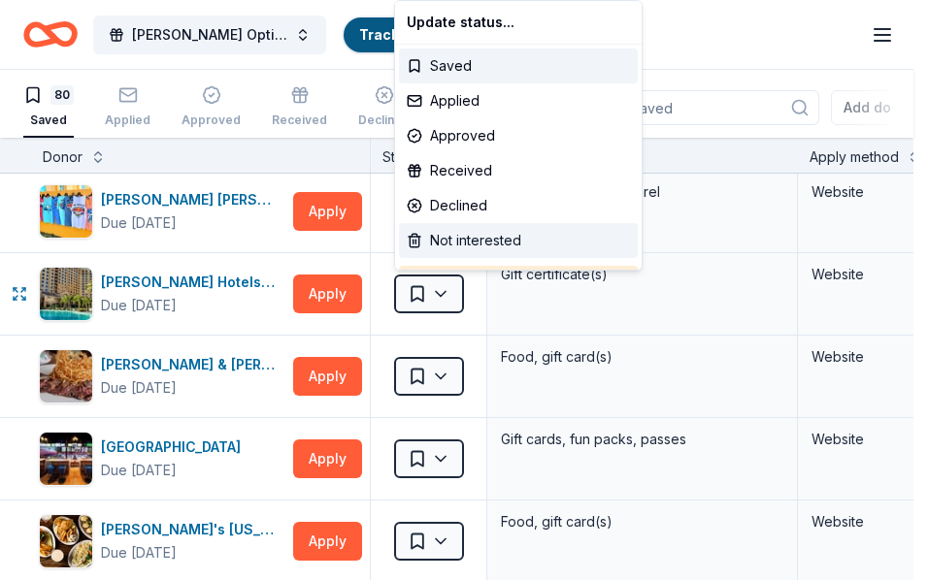
click at [481, 236] on div "Not interested" at bounding box center [518, 240] width 239 height 35
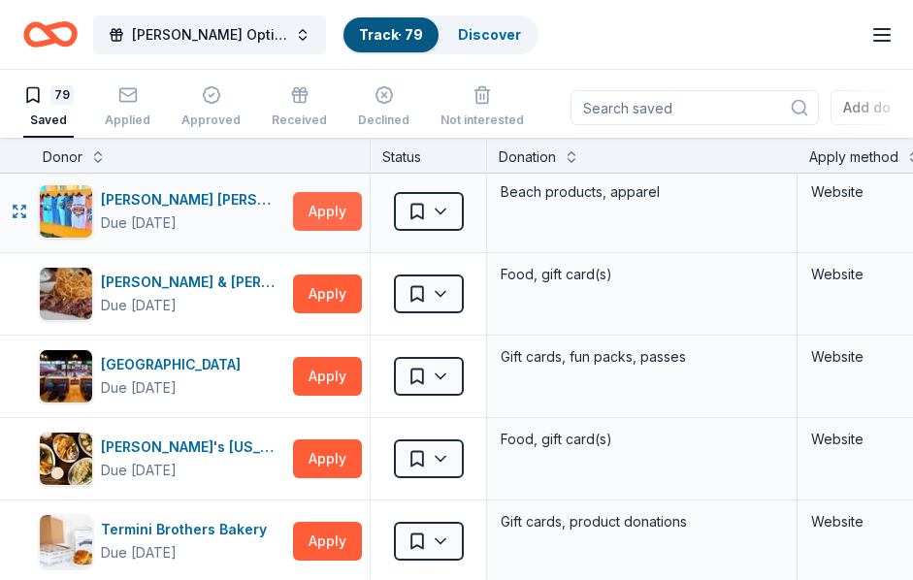
click at [325, 205] on button "Apply" at bounding box center [327, 211] width 69 height 39
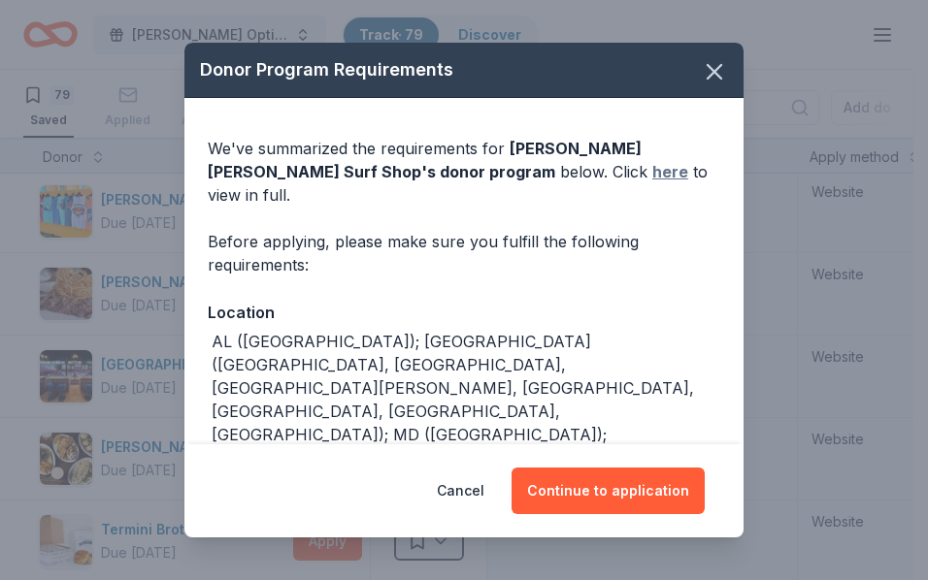
click at [652, 173] on link "here" at bounding box center [670, 171] width 36 height 23
click at [703, 72] on icon "button" at bounding box center [714, 71] width 27 height 27
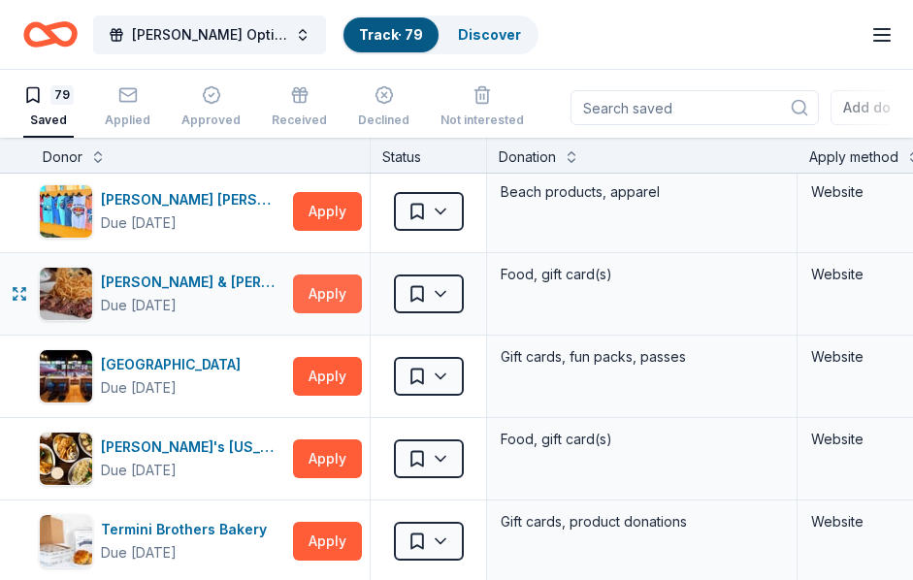
click at [338, 291] on button "Apply" at bounding box center [327, 294] width 69 height 39
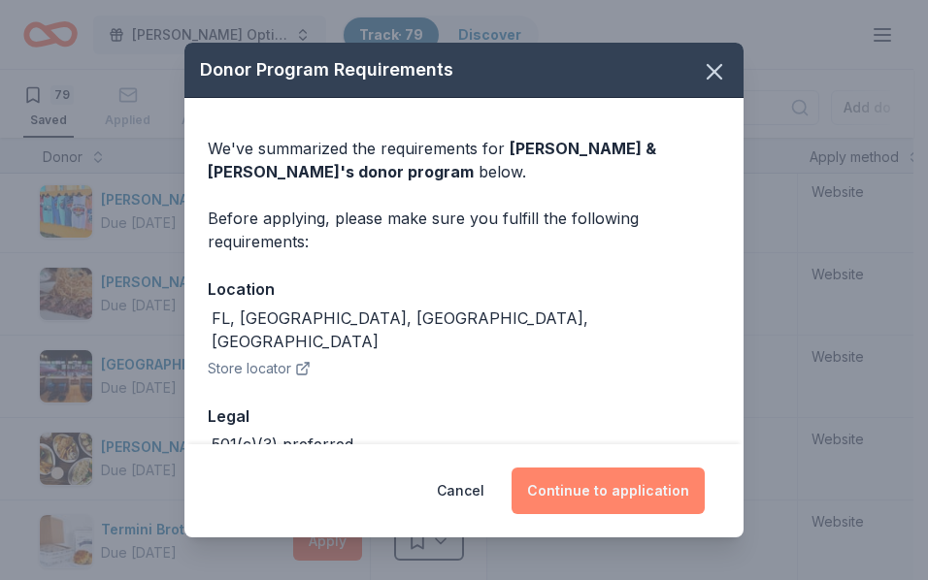
click at [630, 498] on button "Continue to application" at bounding box center [608, 491] width 193 height 47
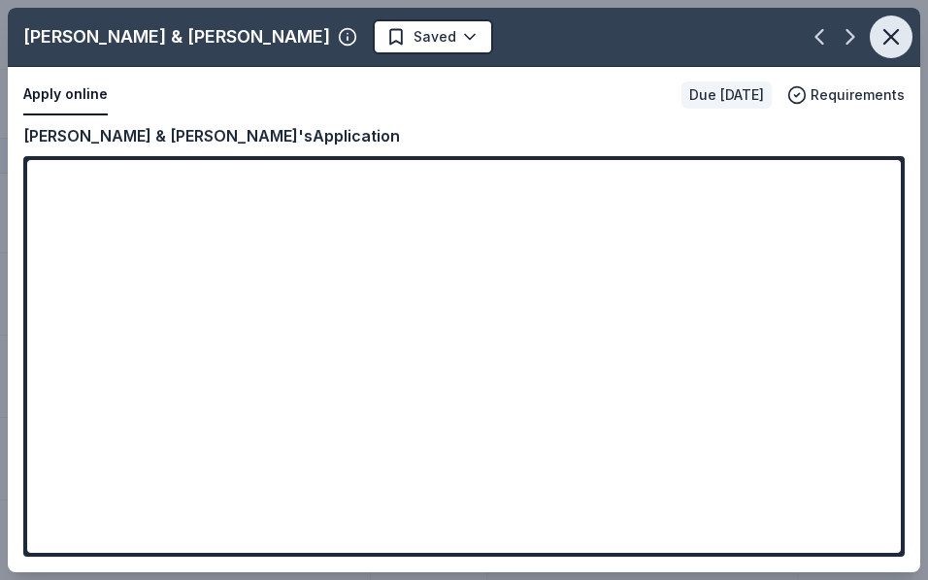
click at [898, 42] on icon "button" at bounding box center [890, 36] width 27 height 27
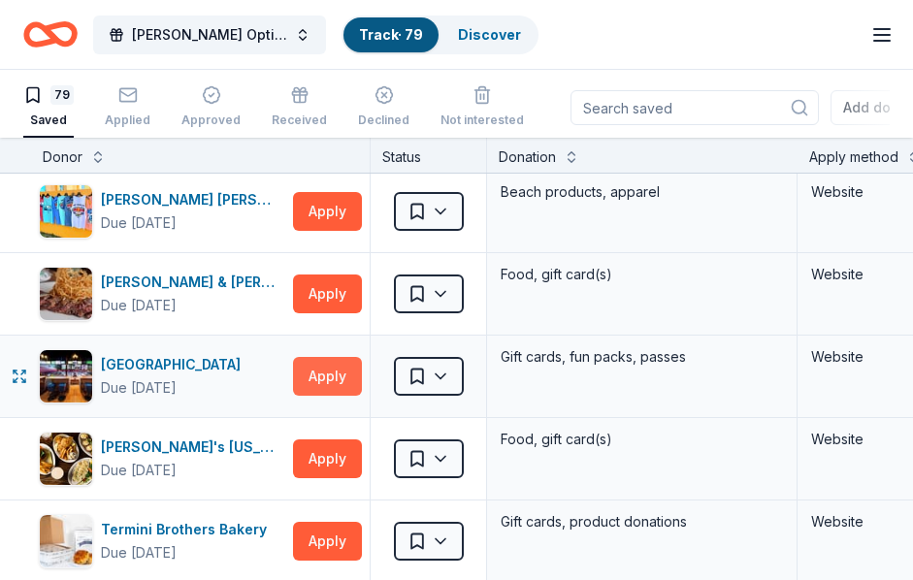
click at [313, 379] on button "Apply" at bounding box center [327, 376] width 69 height 39
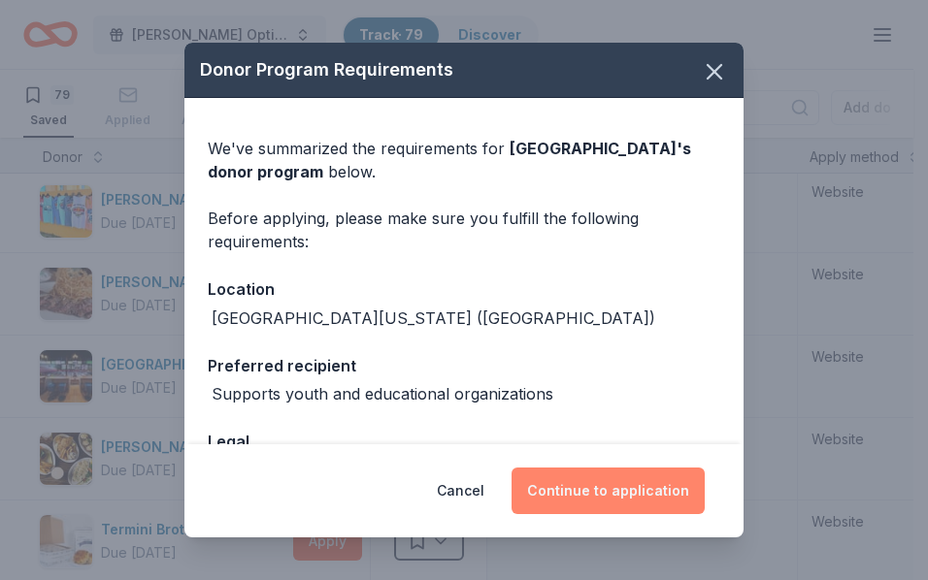
click at [578, 485] on button "Continue to application" at bounding box center [608, 491] width 193 height 47
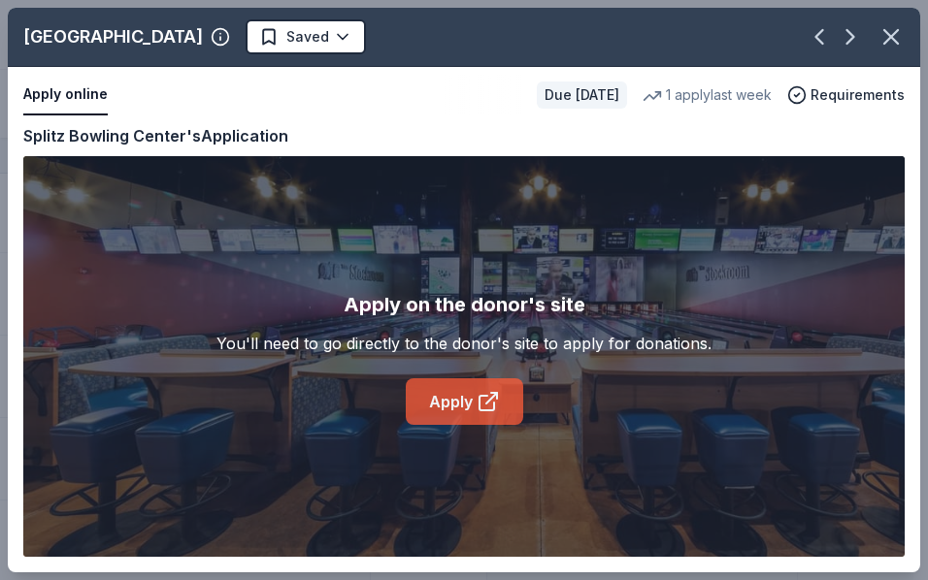
click at [485, 402] on icon at bounding box center [488, 401] width 23 height 23
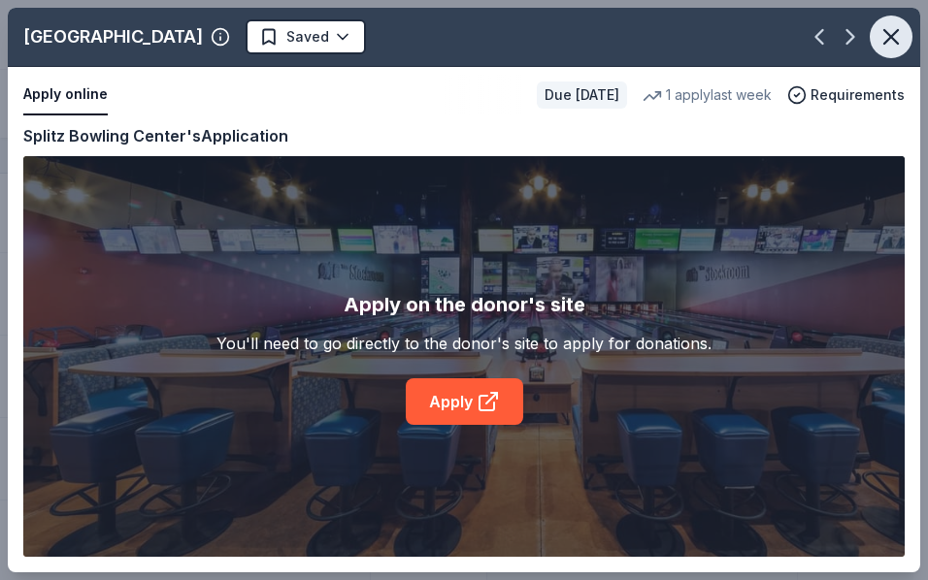
click at [883, 43] on icon "button" at bounding box center [890, 36] width 27 height 27
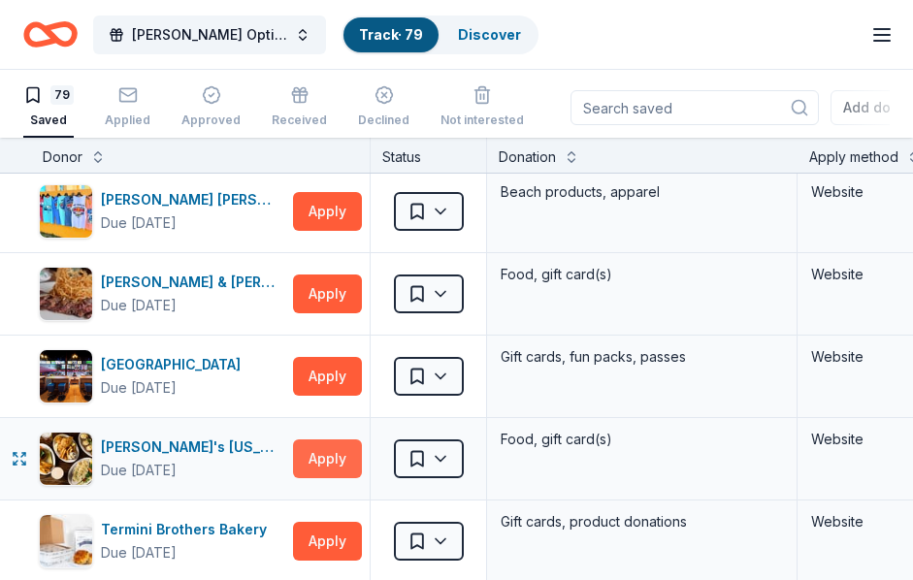
click at [321, 443] on button "Apply" at bounding box center [327, 459] width 69 height 39
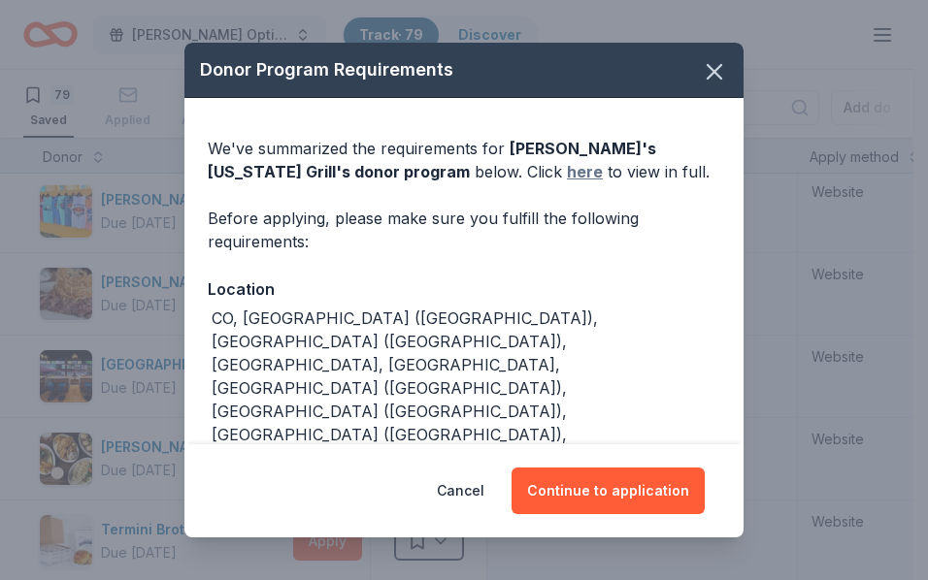
click at [567, 174] on link "here" at bounding box center [585, 171] width 36 height 23
click at [711, 72] on icon "button" at bounding box center [714, 71] width 27 height 27
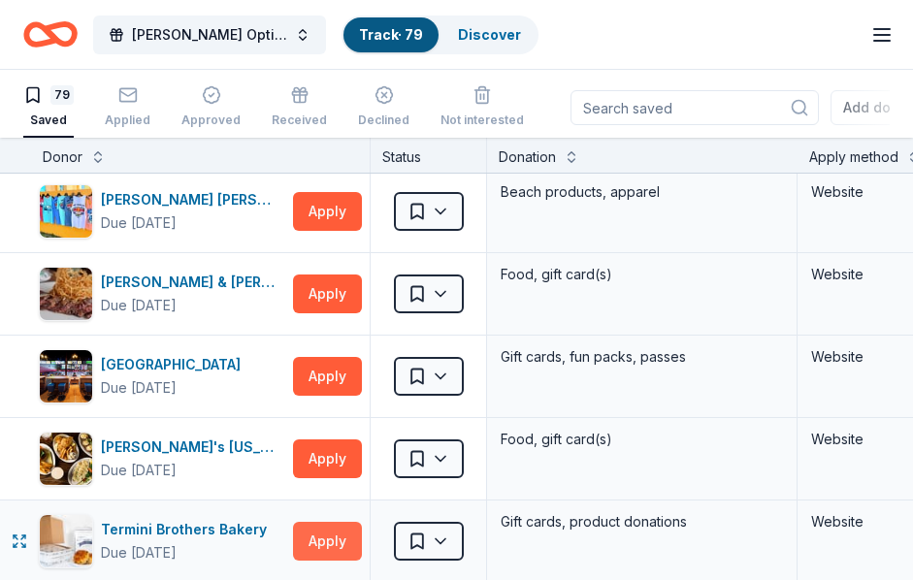
click at [322, 537] on button "Apply" at bounding box center [327, 541] width 69 height 39
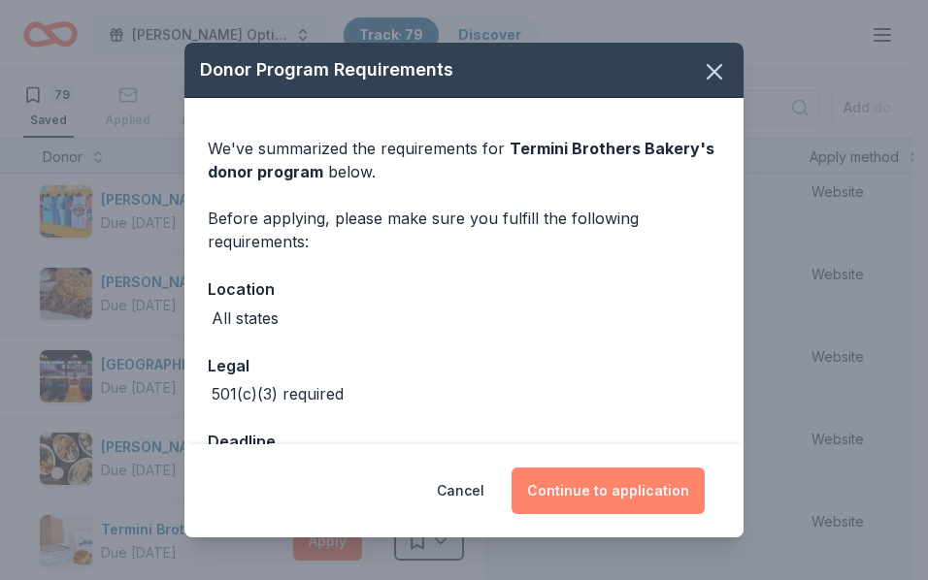
click at [551, 490] on button "Continue to application" at bounding box center [608, 491] width 193 height 47
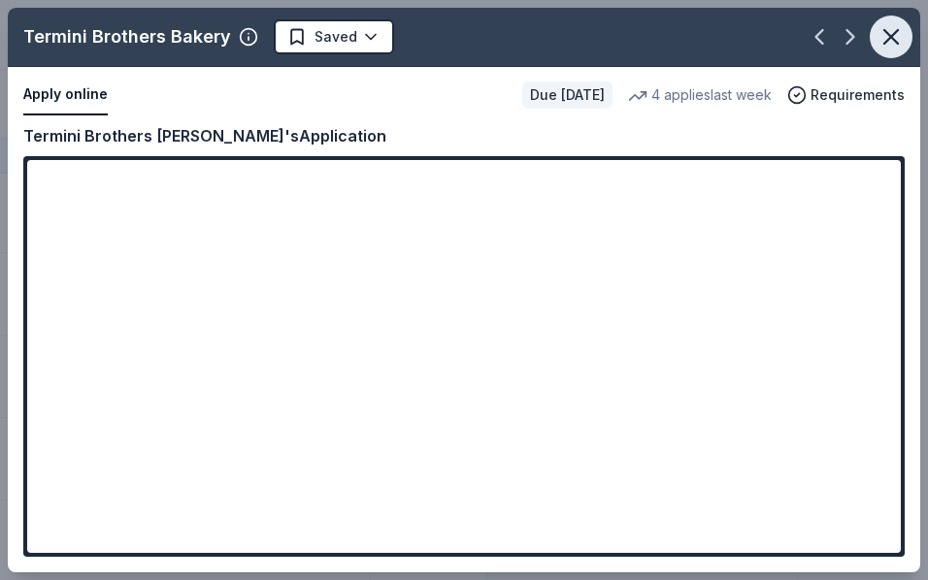
click at [881, 36] on icon "button" at bounding box center [890, 36] width 27 height 27
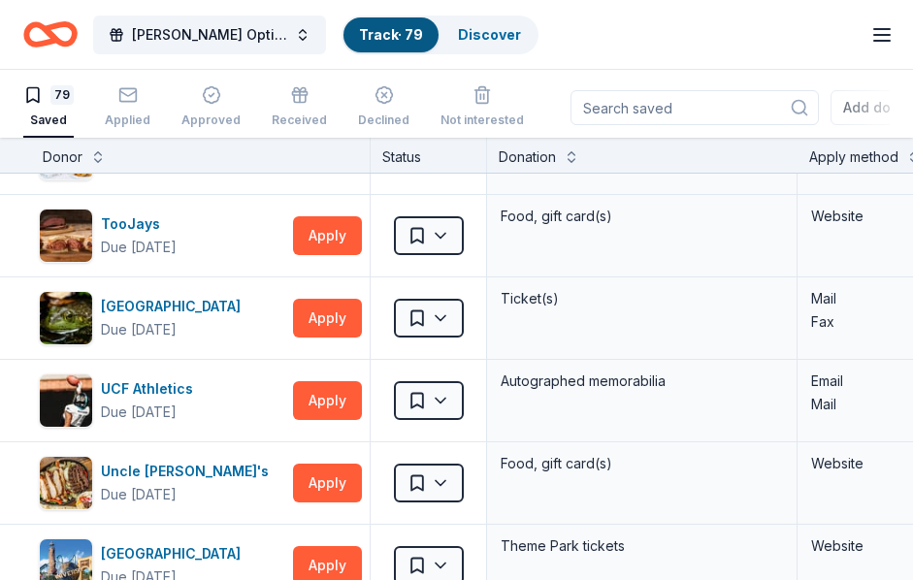
scroll to position [5808, 0]
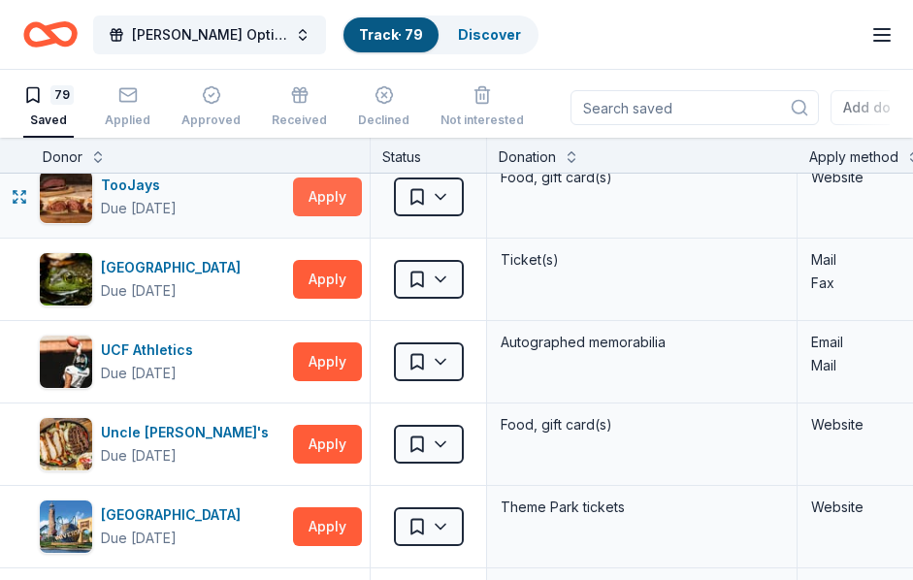
click at [339, 202] on button "Apply" at bounding box center [327, 197] width 69 height 39
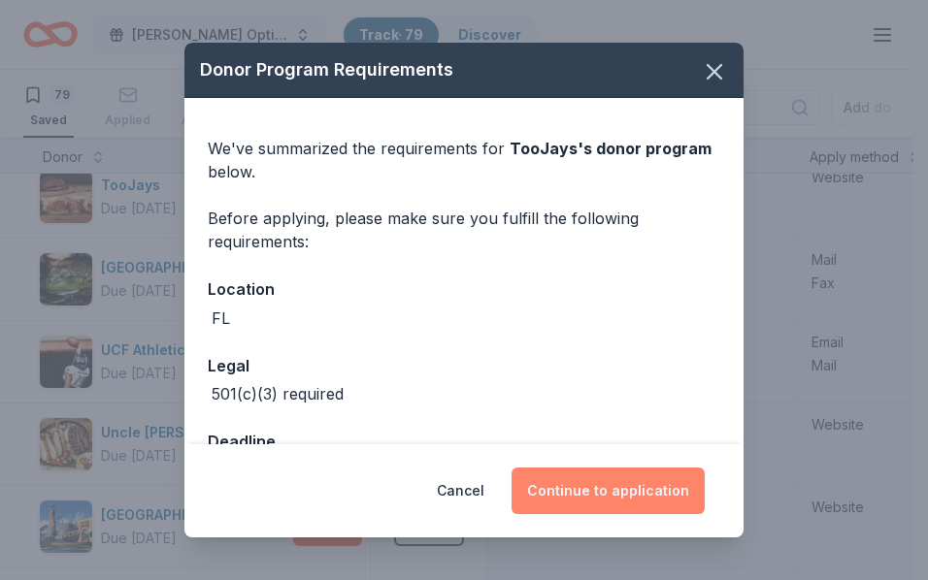
click at [589, 487] on button "Continue to application" at bounding box center [608, 491] width 193 height 47
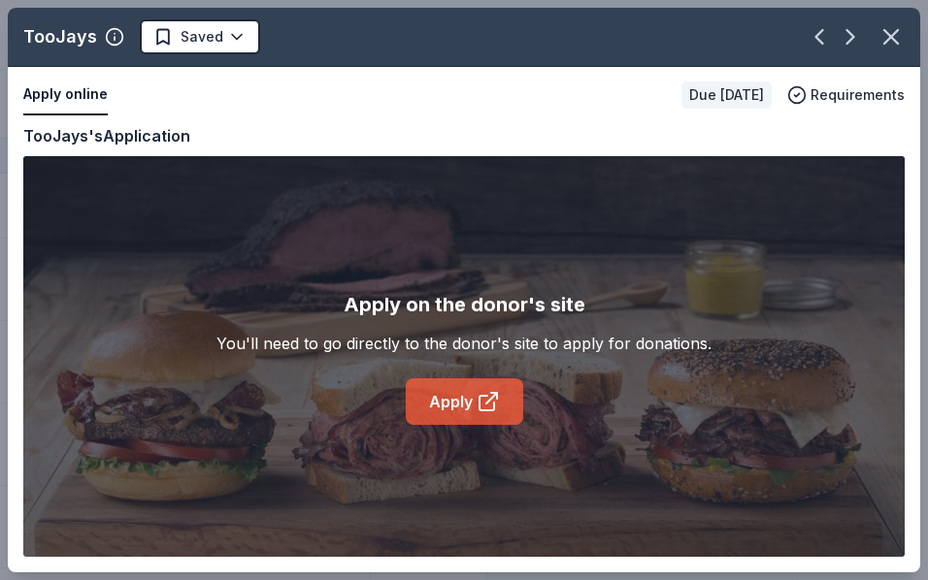
click at [468, 402] on link "Apply" at bounding box center [464, 402] width 117 height 47
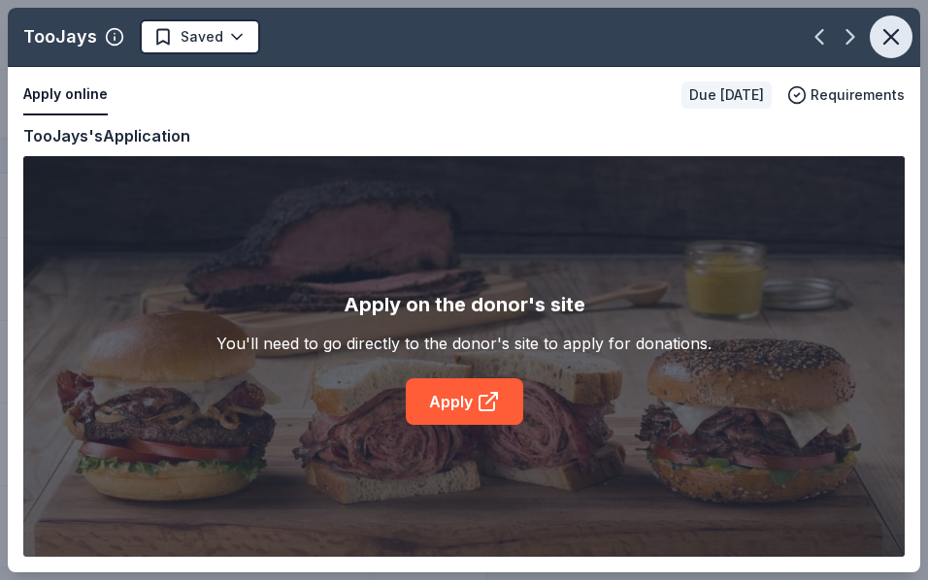
click at [893, 46] on icon "button" at bounding box center [890, 36] width 27 height 27
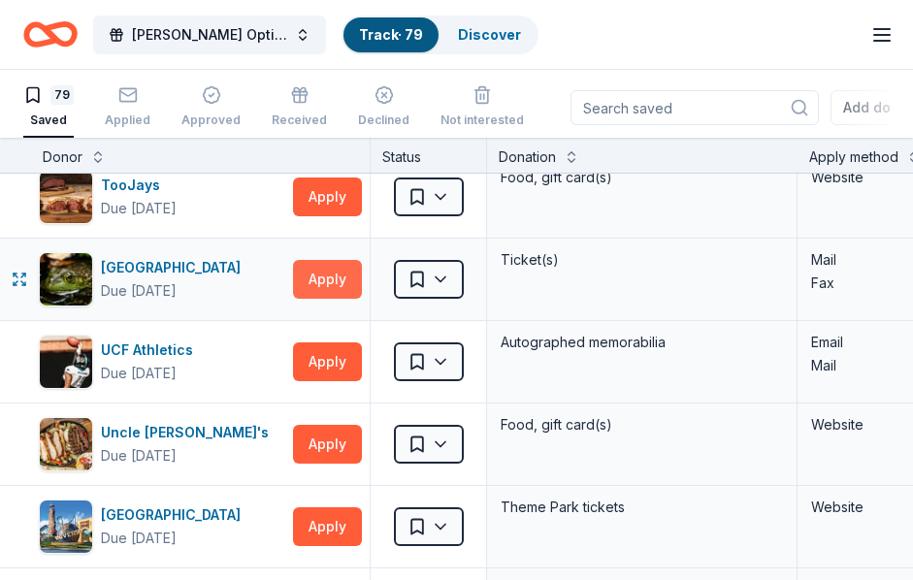
click at [331, 282] on button "Apply" at bounding box center [327, 279] width 69 height 39
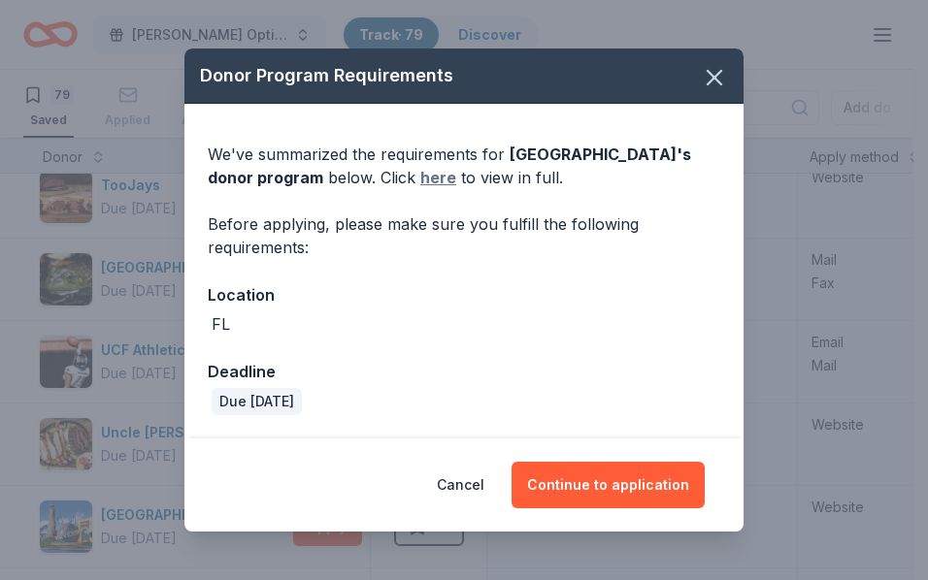
click at [433, 175] on link "here" at bounding box center [438, 177] width 36 height 23
click at [719, 75] on icon "button" at bounding box center [714, 77] width 27 height 27
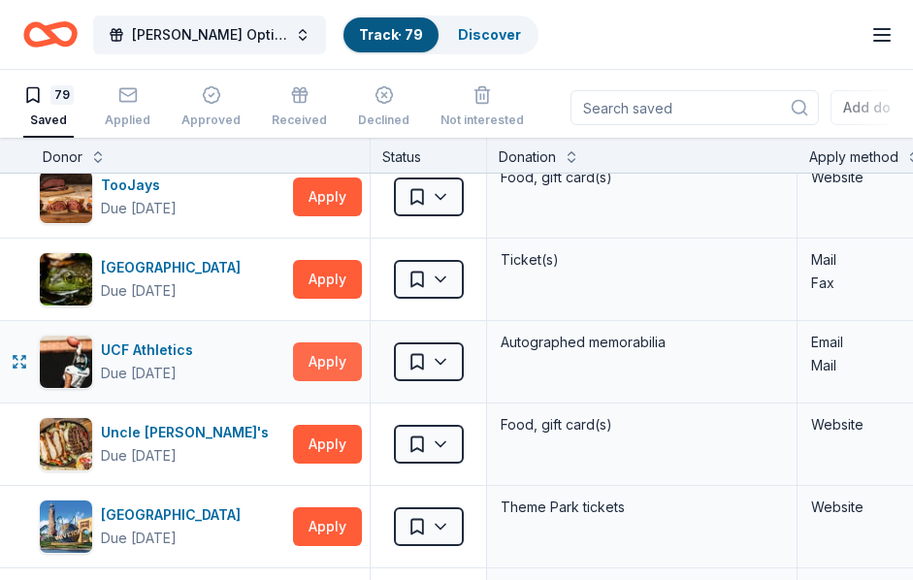
click at [315, 352] on button "Apply" at bounding box center [327, 362] width 69 height 39
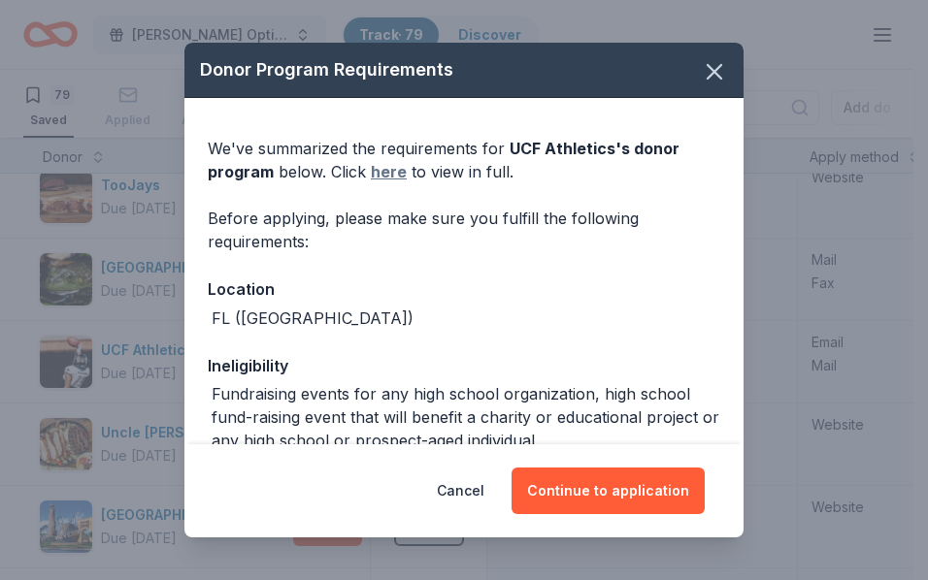
click at [381, 171] on link "here" at bounding box center [389, 171] width 36 height 23
click at [708, 68] on icon "button" at bounding box center [715, 72] width 14 height 14
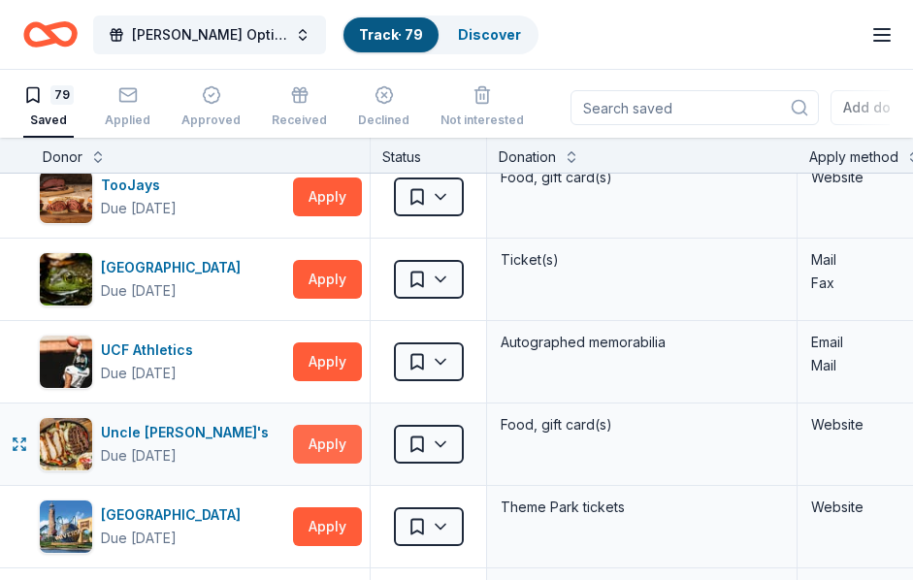
click at [326, 446] on button "Apply" at bounding box center [327, 444] width 69 height 39
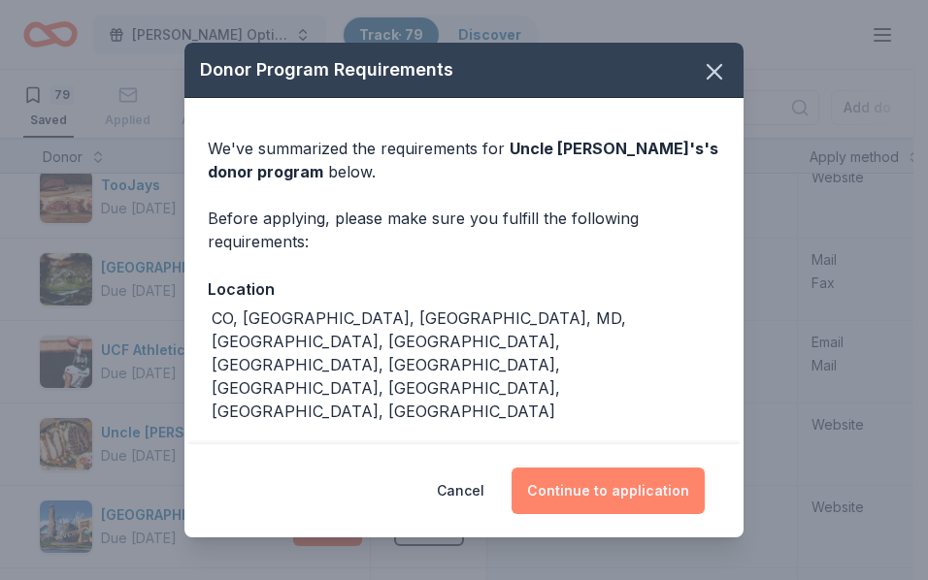
click at [595, 474] on button "Continue to application" at bounding box center [608, 491] width 193 height 47
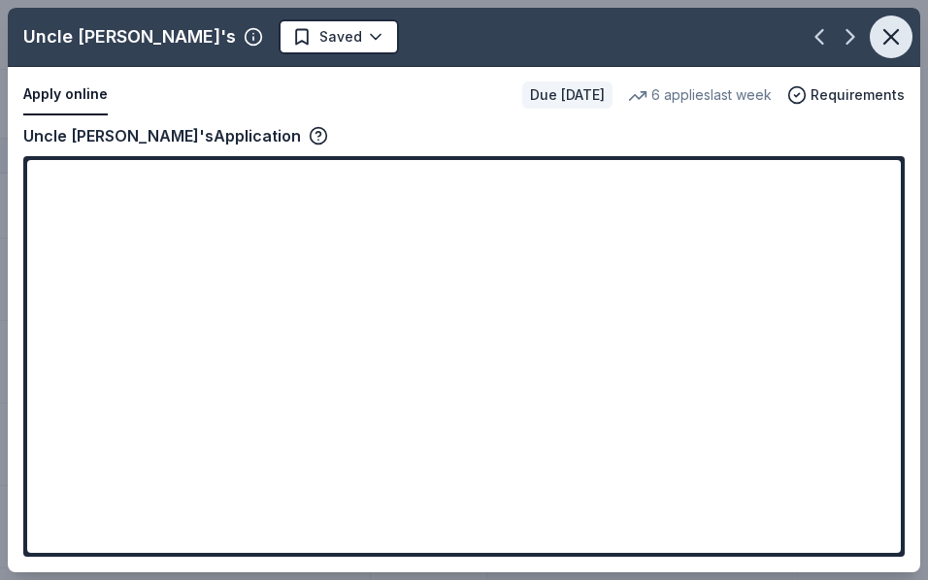
click at [901, 38] on icon "button" at bounding box center [890, 36] width 27 height 27
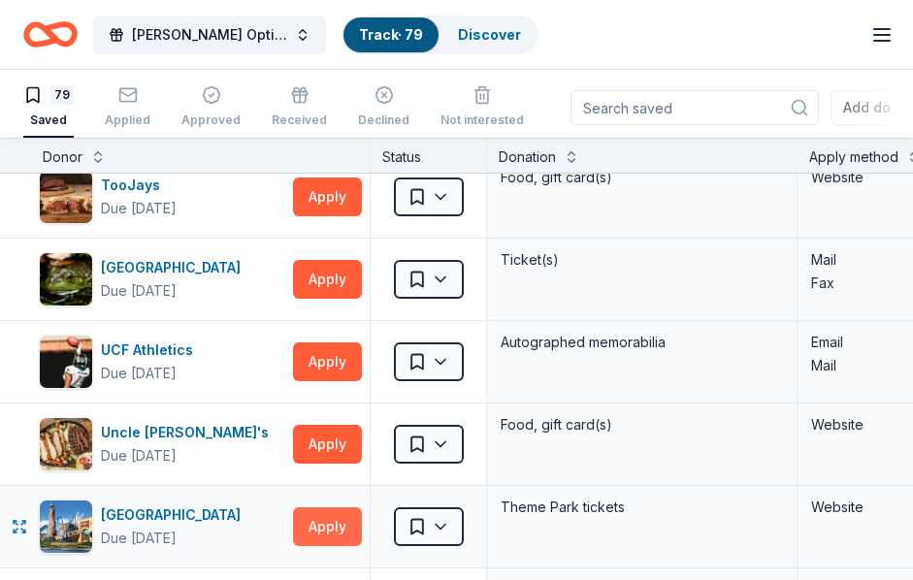
click at [322, 525] on button "Apply" at bounding box center [327, 527] width 69 height 39
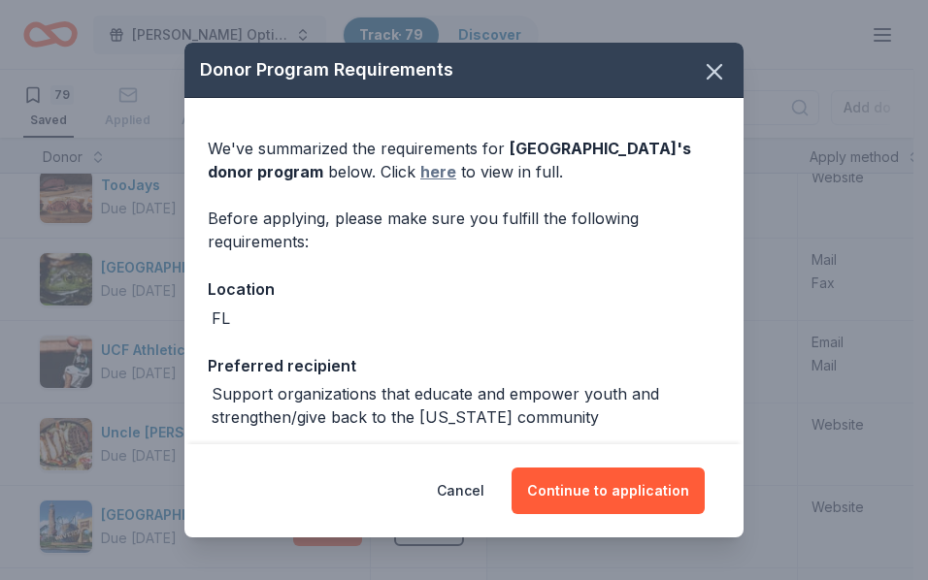
click at [456, 175] on link "here" at bounding box center [438, 171] width 36 height 23
click at [701, 65] on icon "button" at bounding box center [714, 71] width 27 height 27
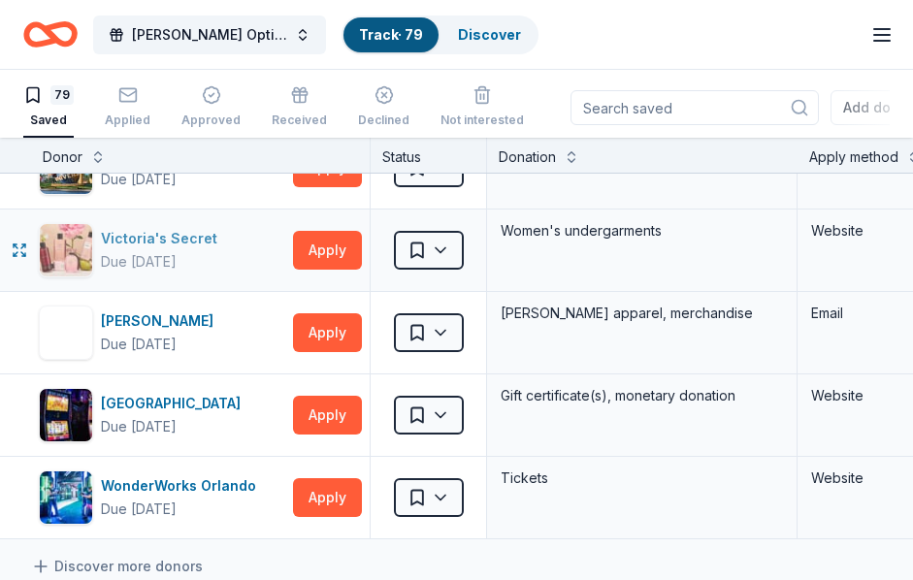
scroll to position [6196, 0]
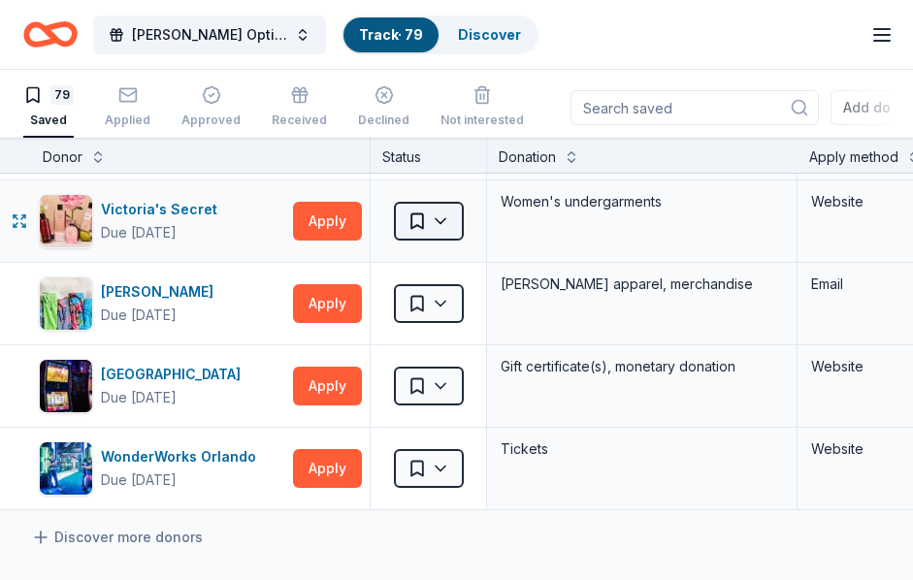
click at [437, 214] on html "FLOMA Doner Options Track · 79 Discover Earn Rewards 79 Saved Applied Approved …" at bounding box center [456, 290] width 913 height 580
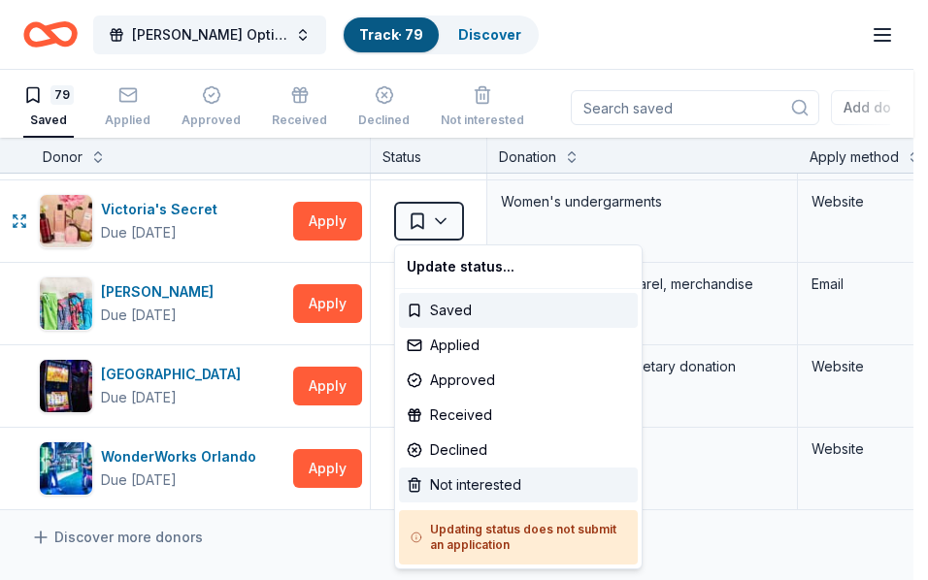
click at [471, 483] on div "Not interested" at bounding box center [518, 485] width 239 height 35
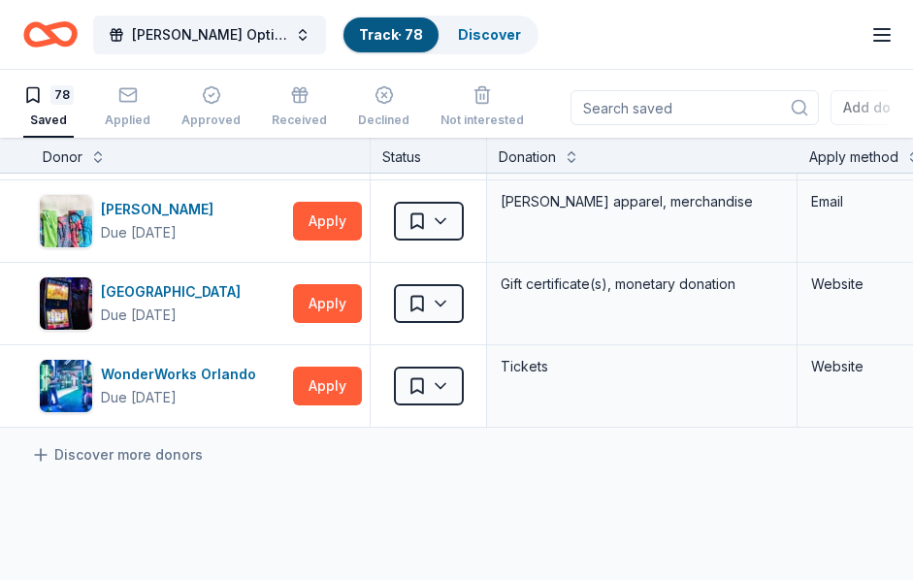
click at [313, 218] on button "Apply" at bounding box center [327, 221] width 69 height 39
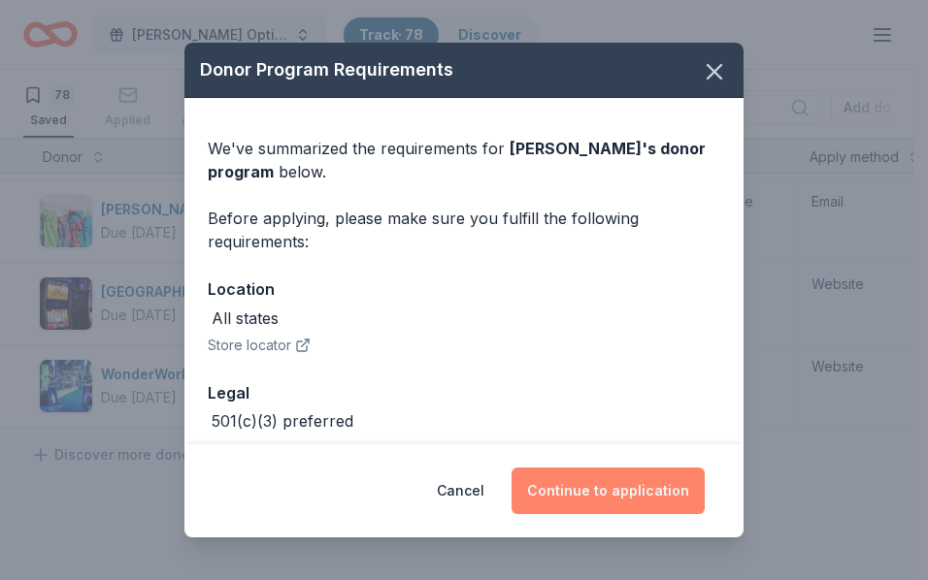
click at [629, 481] on button "Continue to application" at bounding box center [608, 491] width 193 height 47
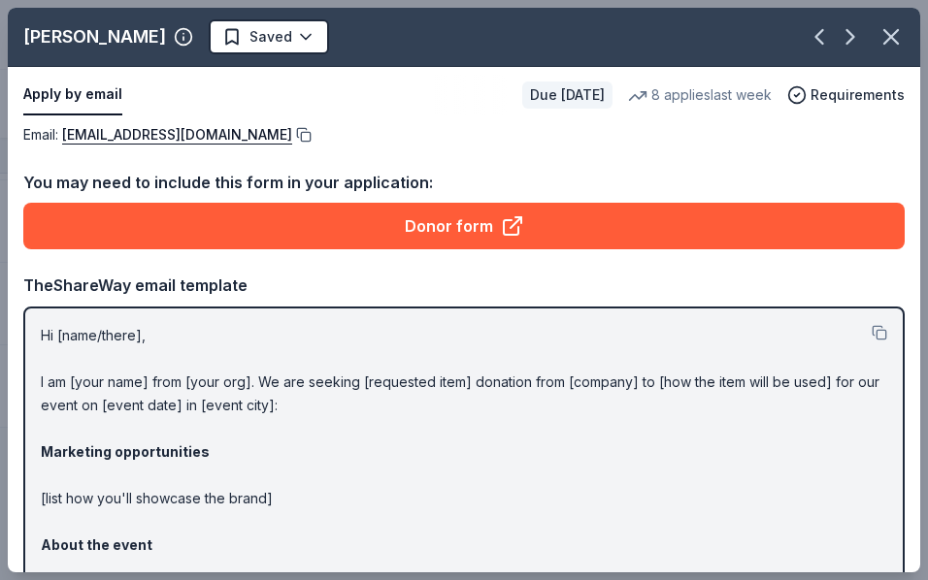
click at [292, 129] on button at bounding box center [301, 135] width 19 height 16
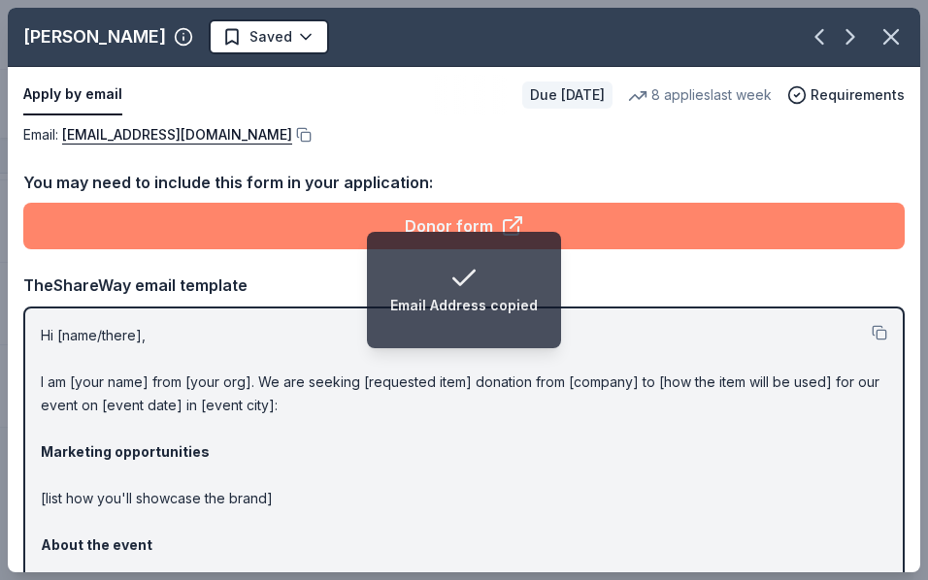
click at [269, 214] on link "Donor form" at bounding box center [463, 226] width 881 height 47
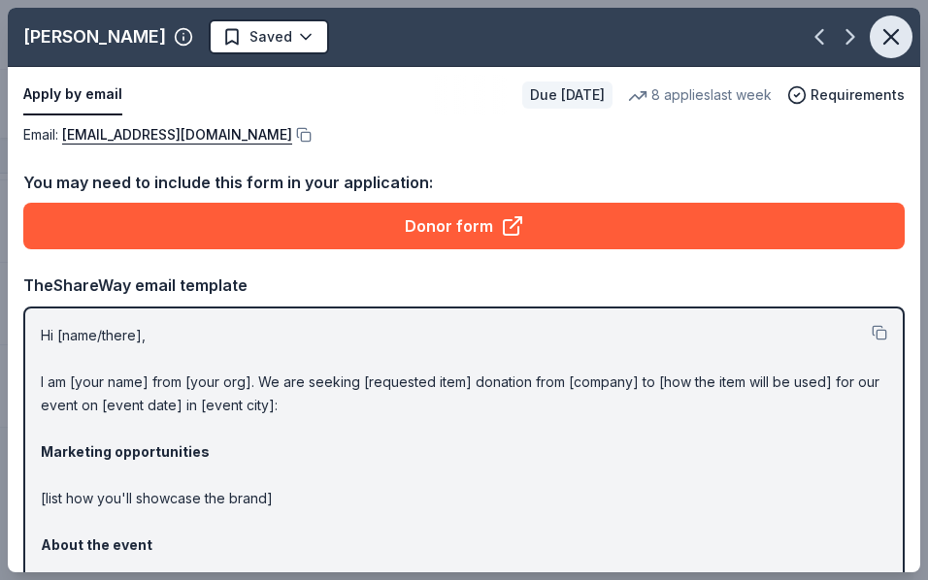
click at [884, 33] on icon "button" at bounding box center [891, 37] width 14 height 14
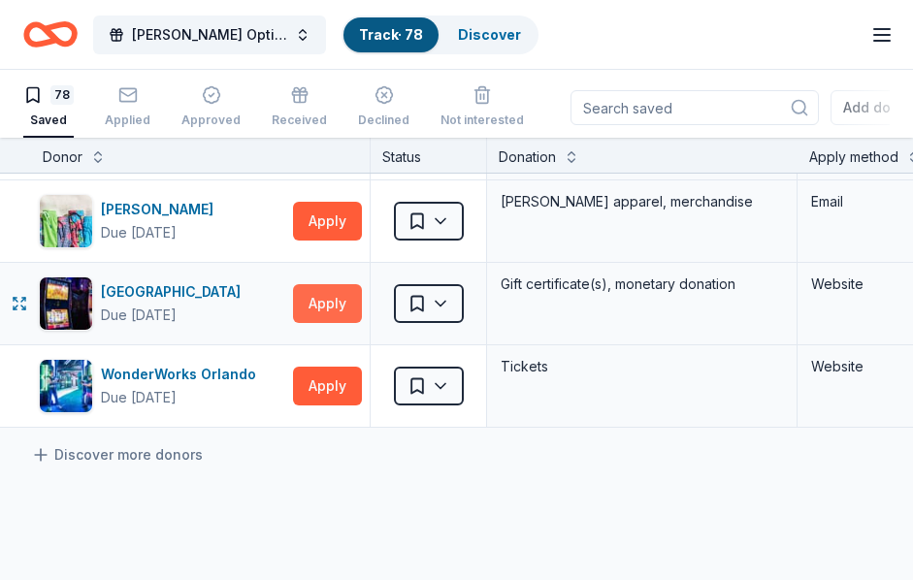
click at [334, 297] on button "Apply" at bounding box center [327, 303] width 69 height 39
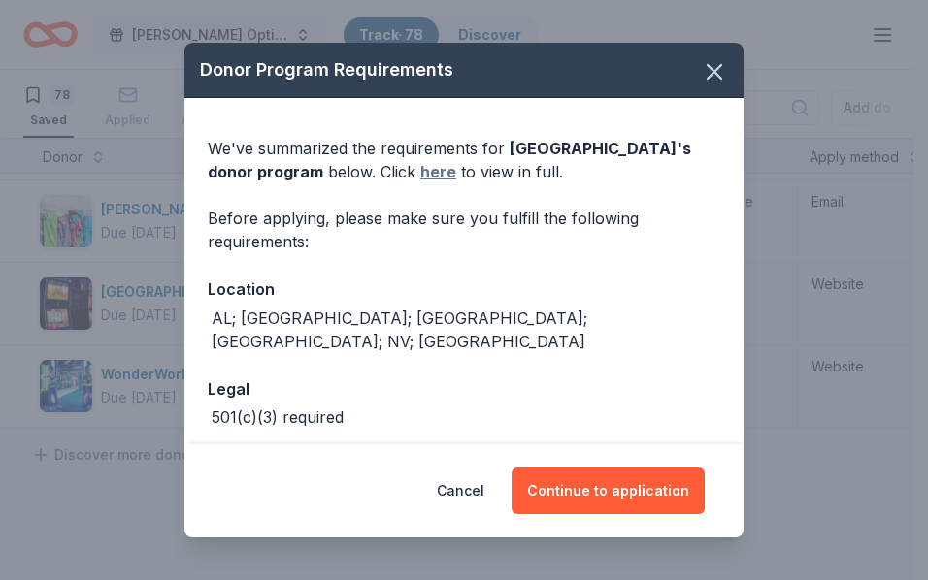
click at [443, 173] on link "here" at bounding box center [438, 171] width 36 height 23
click at [708, 66] on icon "button" at bounding box center [715, 72] width 14 height 14
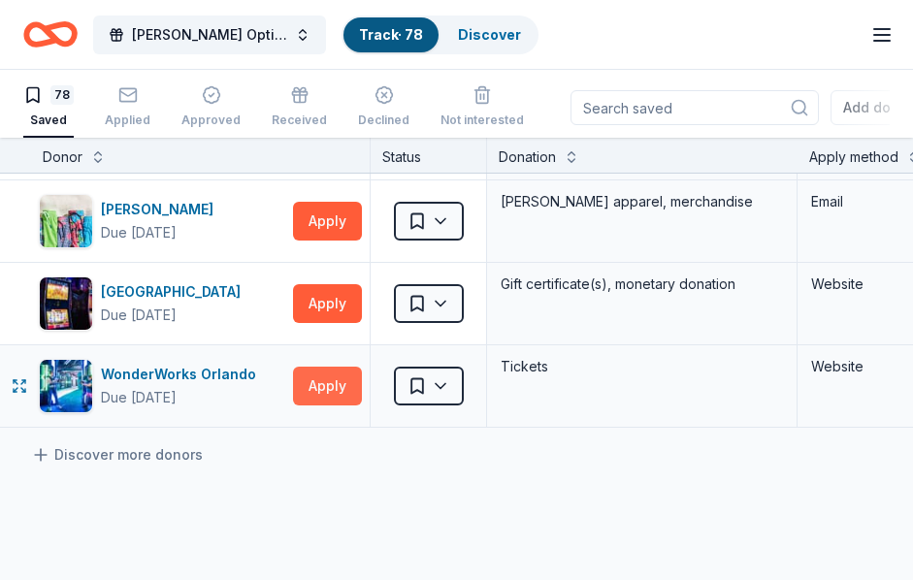
click at [319, 384] on button "Apply" at bounding box center [327, 386] width 69 height 39
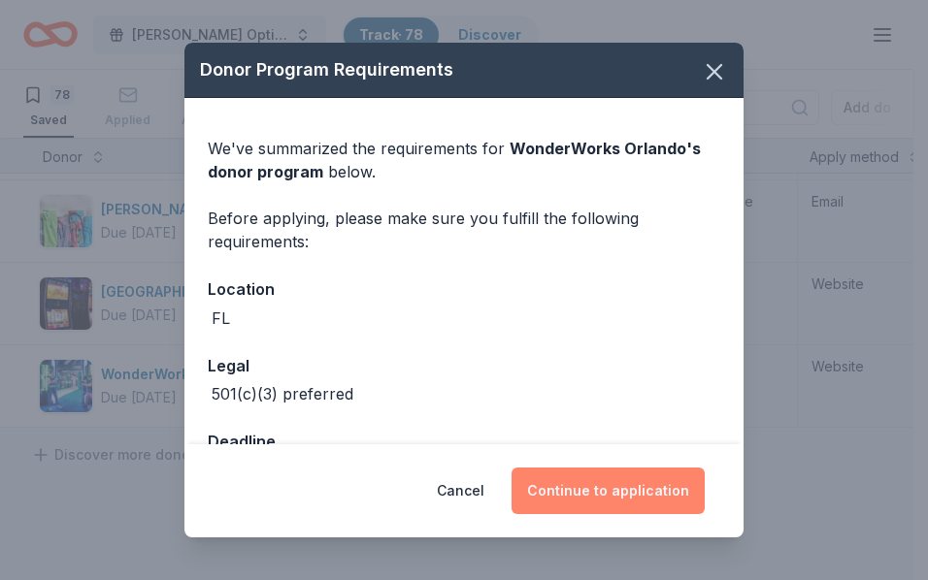
click at [636, 491] on button "Continue to application" at bounding box center [608, 491] width 193 height 47
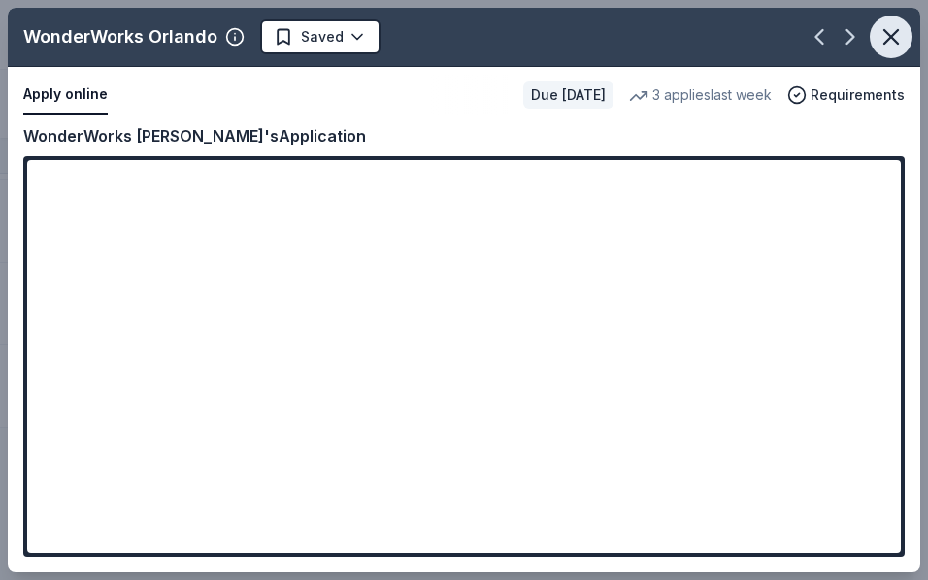
click at [891, 39] on icon "button" at bounding box center [890, 36] width 27 height 27
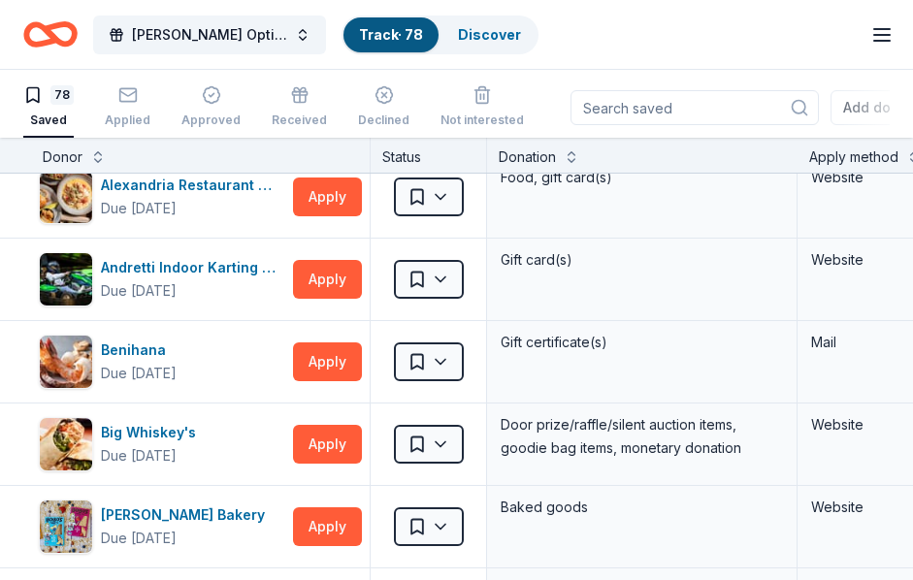
scroll to position [0, 0]
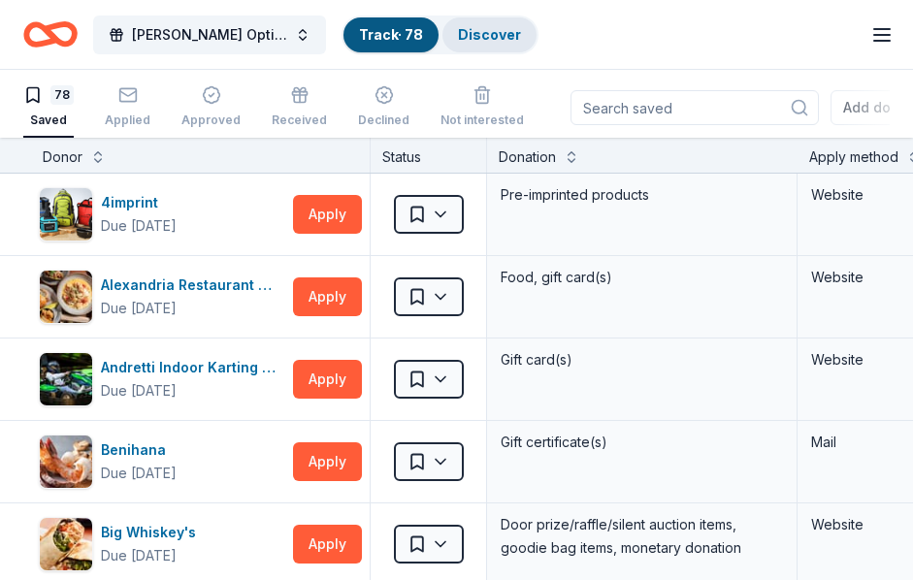
click at [458, 33] on link "Discover" at bounding box center [489, 34] width 63 height 17
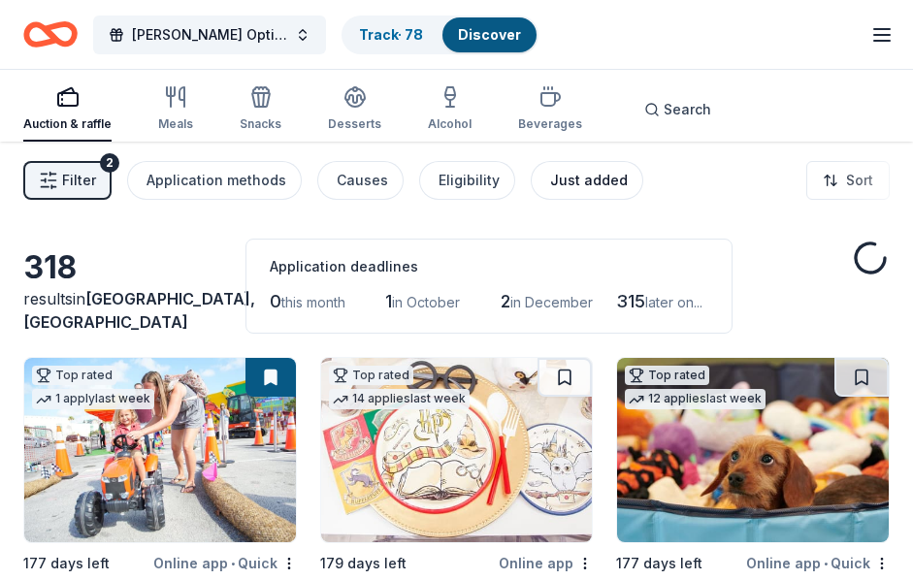
click at [591, 182] on div "Just added" at bounding box center [589, 180] width 78 height 23
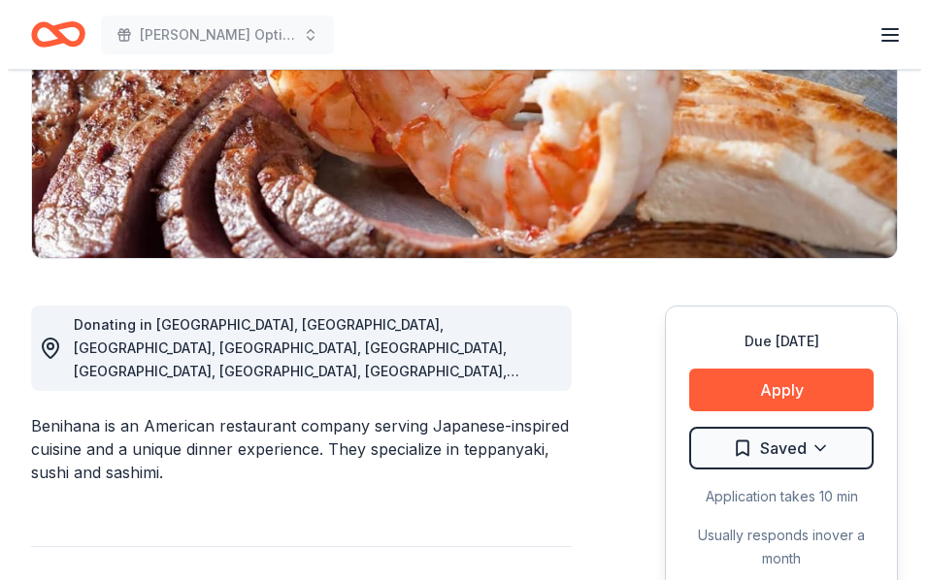
scroll to position [388, 0]
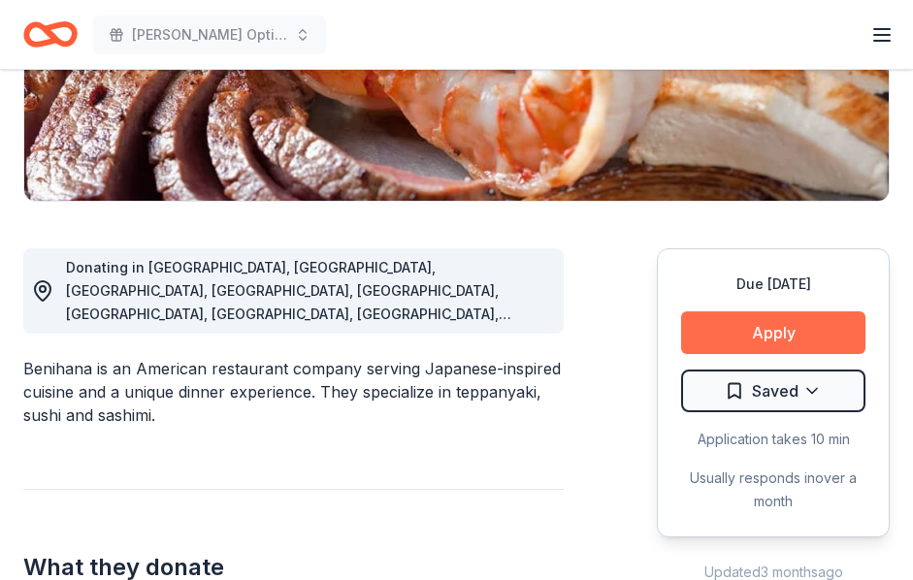
click at [776, 324] on button "Apply" at bounding box center [773, 333] width 184 height 43
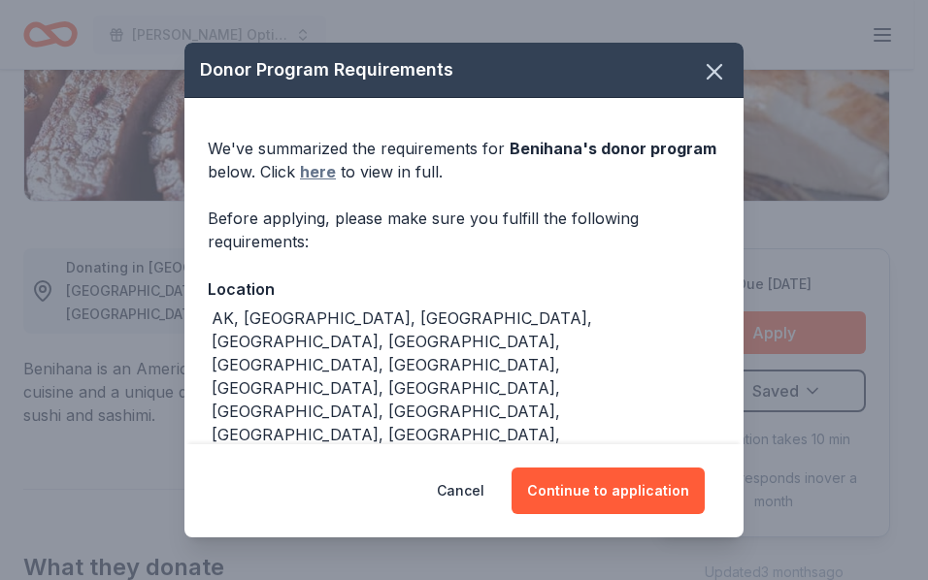
click at [336, 166] on link "here" at bounding box center [318, 171] width 36 height 23
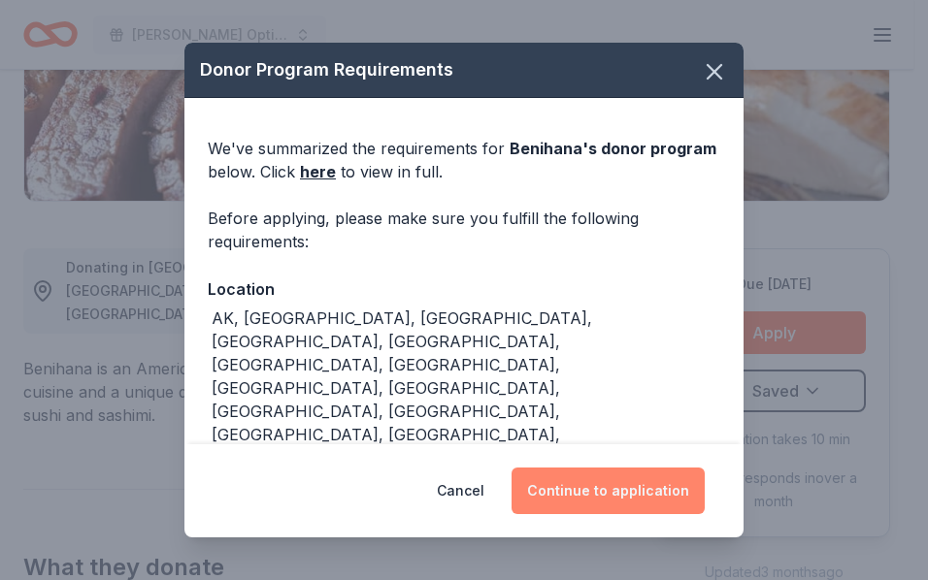
click at [591, 479] on button "Continue to application" at bounding box center [608, 491] width 193 height 47
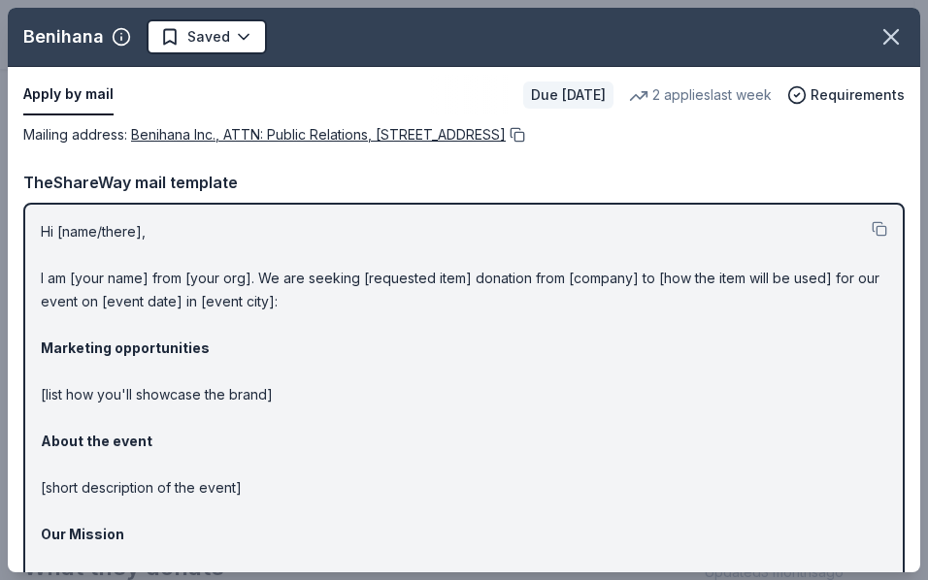
click at [525, 132] on button at bounding box center [515, 135] width 19 height 16
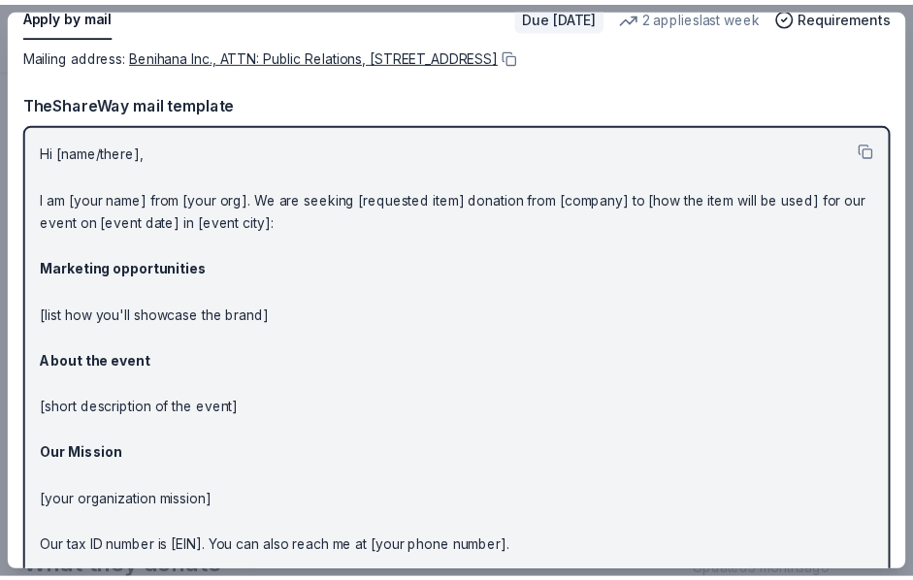
scroll to position [0, 0]
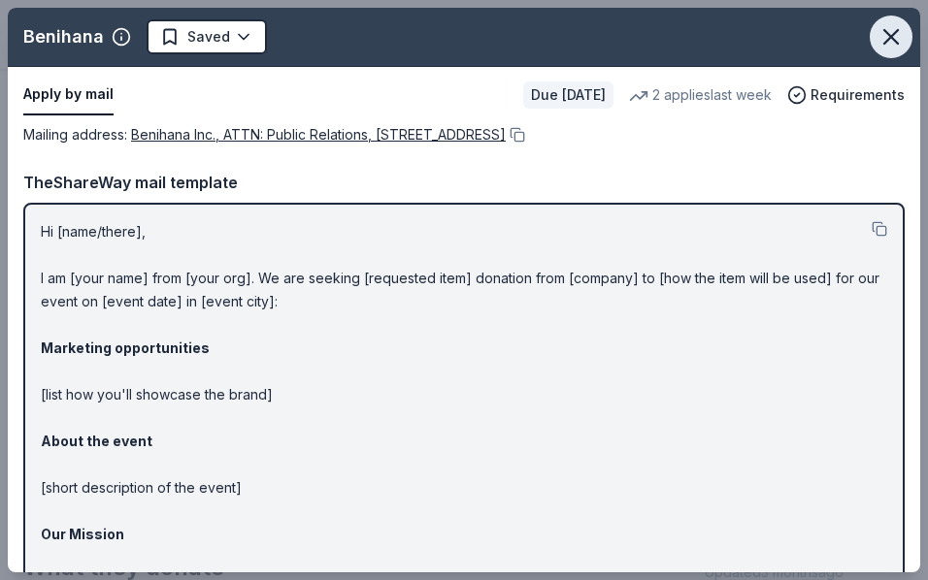
click at [877, 40] on icon "button" at bounding box center [890, 36] width 27 height 27
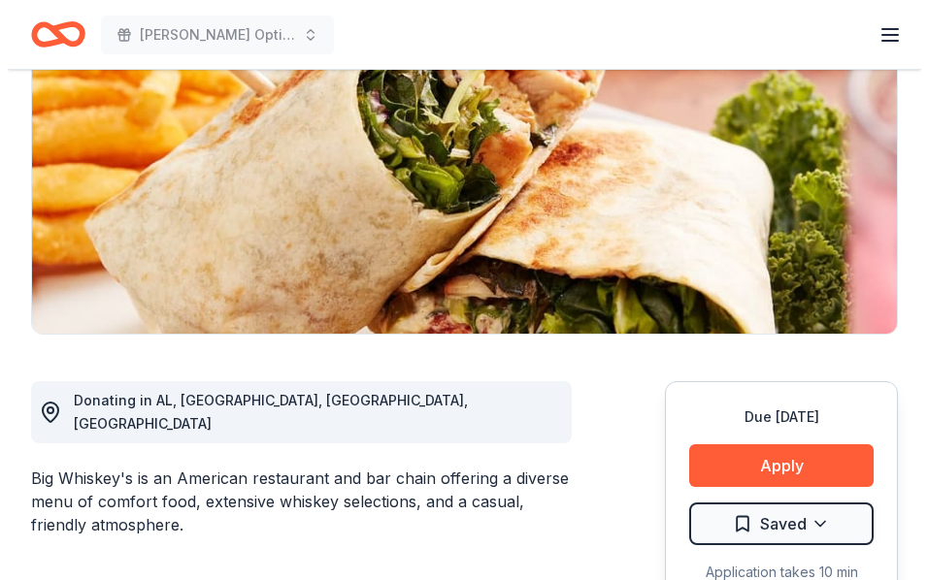
scroll to position [388, 0]
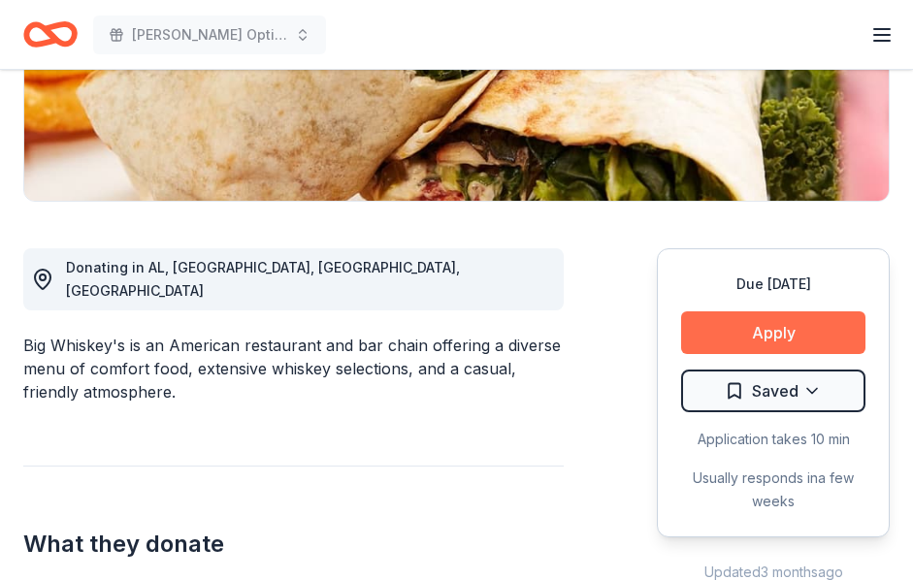
click at [795, 320] on button "Apply" at bounding box center [773, 333] width 184 height 43
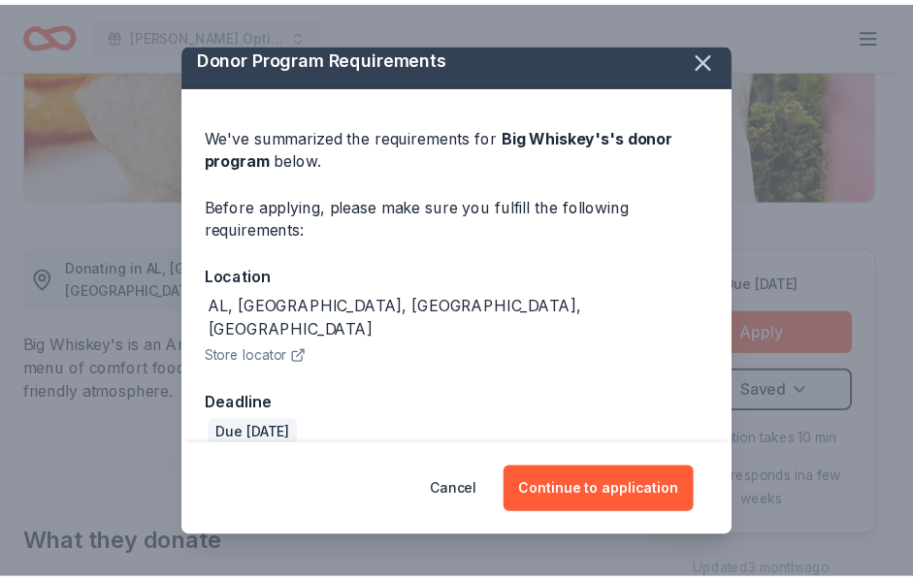
scroll to position [16, 0]
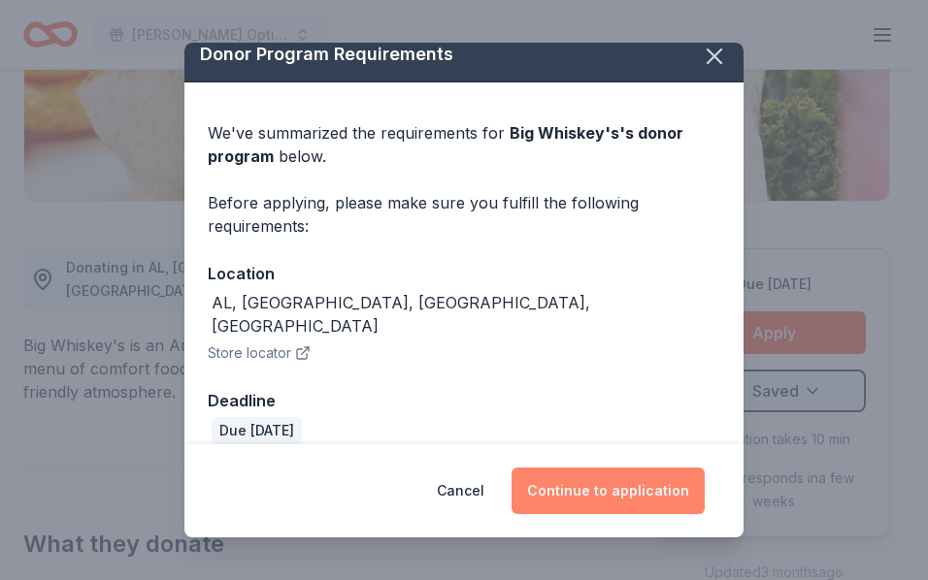
click at [594, 482] on button "Continue to application" at bounding box center [608, 491] width 193 height 47
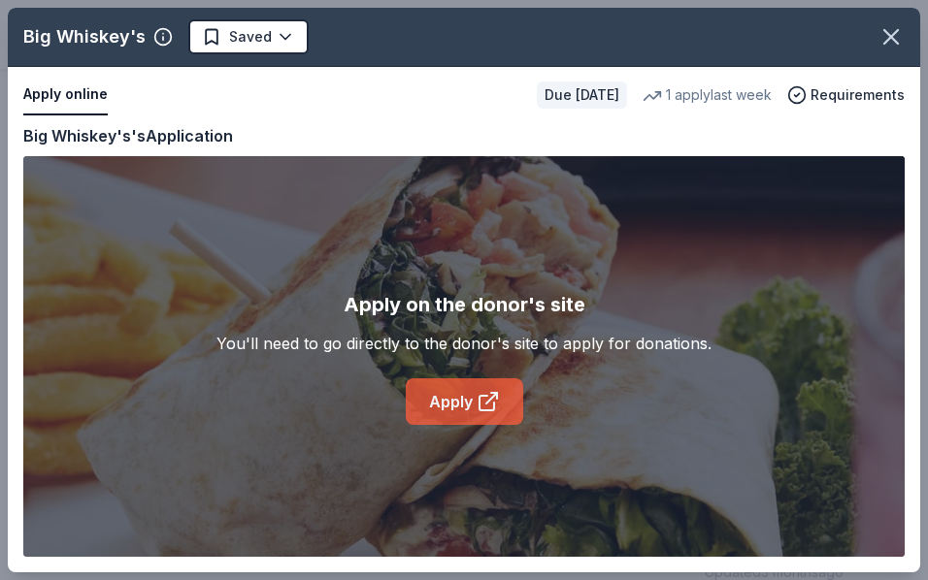
click at [446, 395] on link "Apply" at bounding box center [464, 402] width 117 height 47
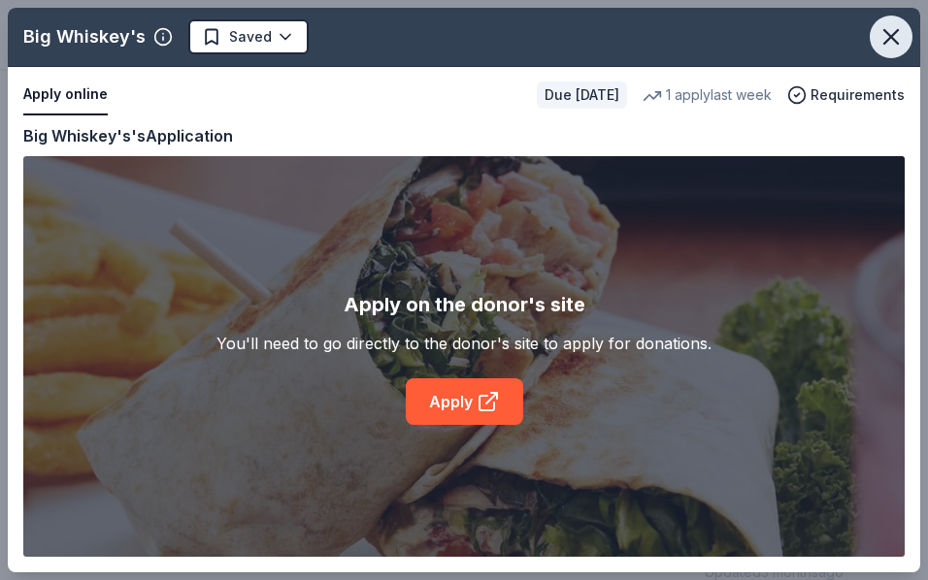
click at [894, 35] on icon "button" at bounding box center [891, 37] width 14 height 14
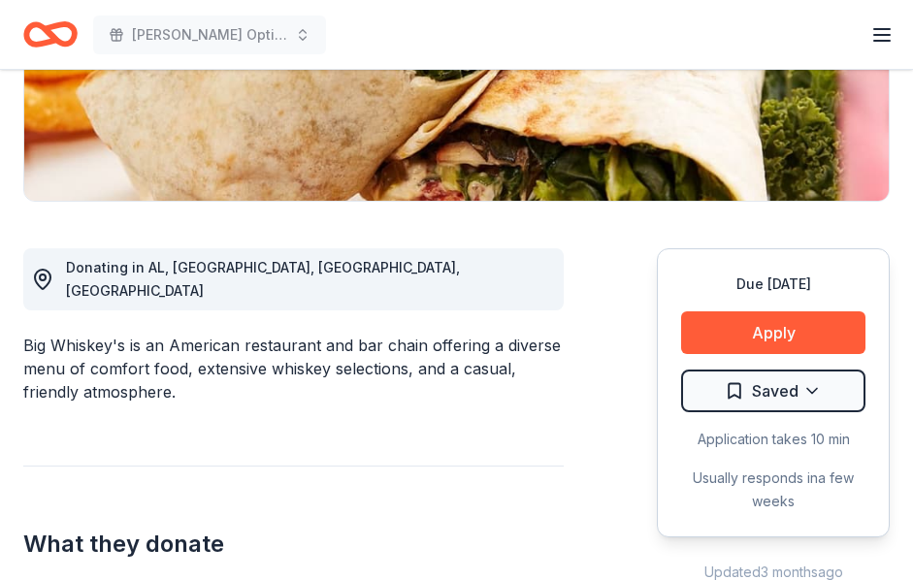
scroll to position [679, 0]
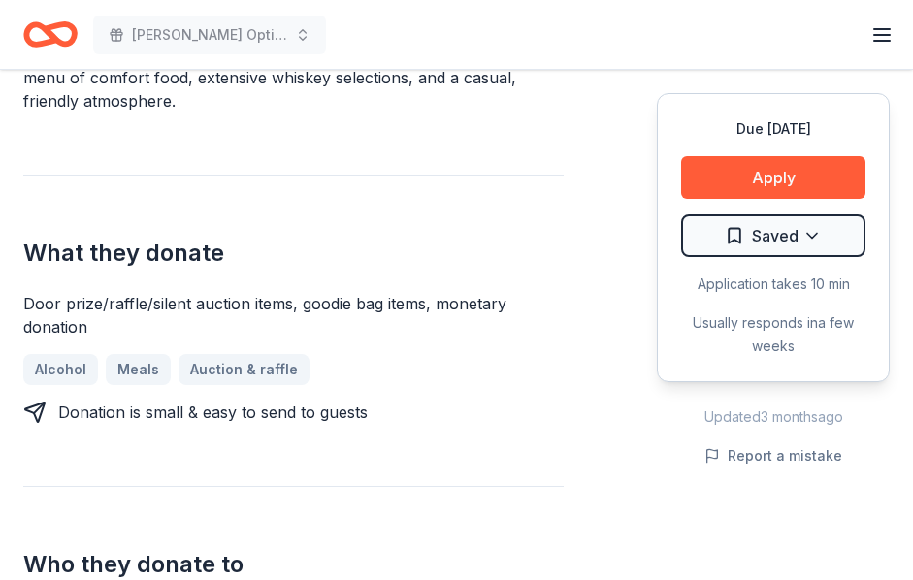
click at [329, 96] on div "Donating in AL, AR, FL, MO Big Whiskey's is an American restaurant and bar chai…" at bounding box center [293, 488] width 541 height 1154
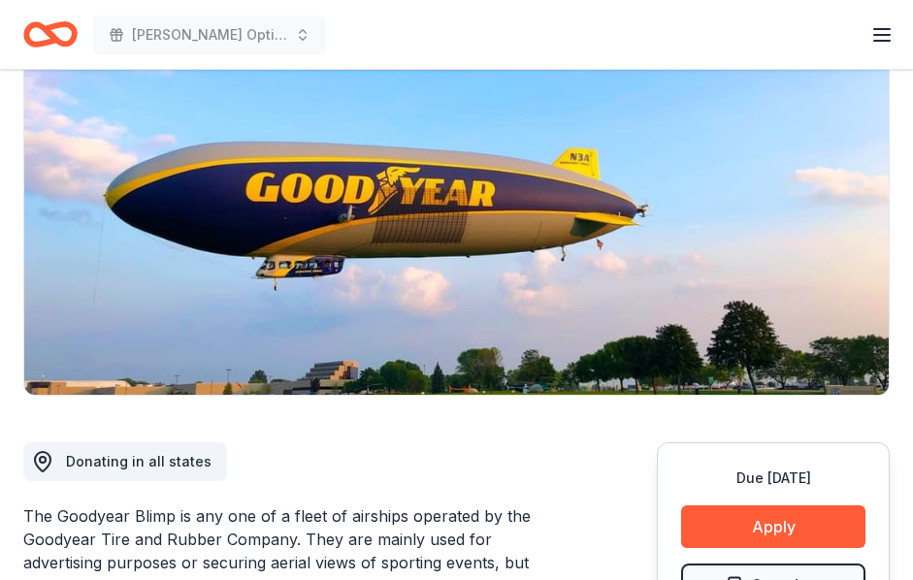
scroll to position [291, 0]
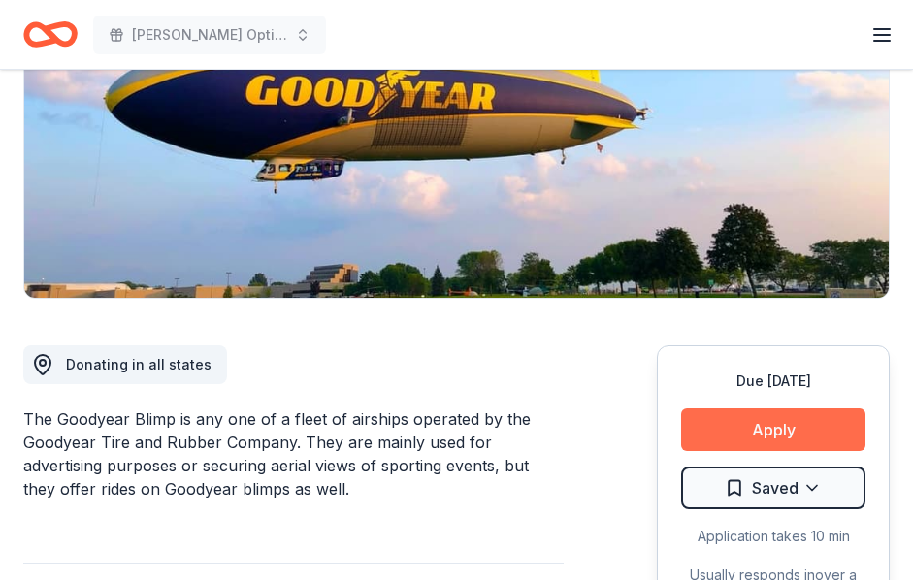
click at [771, 426] on button "Apply" at bounding box center [773, 430] width 184 height 43
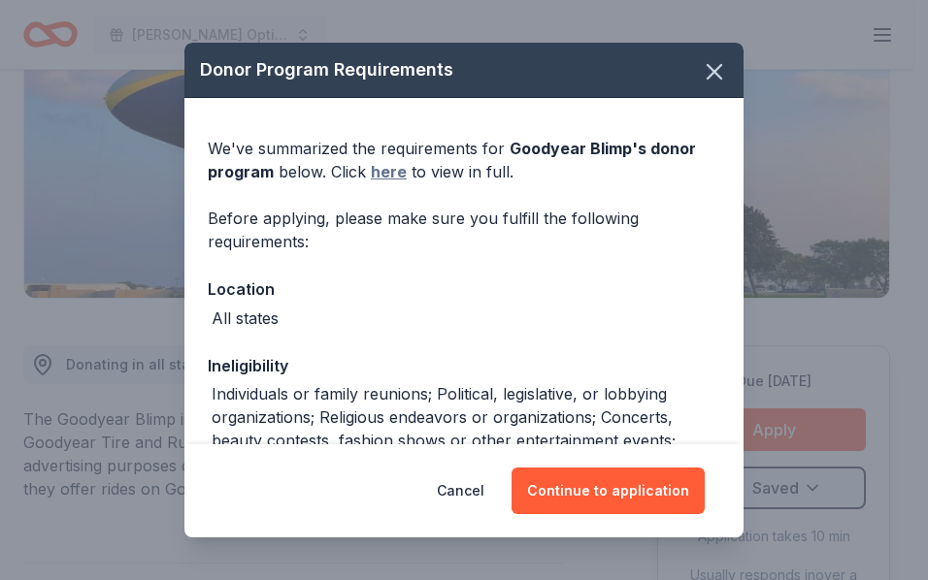
click at [377, 170] on link "here" at bounding box center [389, 171] width 36 height 23
click at [708, 69] on icon "button" at bounding box center [715, 72] width 14 height 14
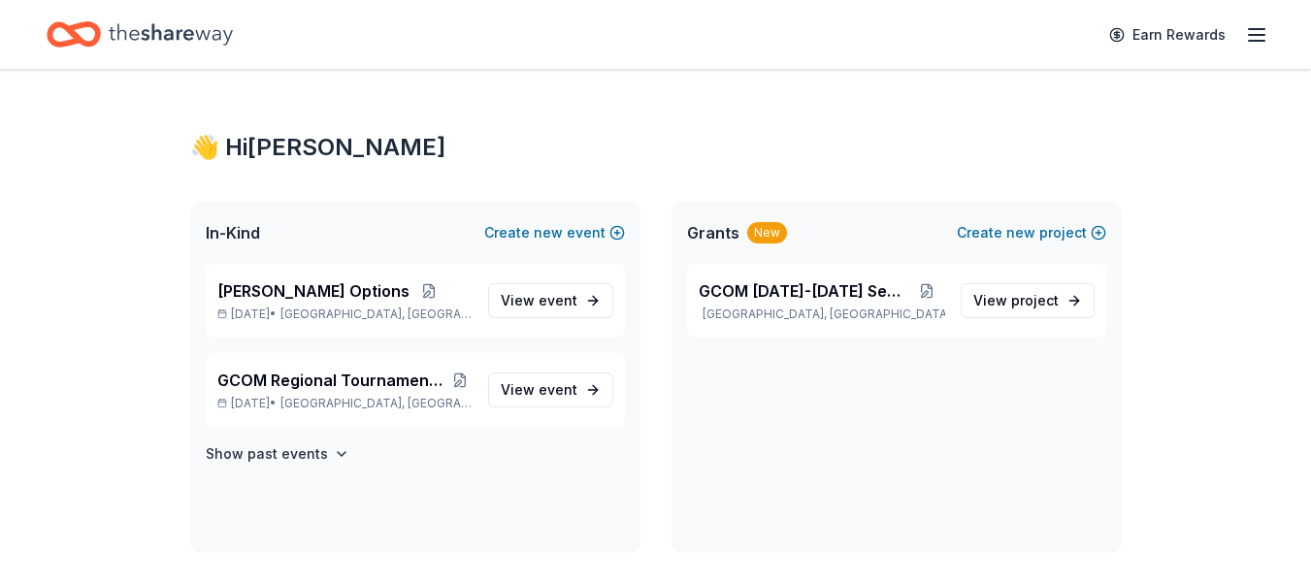
click at [1244, 26] on div "Earn Rewards" at bounding box center [1183, 35] width 171 height 46
click at [1256, 41] on line "button" at bounding box center [1257, 41] width 16 height 0
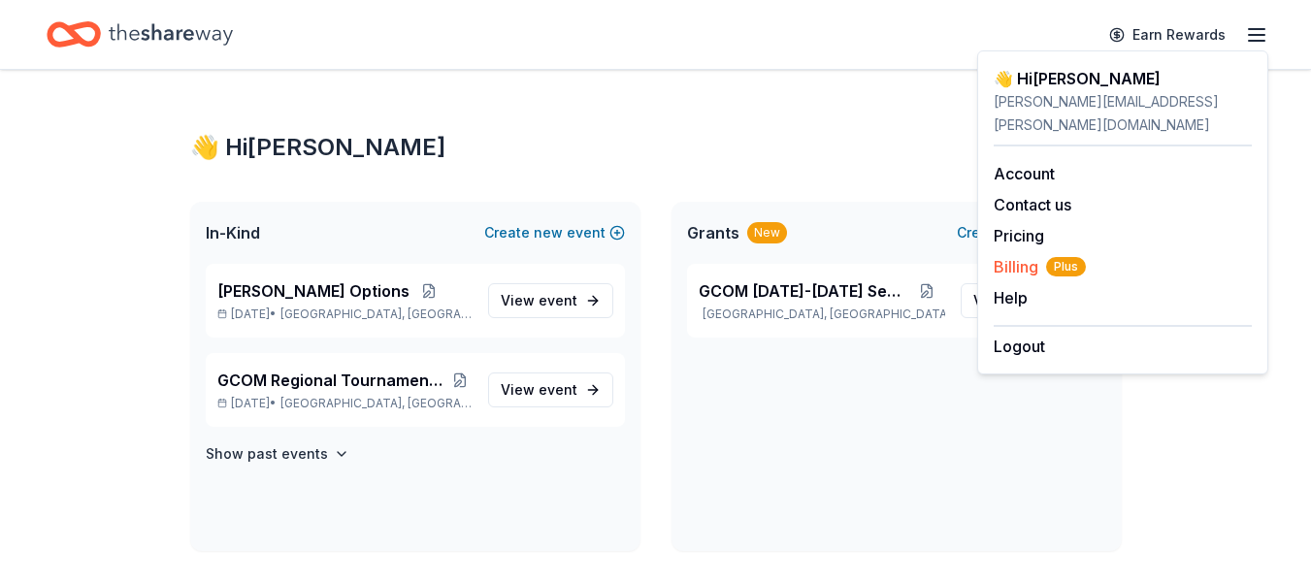
click at [1036, 255] on span "Billing Plus" at bounding box center [1040, 266] width 92 height 23
